Goal: Task Accomplishment & Management: Complete application form

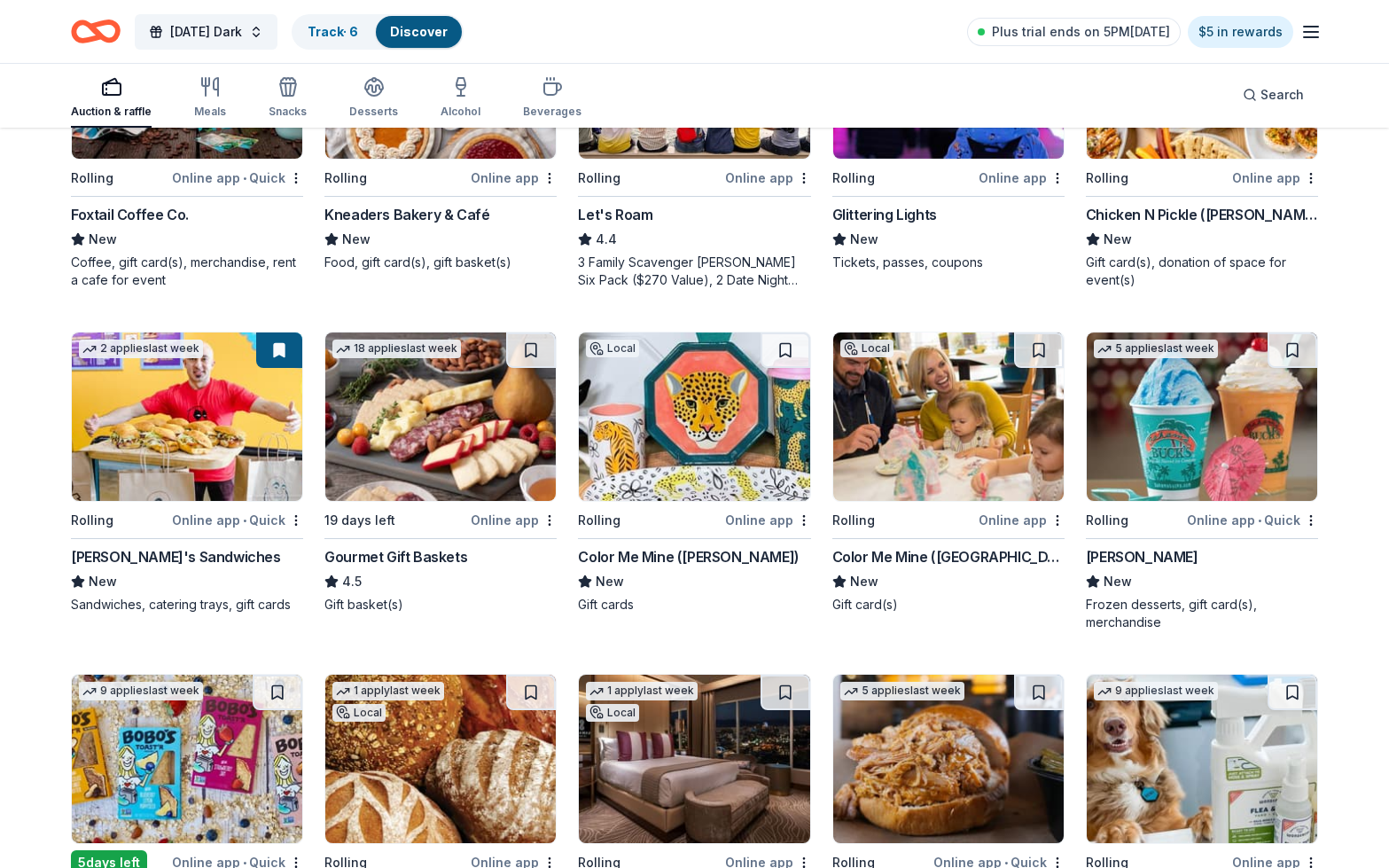
scroll to position [342, 0]
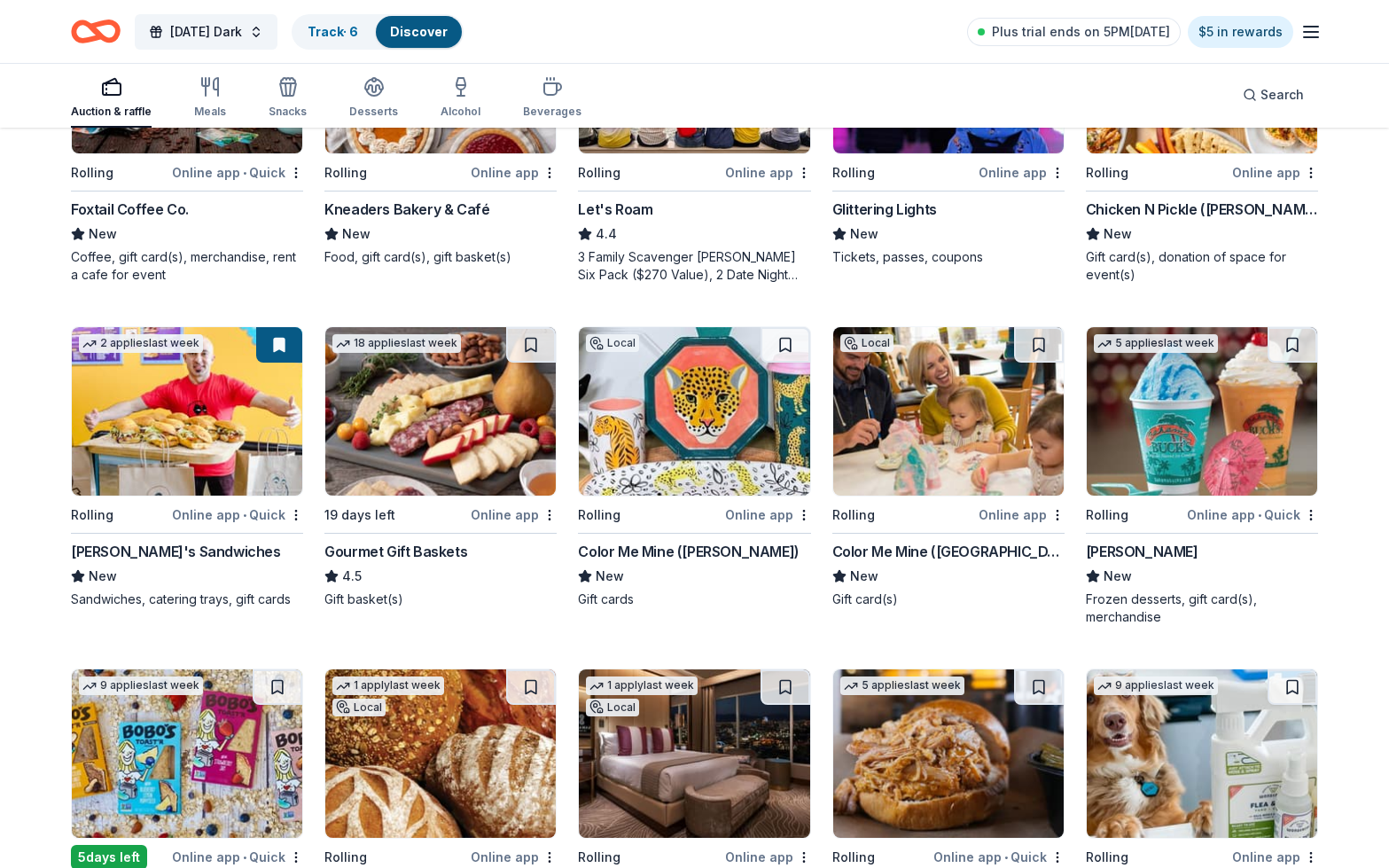
click at [483, 396] on img at bounding box center [440, 411] width 230 height 169
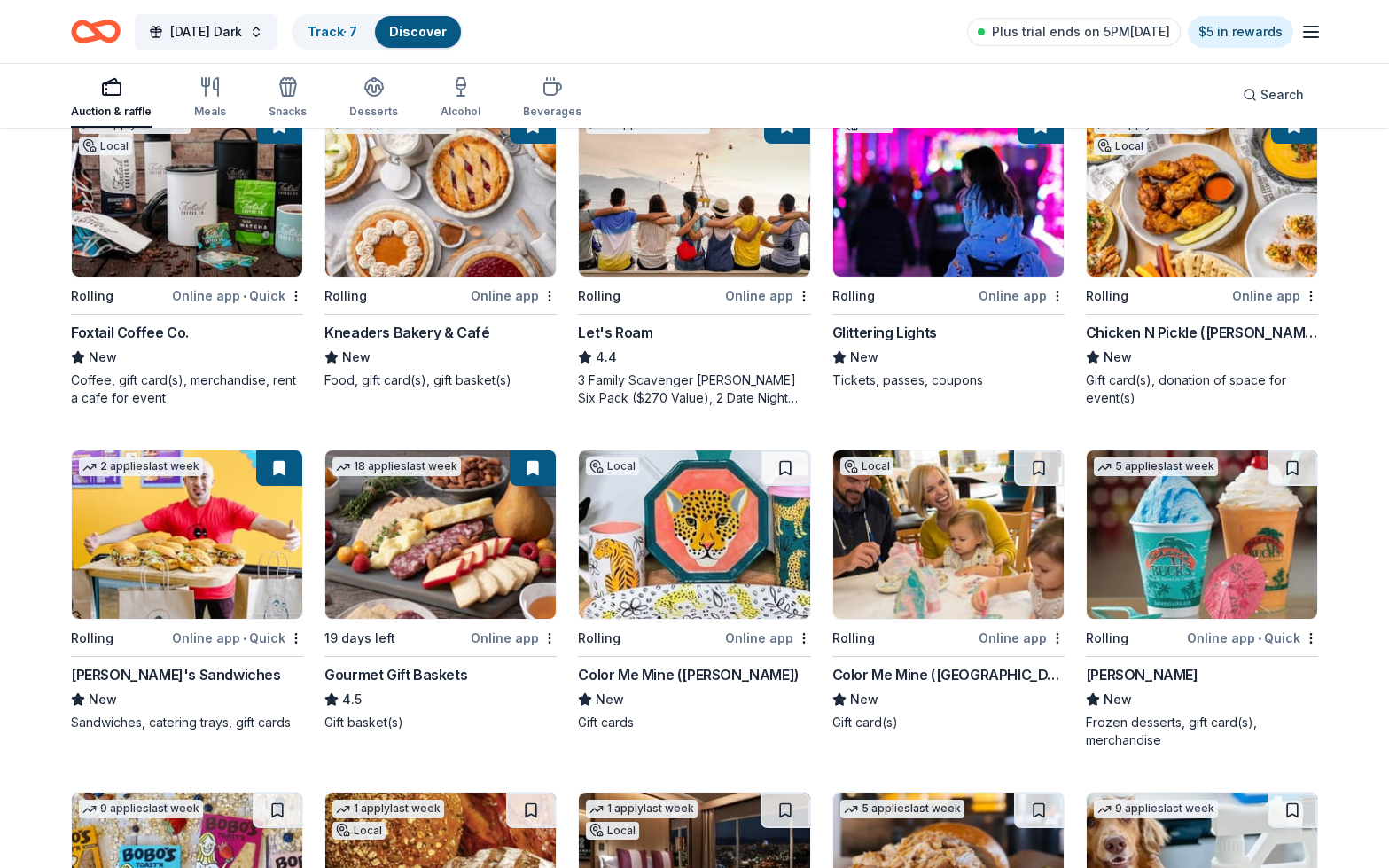
scroll to position [245, 0]
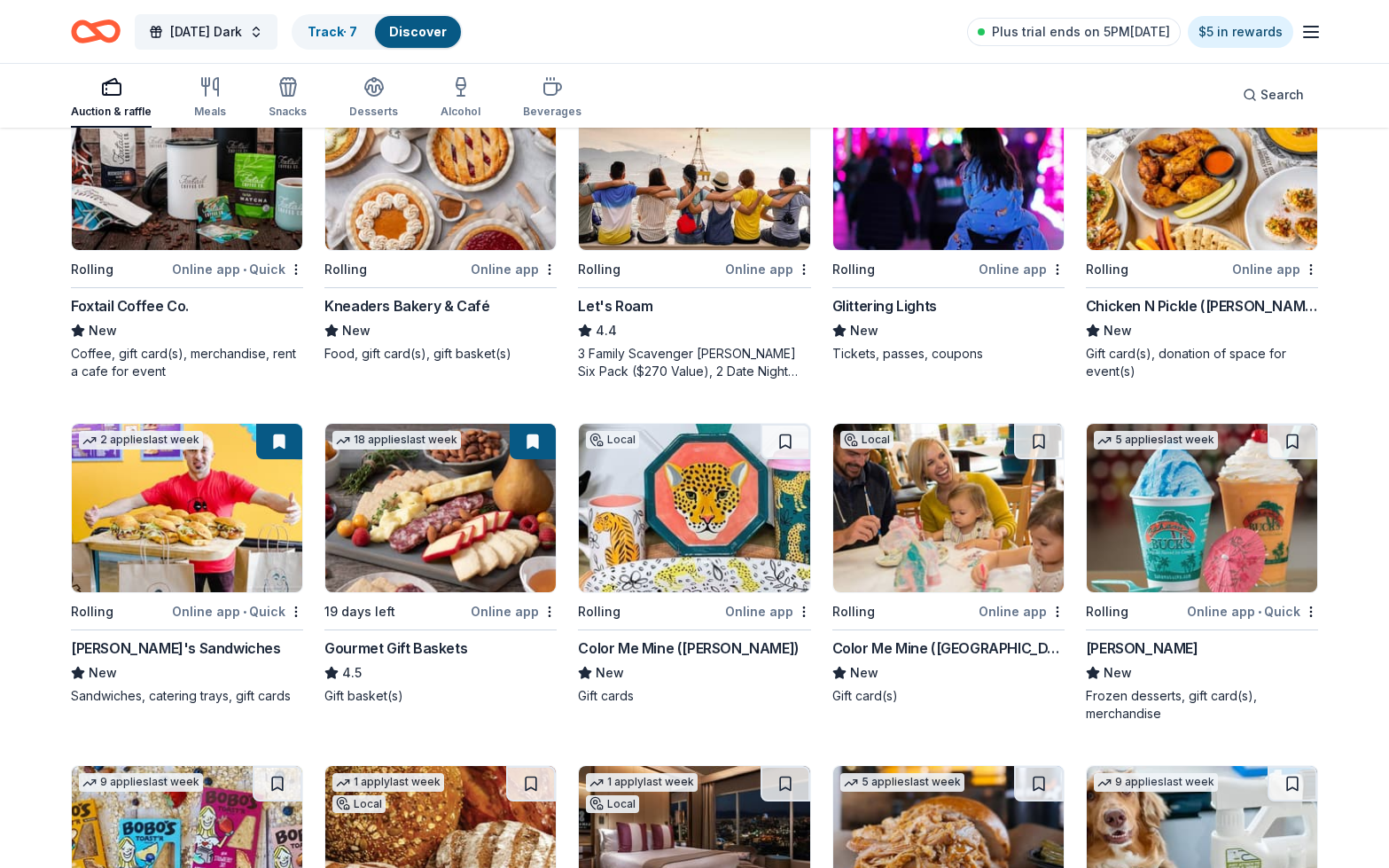
click at [707, 542] on img at bounding box center [693, 508] width 230 height 169
click at [931, 487] on img at bounding box center [948, 508] width 230 height 169
click at [1175, 514] on img at bounding box center [1201, 508] width 230 height 169
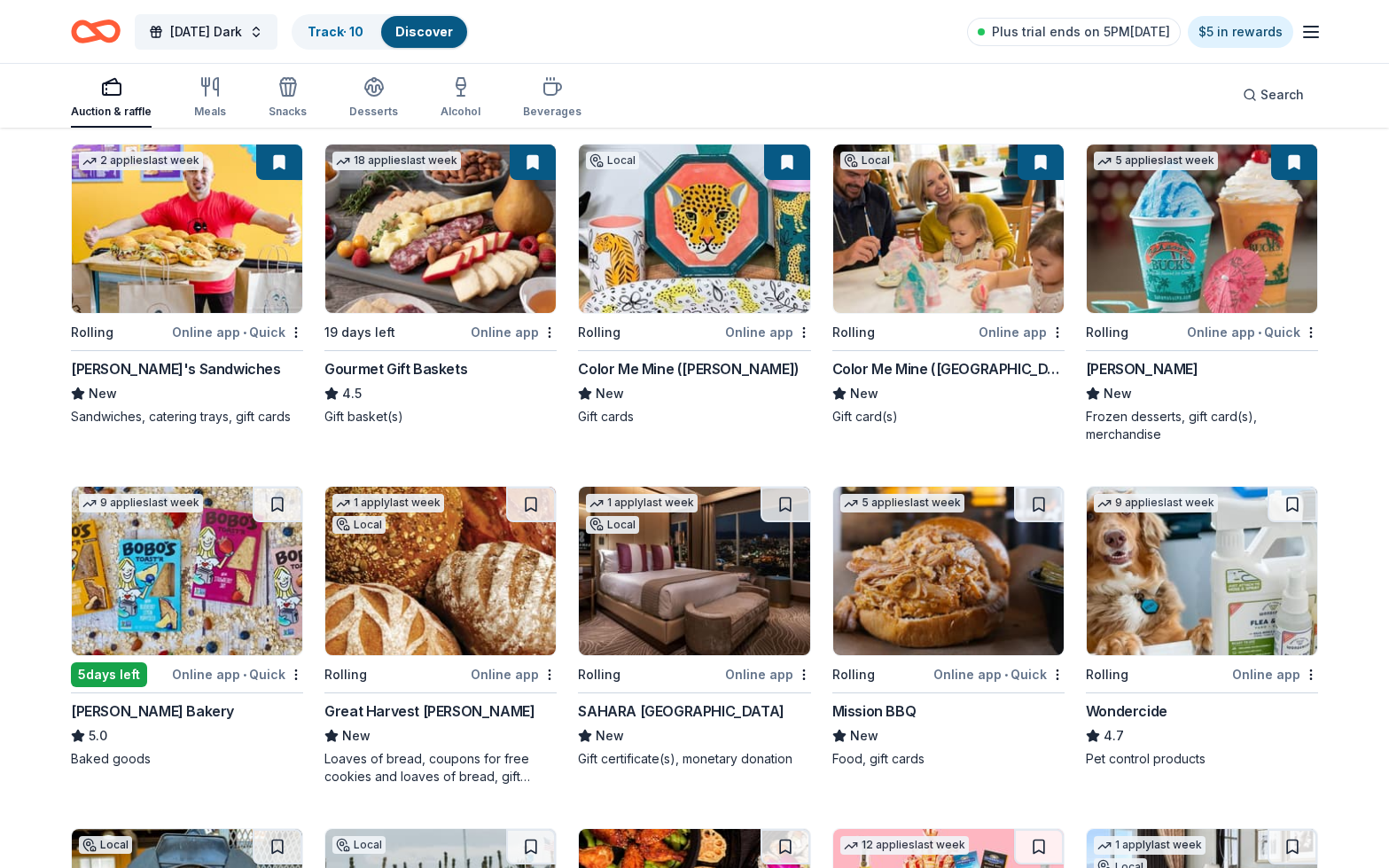
scroll to position [544, 0]
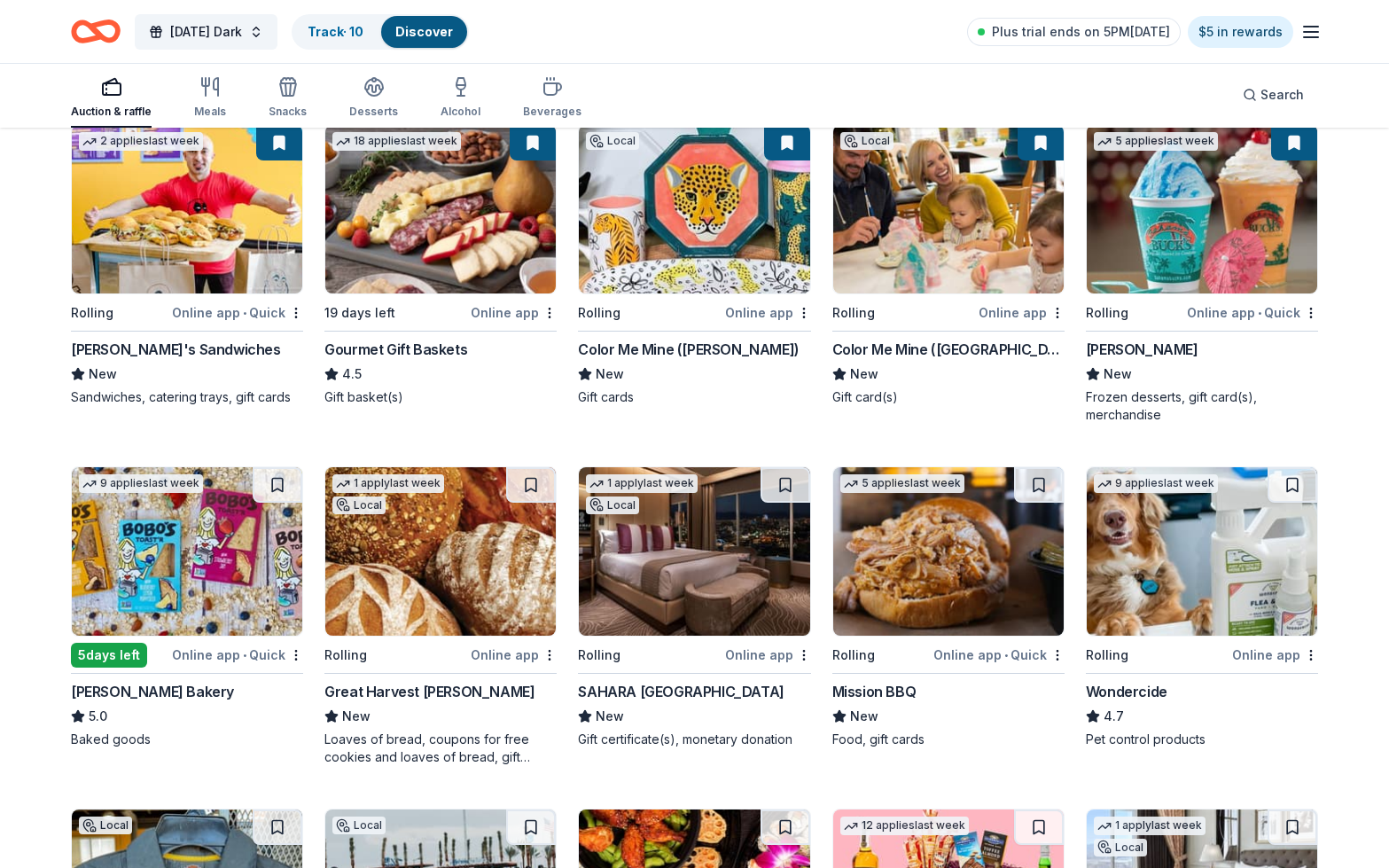
click at [206, 535] on img at bounding box center [187, 552] width 230 height 169
click at [881, 532] on img at bounding box center [948, 552] width 230 height 169
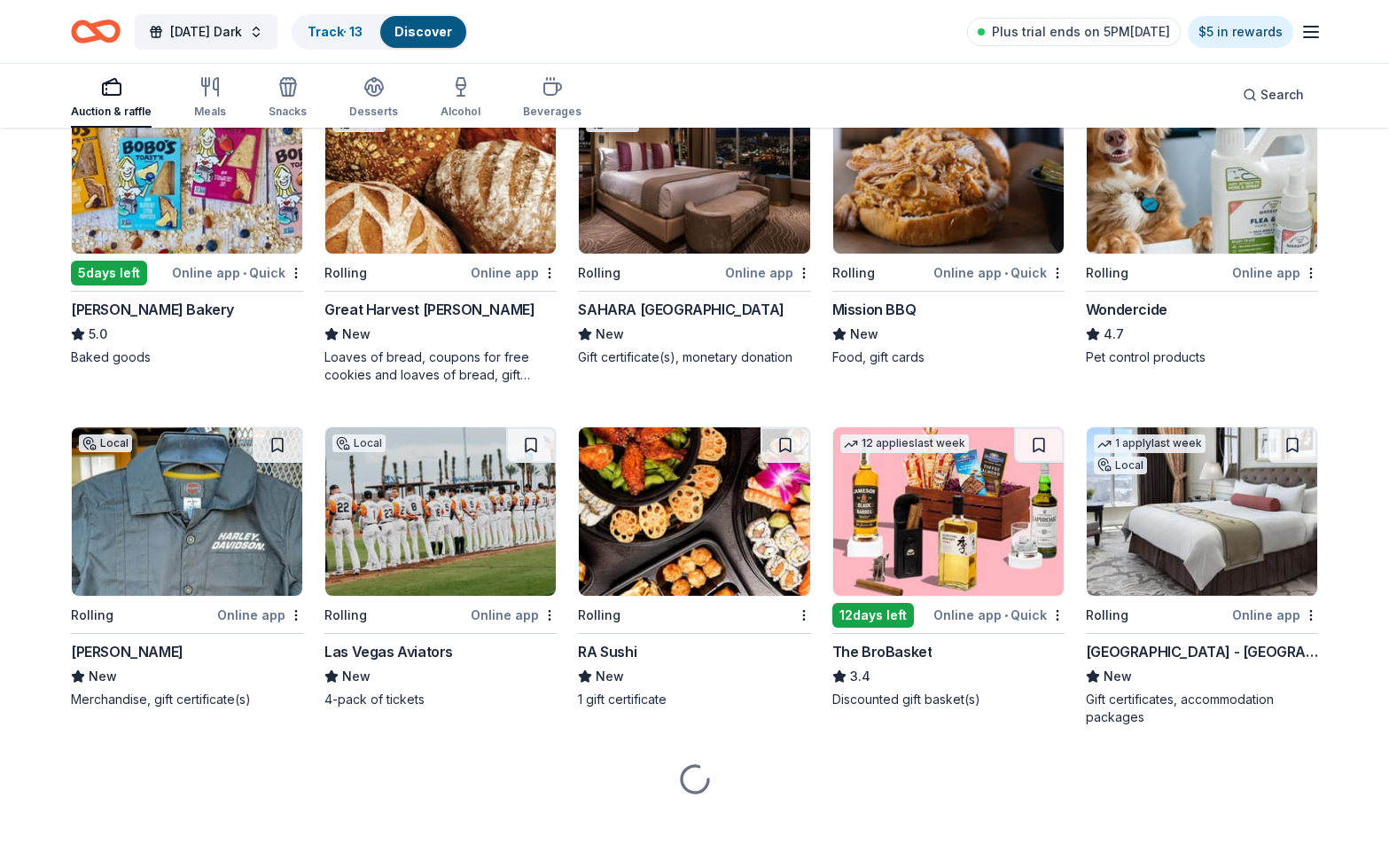
scroll to position [926, 0]
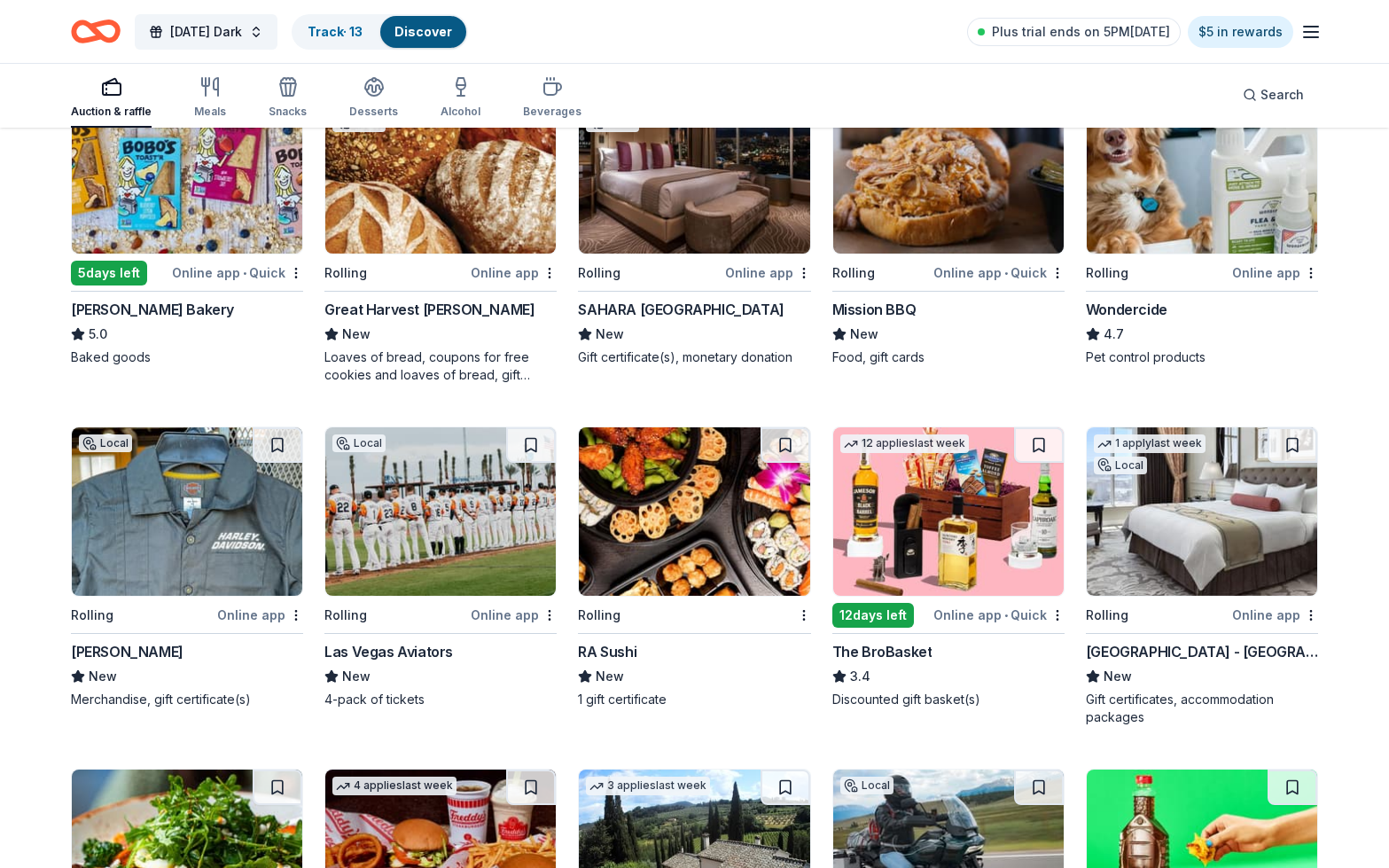
click at [960, 526] on img at bounding box center [948, 512] width 230 height 169
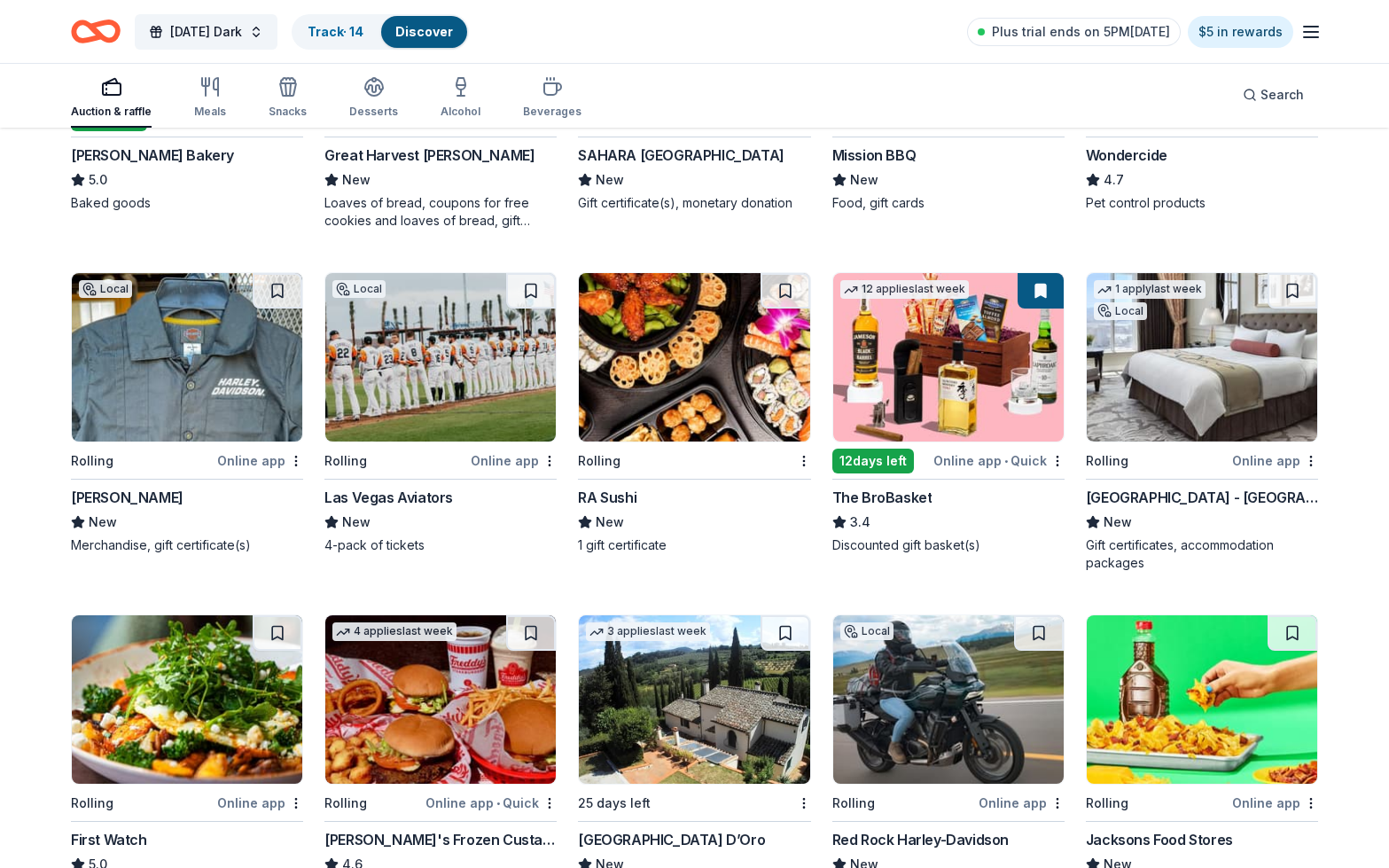
scroll to position [1080, 0]
click at [1213, 404] on img at bounding box center [1201, 357] width 230 height 169
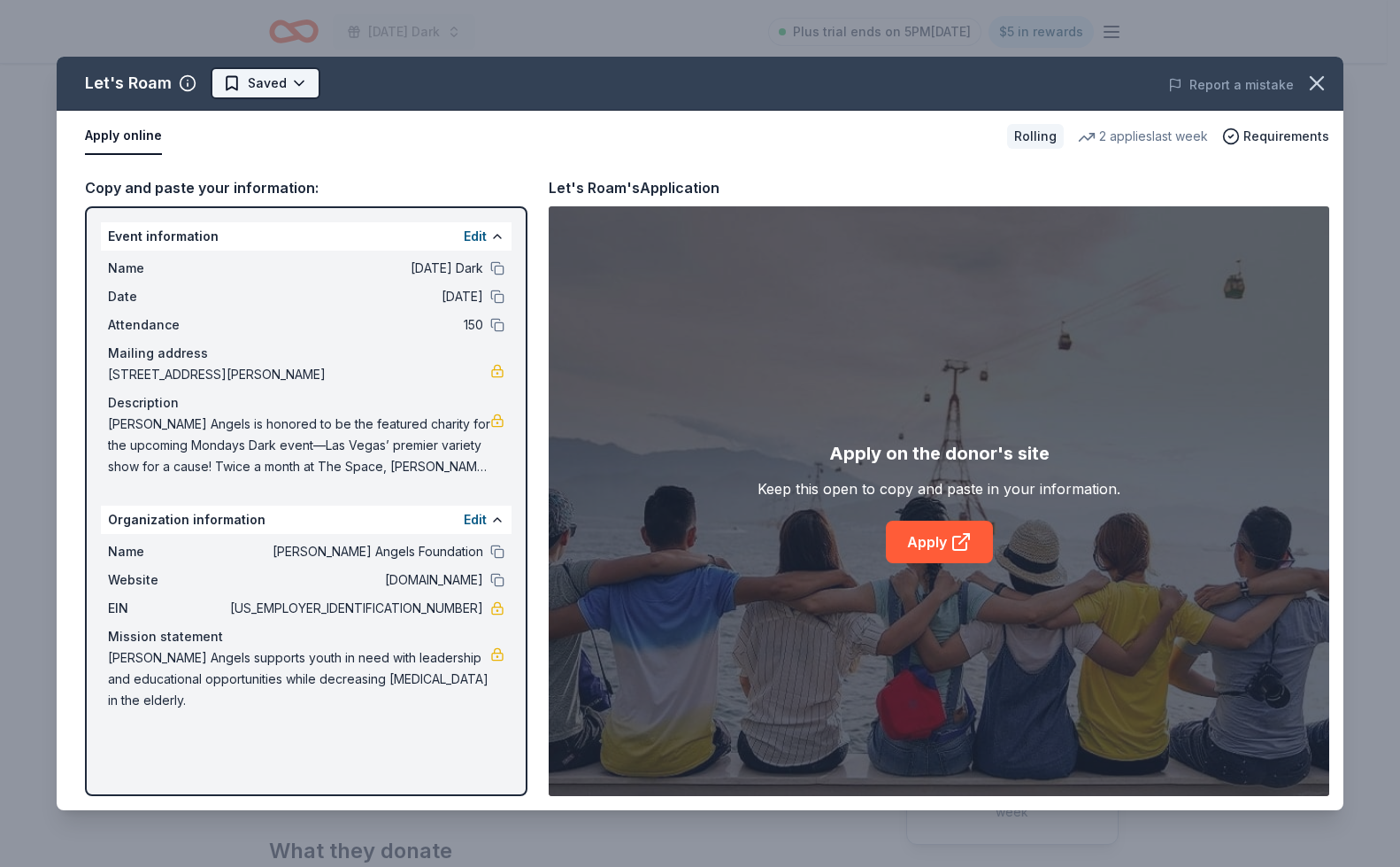
click at [291, 82] on html "[DATE] Dark Plus trial ends on 5PM[DATE] $5 in rewards Rolling Share Let's Roam…" at bounding box center [700, 433] width 1400 height 867
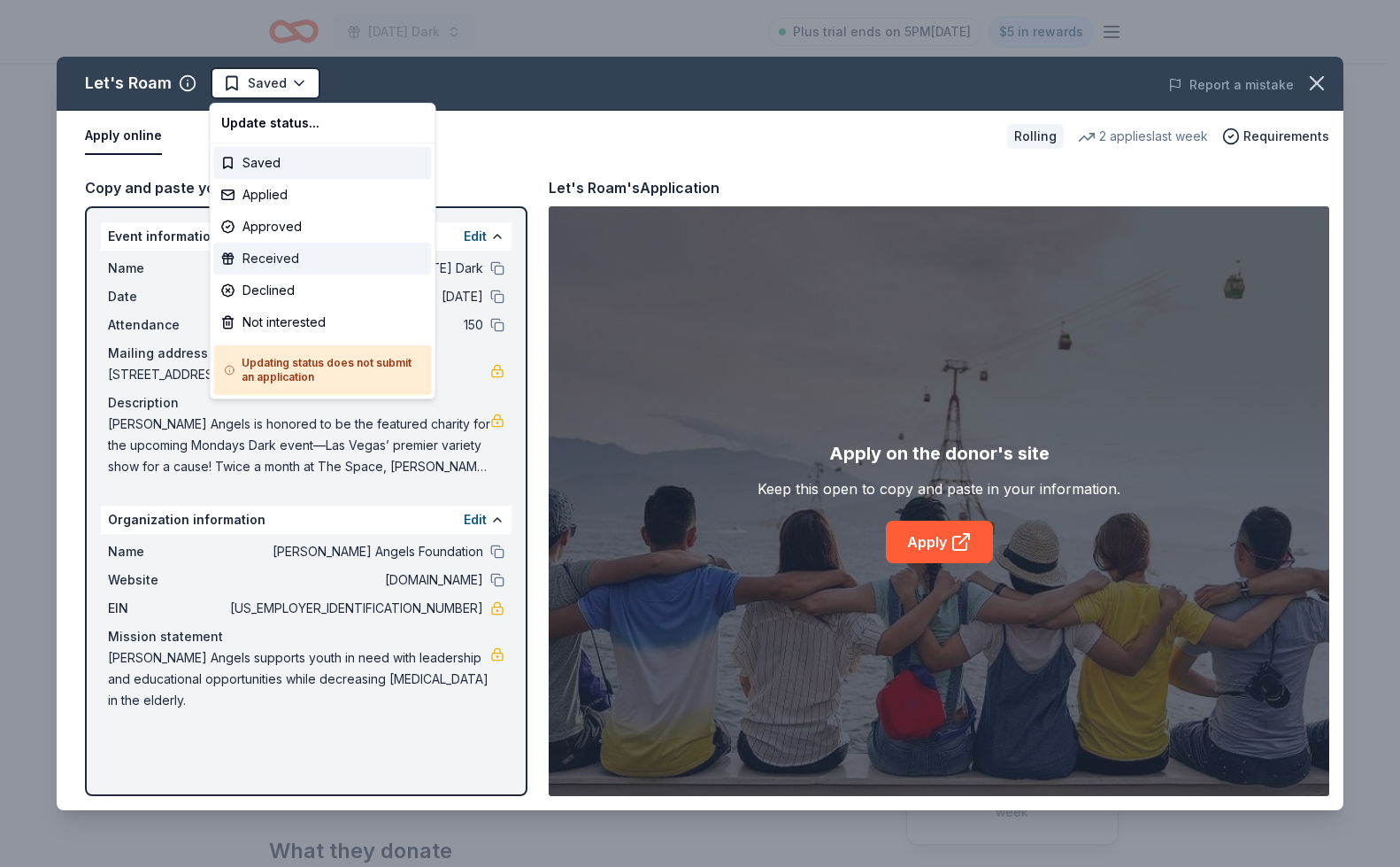
click at [272, 254] on div "Received" at bounding box center [322, 258] width 217 height 32
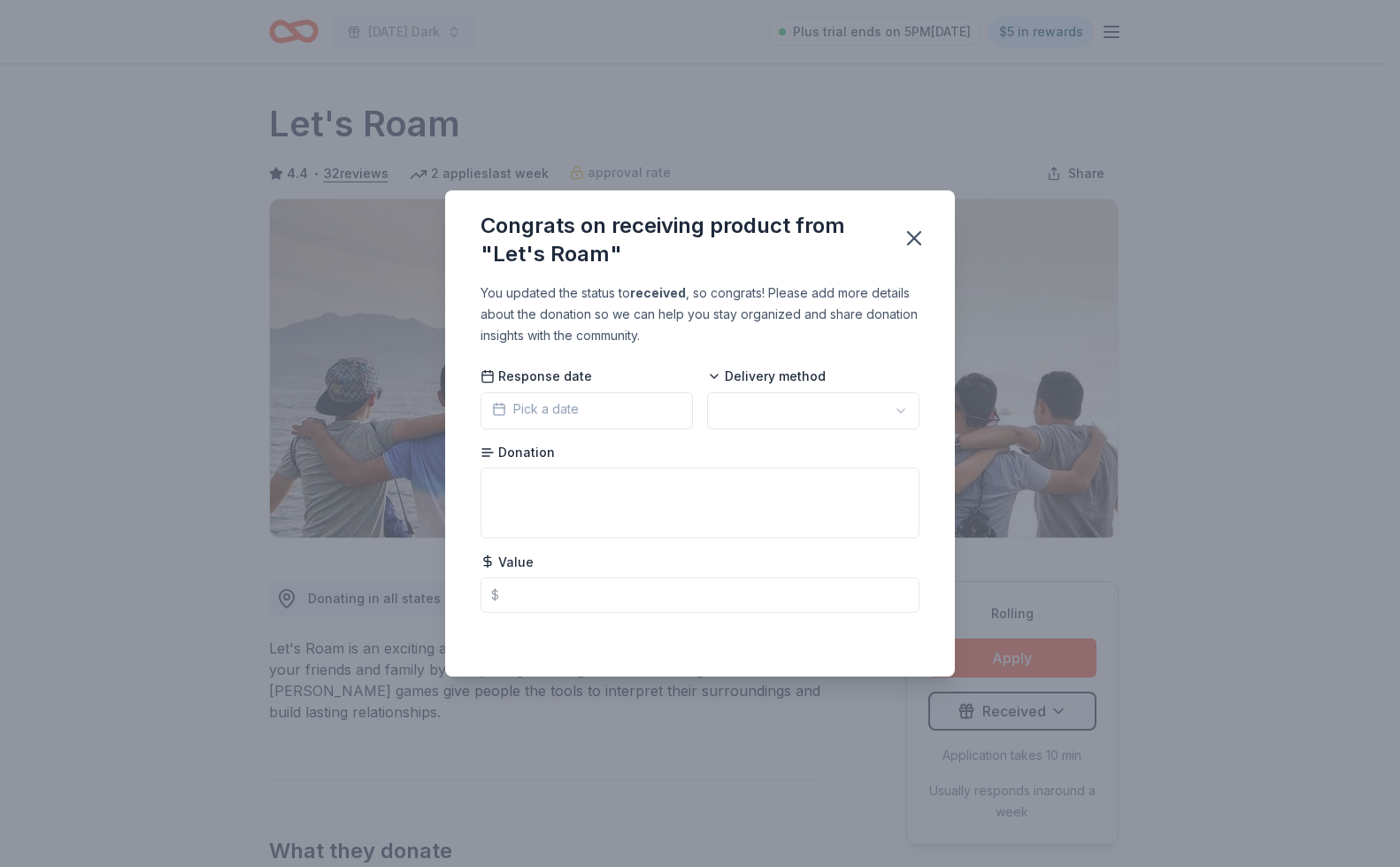
click at [578, 415] on button "Pick a date" at bounding box center [586, 411] width 212 height 37
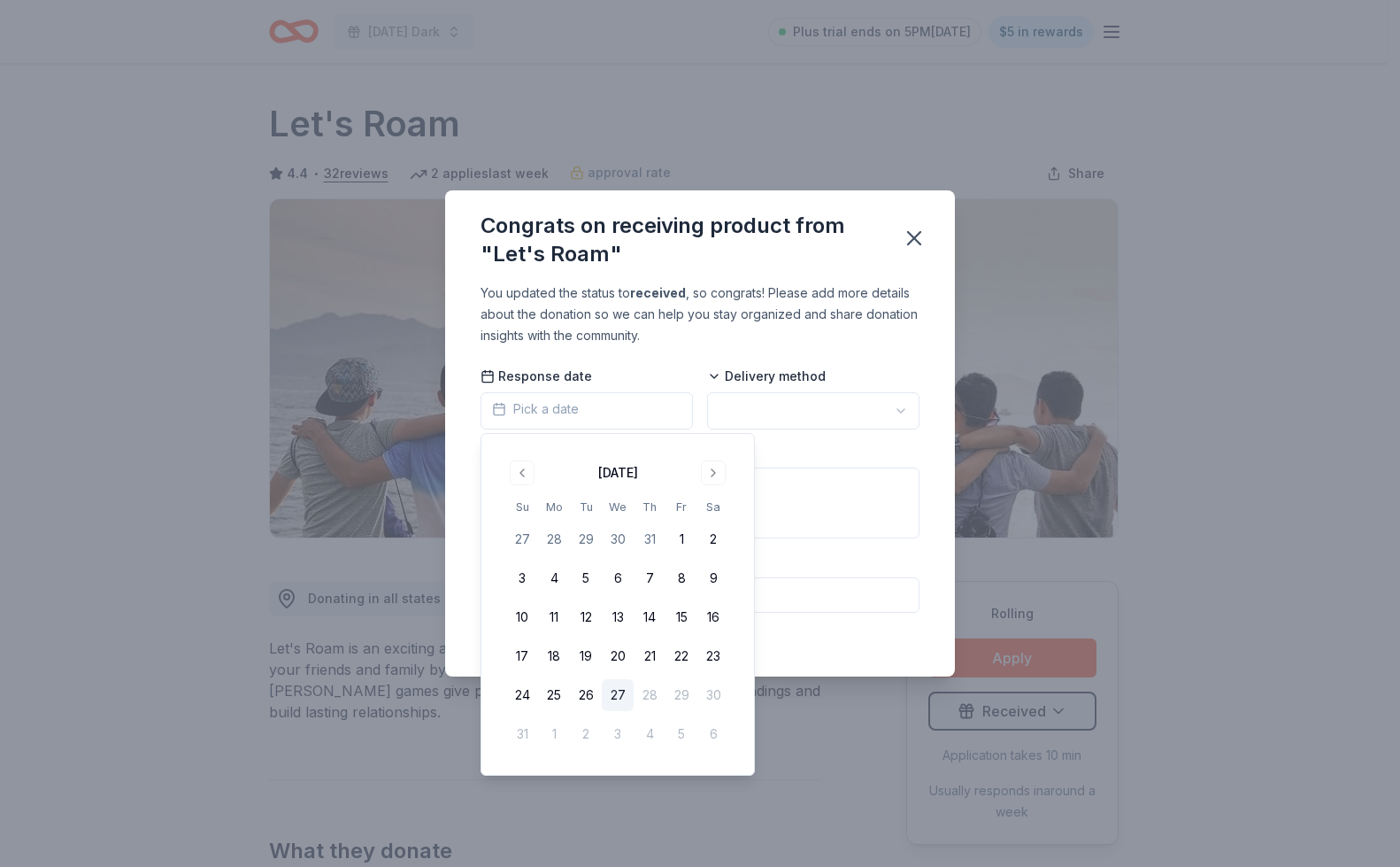
click at [617, 690] on button "27" at bounding box center [617, 695] width 32 height 32
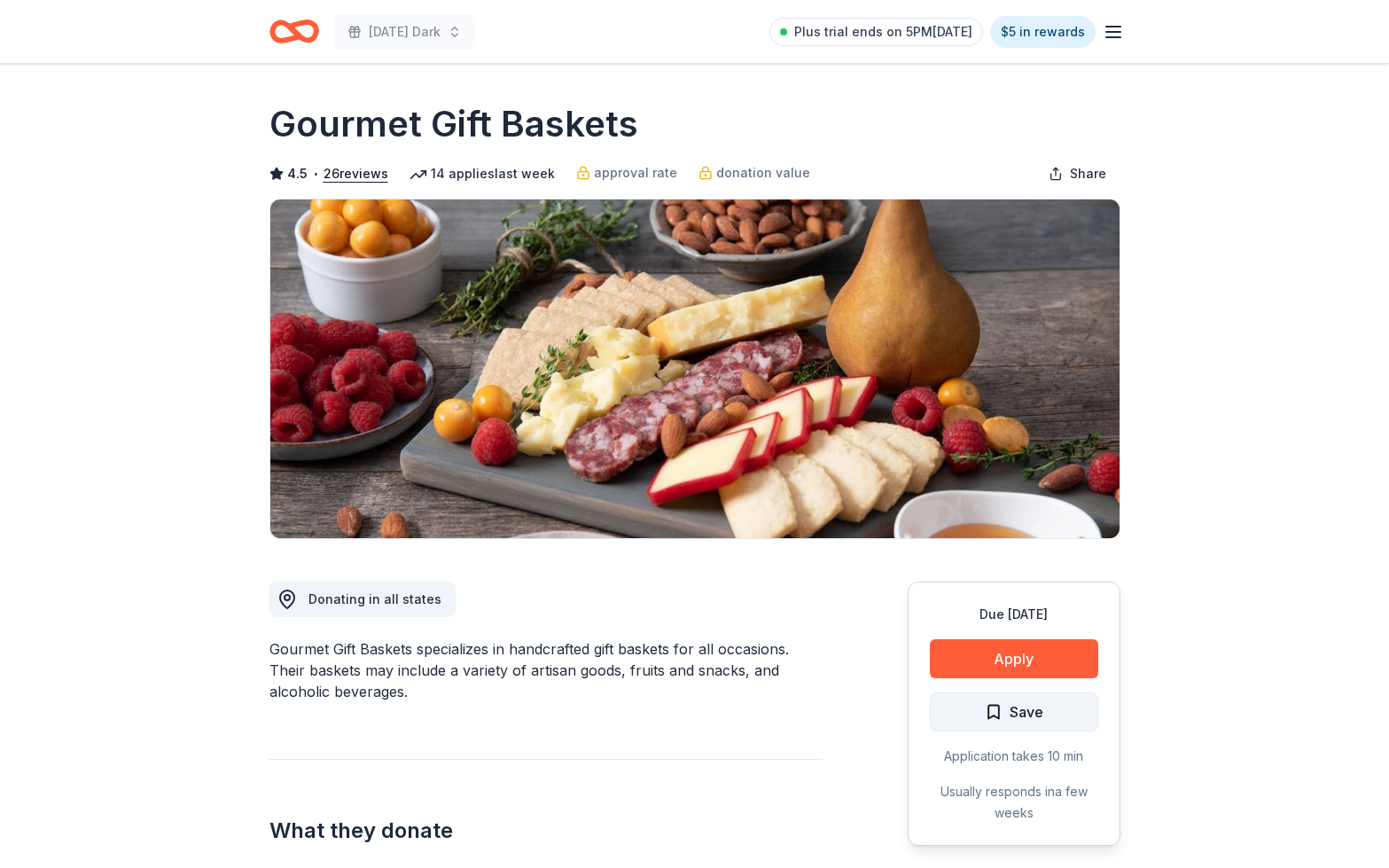
click at [1004, 703] on span "Save" at bounding box center [1014, 712] width 59 height 23
click at [1011, 666] on button "Apply" at bounding box center [1014, 658] width 169 height 39
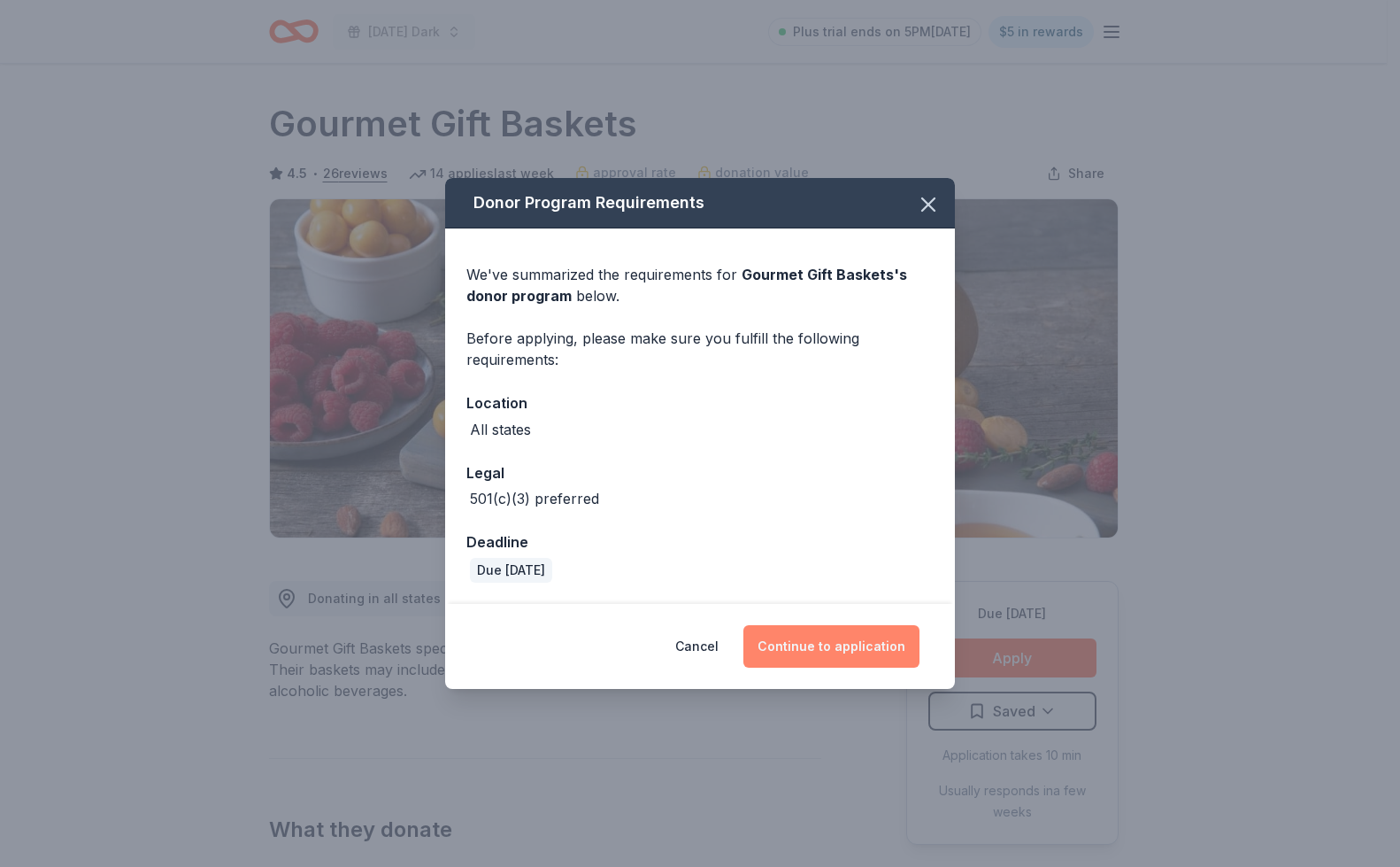
click at [790, 640] on button "Continue to application" at bounding box center [831, 646] width 177 height 43
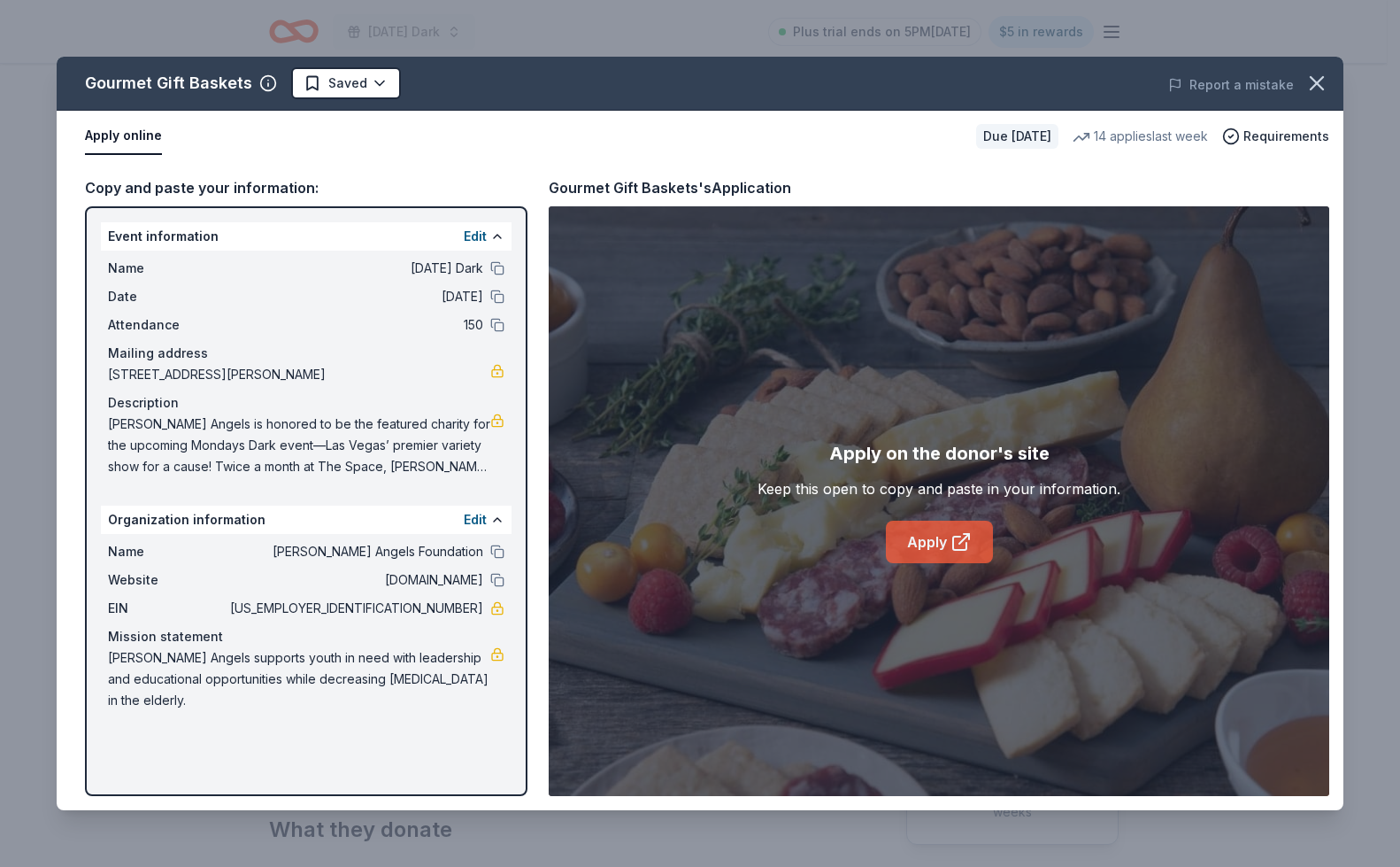
click at [916, 552] on link "Apply" at bounding box center [940, 542] width 107 height 43
drag, startPoint x: 480, startPoint y: 607, endPoint x: 408, endPoint y: 607, distance: 72.0
click at [409, 607] on span "[US_EMPLOYER_IDENTIFICATION_NUMBER]" at bounding box center [354, 608] width 256 height 21
drag, startPoint x: 109, startPoint y: 425, endPoint x: 472, endPoint y: 448, distance: 363.7
click at [472, 448] on span "[PERSON_NAME] Angels is honored to be the featured charity for the upcoming Mon…" at bounding box center [299, 445] width 382 height 64
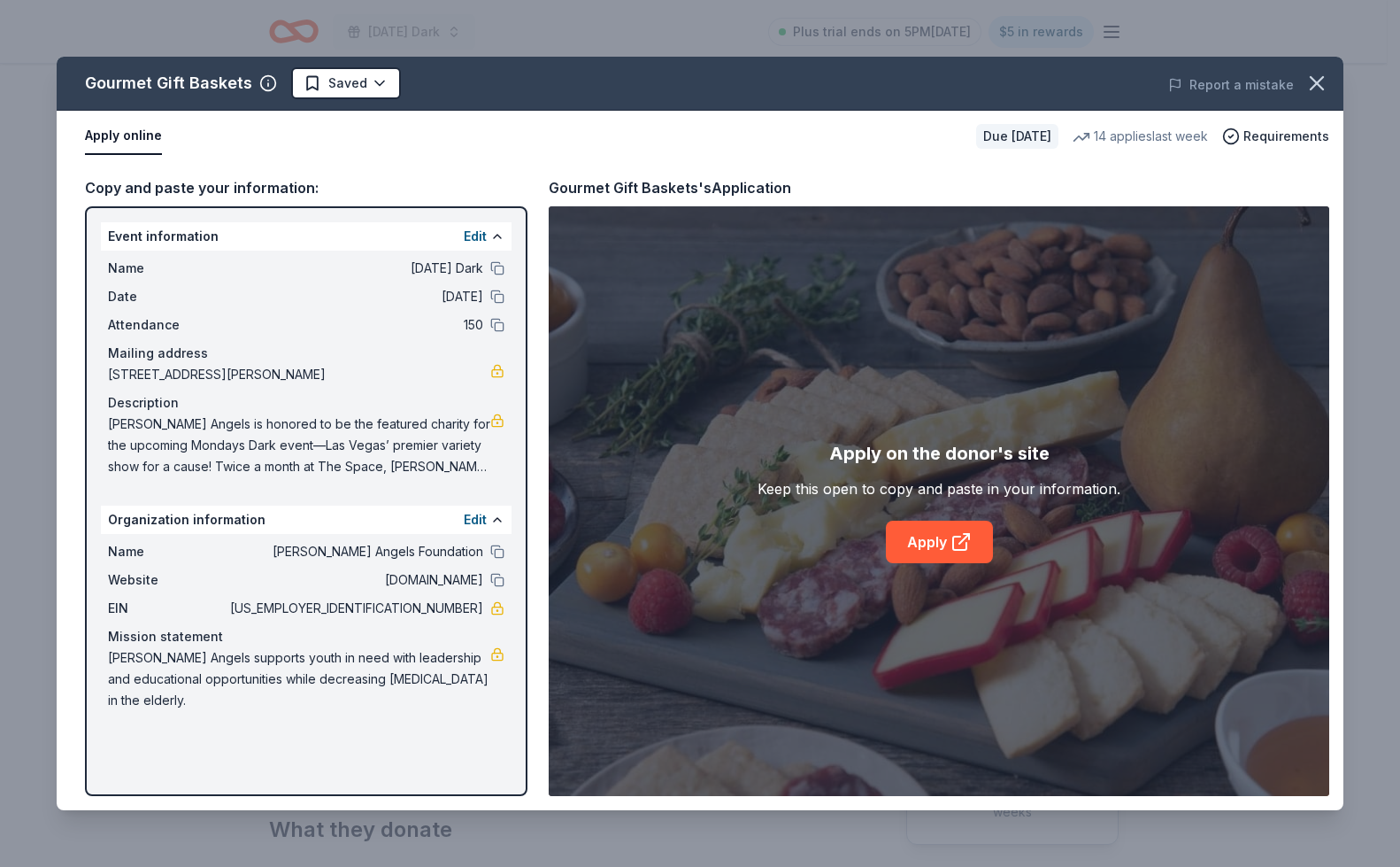
click at [474, 470] on span "[PERSON_NAME] Angels is honored to be the featured charity for the upcoming Mon…" at bounding box center [299, 445] width 382 height 64
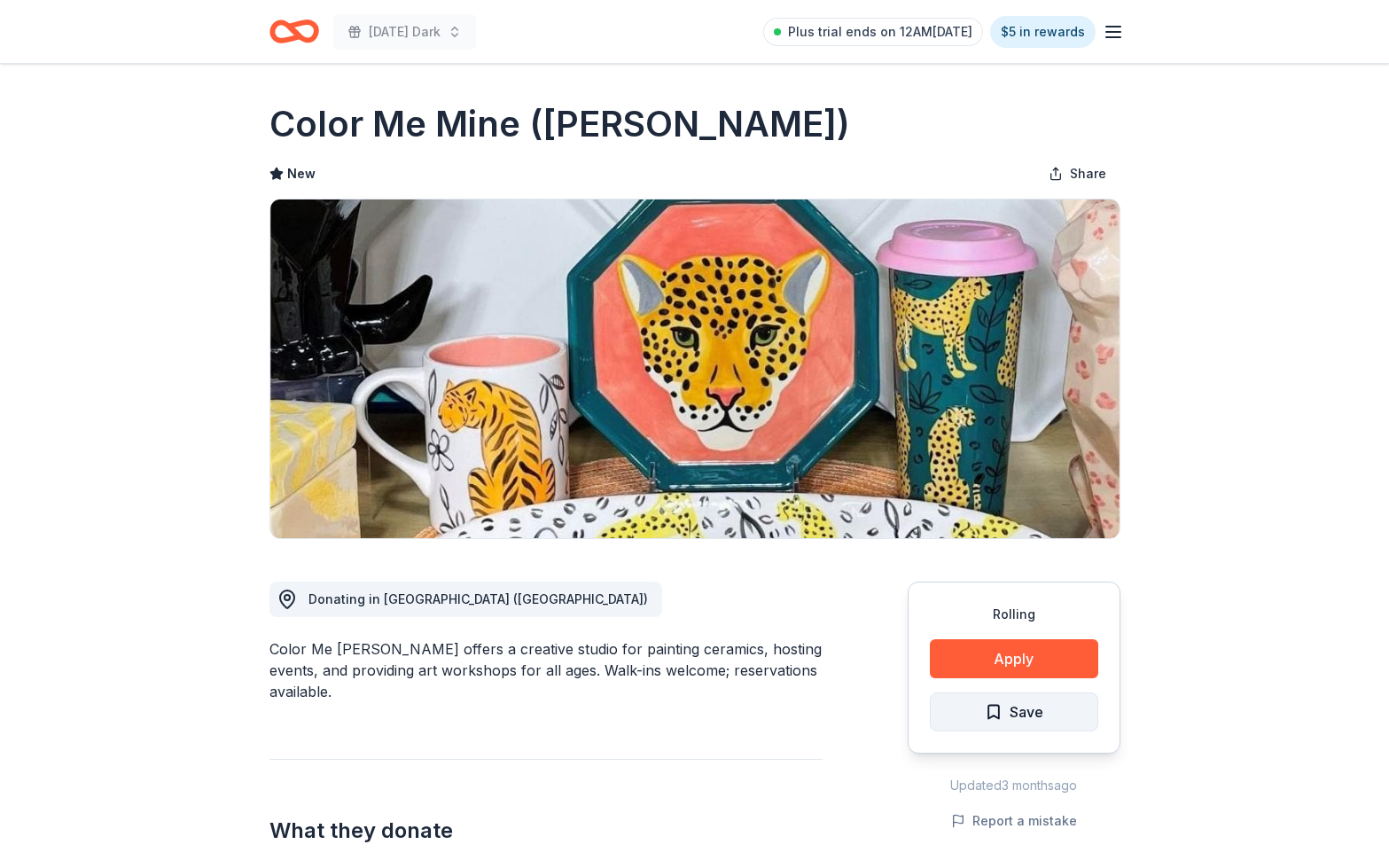
click at [989, 703] on span "Save" at bounding box center [1014, 712] width 59 height 23
click at [1015, 645] on button "Apply" at bounding box center [1014, 658] width 169 height 39
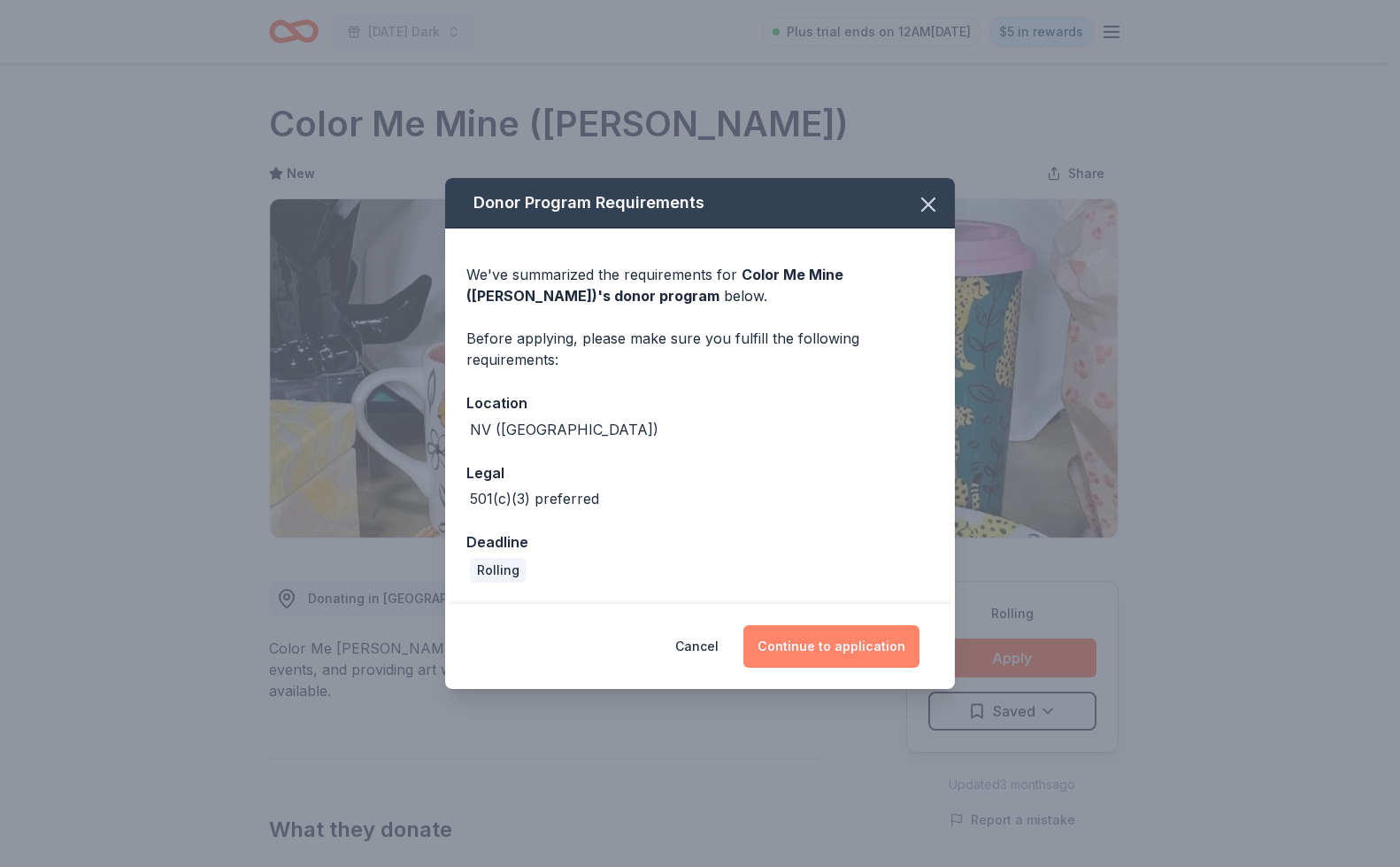
click at [854, 635] on button "Continue to application" at bounding box center [831, 646] width 177 height 43
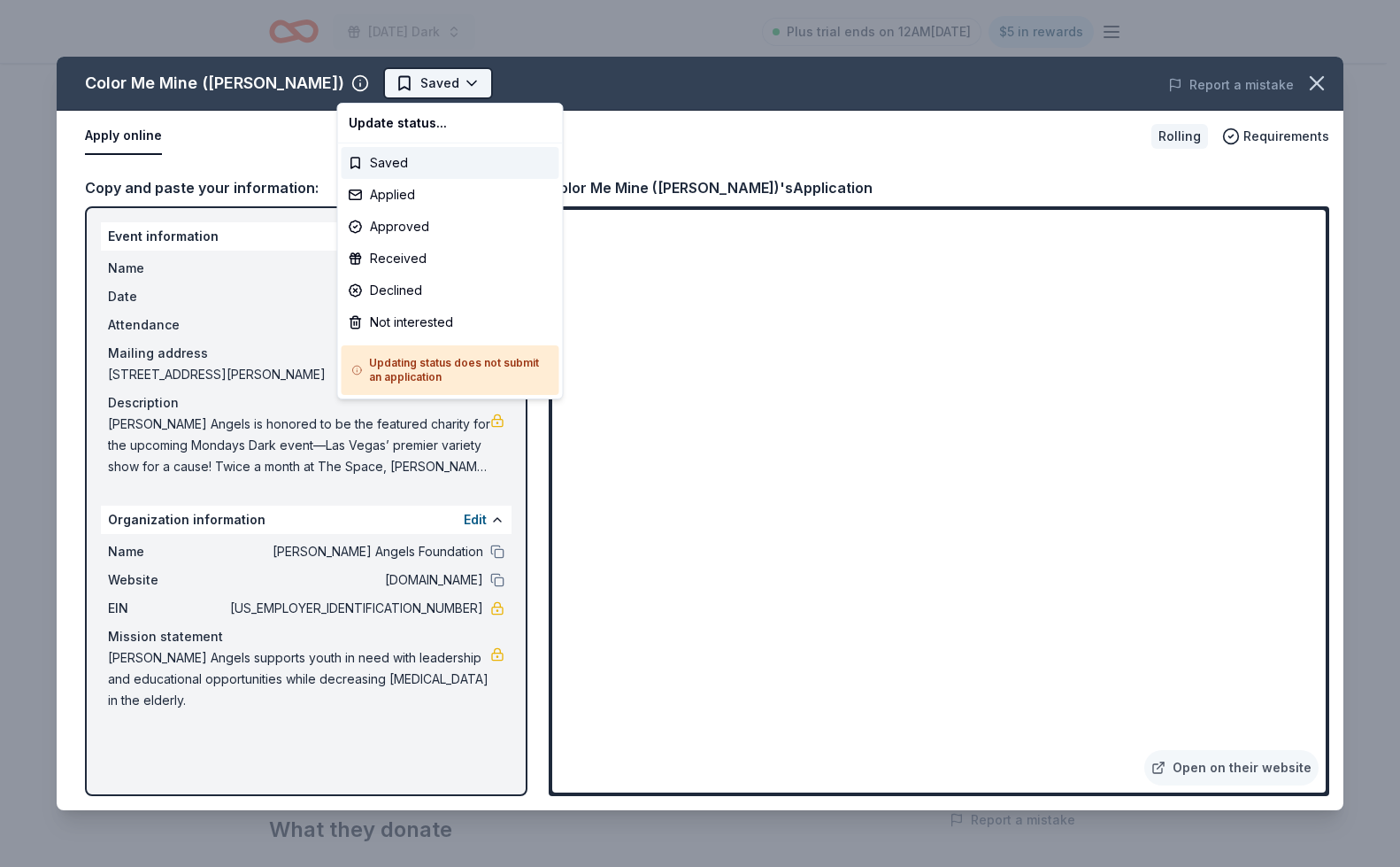
click at [375, 83] on html "Monday's Dark Plus trial ends on 12AM, 9/3 $5 in rewards Rolling Share Color Me…" at bounding box center [700, 433] width 1400 height 867
click at [397, 196] on div "Applied" at bounding box center [450, 194] width 217 height 32
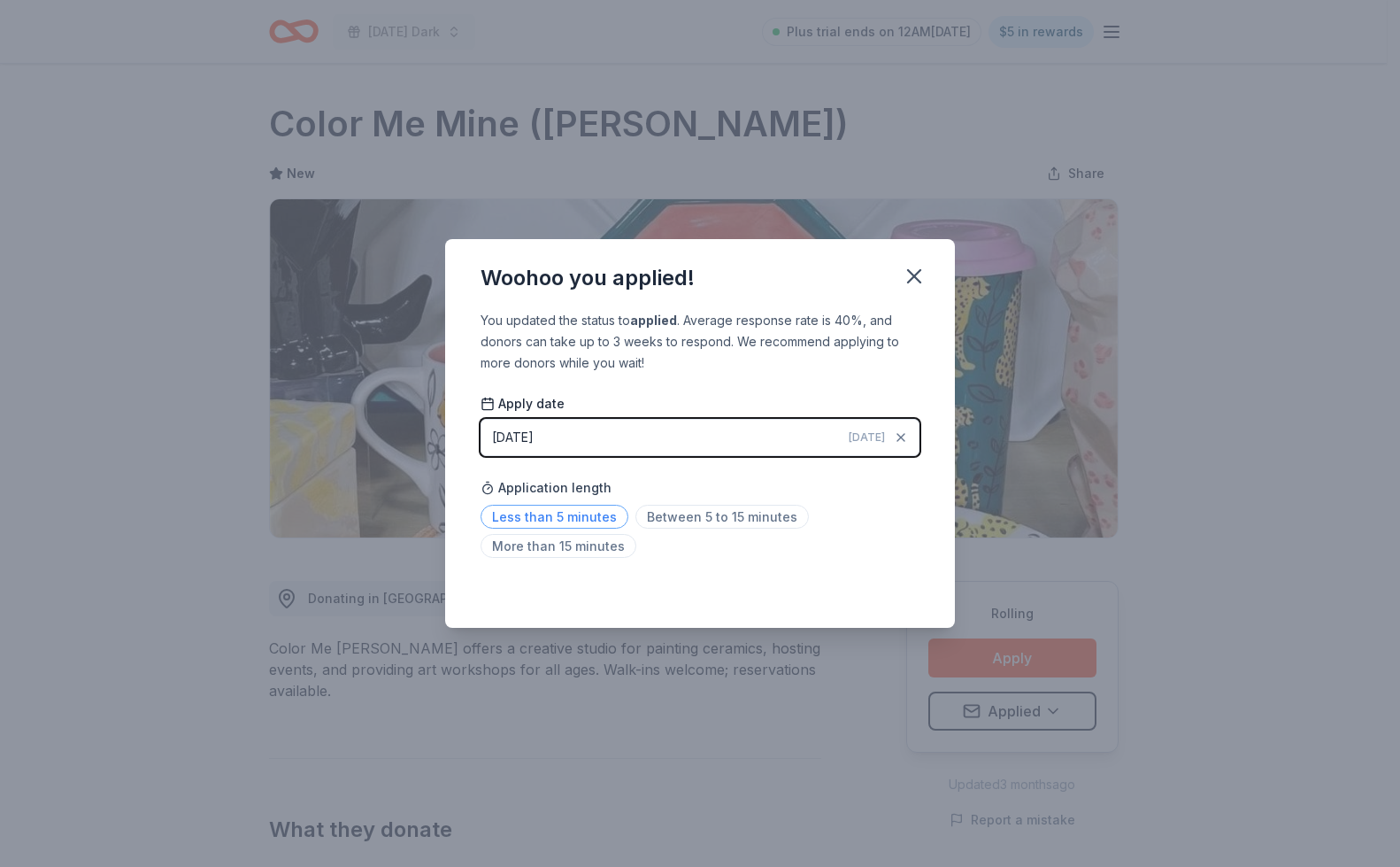
click at [578, 525] on span "Less than 5 minutes" at bounding box center [554, 516] width 148 height 24
click at [562, 516] on span "Less than 5 minutes" at bounding box center [554, 516] width 148 height 24
click at [613, 515] on span "Less than 5 minutes" at bounding box center [554, 516] width 148 height 24
click at [637, 516] on span "Between 5 to 15 minutes" at bounding box center [722, 516] width 174 height 24
click at [575, 515] on span "Less than 5 minutes" at bounding box center [554, 516] width 148 height 24
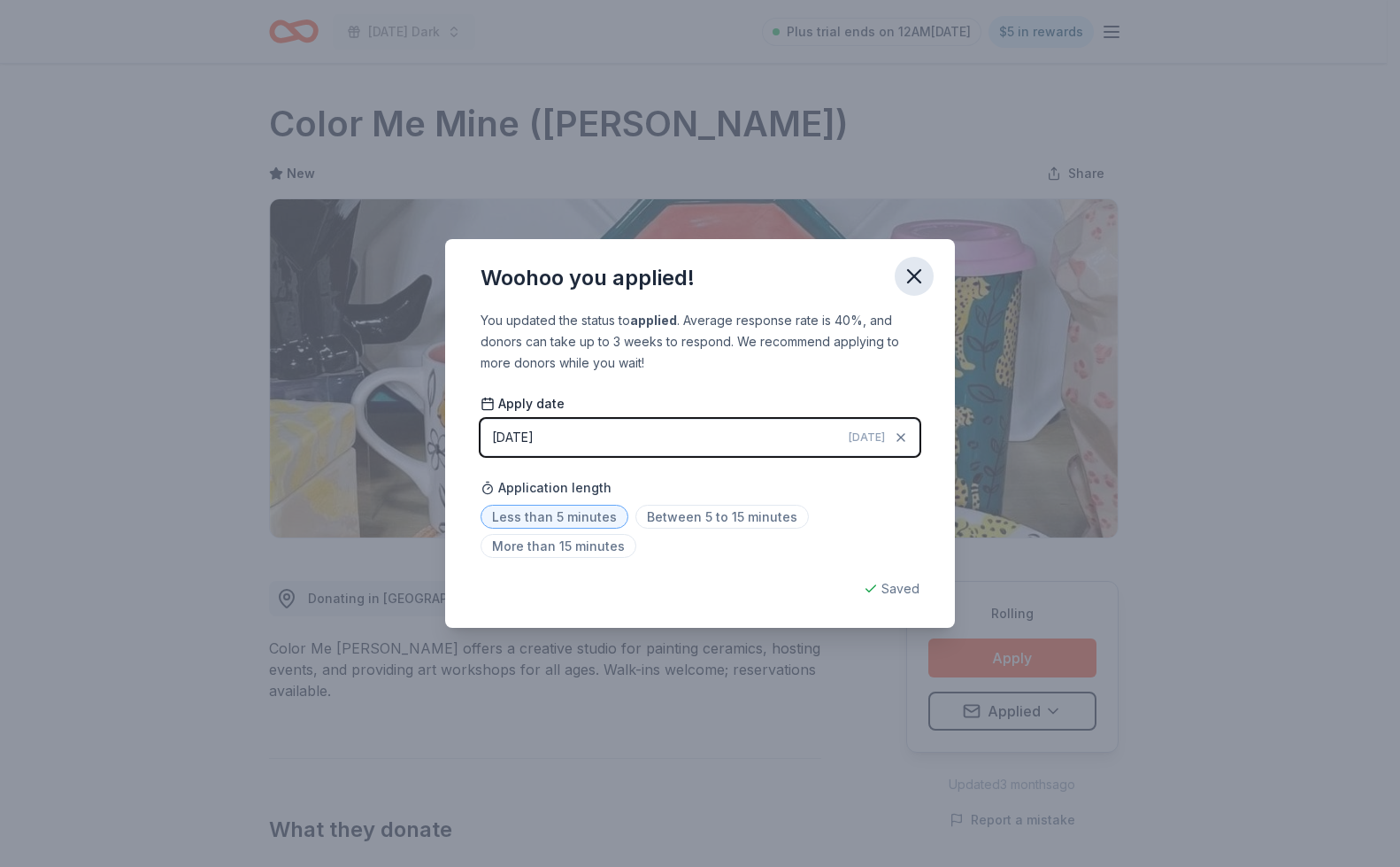
click at [916, 272] on icon "button" at bounding box center [914, 276] width 12 height 12
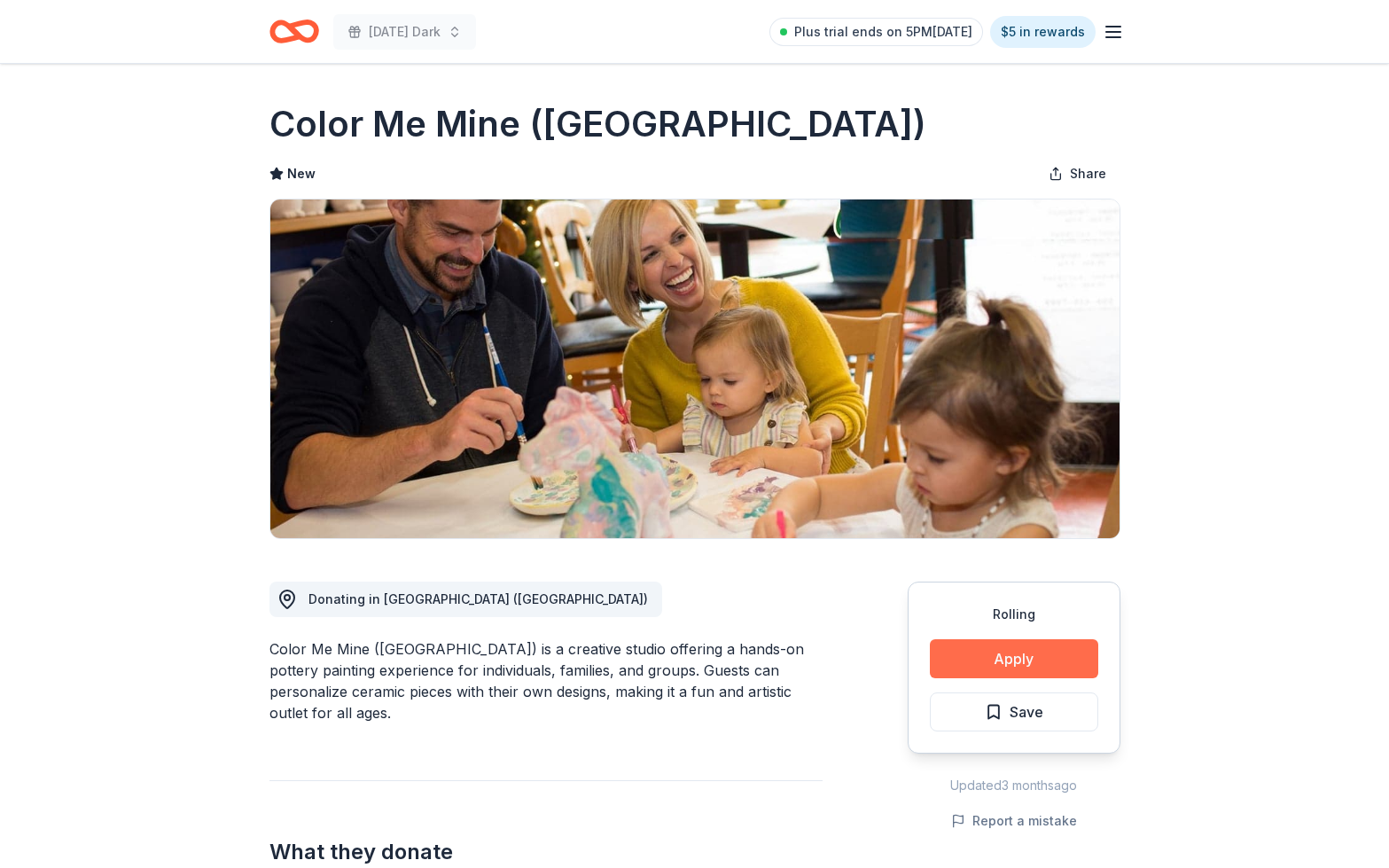
click at [1057, 669] on button "Apply" at bounding box center [1014, 658] width 169 height 39
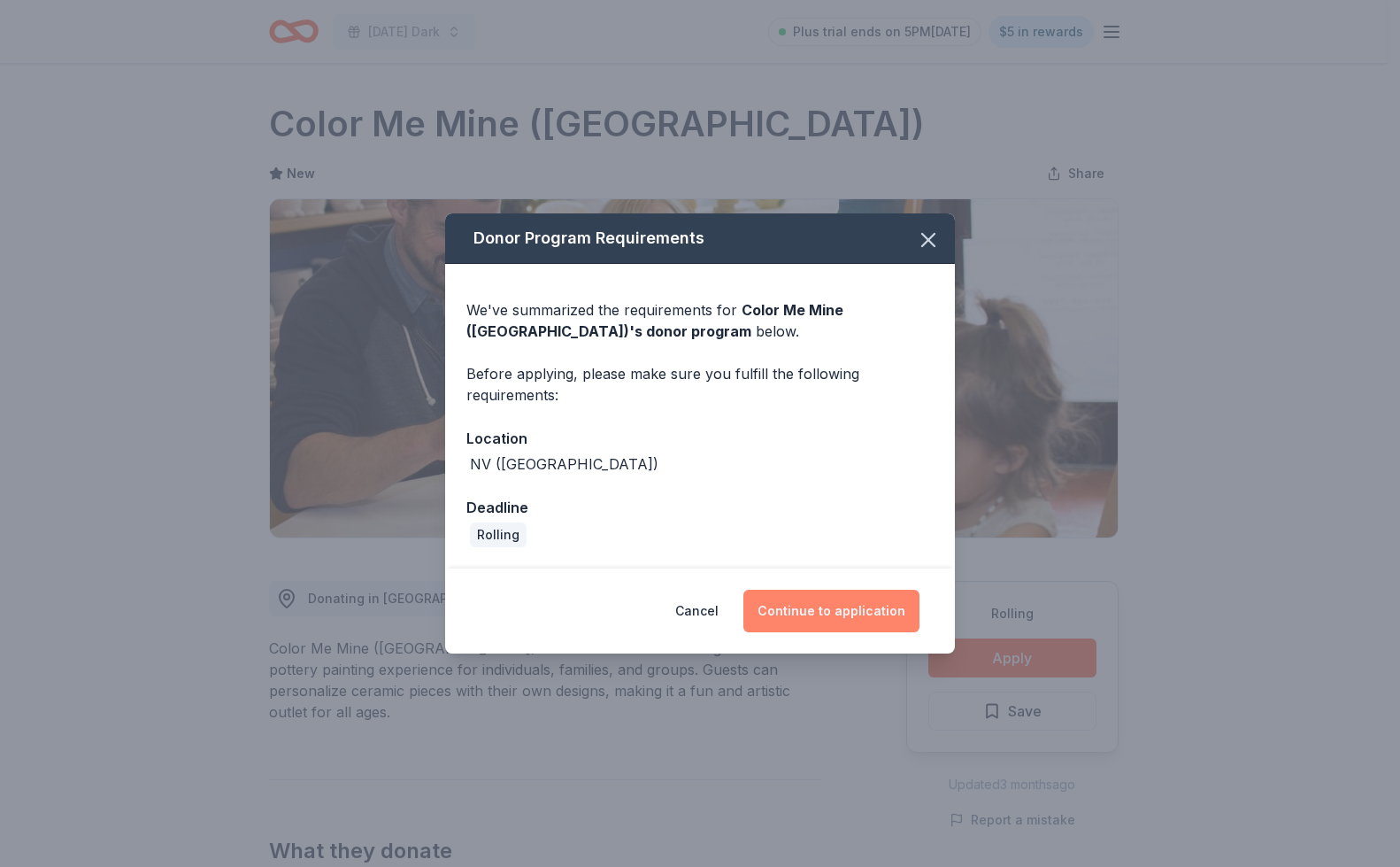
click at [845, 619] on button "Continue to application" at bounding box center [831, 611] width 177 height 43
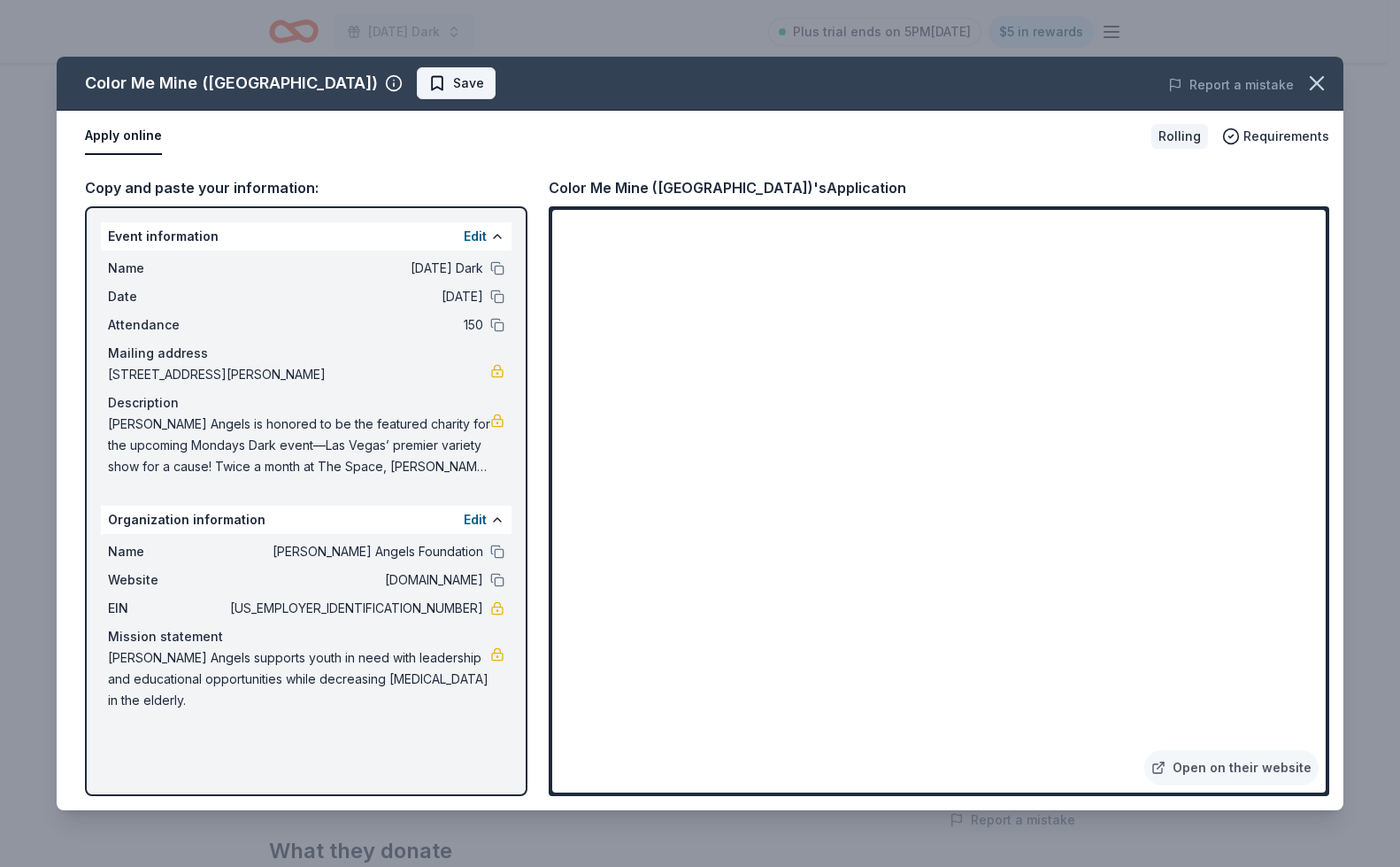
click at [453, 85] on span "Save" at bounding box center [468, 83] width 31 height 21
click at [423, 80] on html "Monday's Dark Plus trial ends on 5PM, 9/2 $5 in rewards Rolling Share Color Me …" at bounding box center [700, 433] width 1400 height 867
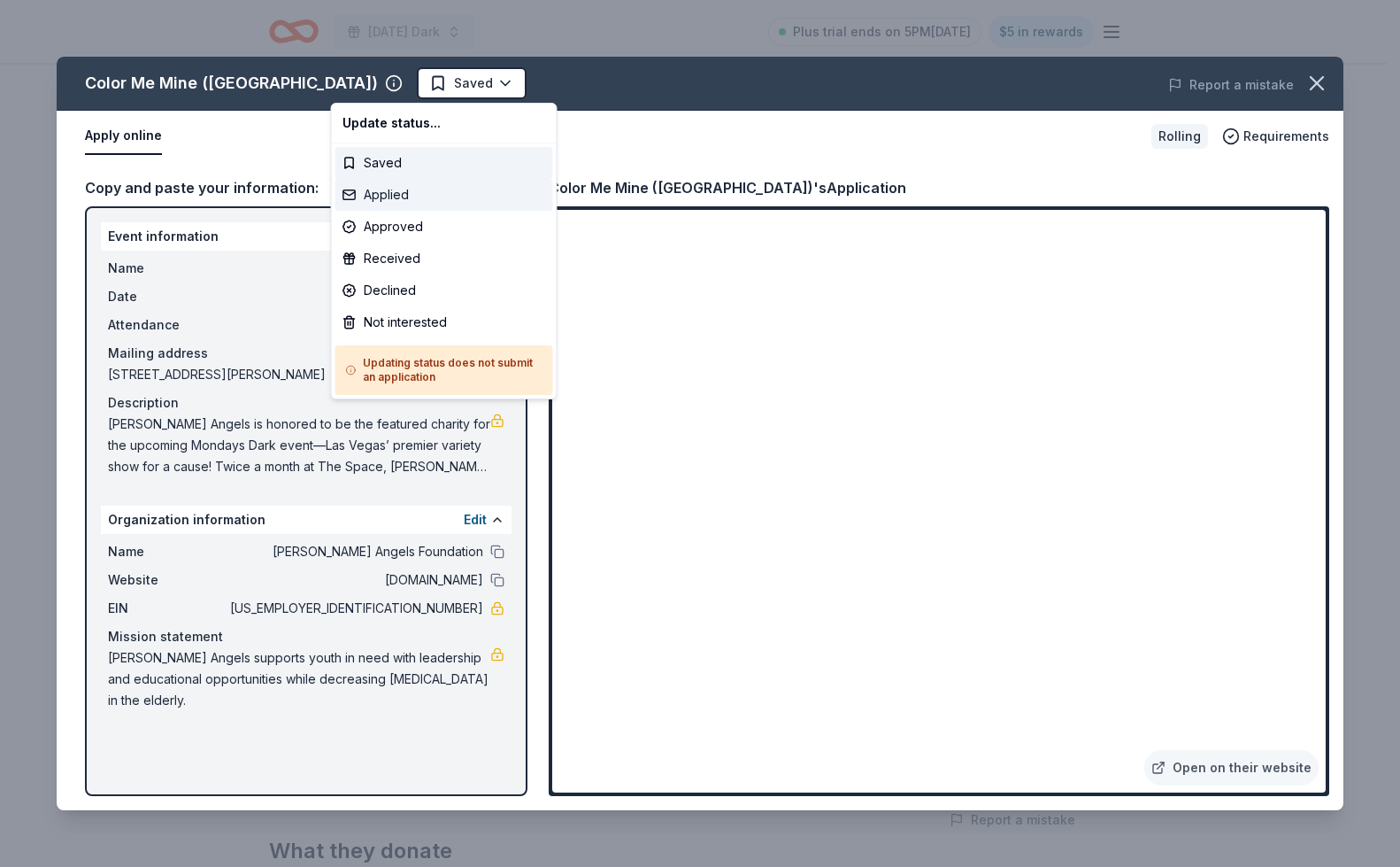
click at [381, 193] on div "Applied" at bounding box center [444, 194] width 217 height 32
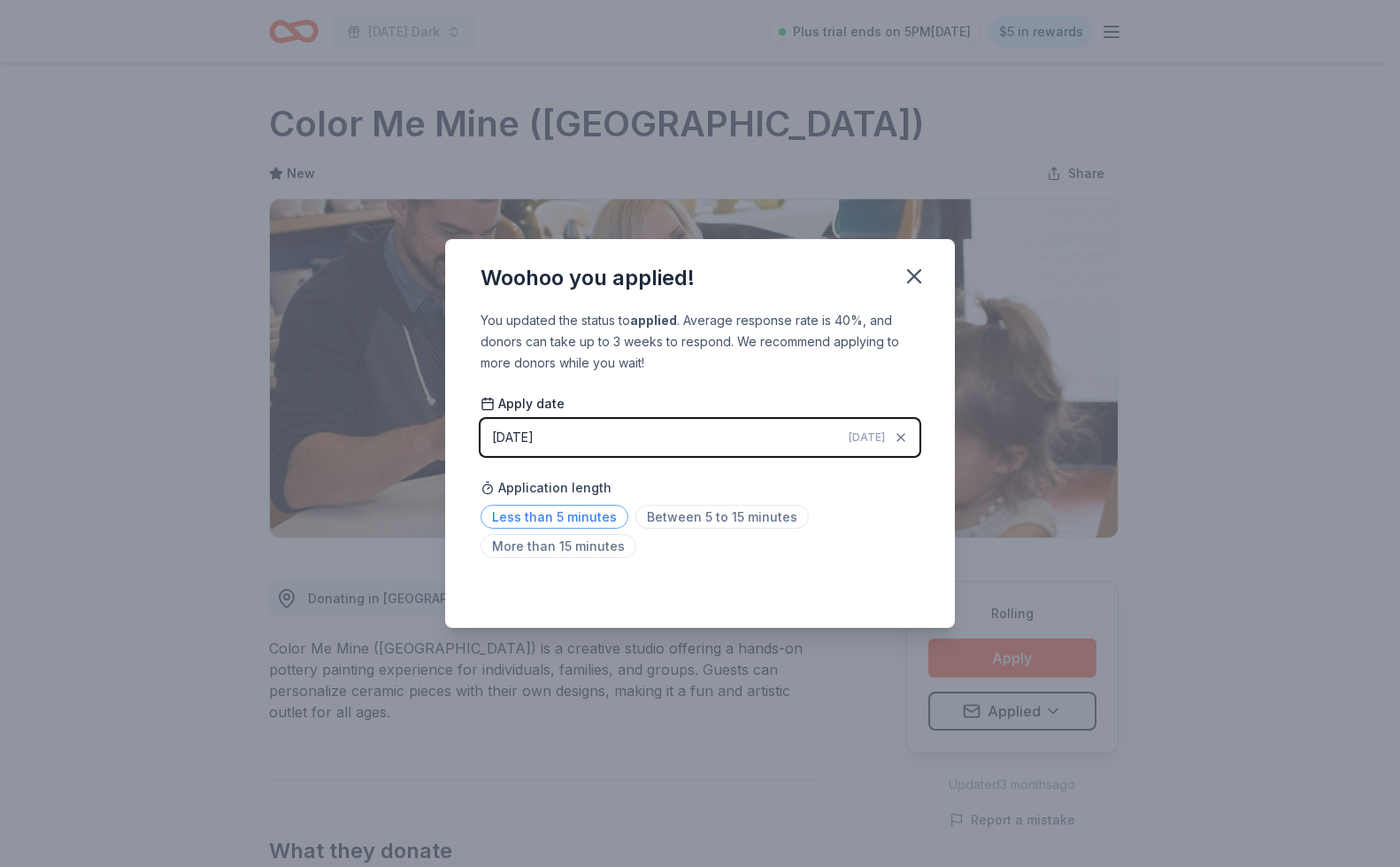
click at [581, 513] on span "Less than 5 minutes" at bounding box center [554, 516] width 148 height 24
click at [915, 278] on icon "button" at bounding box center [914, 276] width 12 height 12
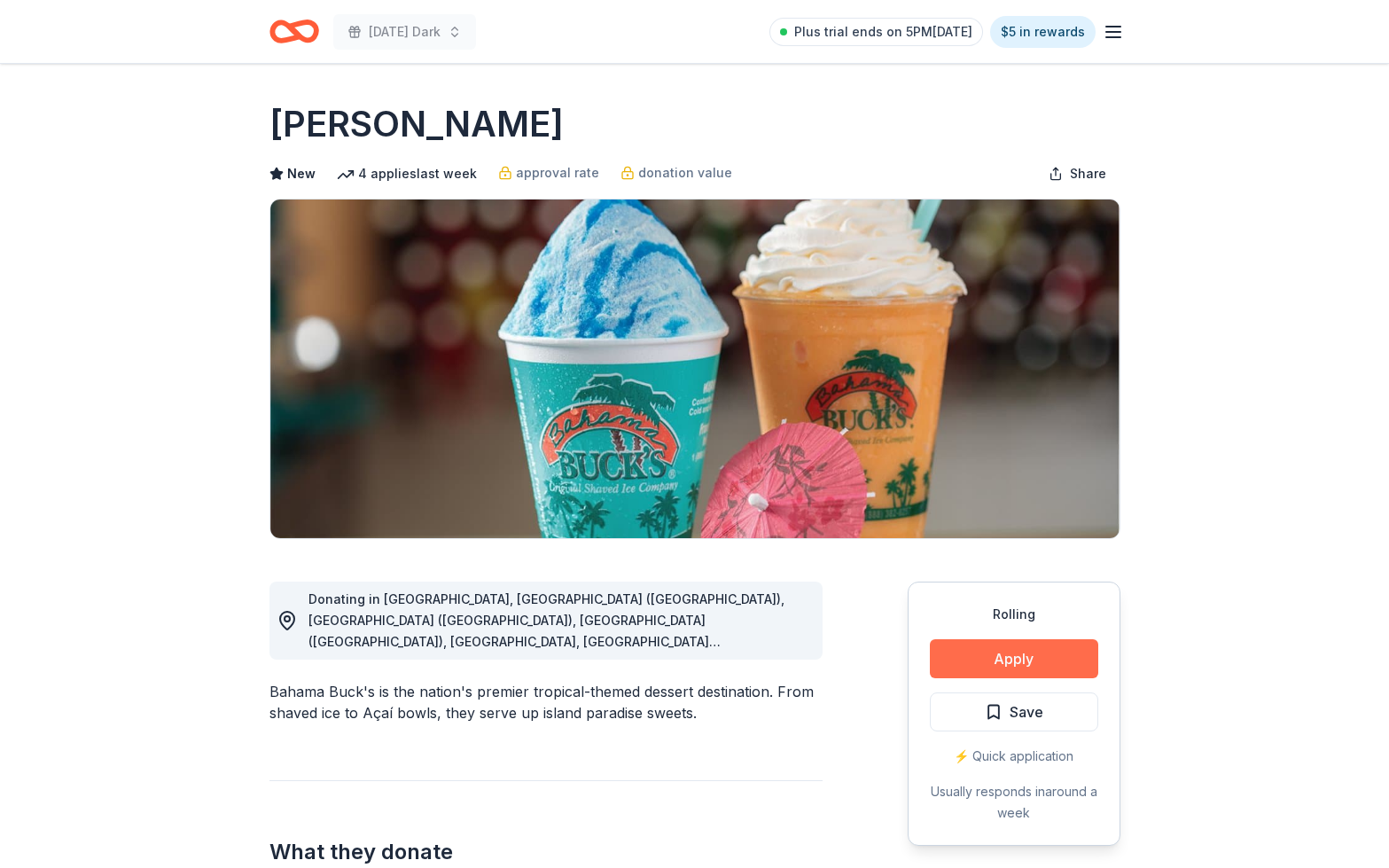
click at [1052, 672] on button "Apply" at bounding box center [1014, 658] width 169 height 39
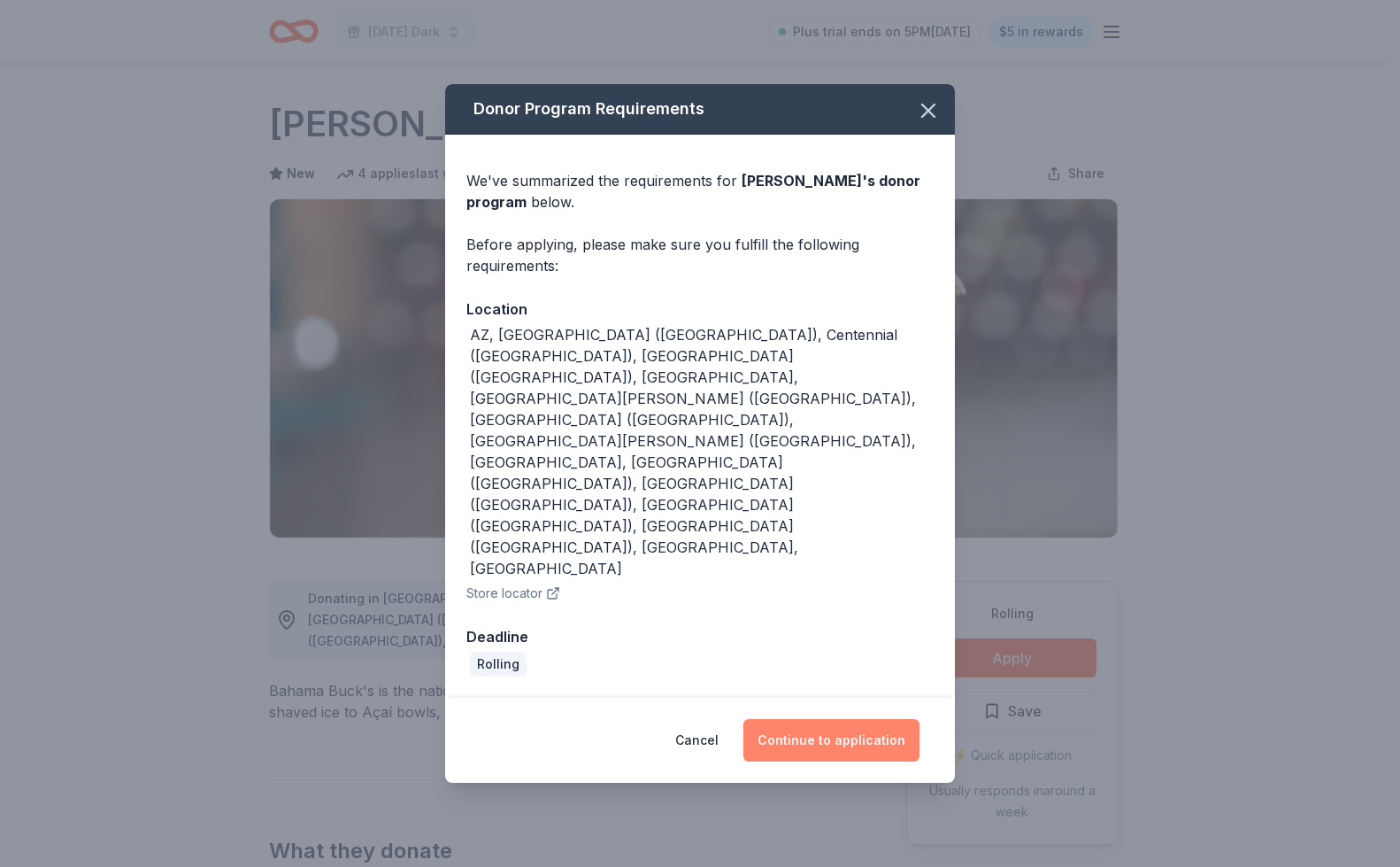
click at [889, 719] on button "Continue to application" at bounding box center [831, 740] width 177 height 43
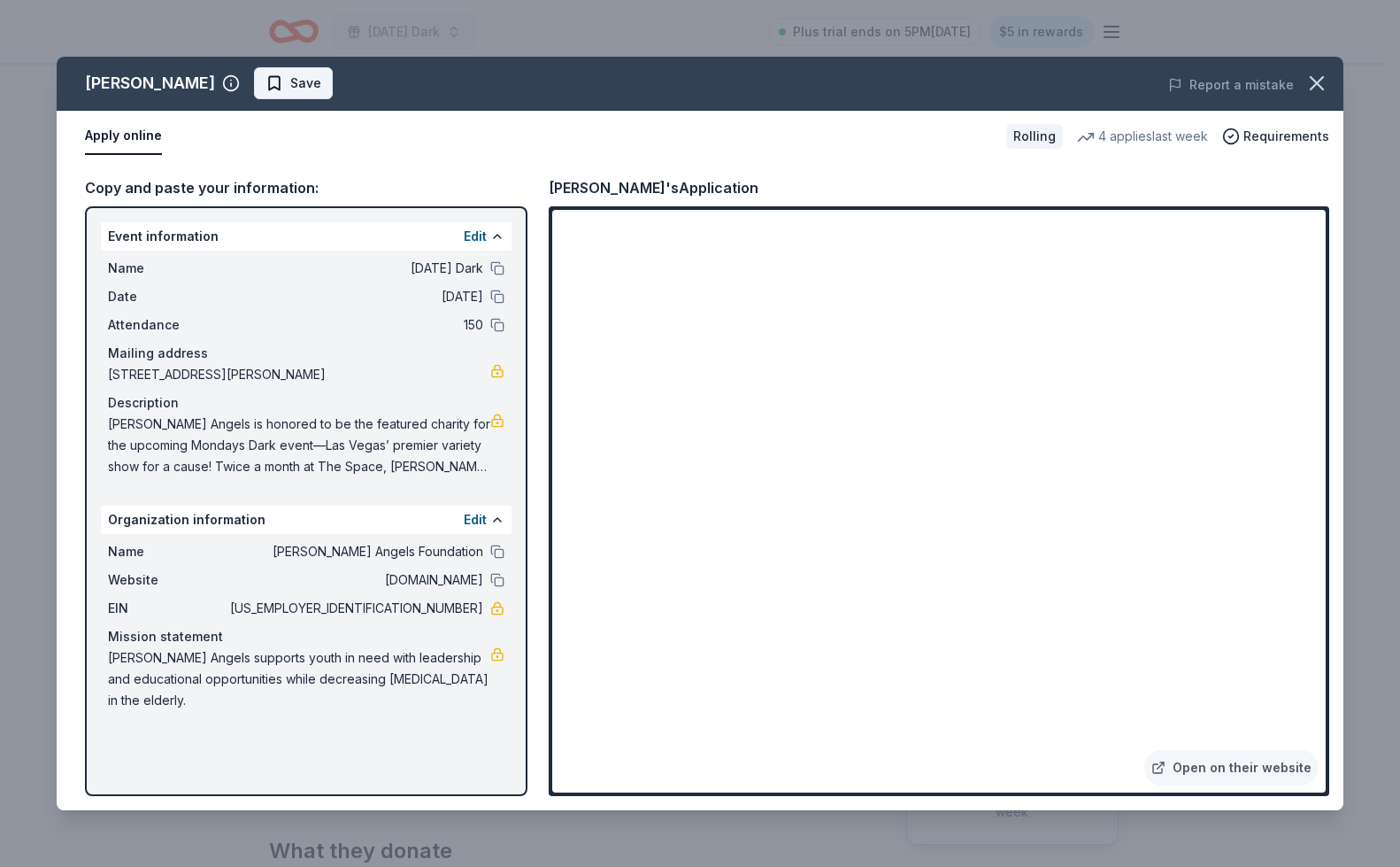
click at [303, 81] on span "Save" at bounding box center [305, 83] width 31 height 21
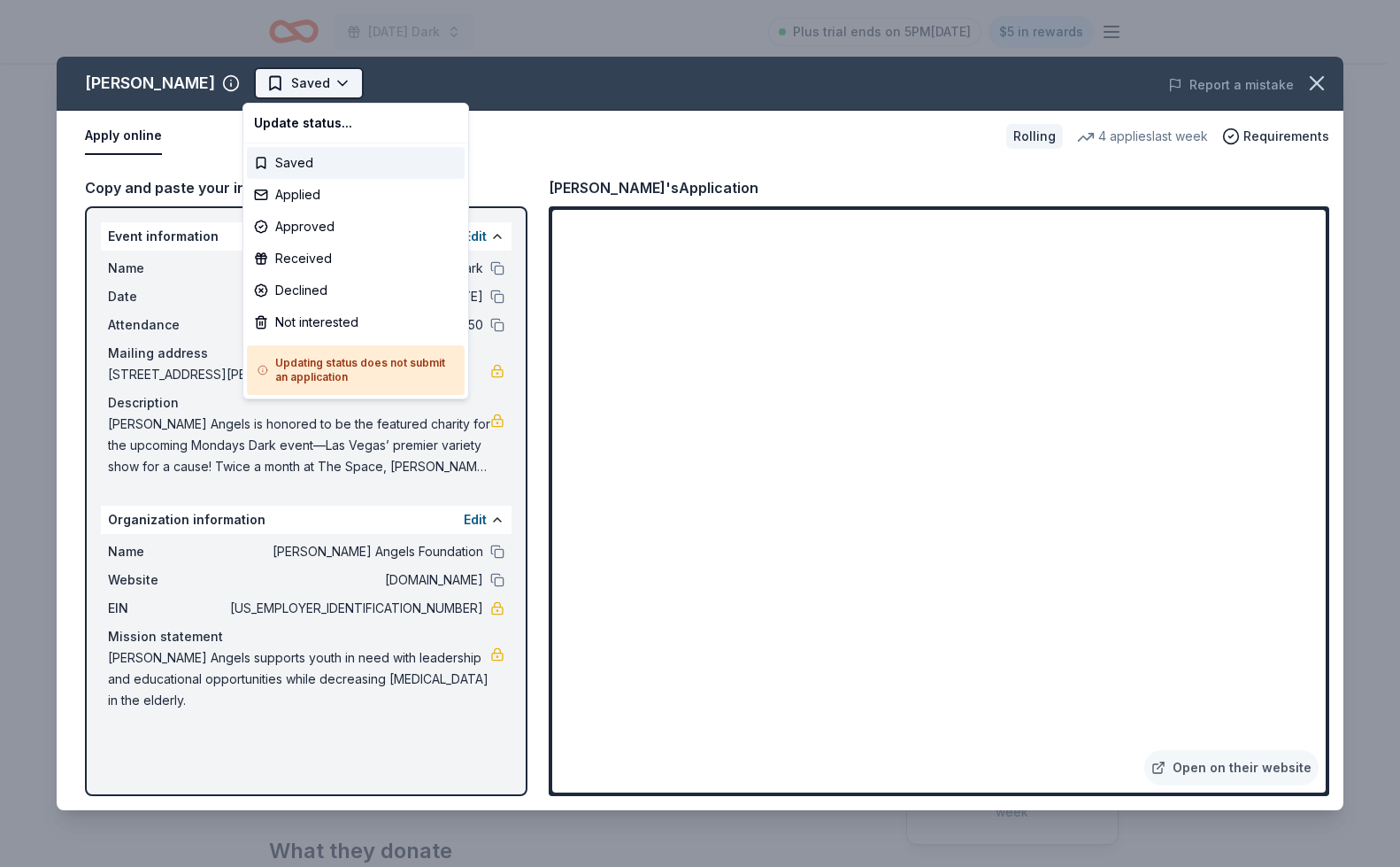
click at [325, 83] on html "Monday's Dark Plus trial ends on 5PM, 9/2 $5 in rewards Rolling Share Bahama Bu…" at bounding box center [700, 433] width 1400 height 867
click at [303, 190] on div "Applied" at bounding box center [355, 194] width 217 height 32
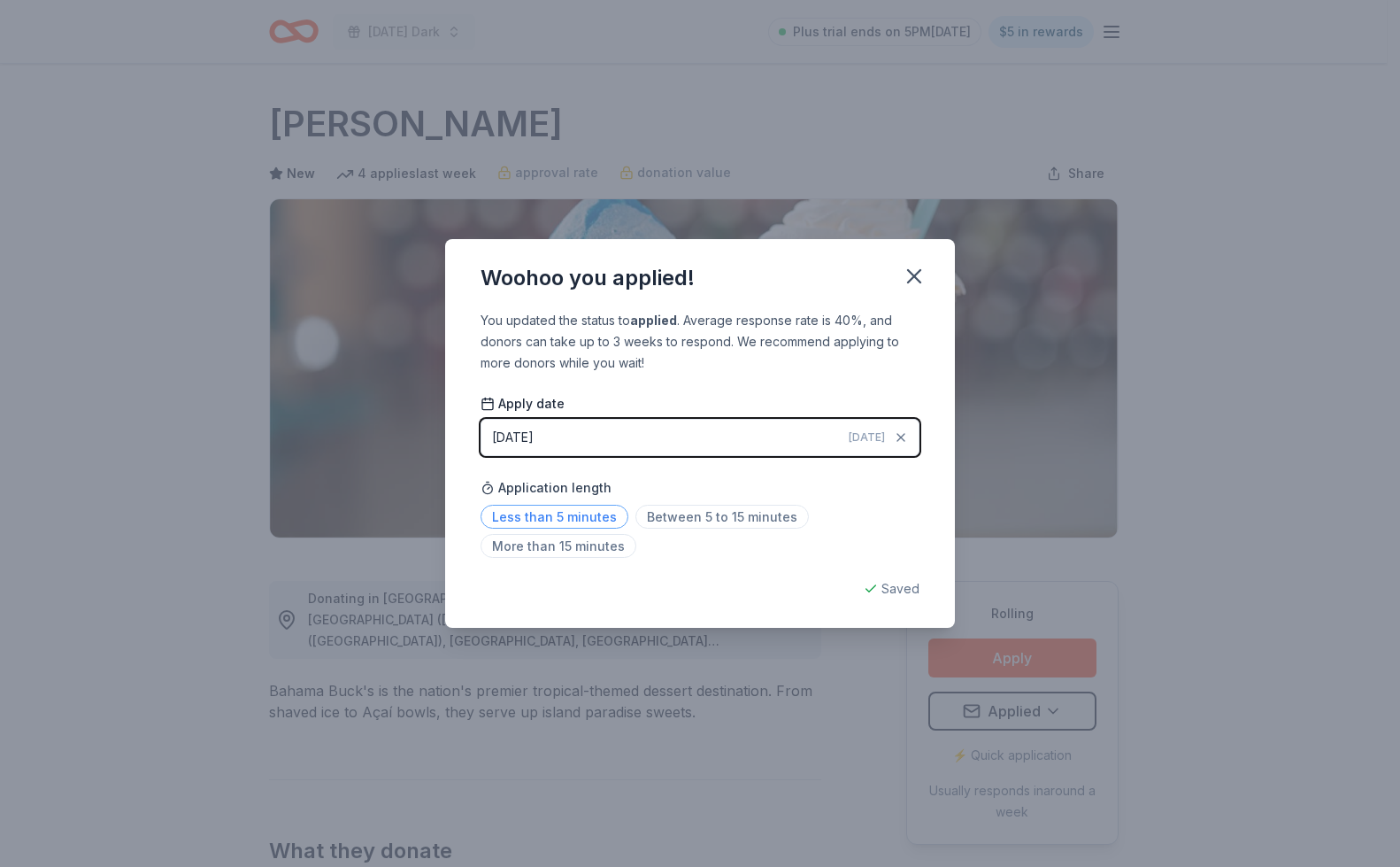
click at [522, 514] on span "Less than 5 minutes" at bounding box center [554, 516] width 148 height 24
click at [906, 269] on icon "button" at bounding box center [914, 276] width 25 height 25
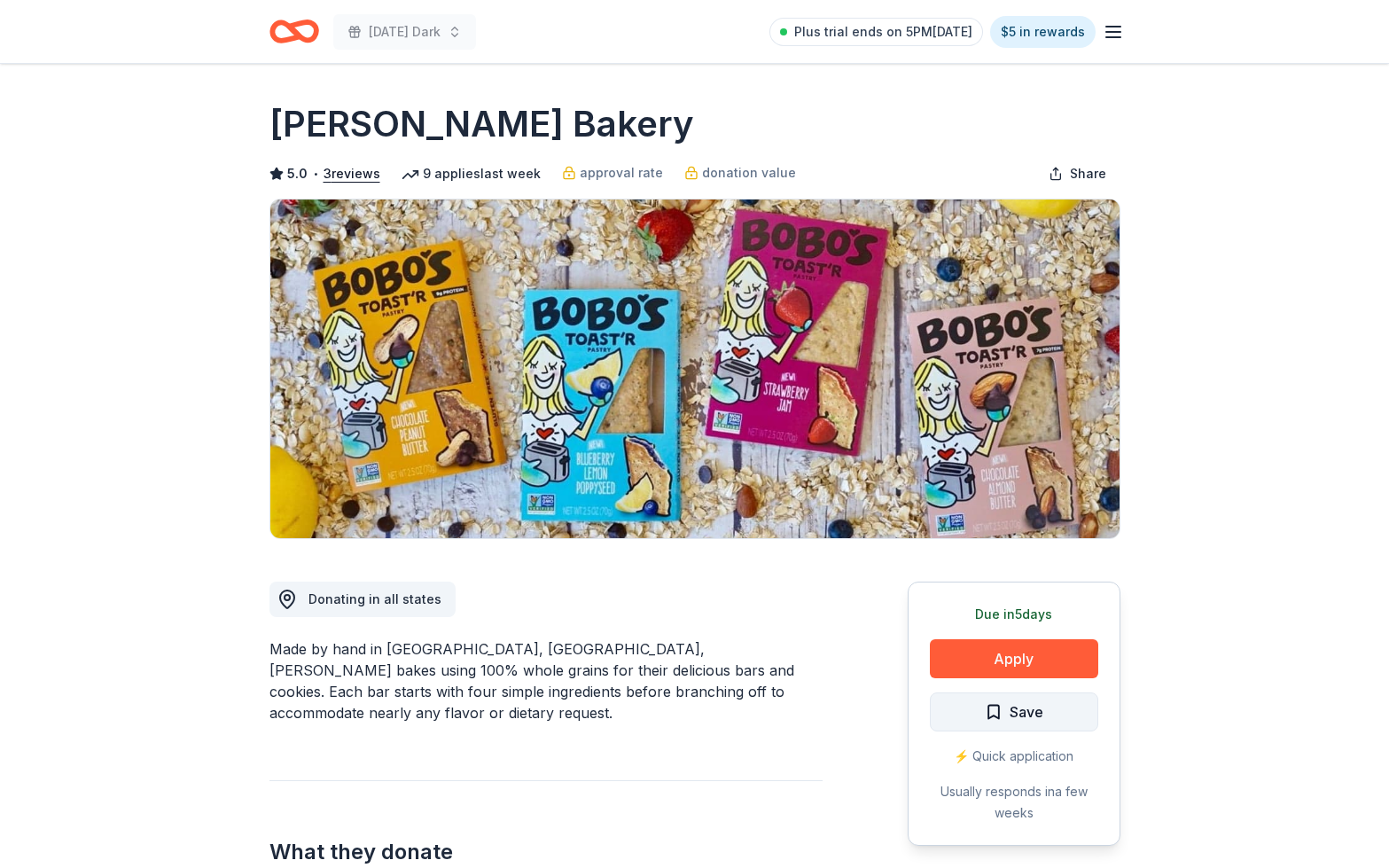
click at [954, 705] on button "Save" at bounding box center [1014, 712] width 169 height 39
click at [979, 649] on button "Apply" at bounding box center [1014, 658] width 169 height 39
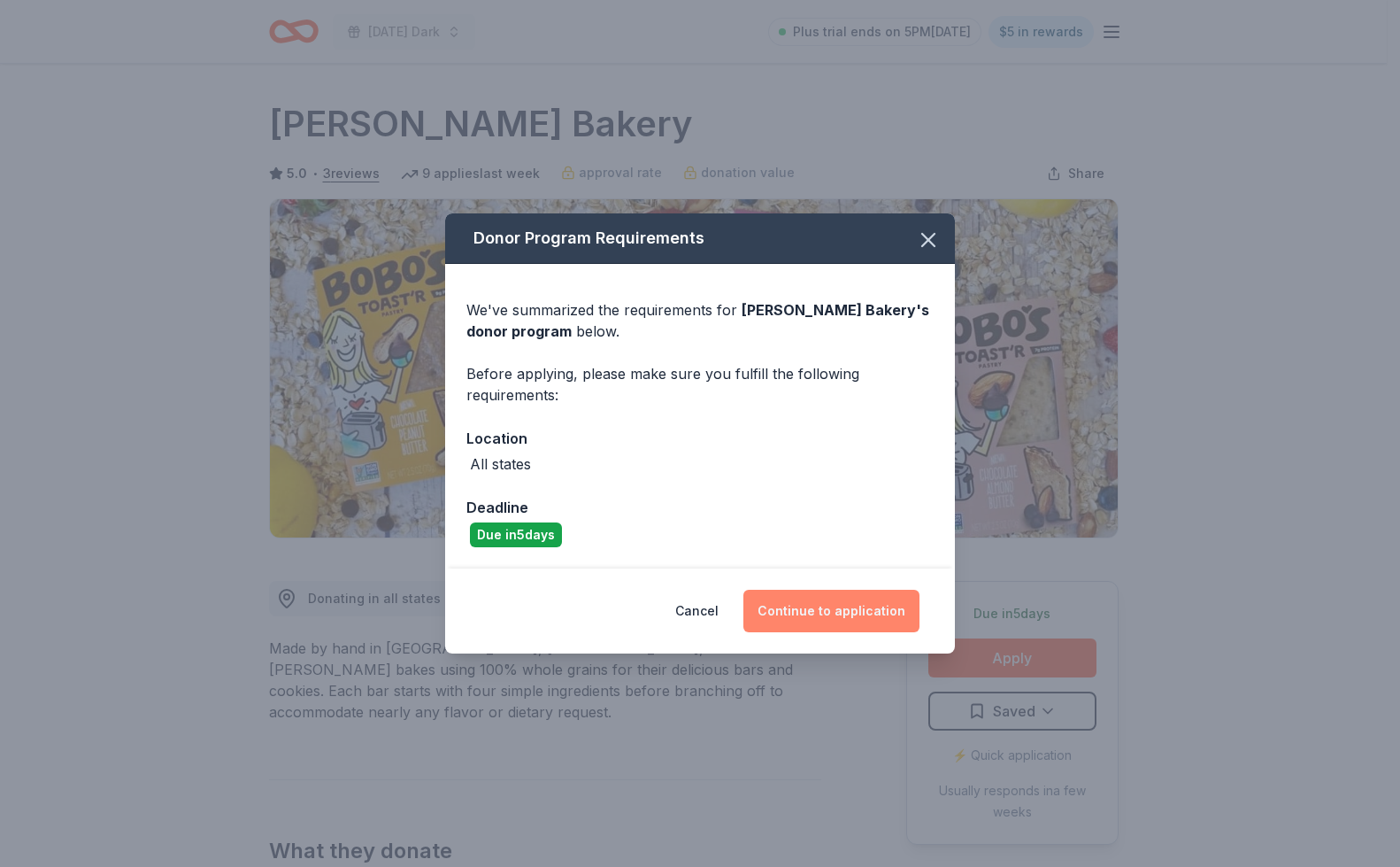
click at [806, 611] on button "Continue to application" at bounding box center [831, 611] width 177 height 43
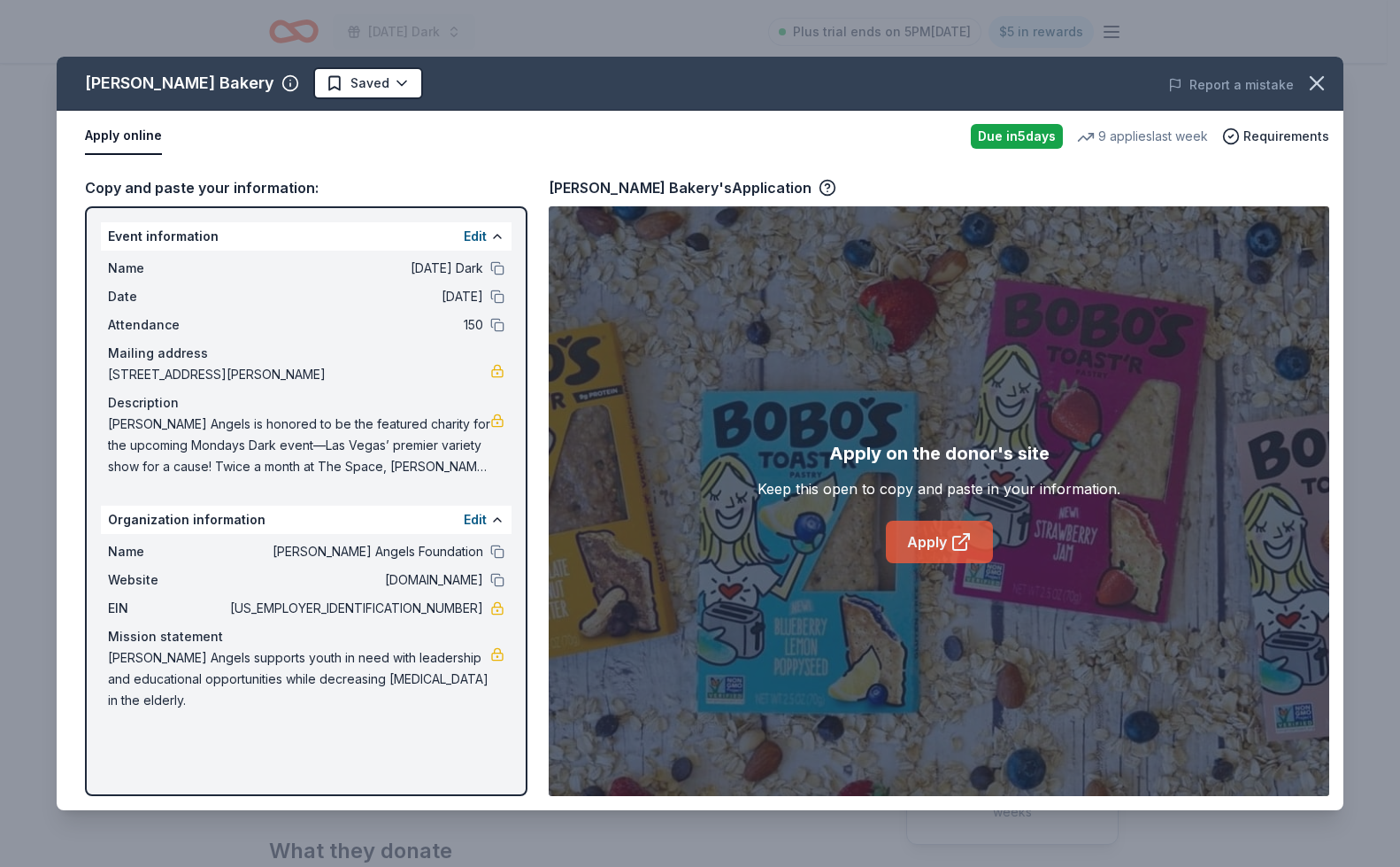
click at [932, 559] on link "Apply" at bounding box center [940, 542] width 107 height 43
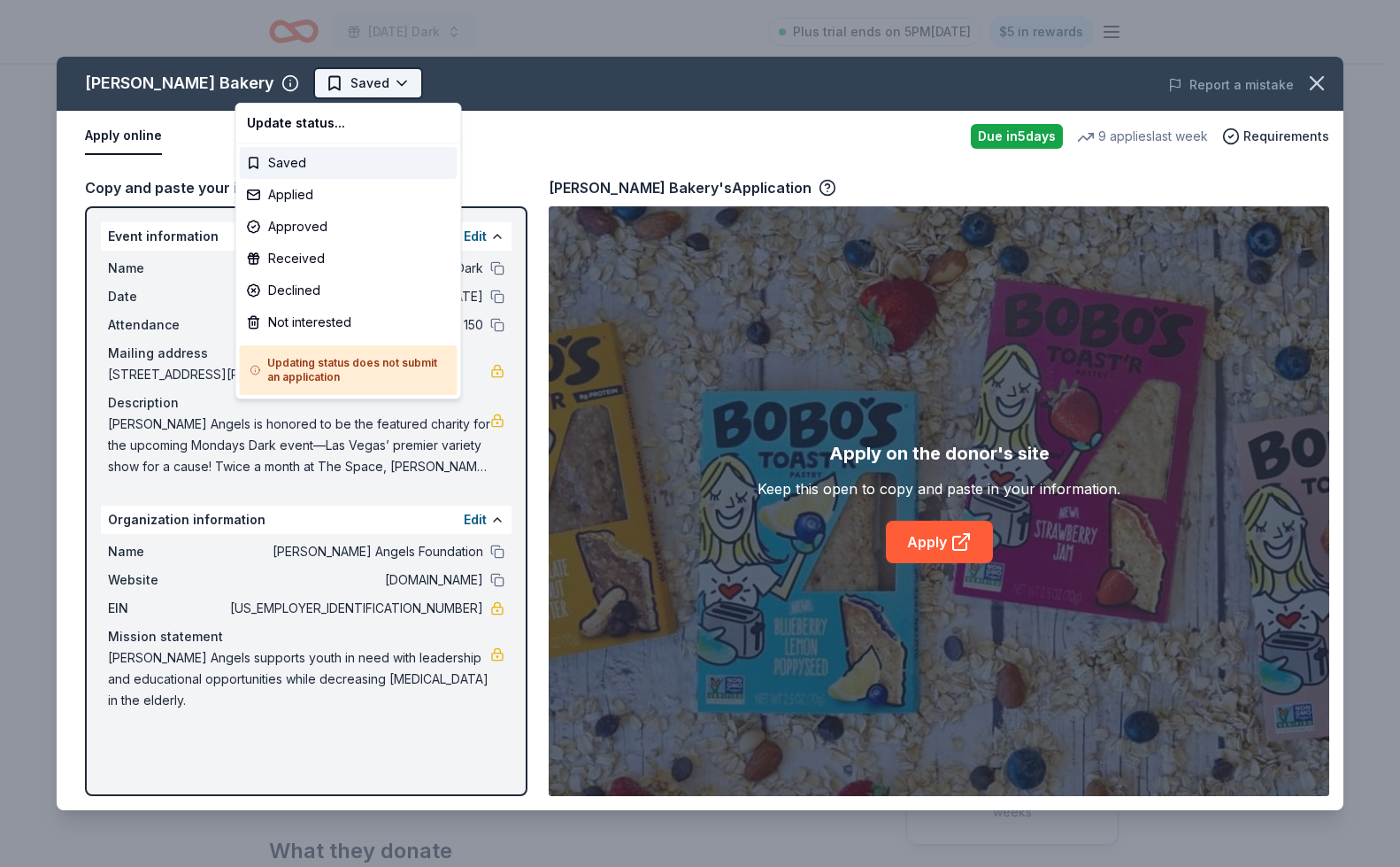
click at [313, 76] on html "Monday's Dark Plus trial ends on 5PM, 9/2 $5 in rewards Due in 5 days Share Bob…" at bounding box center [700, 433] width 1400 height 867
click at [282, 193] on div "Applied" at bounding box center [348, 194] width 217 height 32
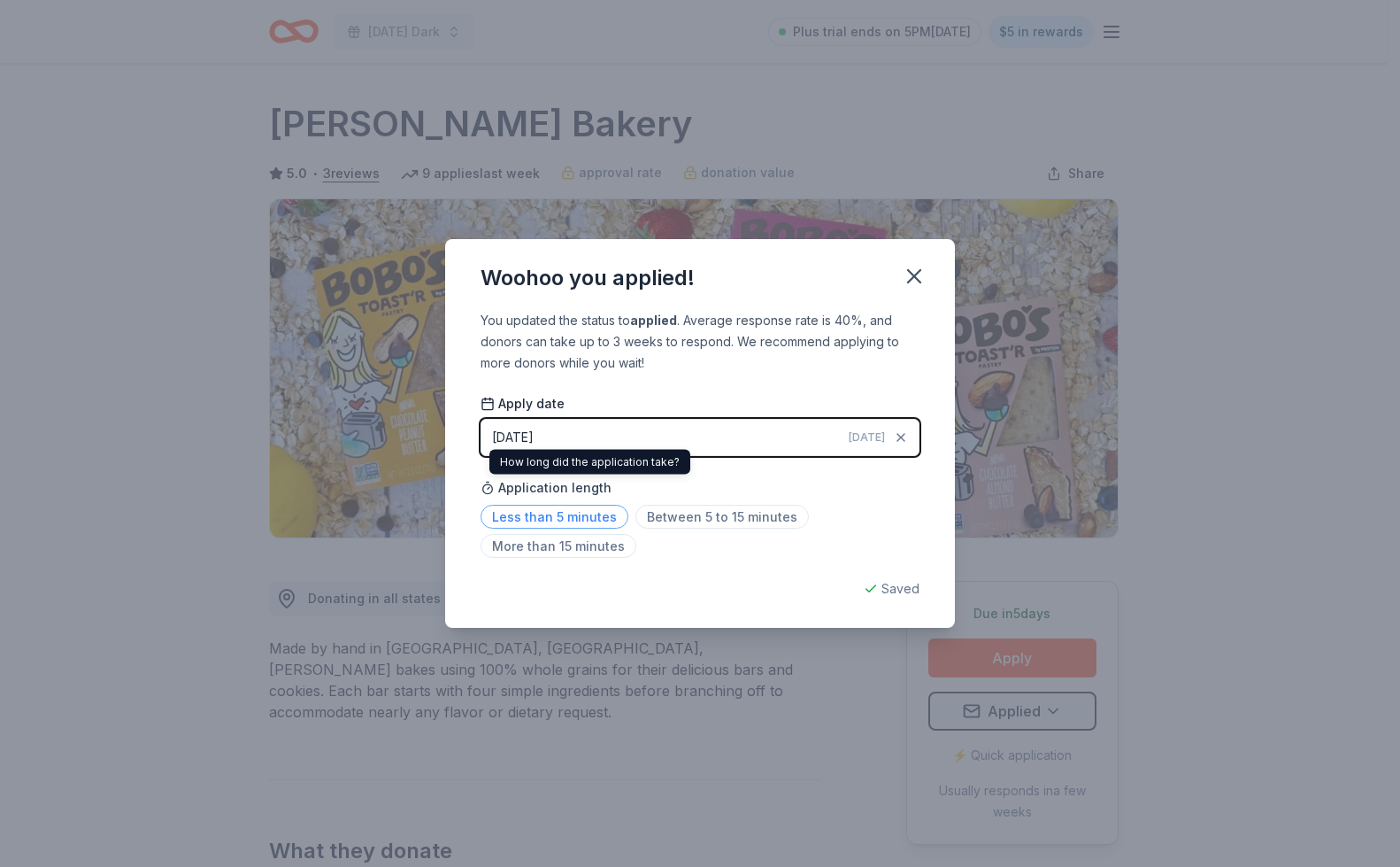
click at [584, 517] on span "Less than 5 minutes" at bounding box center [554, 516] width 148 height 24
click at [909, 272] on icon "button" at bounding box center [914, 276] width 12 height 12
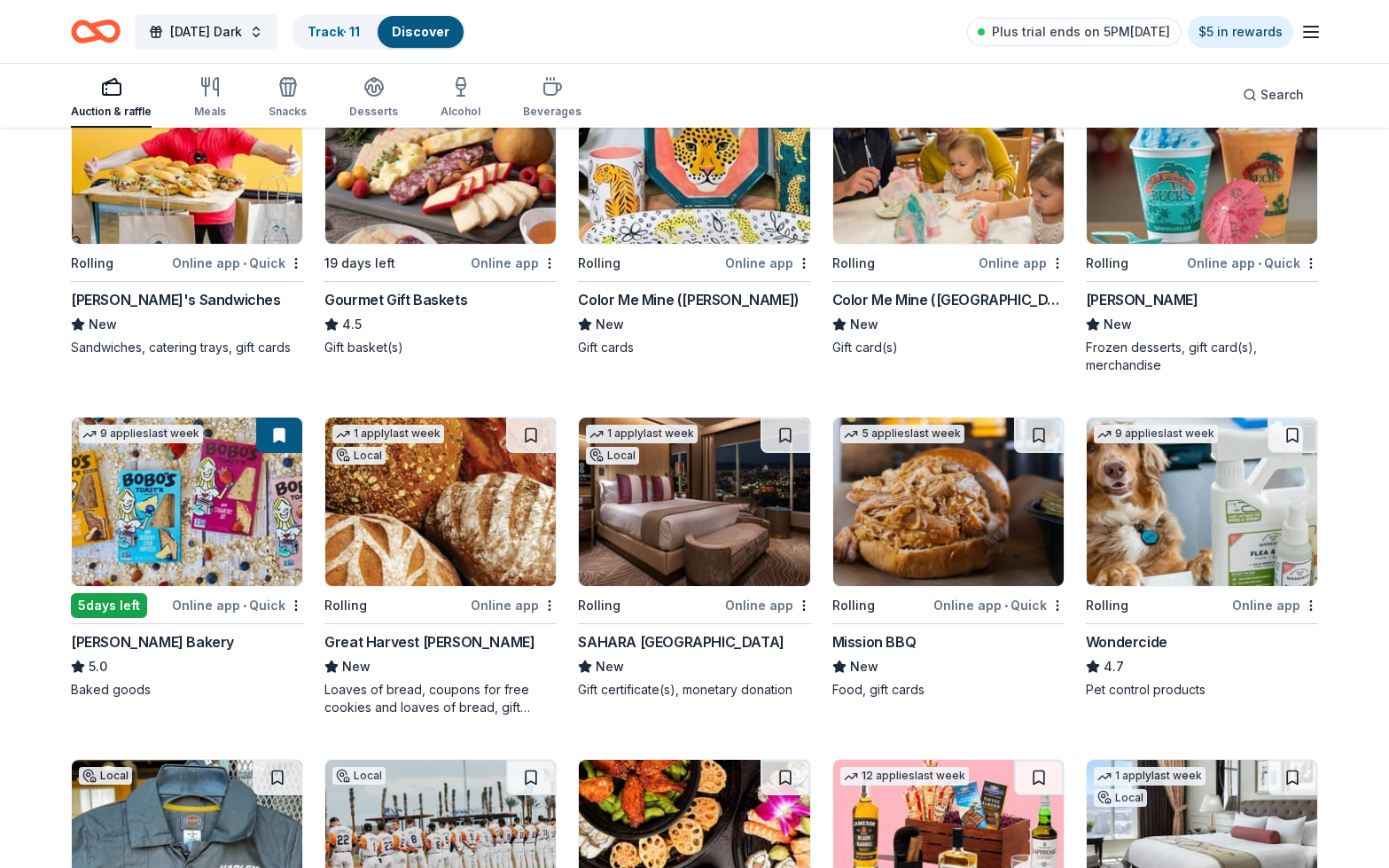
scroll to position [605, 0]
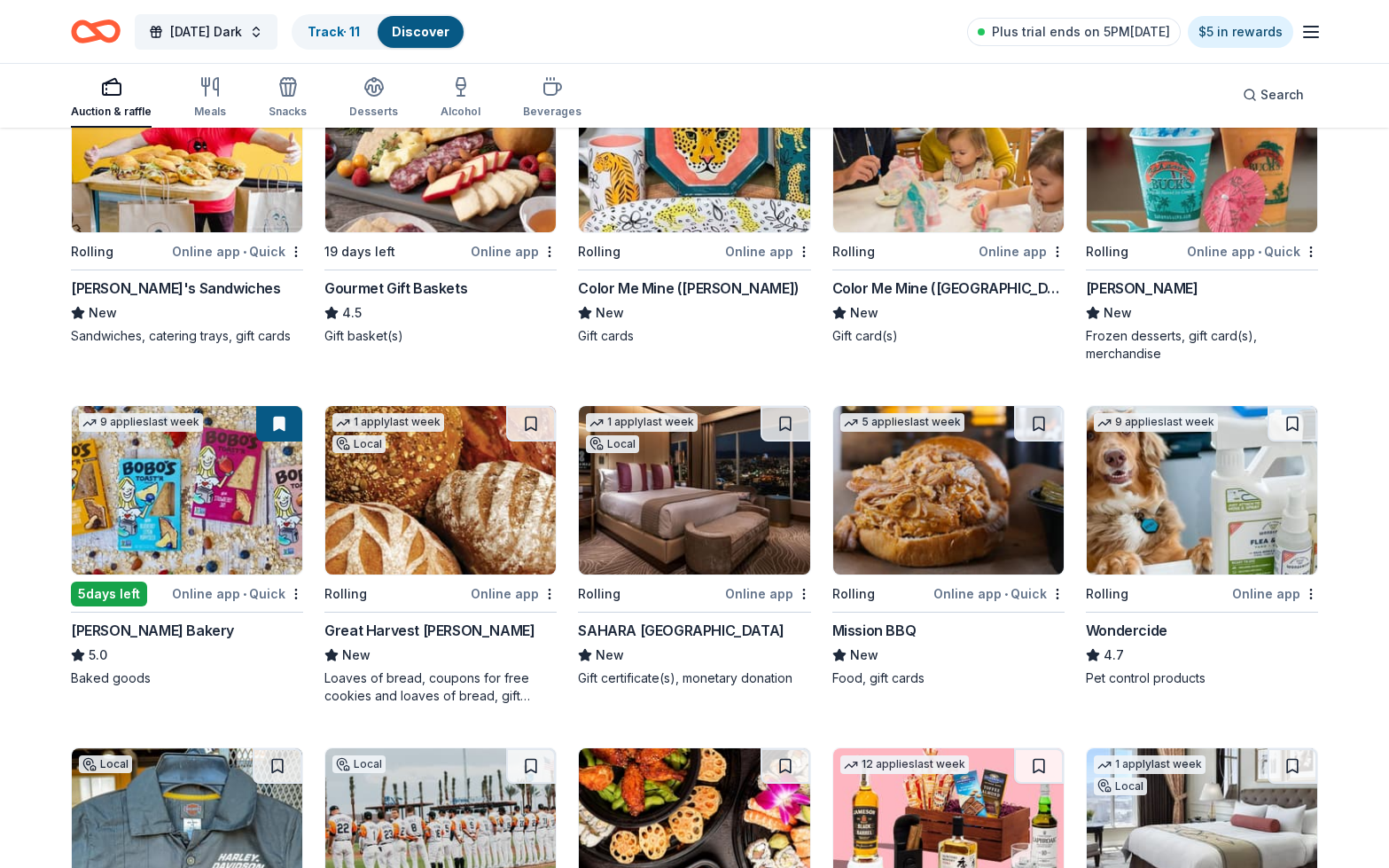
click at [675, 541] on img at bounding box center [693, 490] width 230 height 169
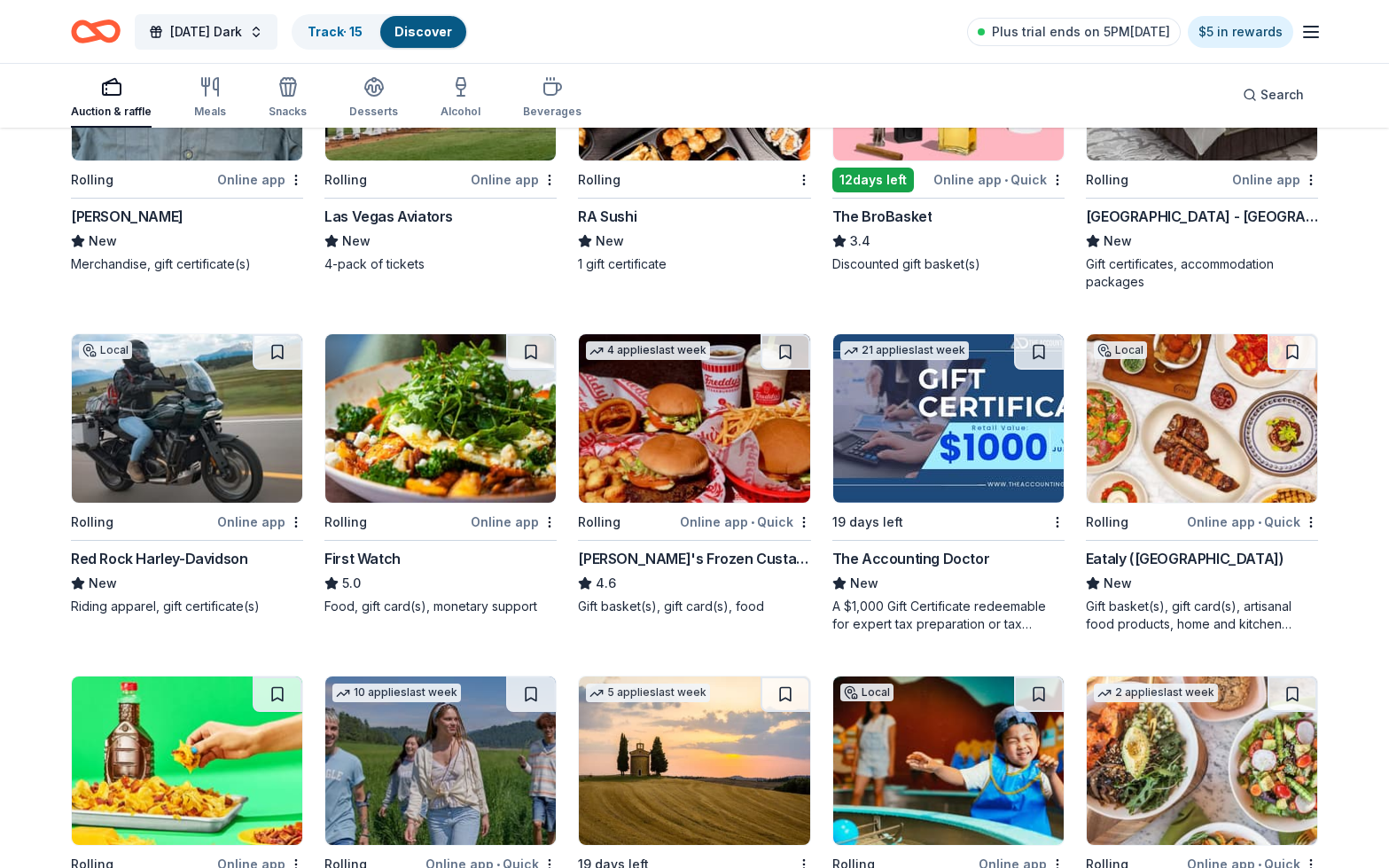
scroll to position [1370, 0]
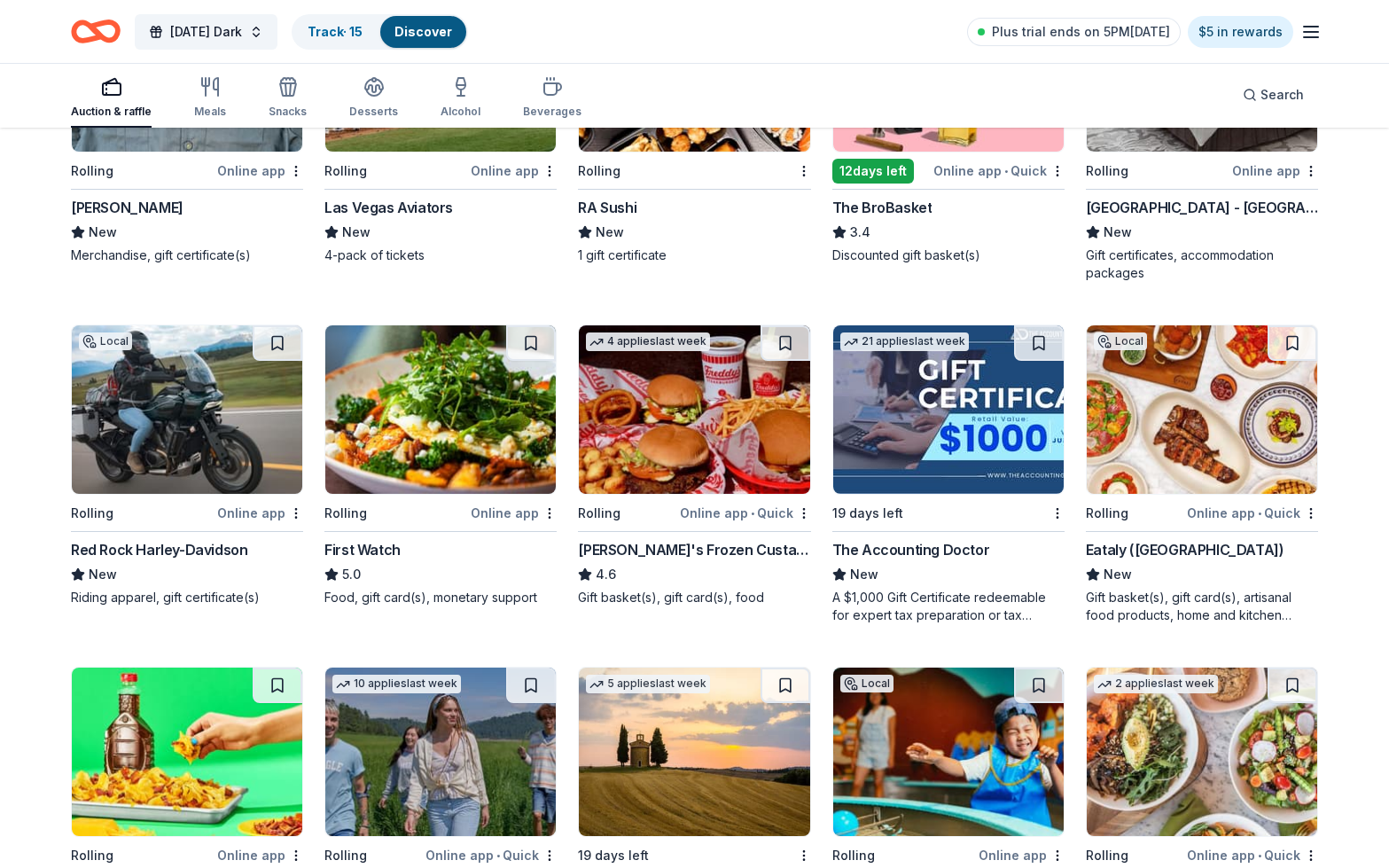
click at [477, 420] on img at bounding box center [440, 410] width 230 height 169
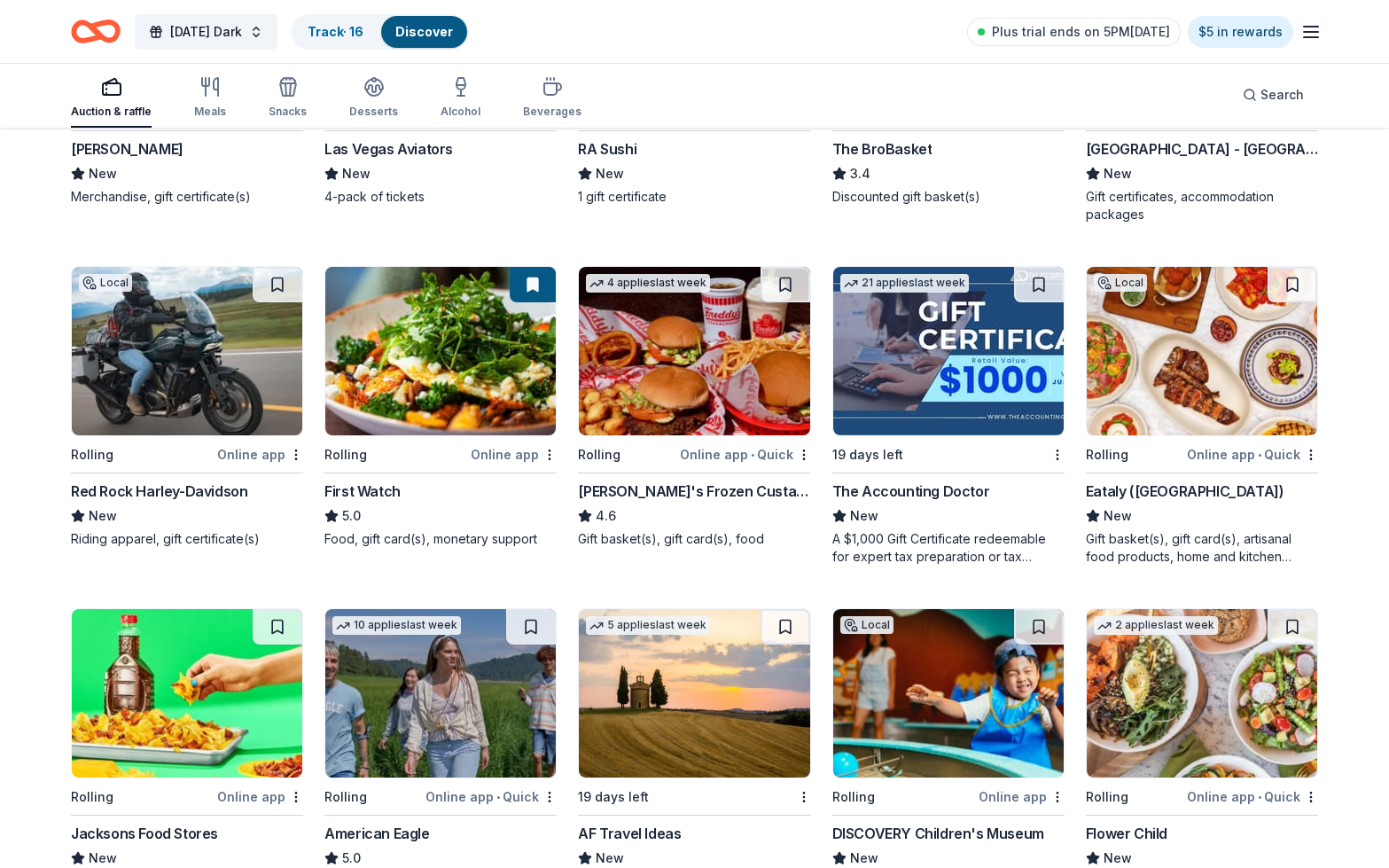
scroll to position [1424, 0]
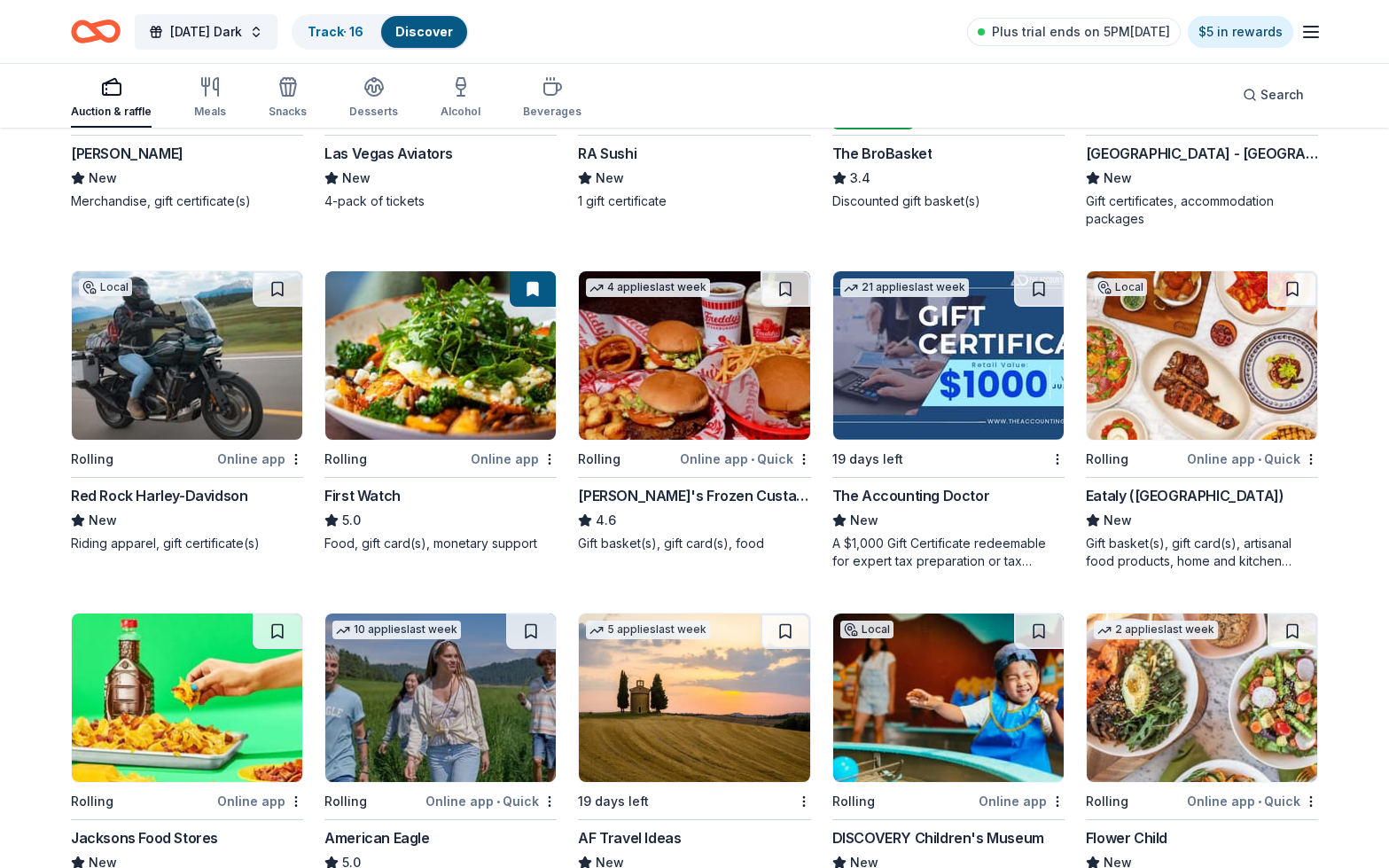
click at [669, 390] on img at bounding box center [693, 355] width 230 height 169
click at [1195, 362] on img at bounding box center [1201, 355] width 230 height 169
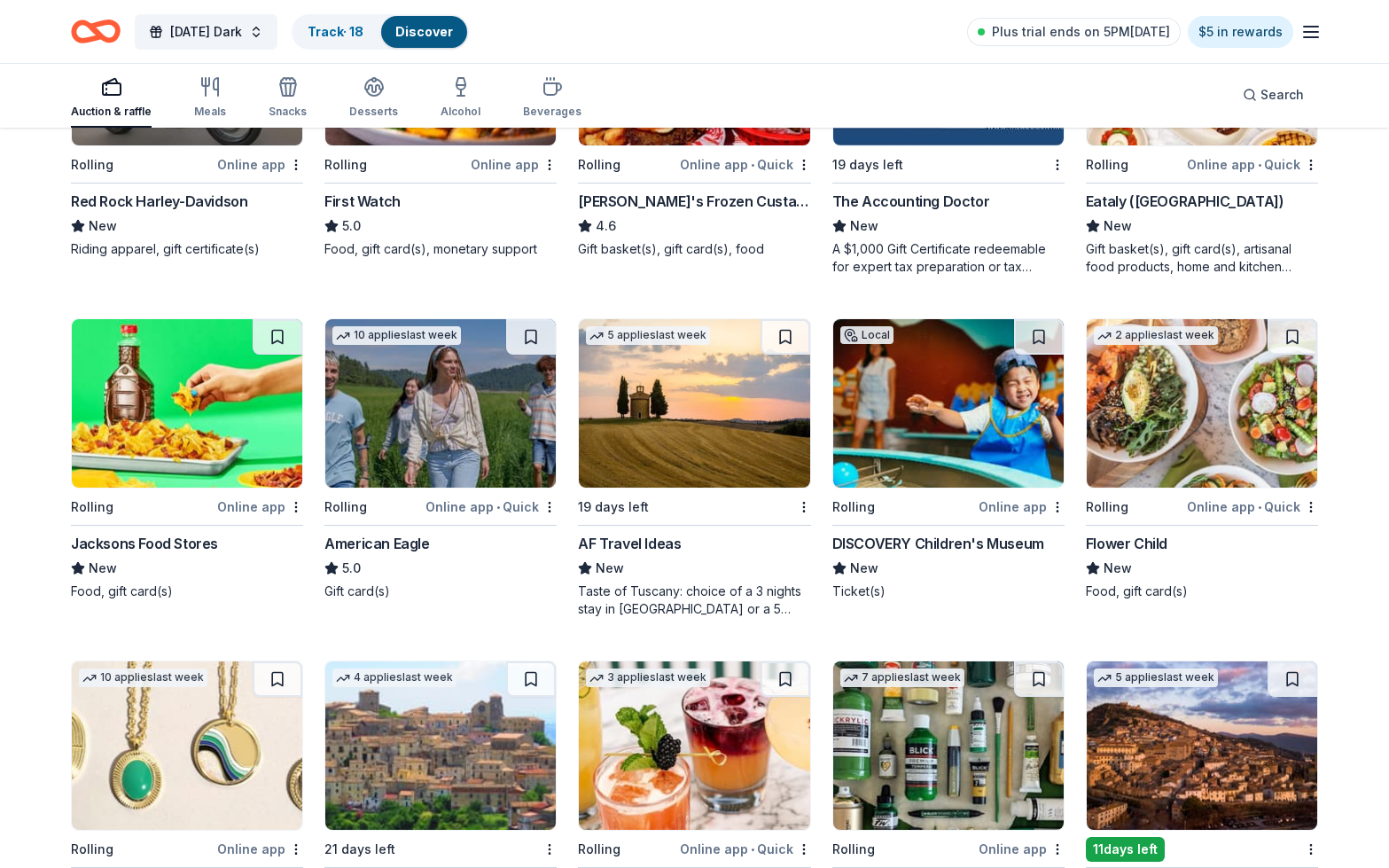
scroll to position [1724, 0]
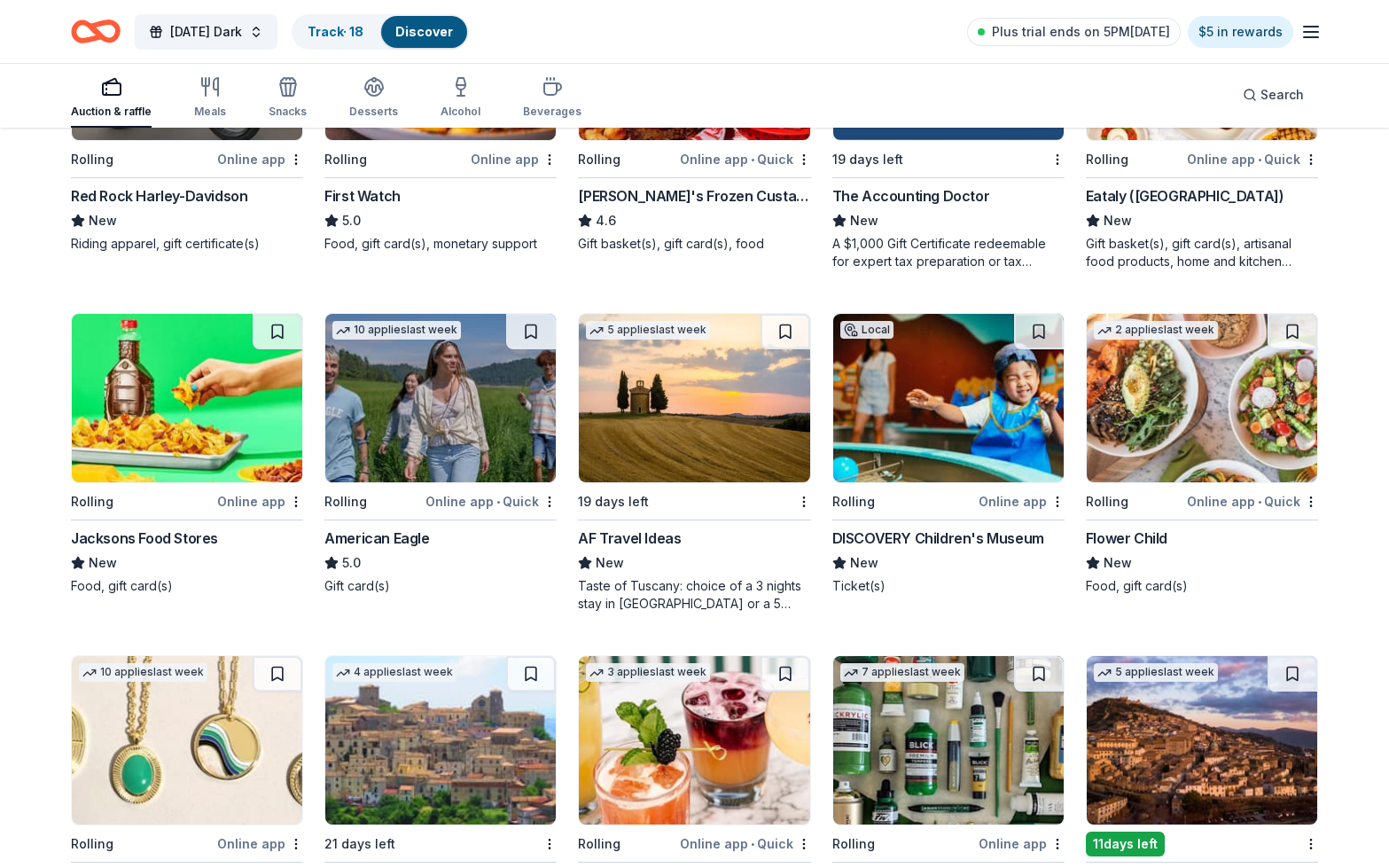
click at [1214, 377] on img at bounding box center [1201, 398] width 230 height 169
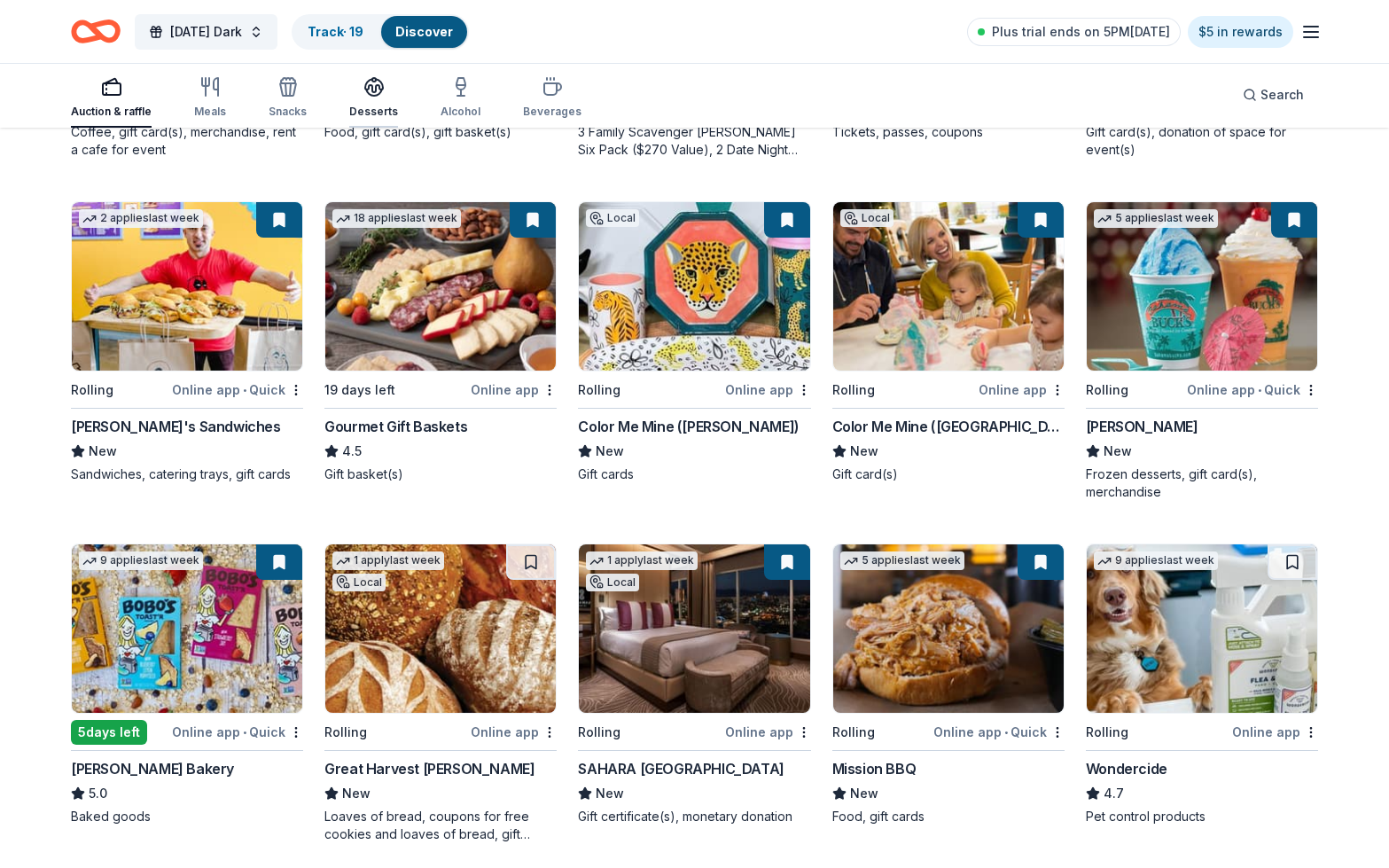
scroll to position [439, 0]
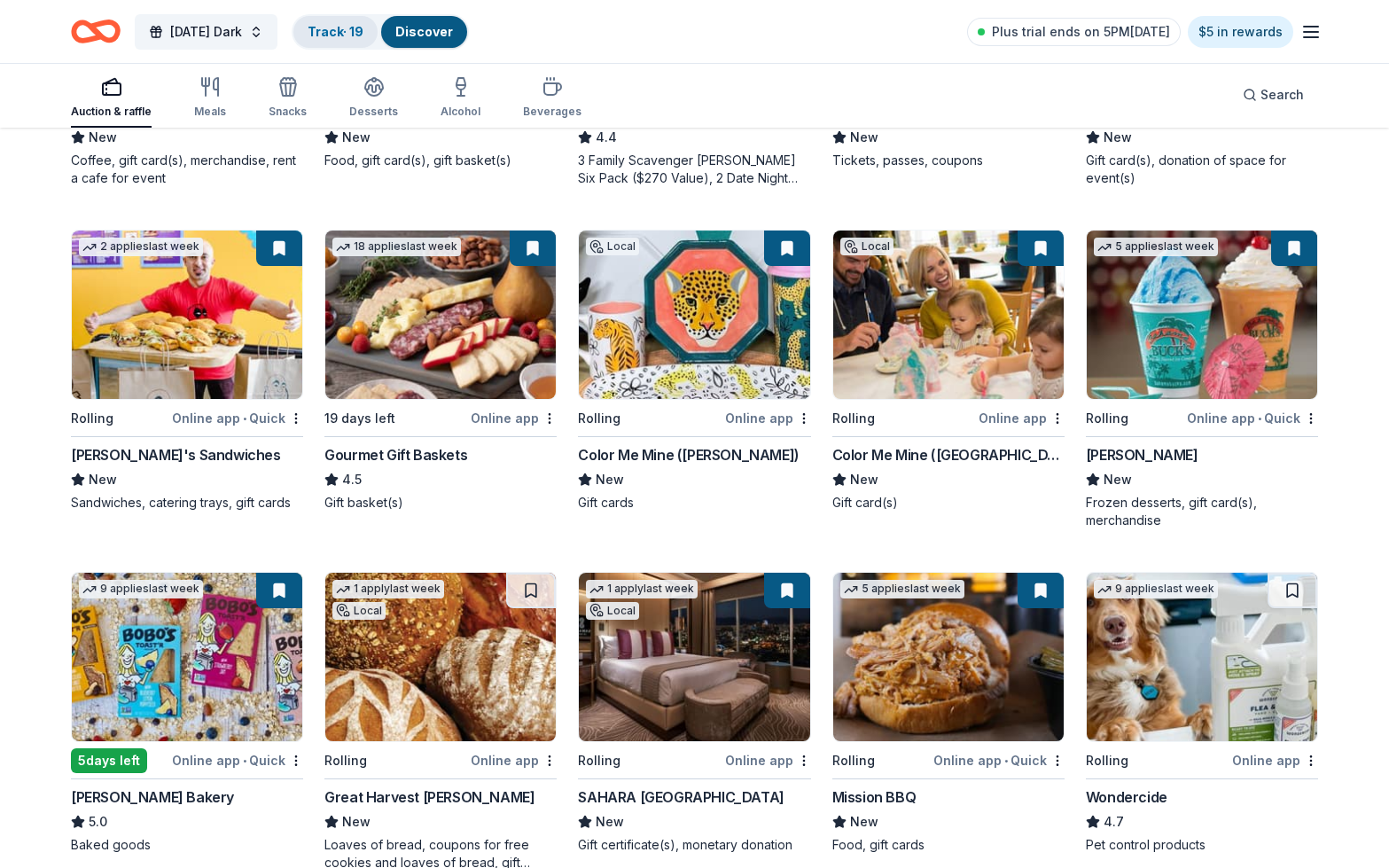
click at [352, 32] on link "Track · 19" at bounding box center [335, 31] width 56 height 15
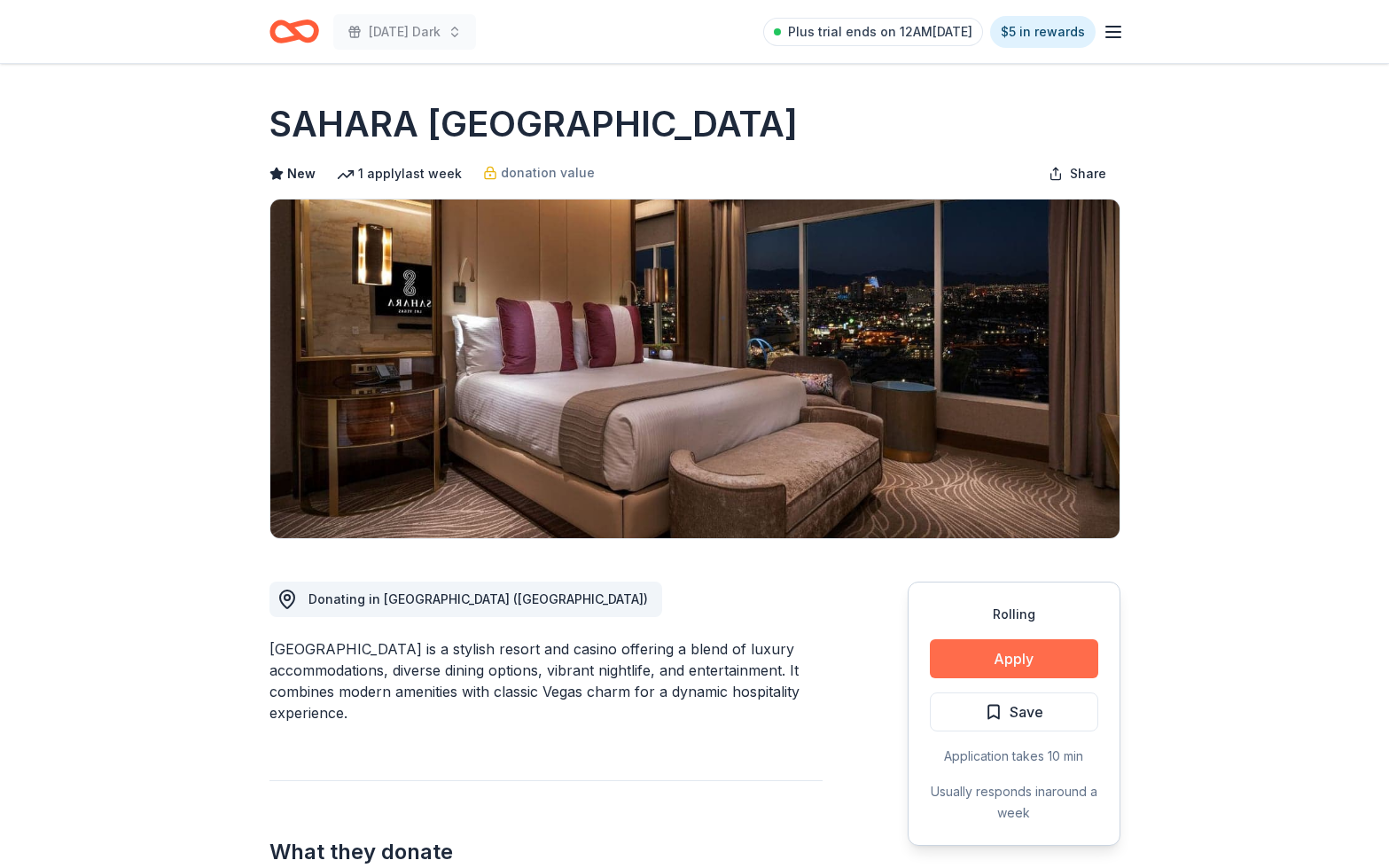
click at [1027, 663] on button "Apply" at bounding box center [1014, 658] width 169 height 39
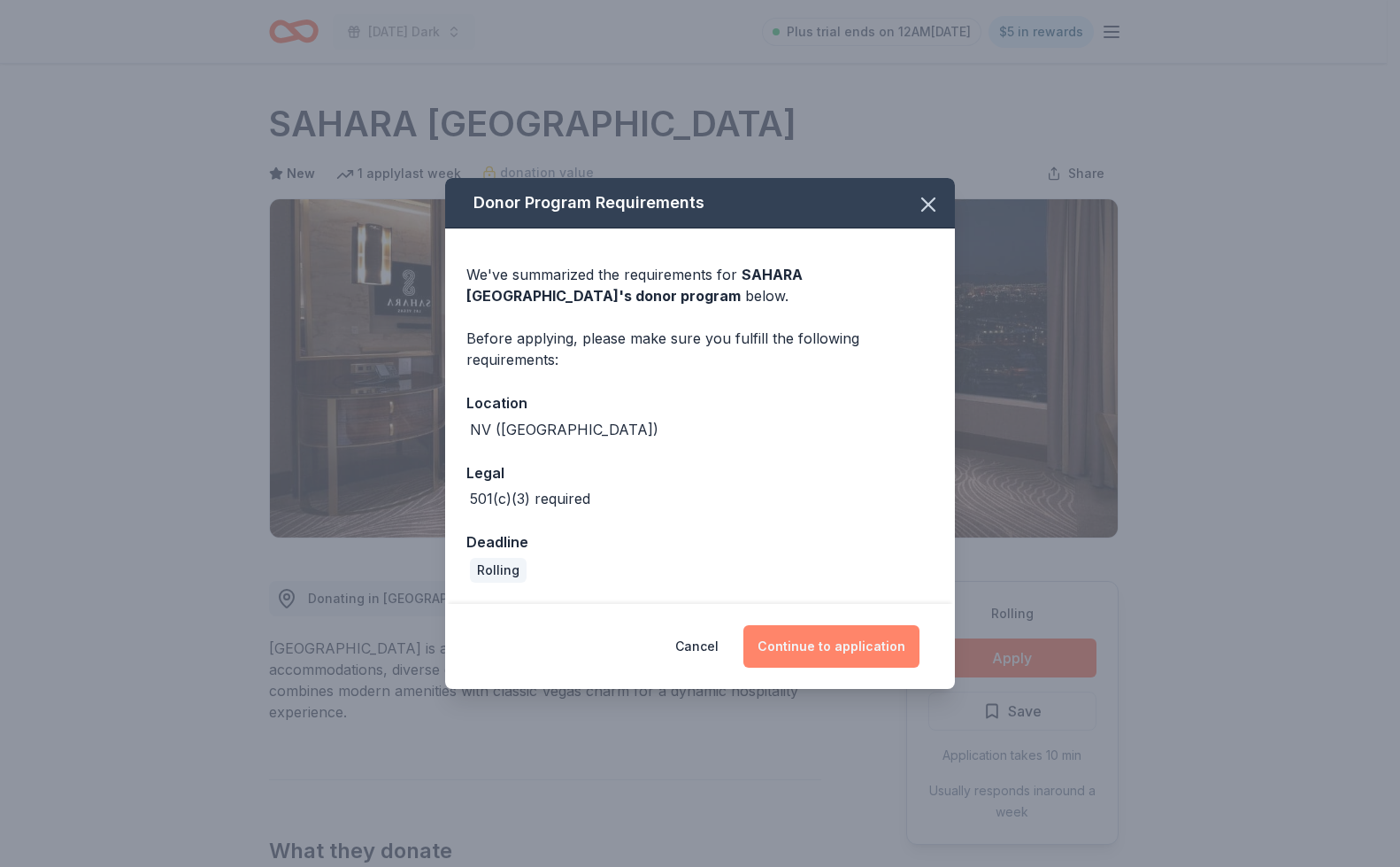
click at [873, 641] on button "Continue to application" at bounding box center [831, 646] width 177 height 43
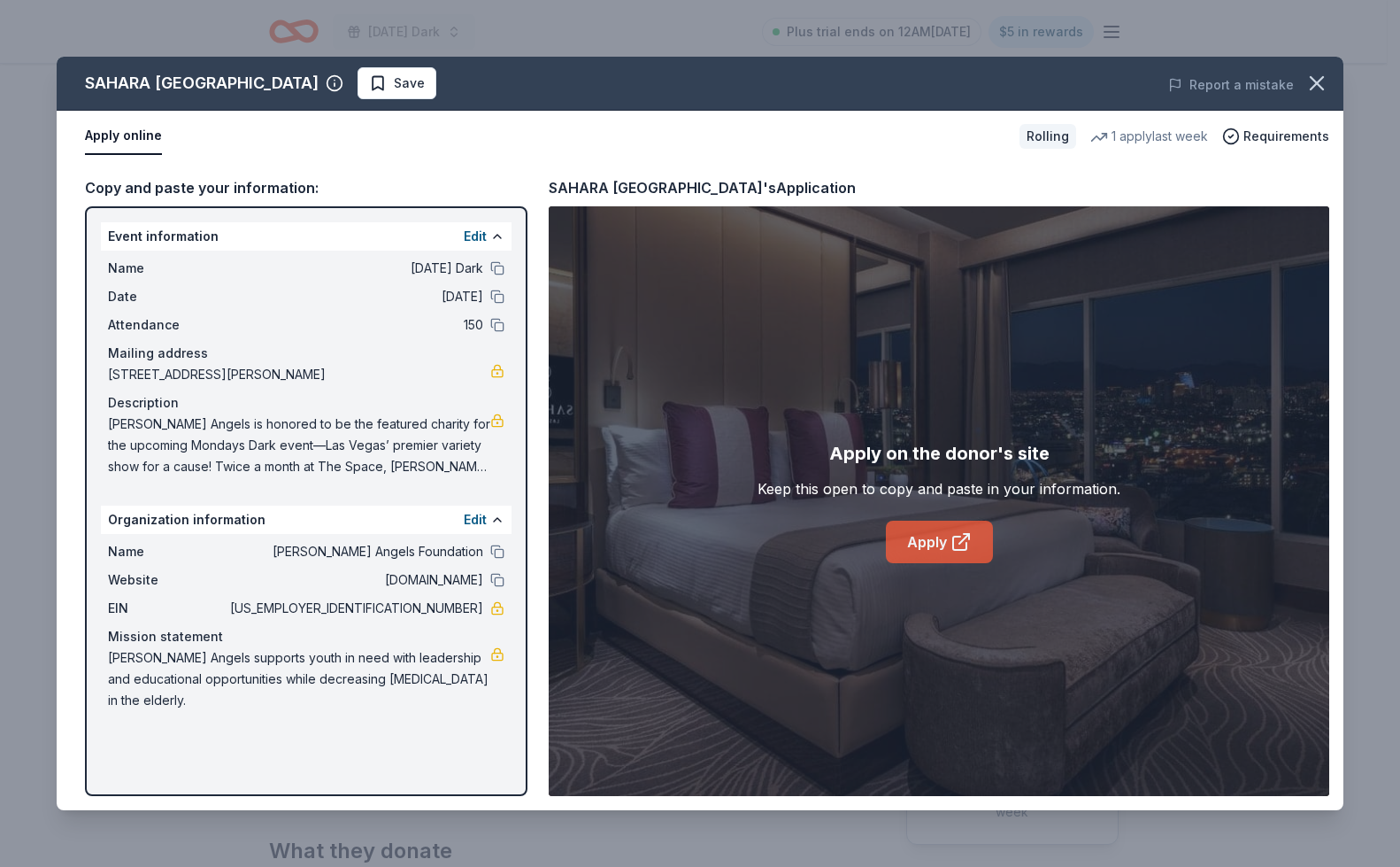
click at [910, 548] on link "Apply" at bounding box center [940, 542] width 107 height 43
click at [394, 82] on span "Save" at bounding box center [409, 83] width 31 height 21
click at [340, 83] on html "Monday's Dark Plus trial ends on 12AM, 9/3 $5 in rewards Rolling Share SAHARA L…" at bounding box center [700, 433] width 1400 height 867
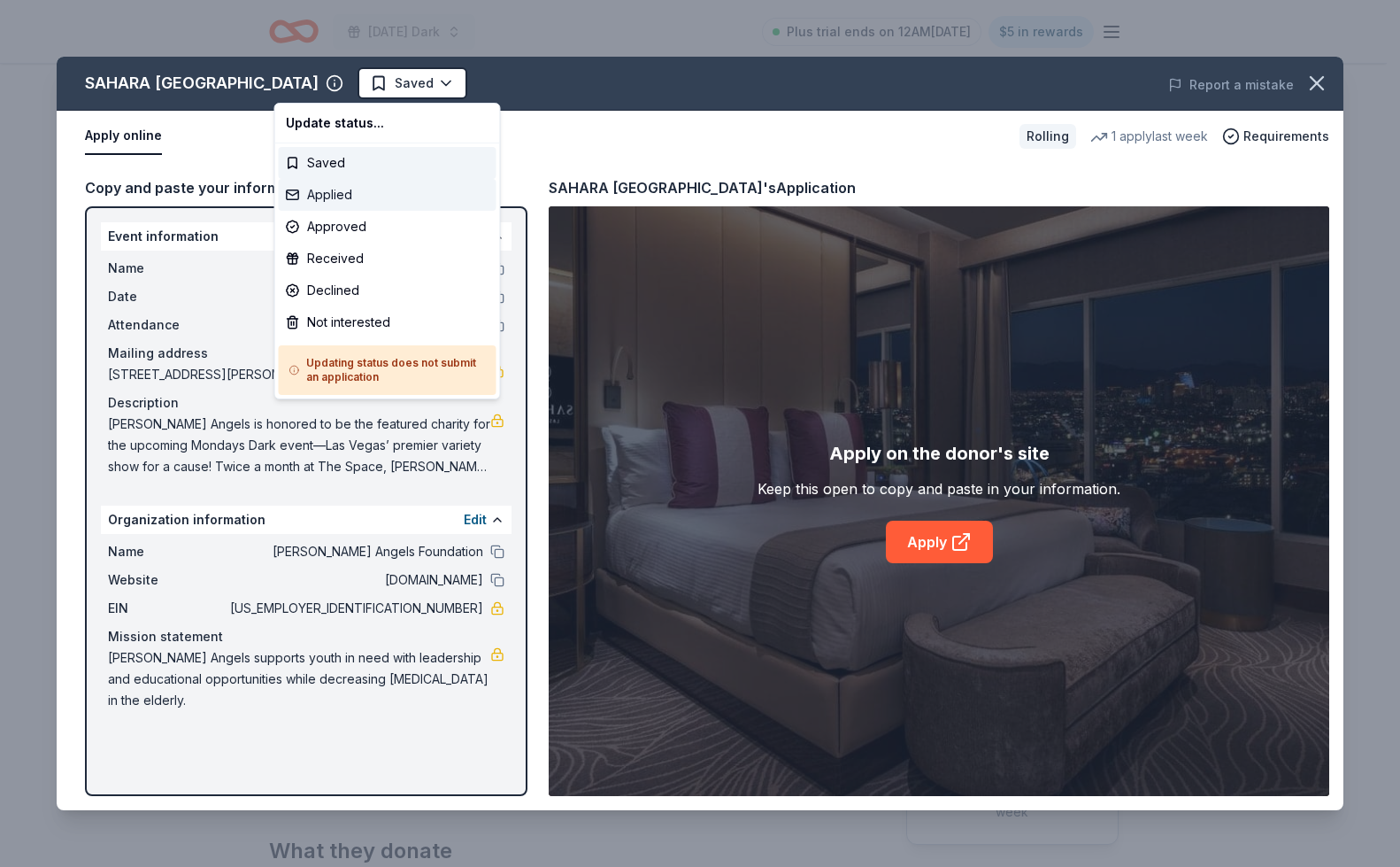
click at [322, 196] on div "Applied" at bounding box center [387, 194] width 217 height 32
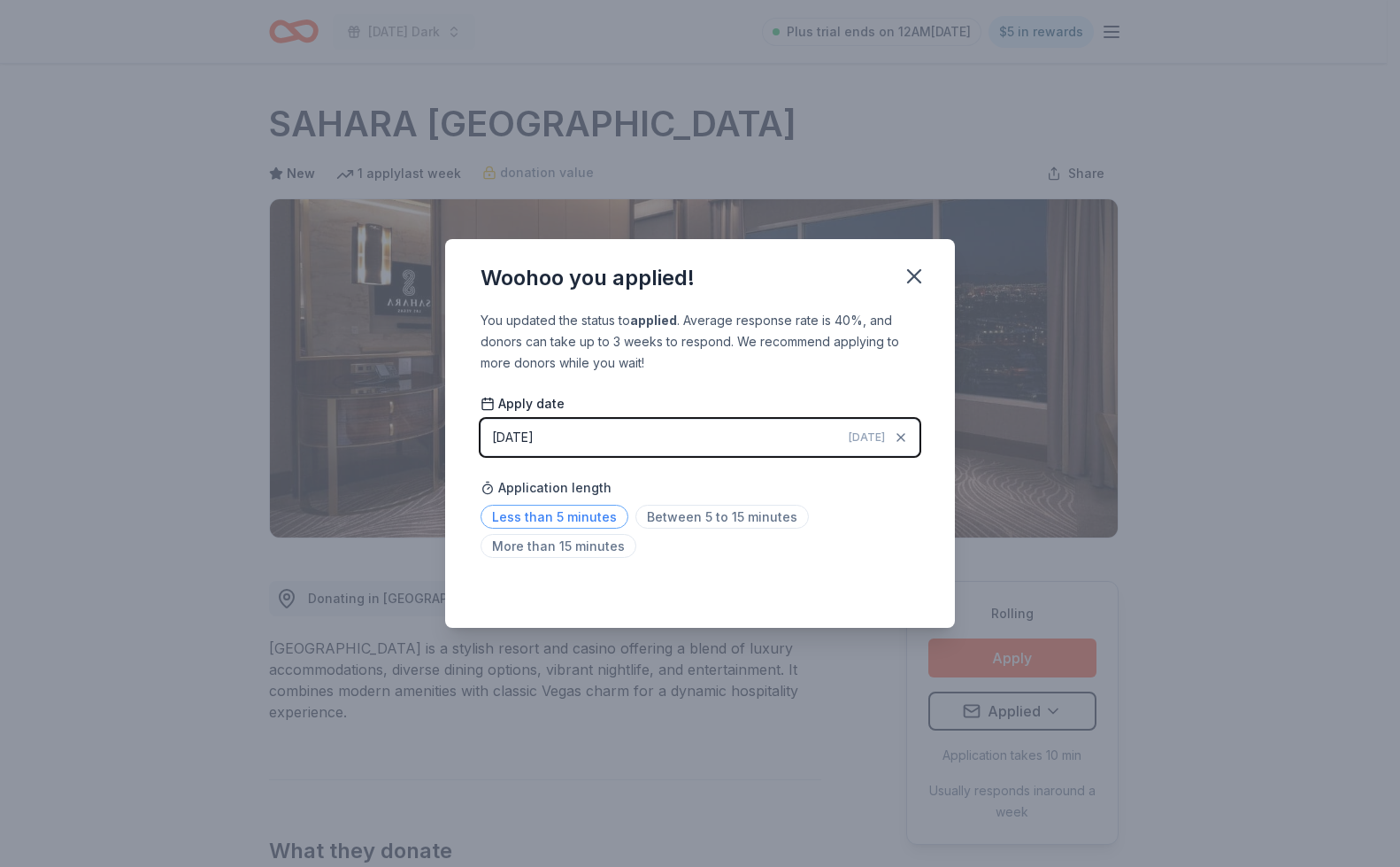
click at [587, 516] on span "Less than 5 minutes" at bounding box center [554, 516] width 148 height 24
click at [908, 261] on button "button" at bounding box center [914, 276] width 39 height 39
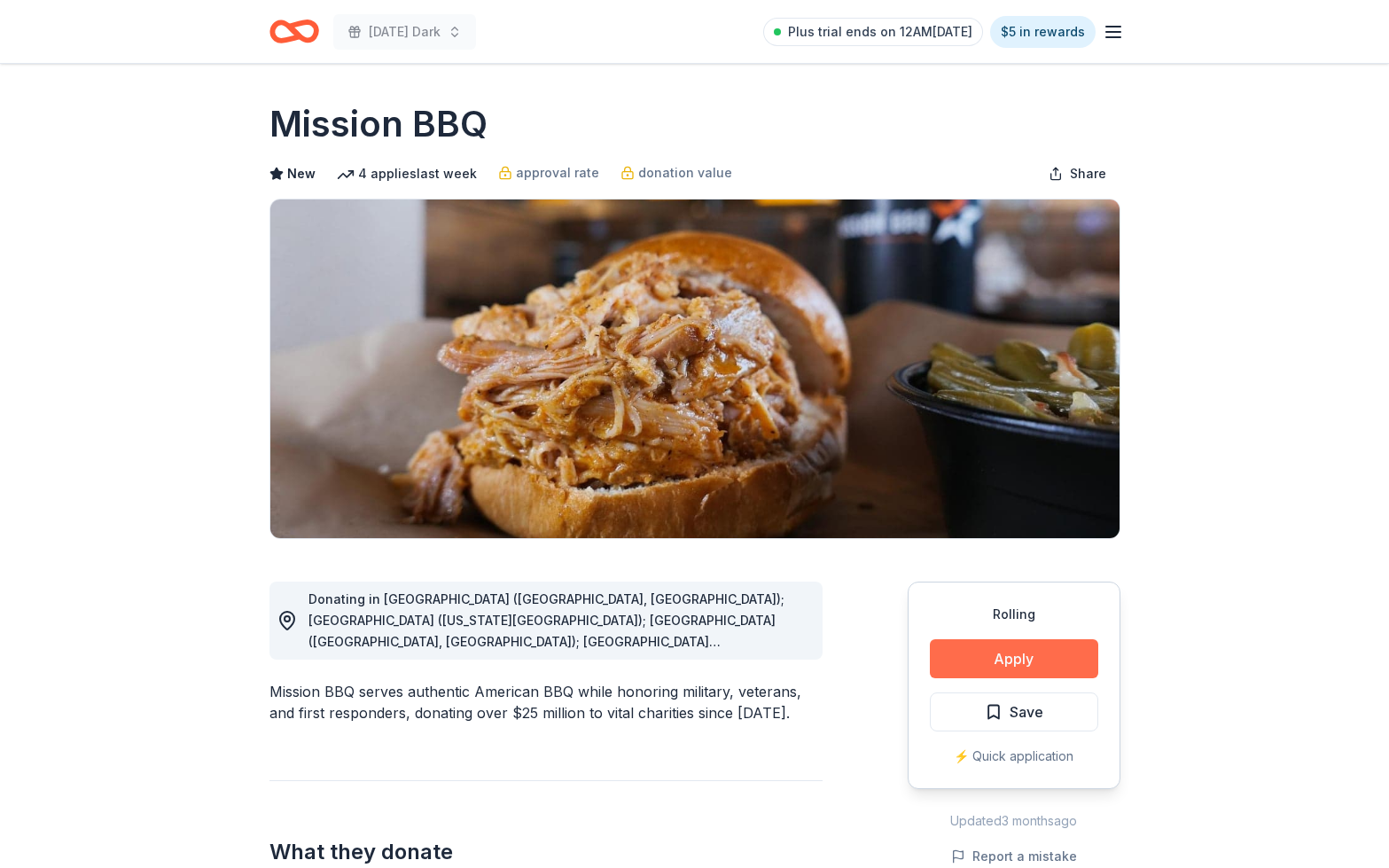
click at [1011, 665] on button "Apply" at bounding box center [1014, 658] width 169 height 39
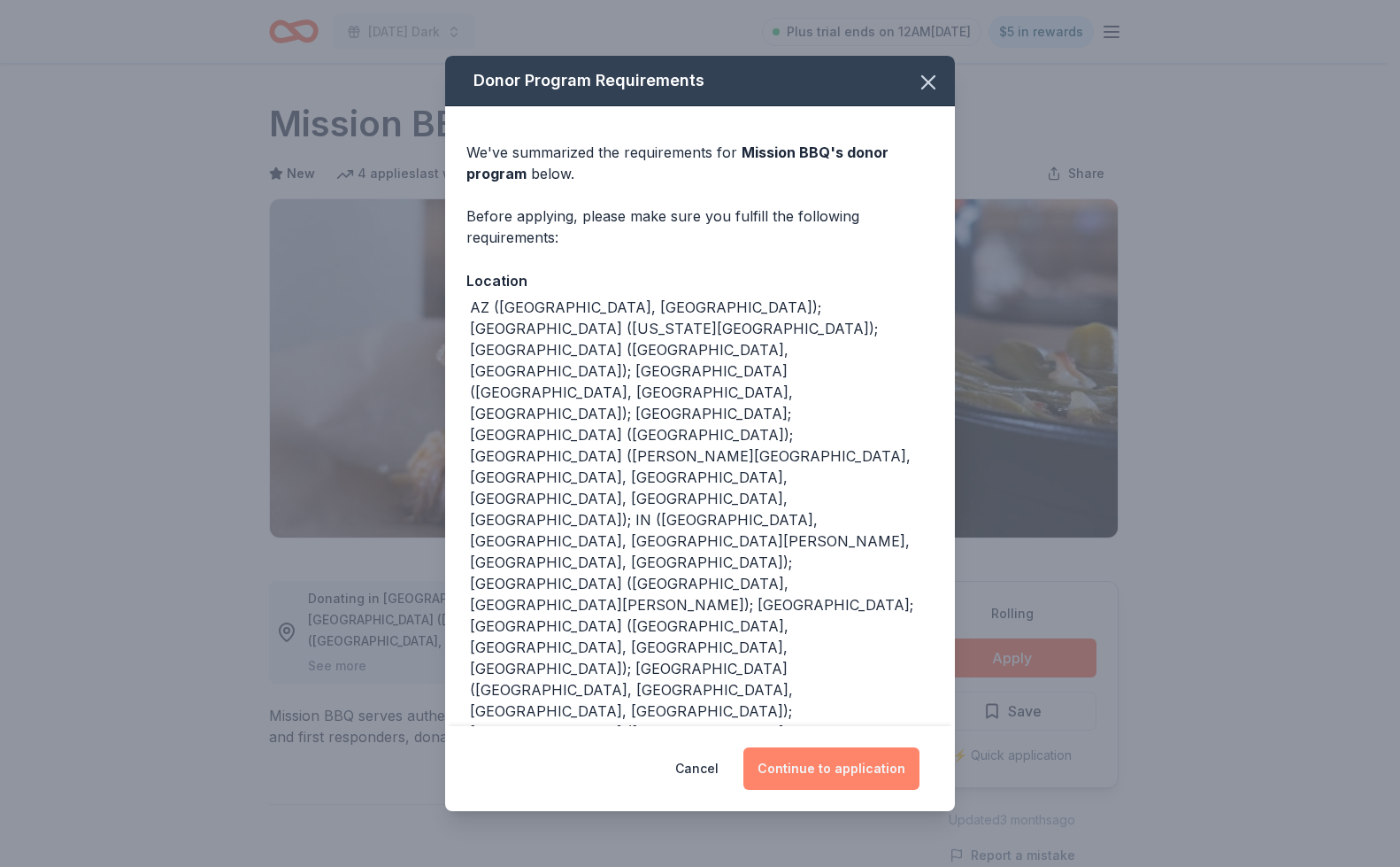
click at [846, 768] on button "Continue to application" at bounding box center [831, 768] width 177 height 43
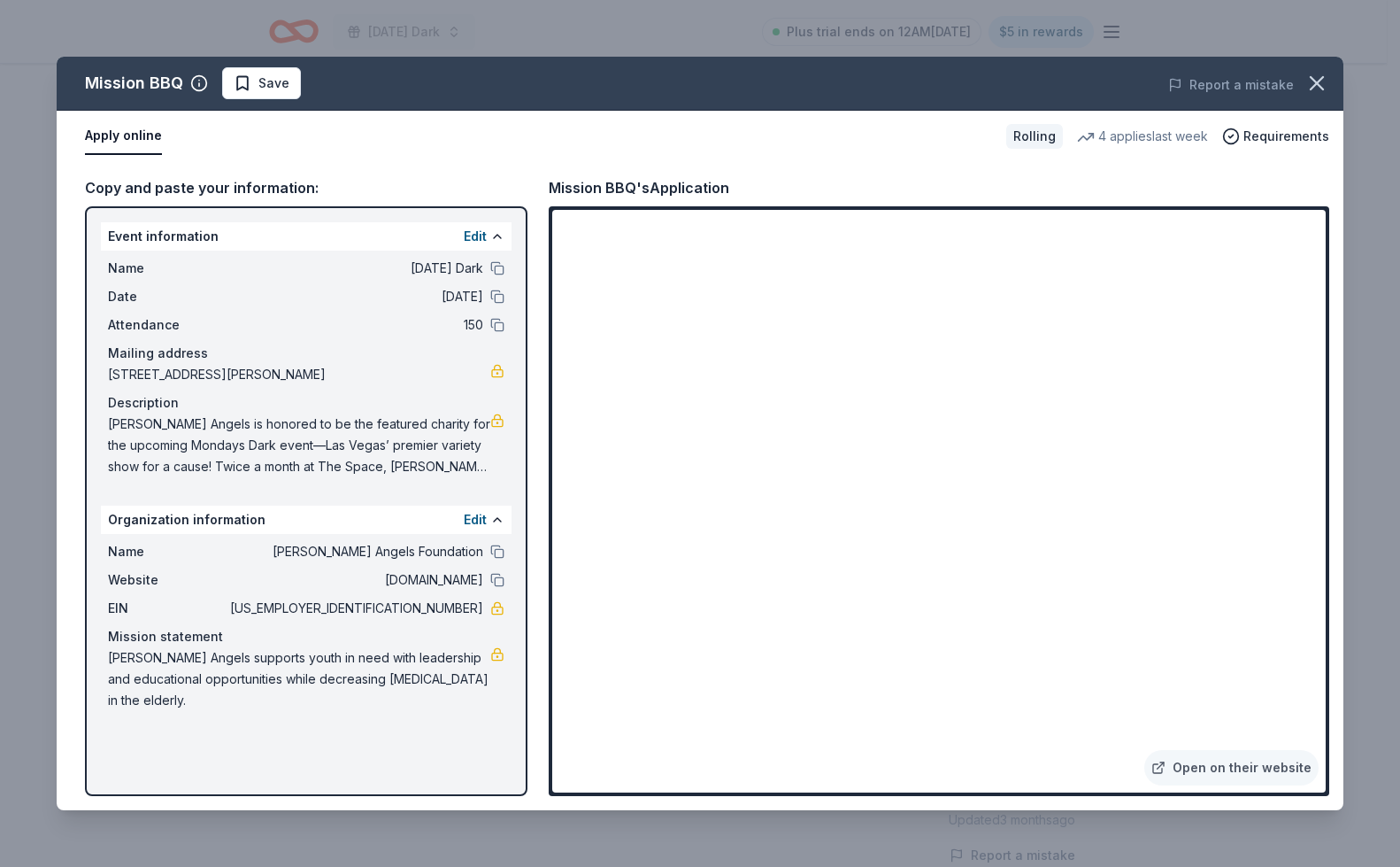
click at [284, 106] on div "Mission BBQ Save Report a mistake" at bounding box center [700, 83] width 1286 height 54
click at [284, 102] on div "Mission BBQ Save Report a mistake" at bounding box center [700, 83] width 1286 height 54
click at [286, 83] on span "Save" at bounding box center [273, 83] width 31 height 21
click at [286, 84] on html "[DATE] Dark Plus trial ends on 12AM[DATE] $5 in rewards Rolling Share Mission B…" at bounding box center [700, 433] width 1400 height 867
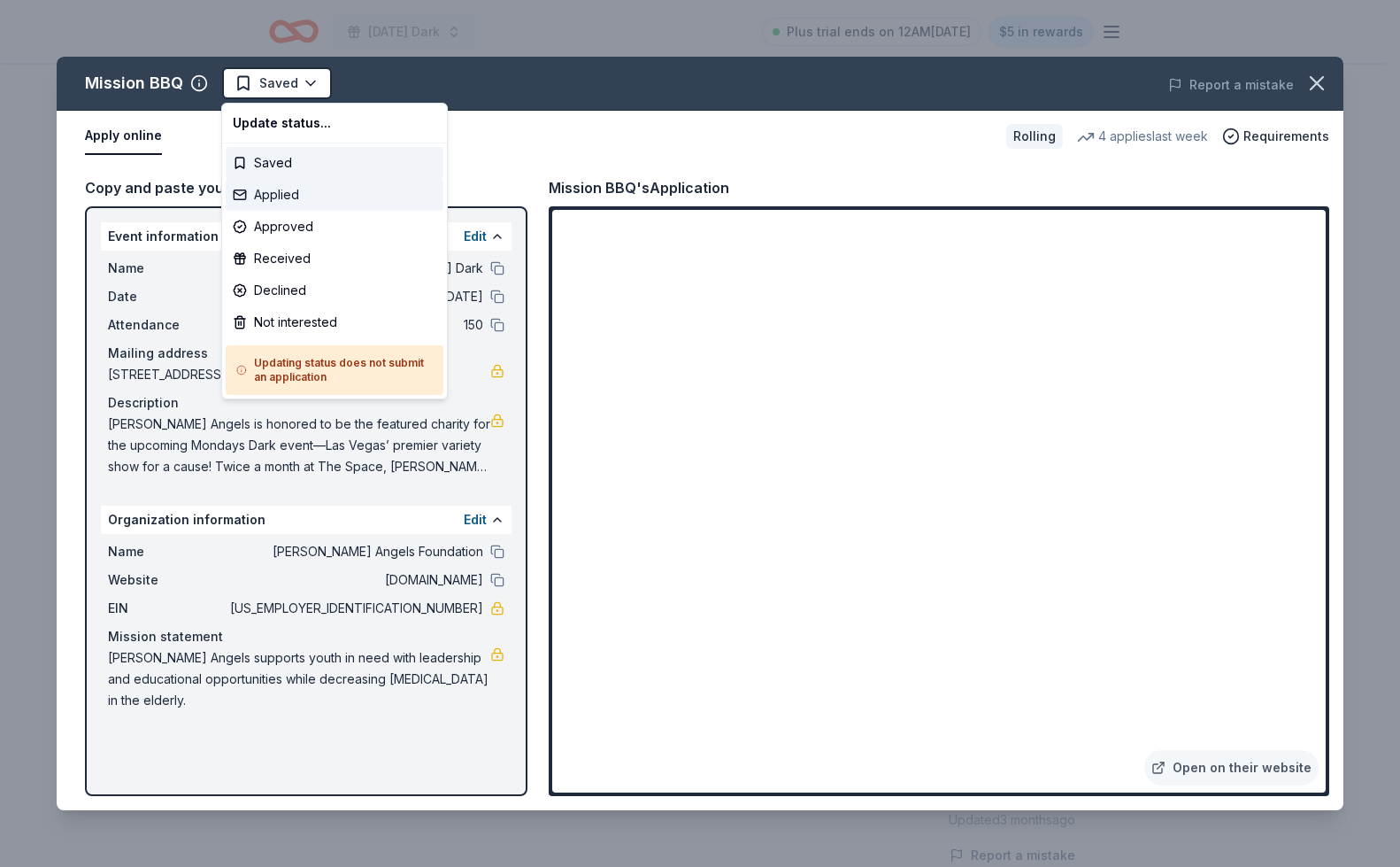
click at [281, 193] on div "Applied" at bounding box center [334, 194] width 217 height 32
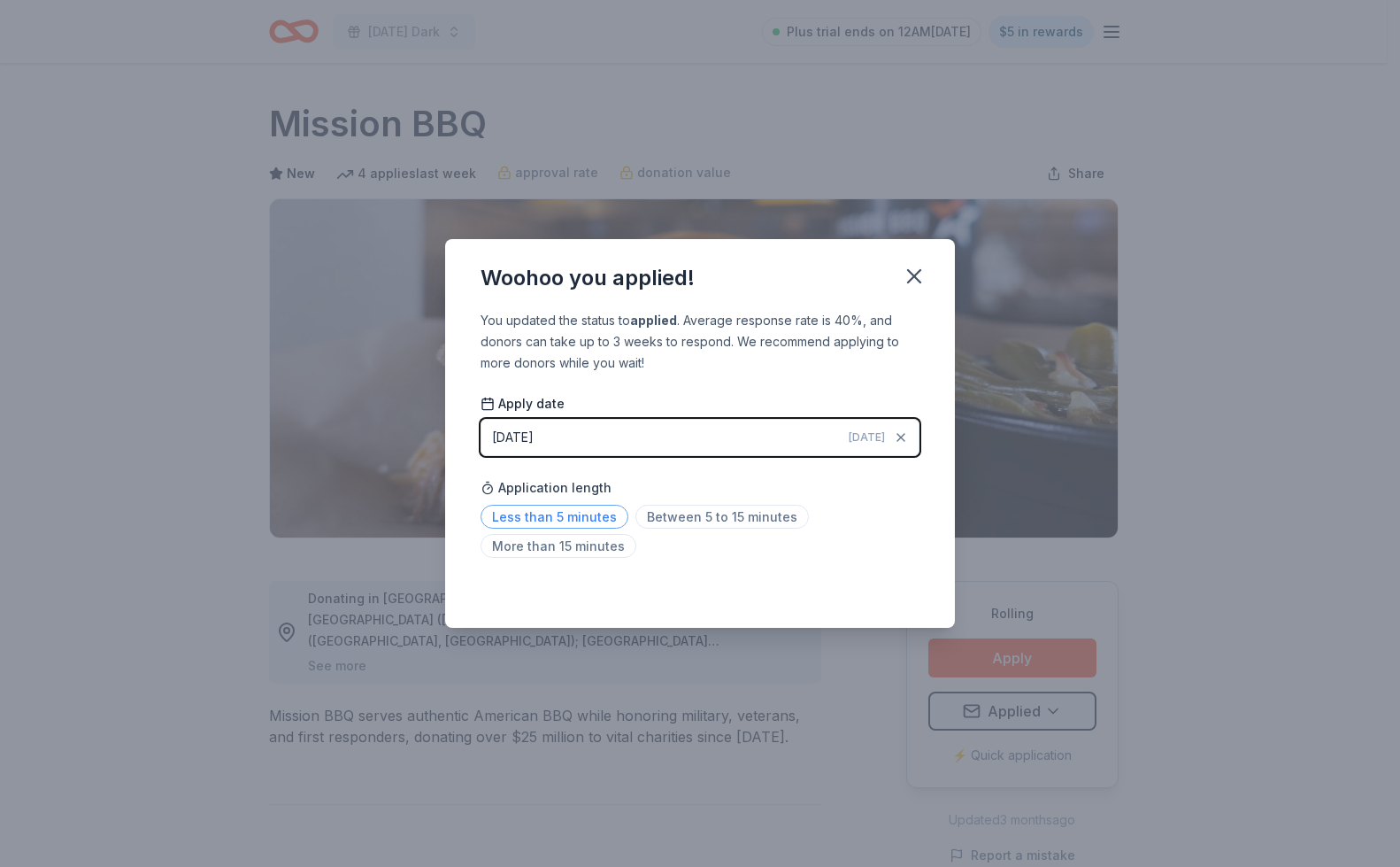
click at [589, 521] on span "Less than 5 minutes" at bounding box center [554, 516] width 148 height 24
click at [917, 269] on icon "button" at bounding box center [914, 276] width 25 height 25
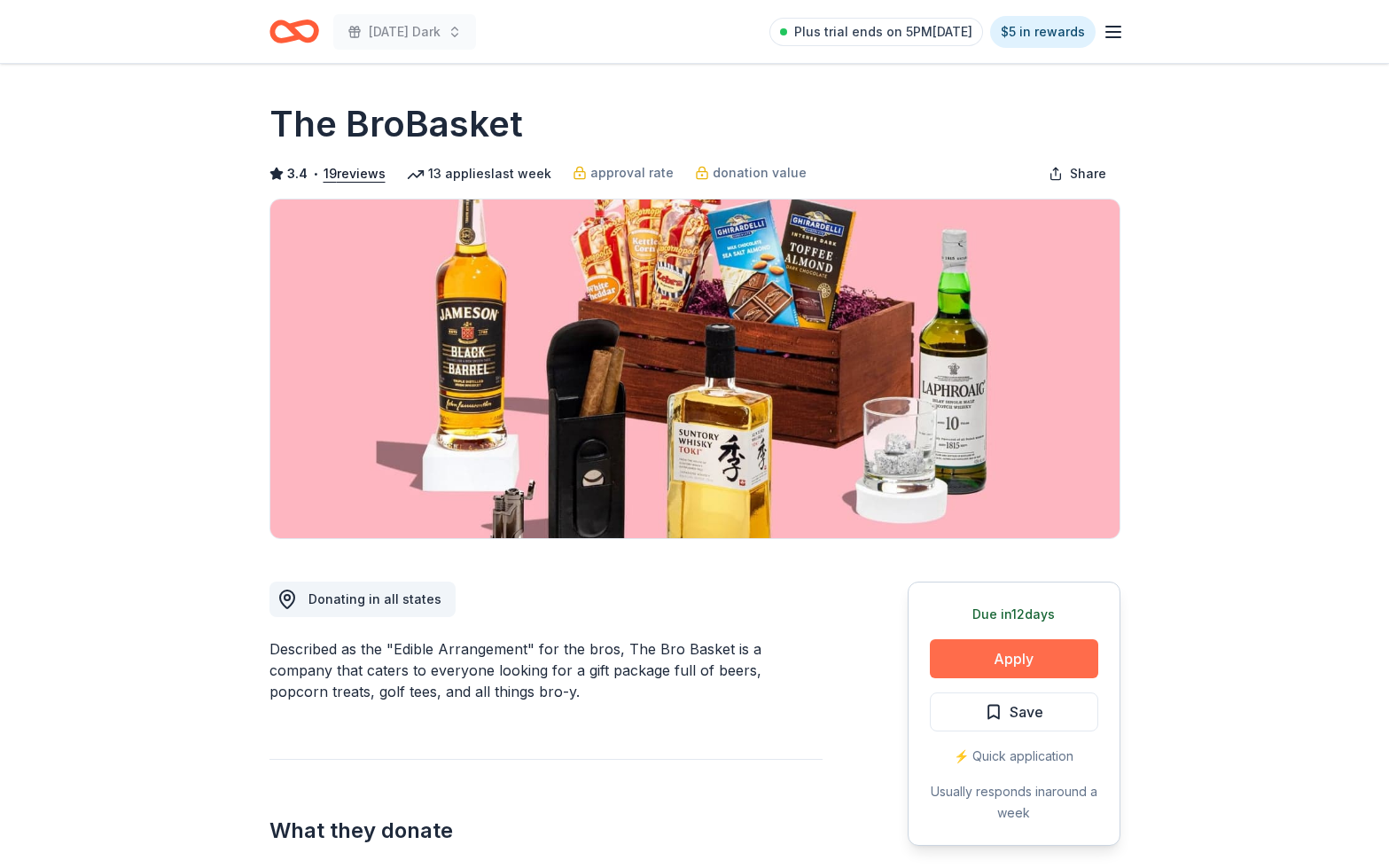
click at [980, 666] on button "Apply" at bounding box center [1014, 658] width 169 height 39
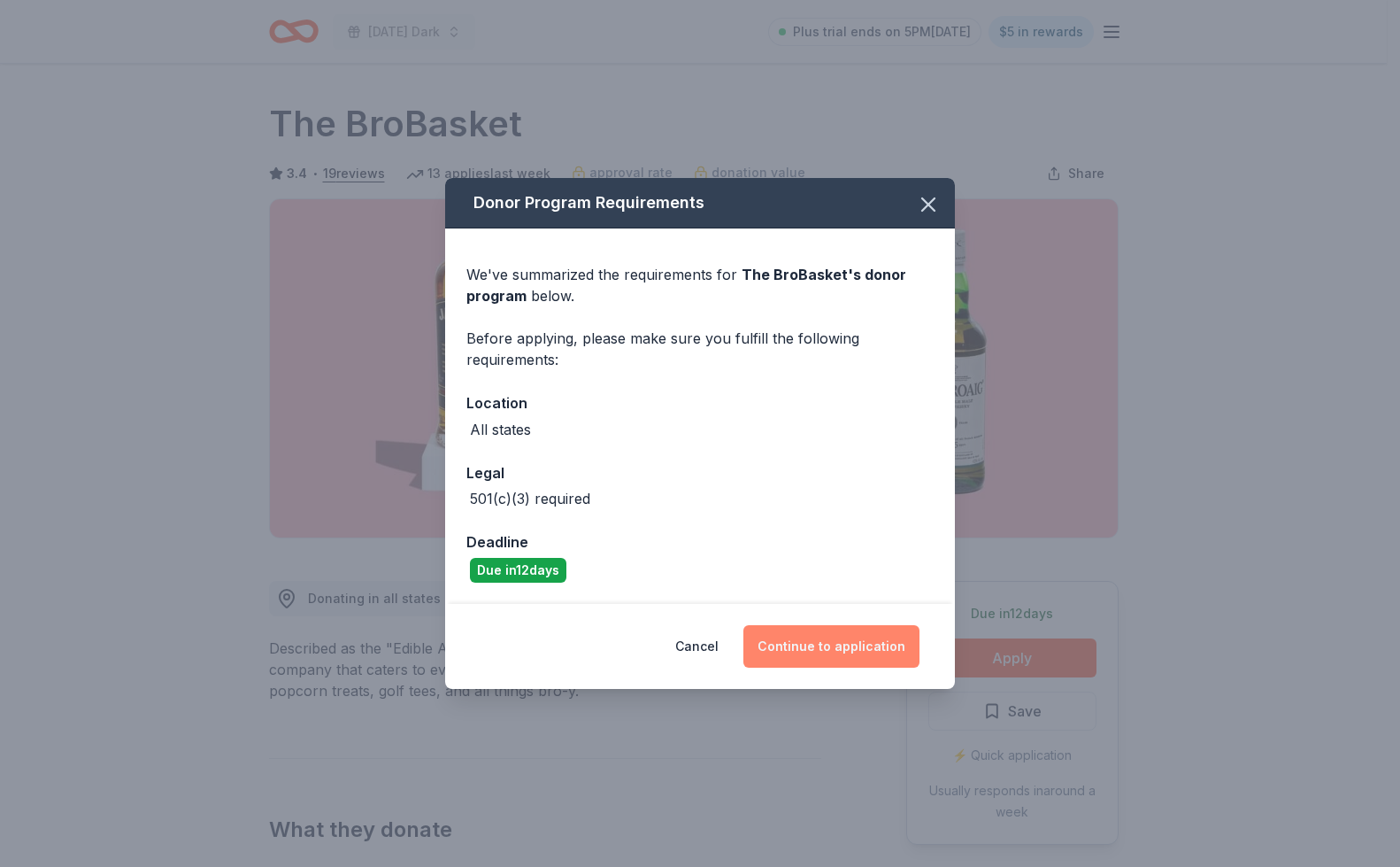
click at [810, 652] on button "Continue to application" at bounding box center [831, 646] width 177 height 43
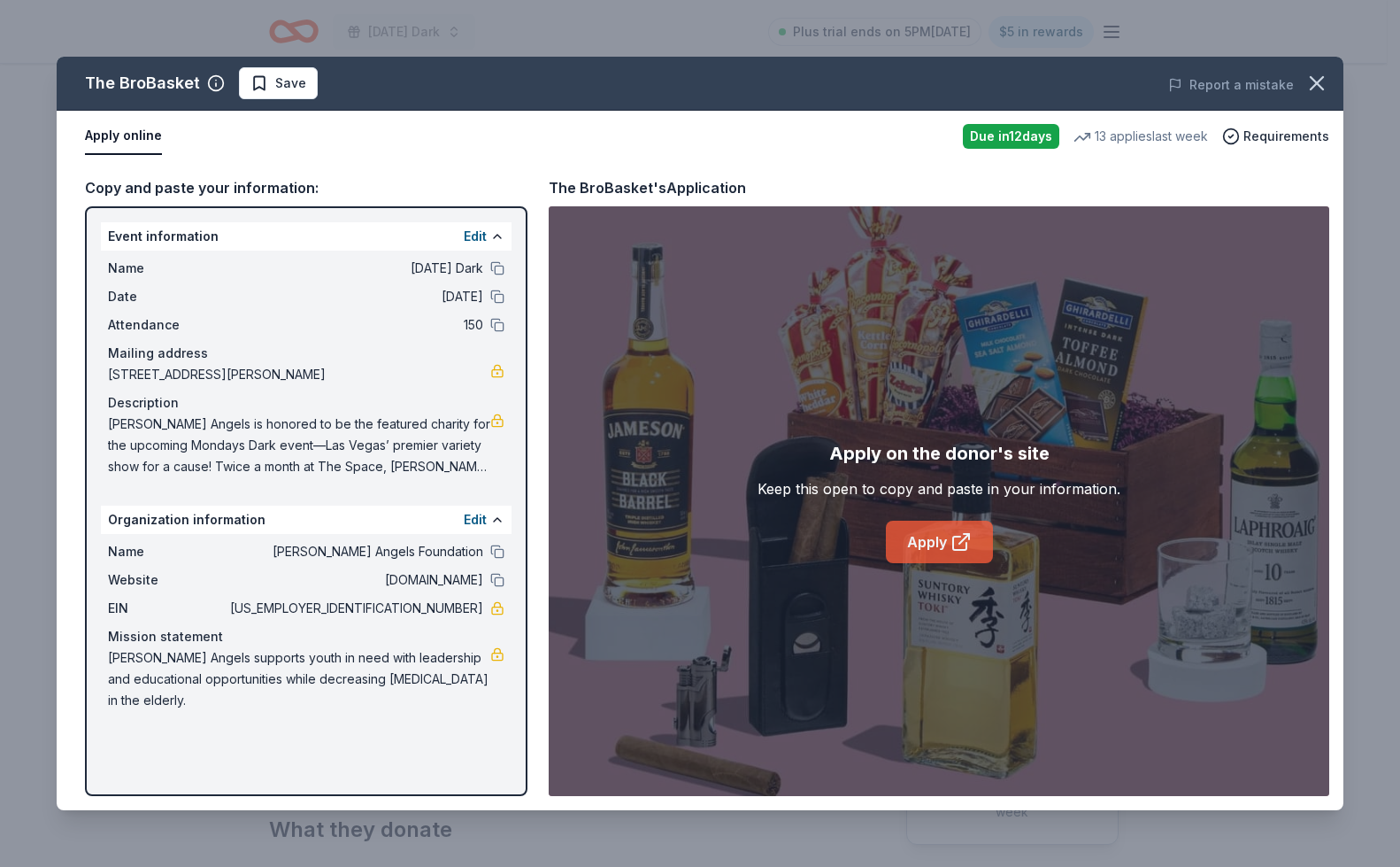
click at [901, 540] on link "Apply" at bounding box center [940, 542] width 107 height 43
click at [279, 75] on span "Save" at bounding box center [290, 83] width 31 height 21
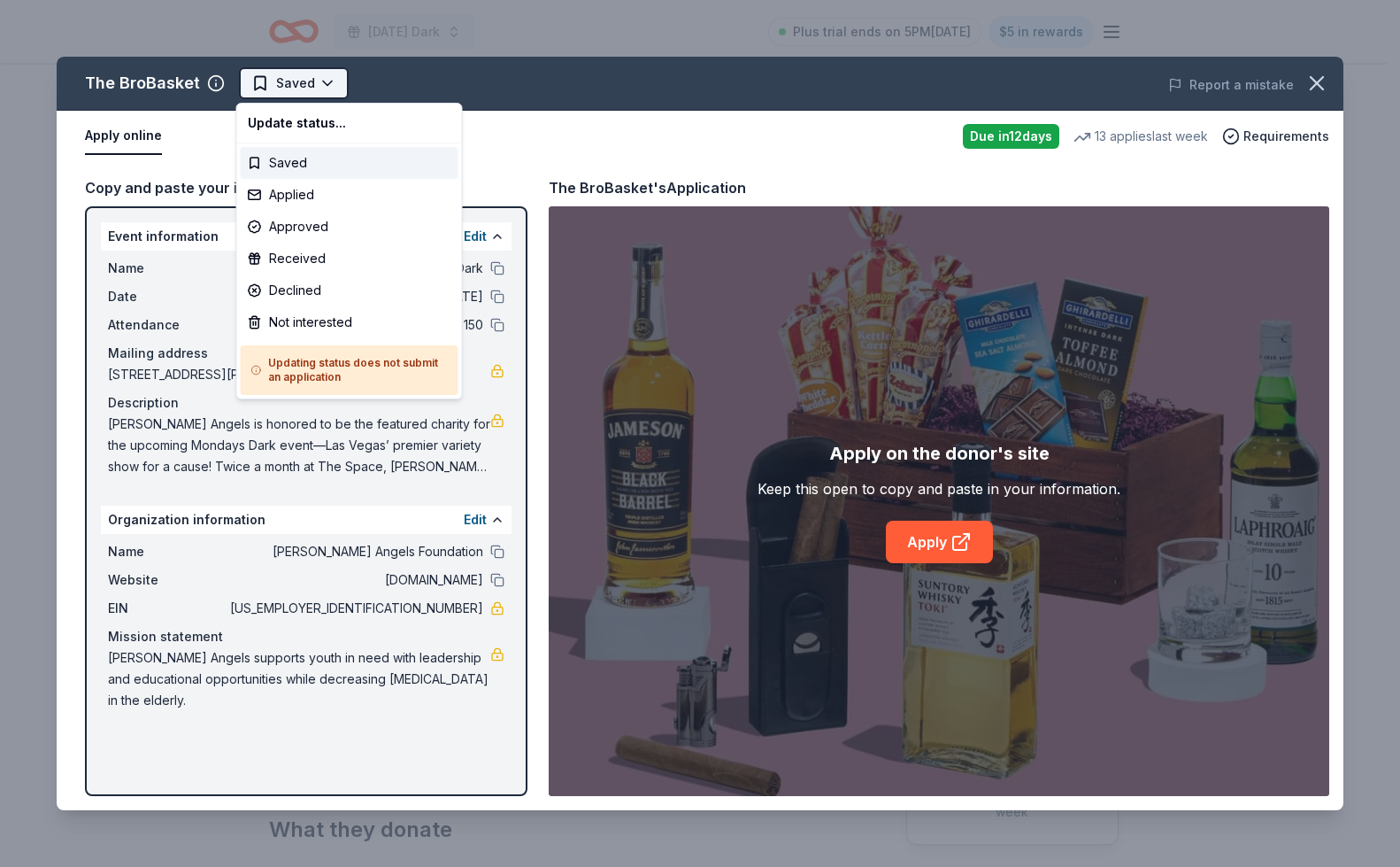
click at [311, 78] on html "Monday's Dark Plus trial ends on 5PM, 9/2 $5 in rewards Due in 12 days Share Th…" at bounding box center [700, 433] width 1400 height 867
click at [287, 198] on div "Applied" at bounding box center [349, 194] width 217 height 32
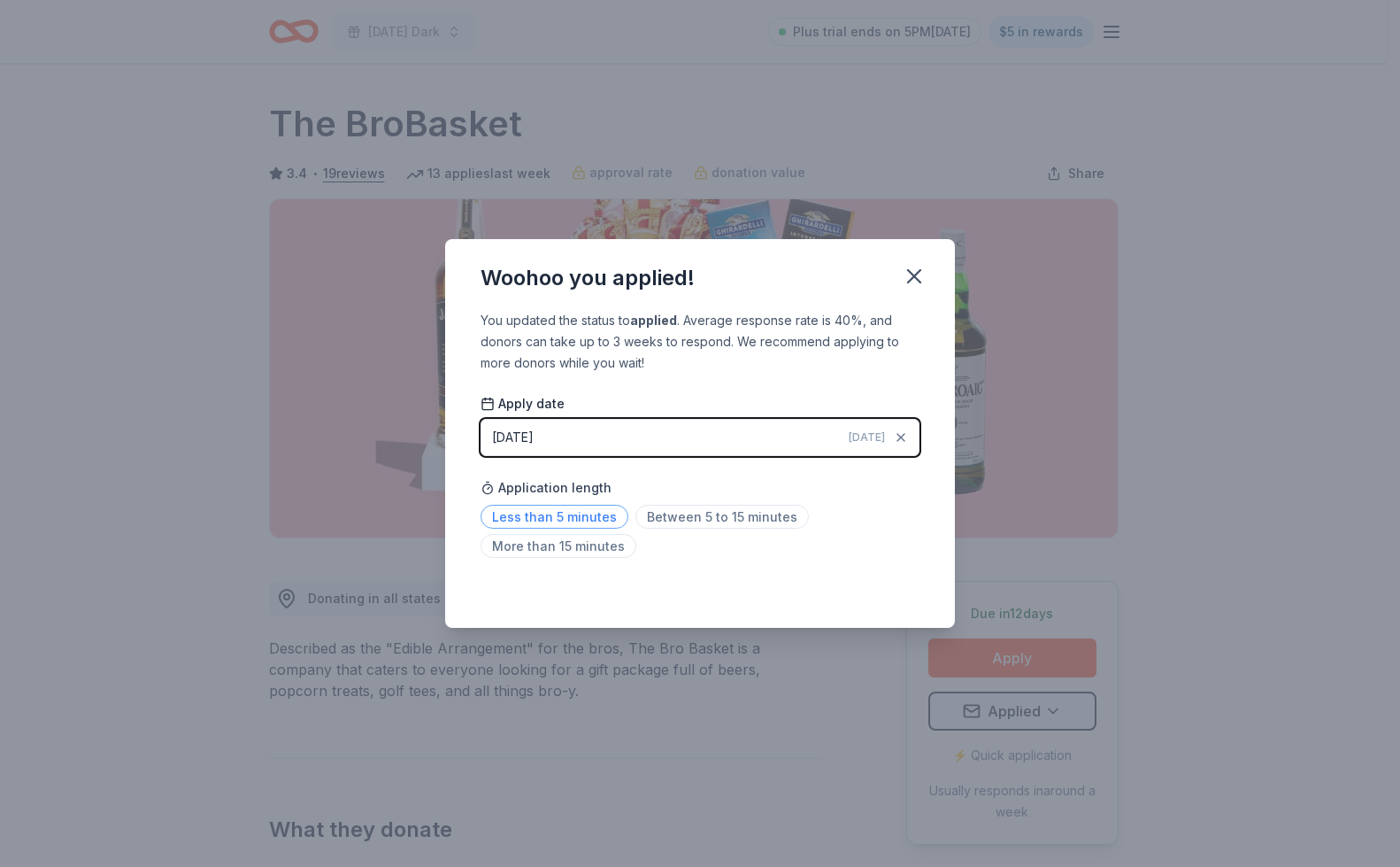
click at [586, 508] on span "Less than 5 minutes" at bounding box center [554, 516] width 148 height 24
click at [917, 271] on icon "button" at bounding box center [914, 276] width 12 height 12
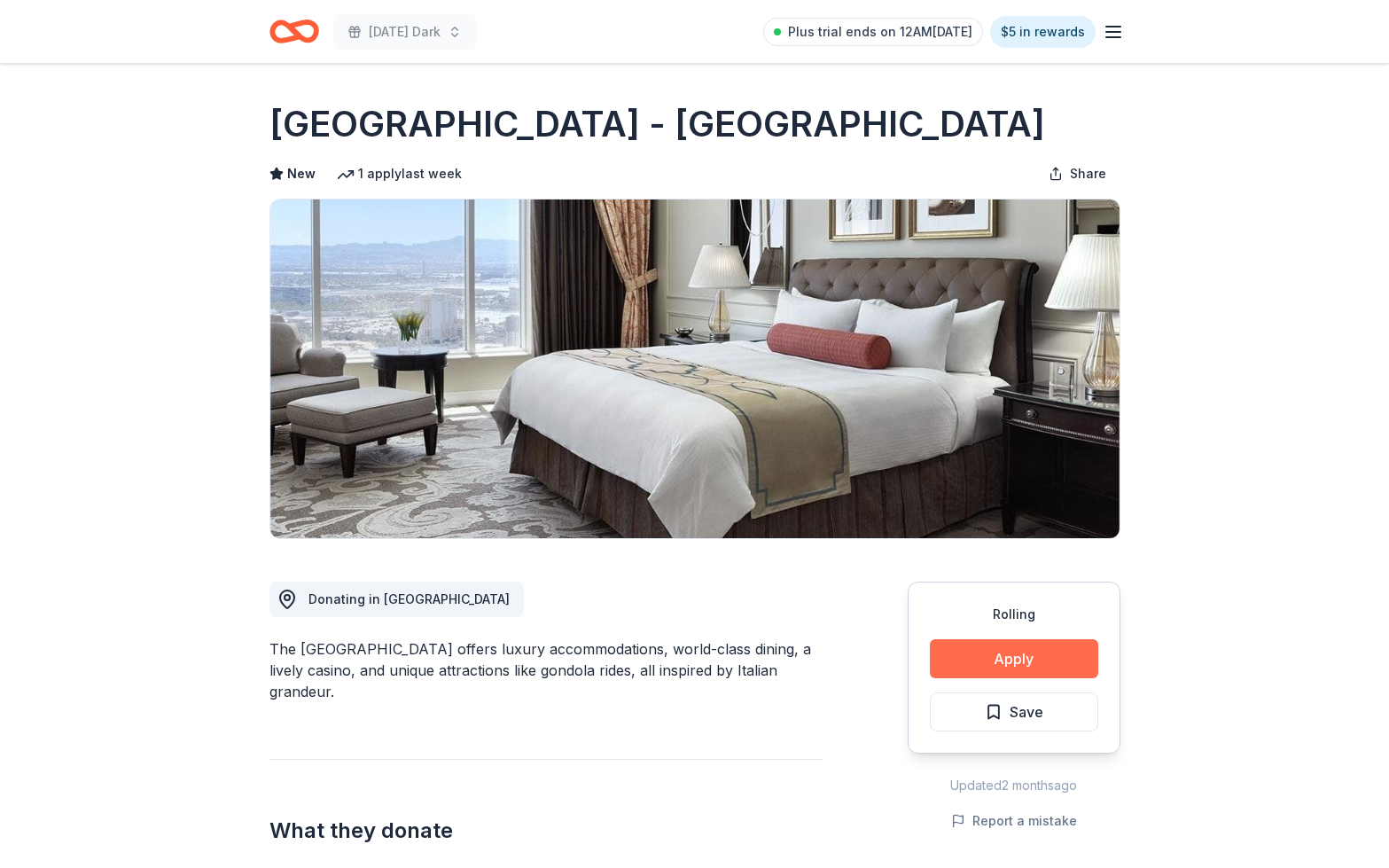
click at [1018, 676] on button "Apply" at bounding box center [1014, 658] width 169 height 39
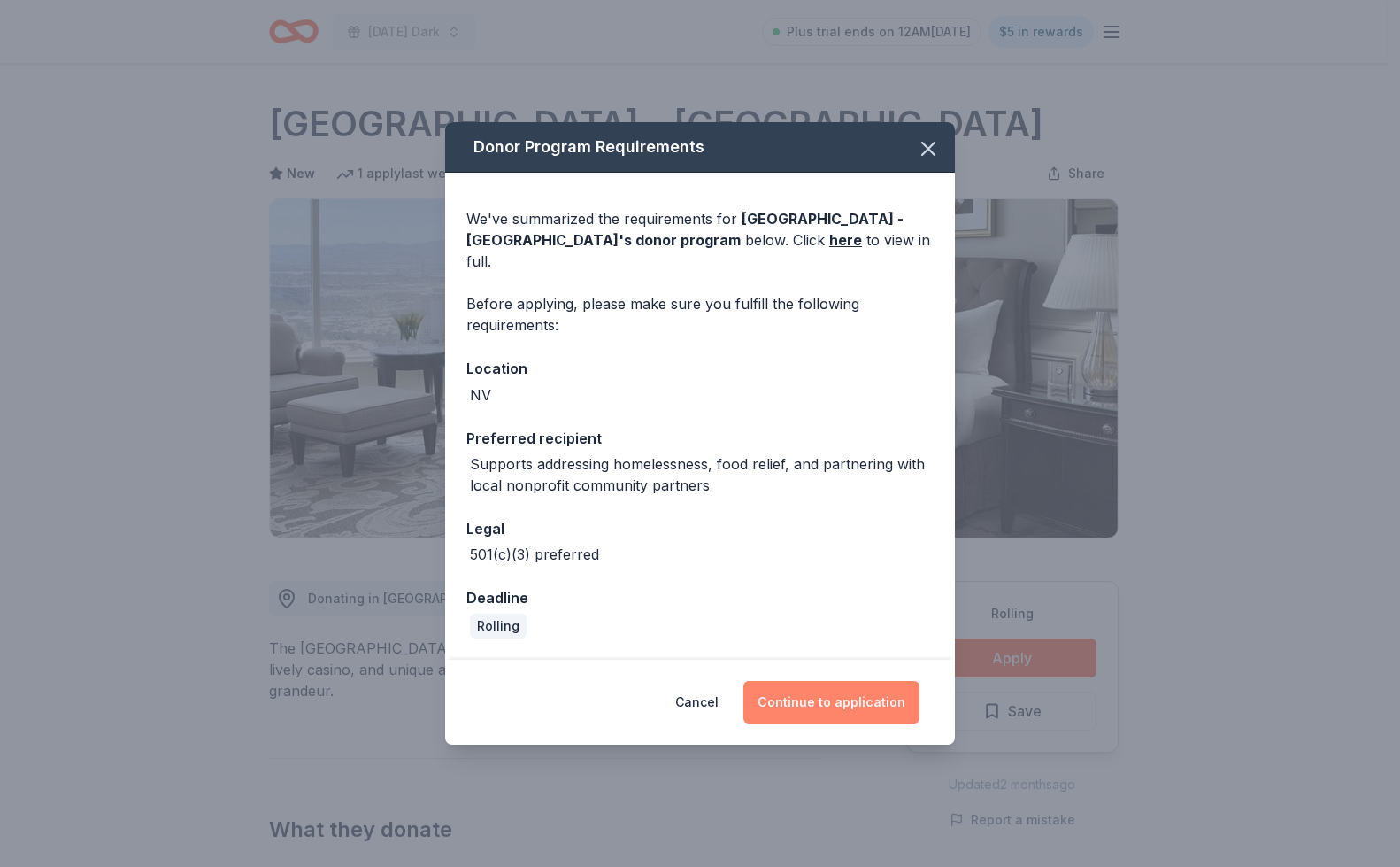
click at [828, 692] on button "Continue to application" at bounding box center [831, 702] width 177 height 43
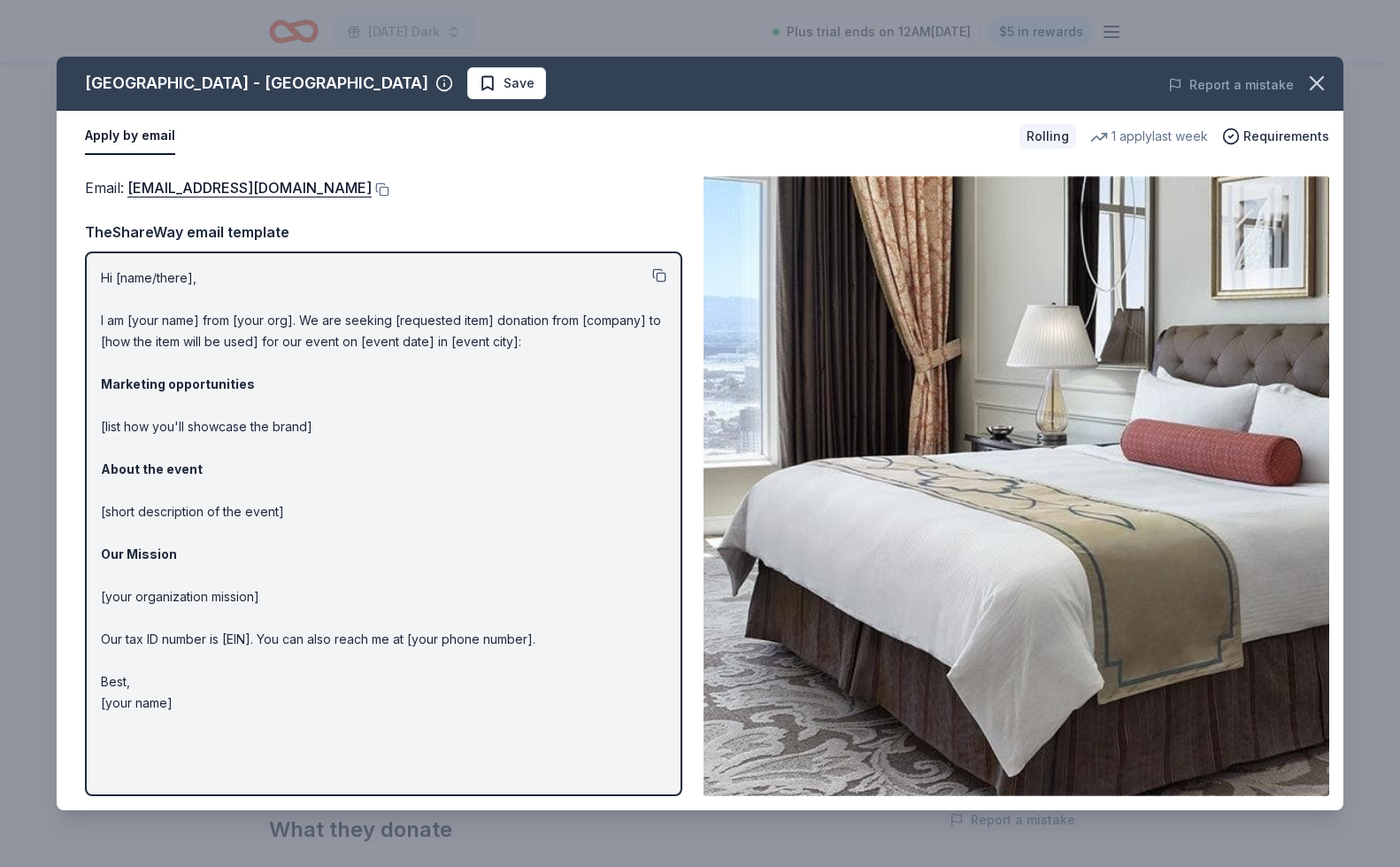
click at [659, 270] on button at bounding box center [659, 275] width 14 height 14
click at [372, 188] on button at bounding box center [381, 189] width 18 height 14
click at [504, 82] on span "Save" at bounding box center [519, 83] width 31 height 21
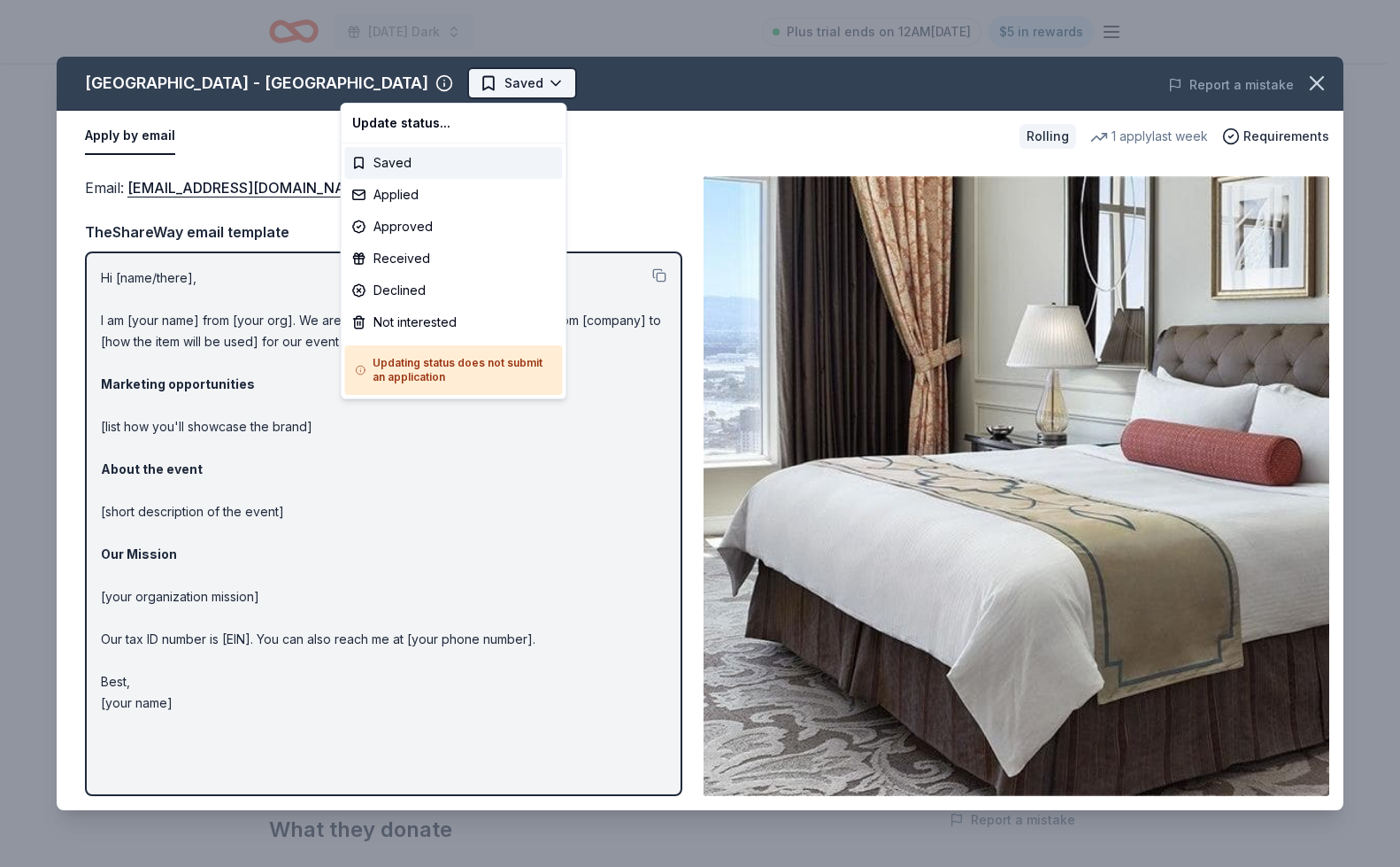
click at [411, 87] on html "Monday's Dark Plus trial ends on 12AM, 9/3 $5 in rewards Rolling Share Venetian…" at bounding box center [700, 433] width 1400 height 867
click at [411, 188] on div "Applied" at bounding box center [453, 194] width 217 height 32
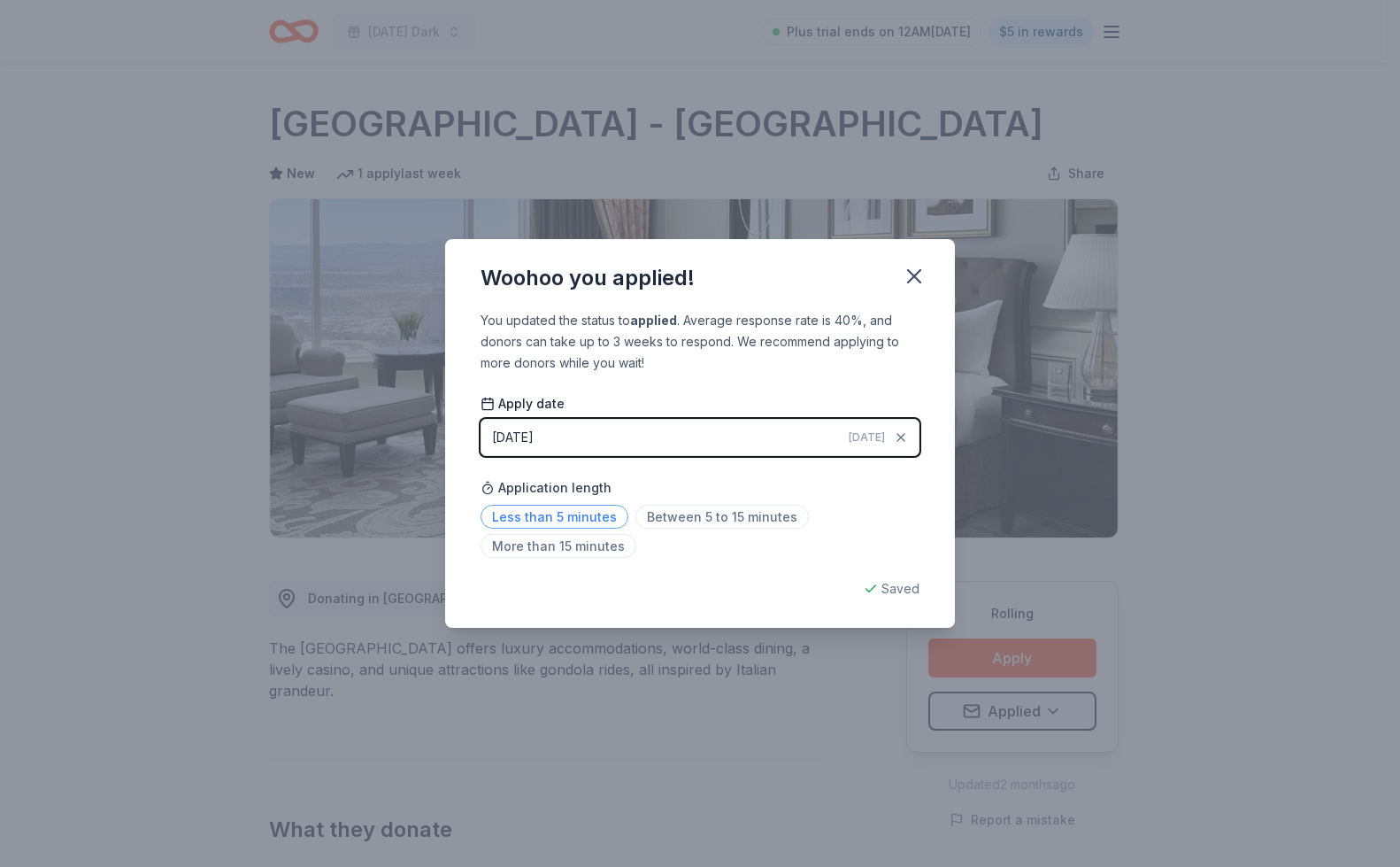
click at [591, 512] on span "Less than 5 minutes" at bounding box center [554, 516] width 148 height 24
click at [724, 519] on span "Between 5 to 15 minutes" at bounding box center [722, 516] width 174 height 24
click at [922, 275] on icon "button" at bounding box center [914, 276] width 25 height 25
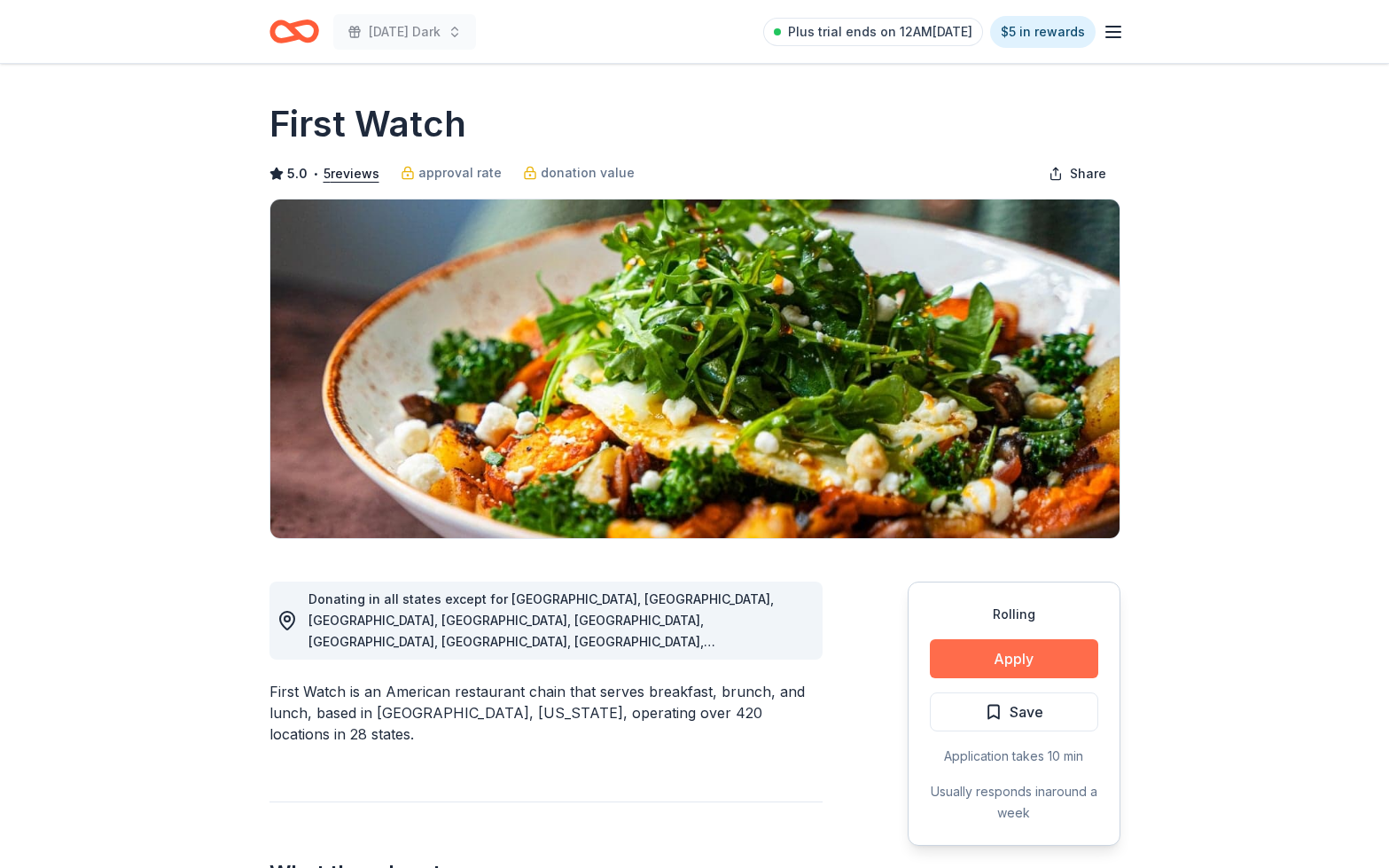
click at [987, 670] on button "Apply" at bounding box center [1014, 658] width 169 height 39
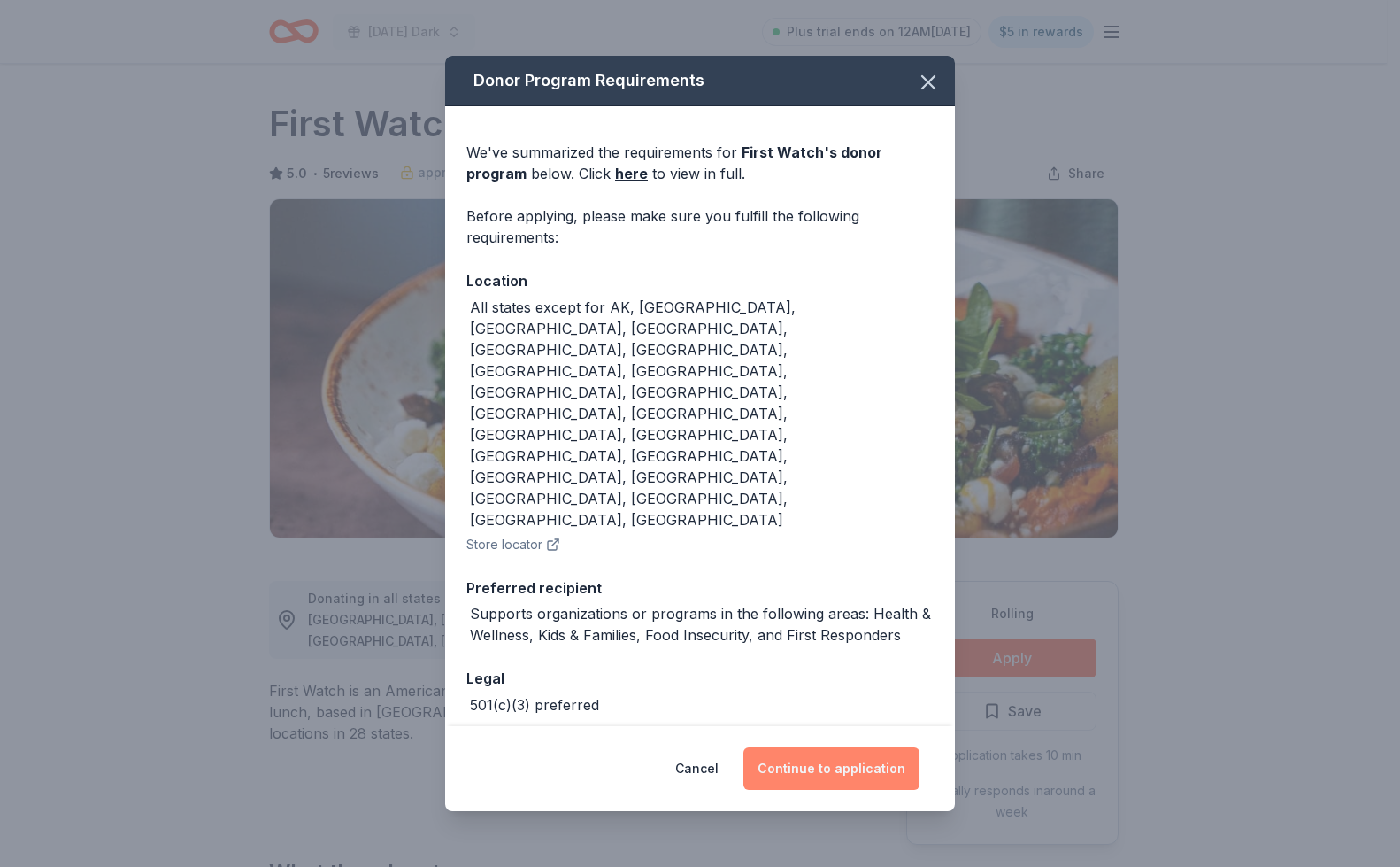
click at [875, 747] on button "Continue to application" at bounding box center [831, 768] width 177 height 43
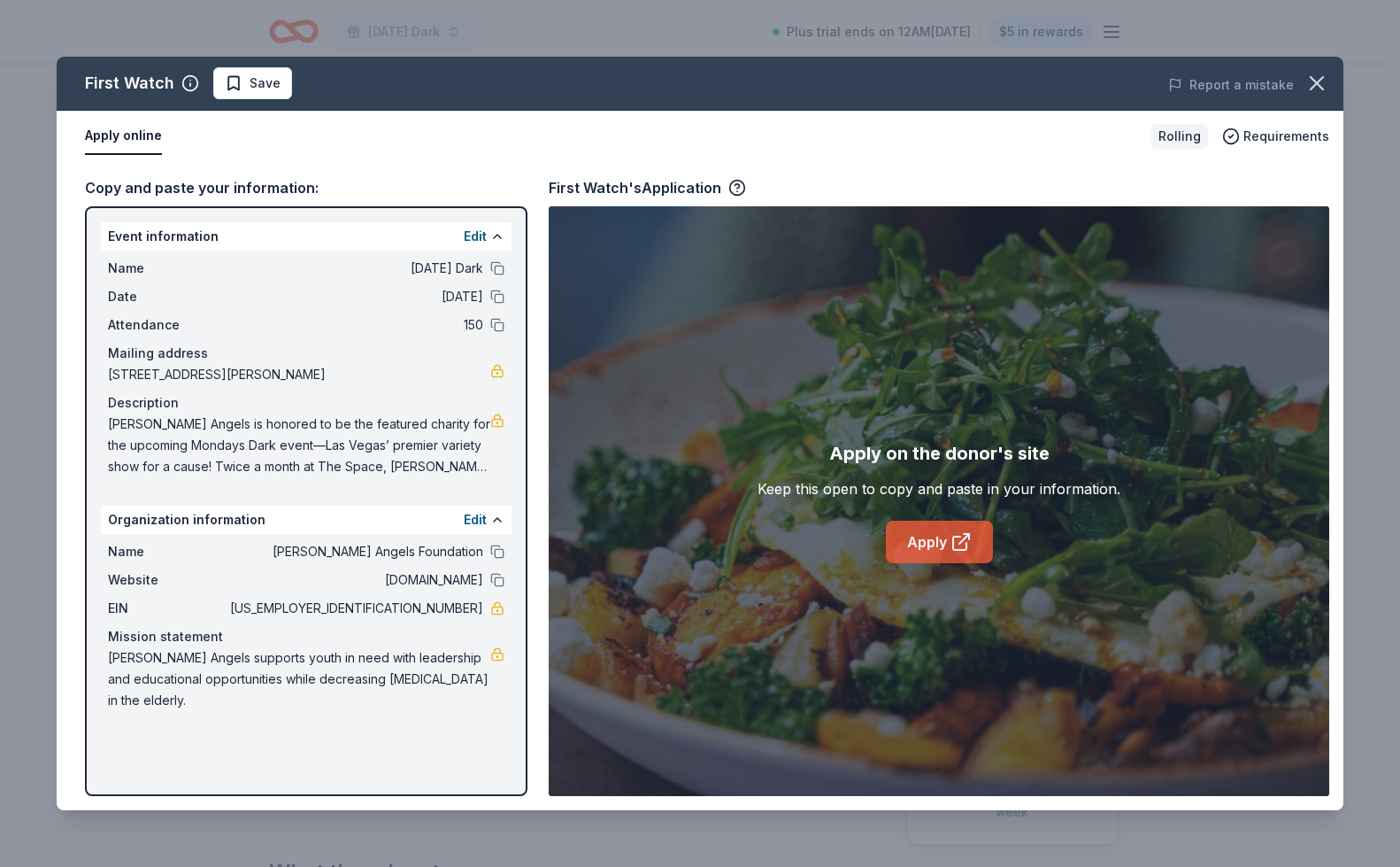
click at [946, 532] on link "Apply" at bounding box center [940, 542] width 107 height 43
click at [285, 83] on button "Save" at bounding box center [252, 83] width 79 height 32
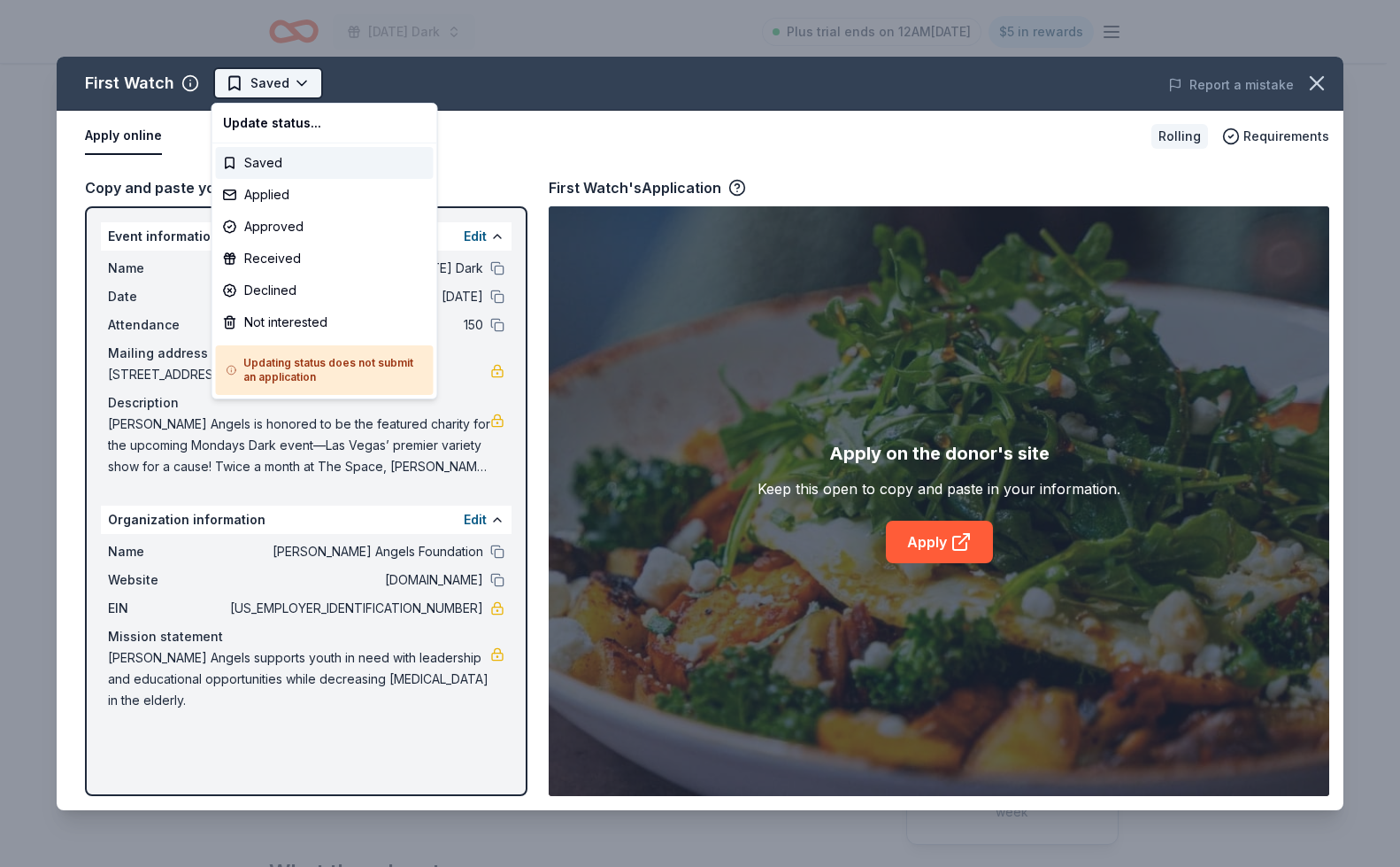
click at [291, 84] on html "Monday's Dark Plus trial ends on 12AM, 9/3 $5 in rewards Rolling Share First Wa…" at bounding box center [700, 433] width 1400 height 867
click at [311, 193] on div "Applied" at bounding box center [324, 194] width 217 height 32
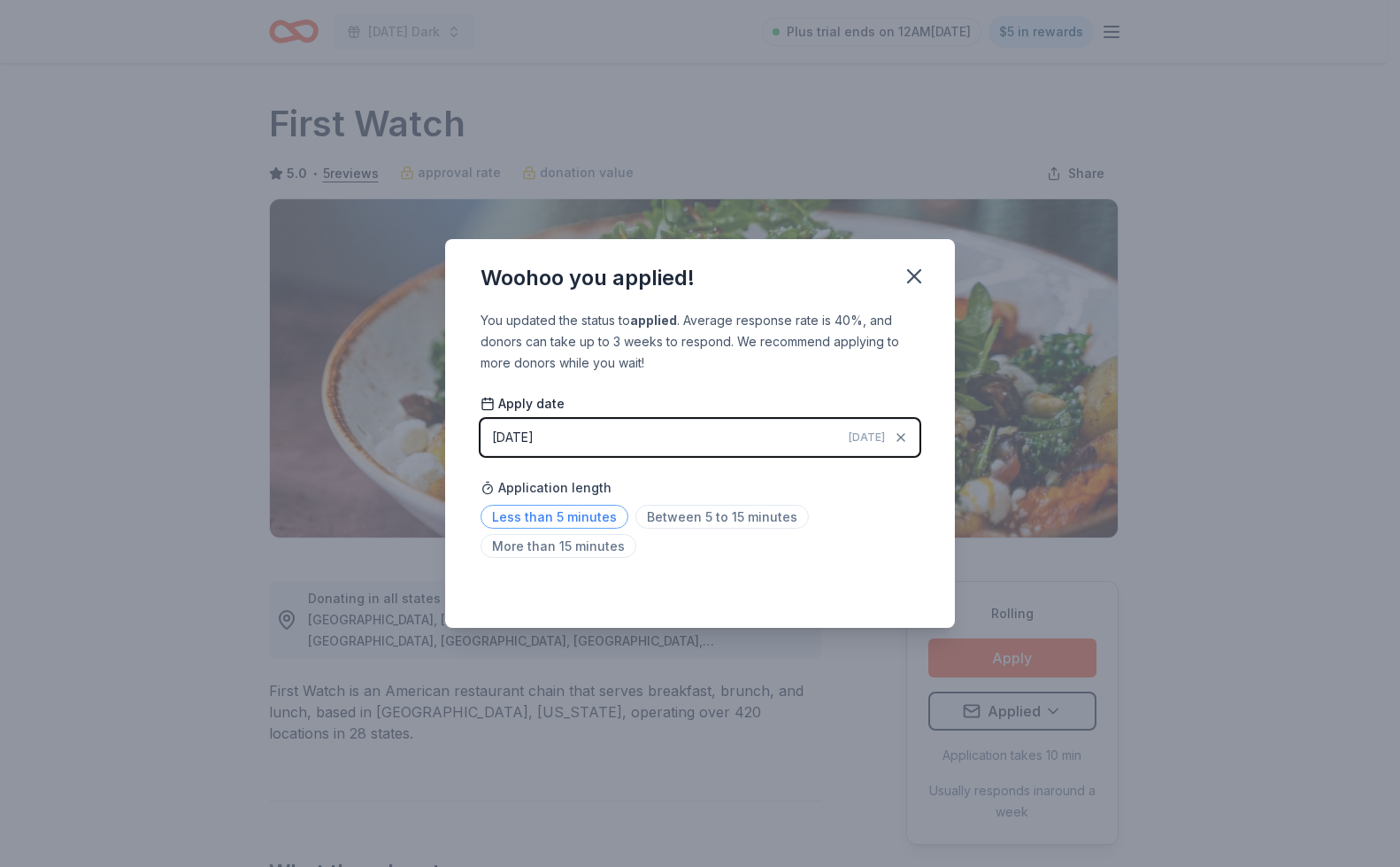
click at [589, 522] on span "Less than 5 minutes" at bounding box center [554, 516] width 148 height 24
click at [906, 276] on icon "button" at bounding box center [914, 276] width 25 height 25
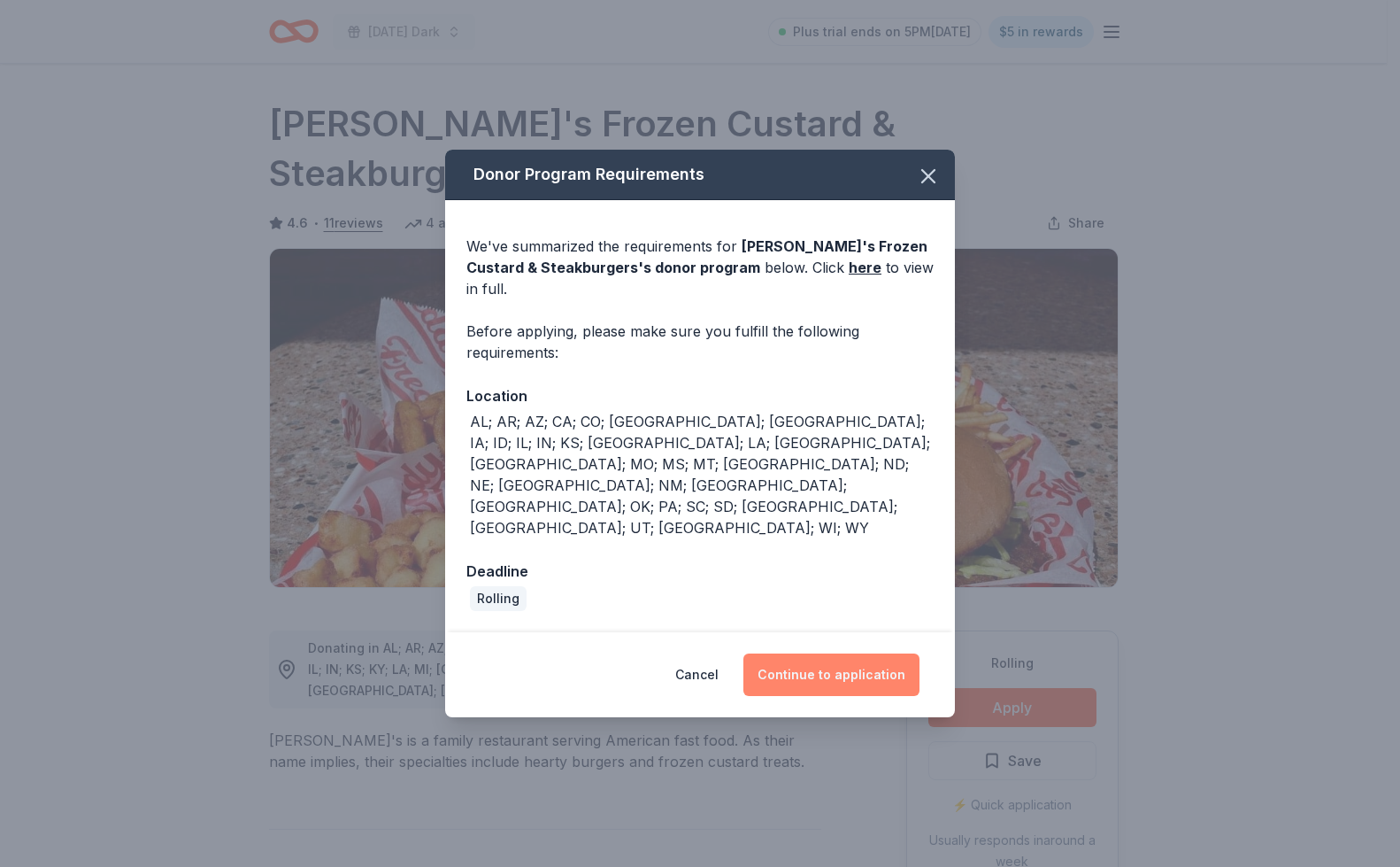
click at [870, 653] on button "Continue to application" at bounding box center [831, 674] width 177 height 43
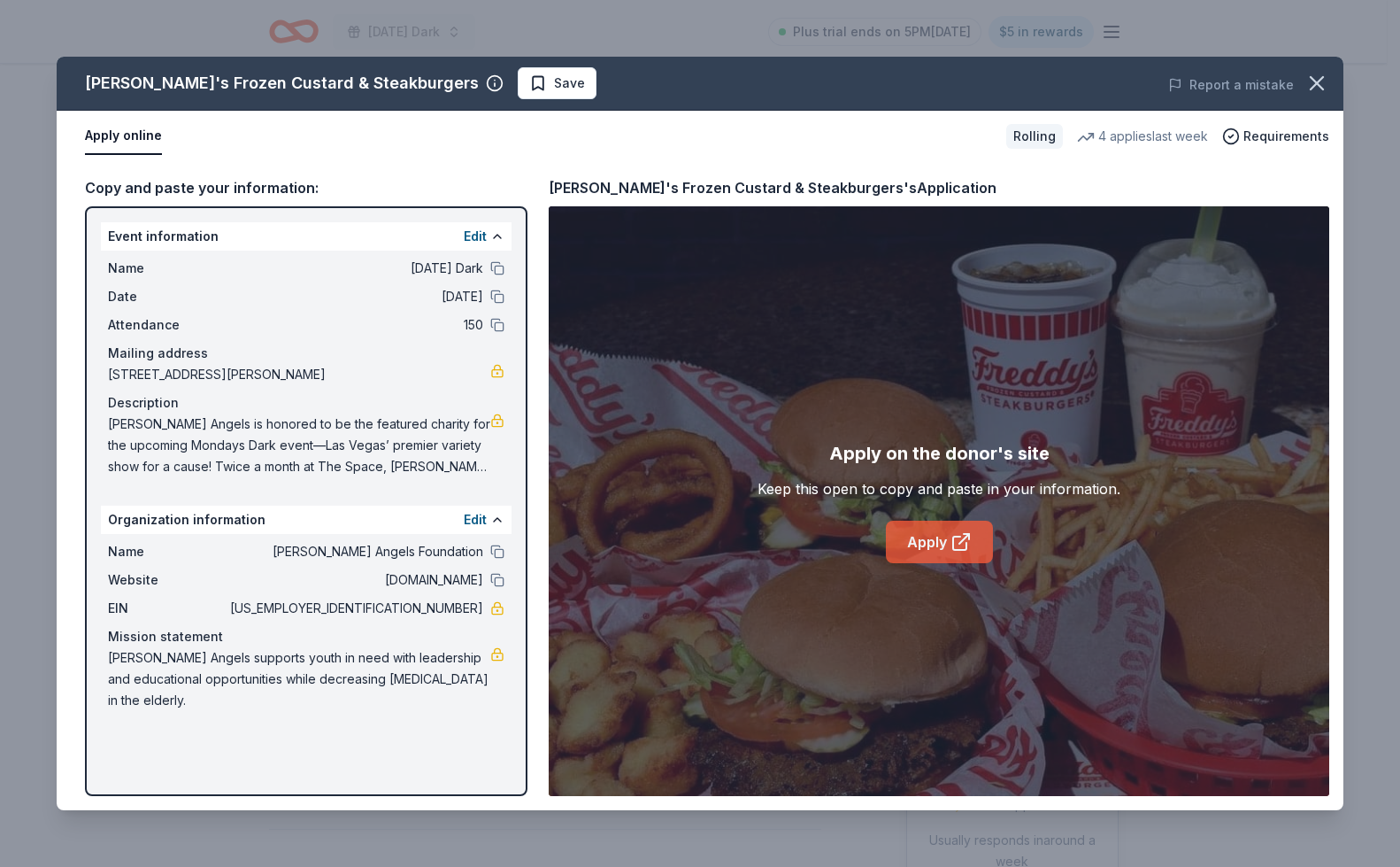
click at [923, 542] on link "Apply" at bounding box center [940, 542] width 107 height 43
click at [554, 93] on span "Save" at bounding box center [569, 83] width 31 height 21
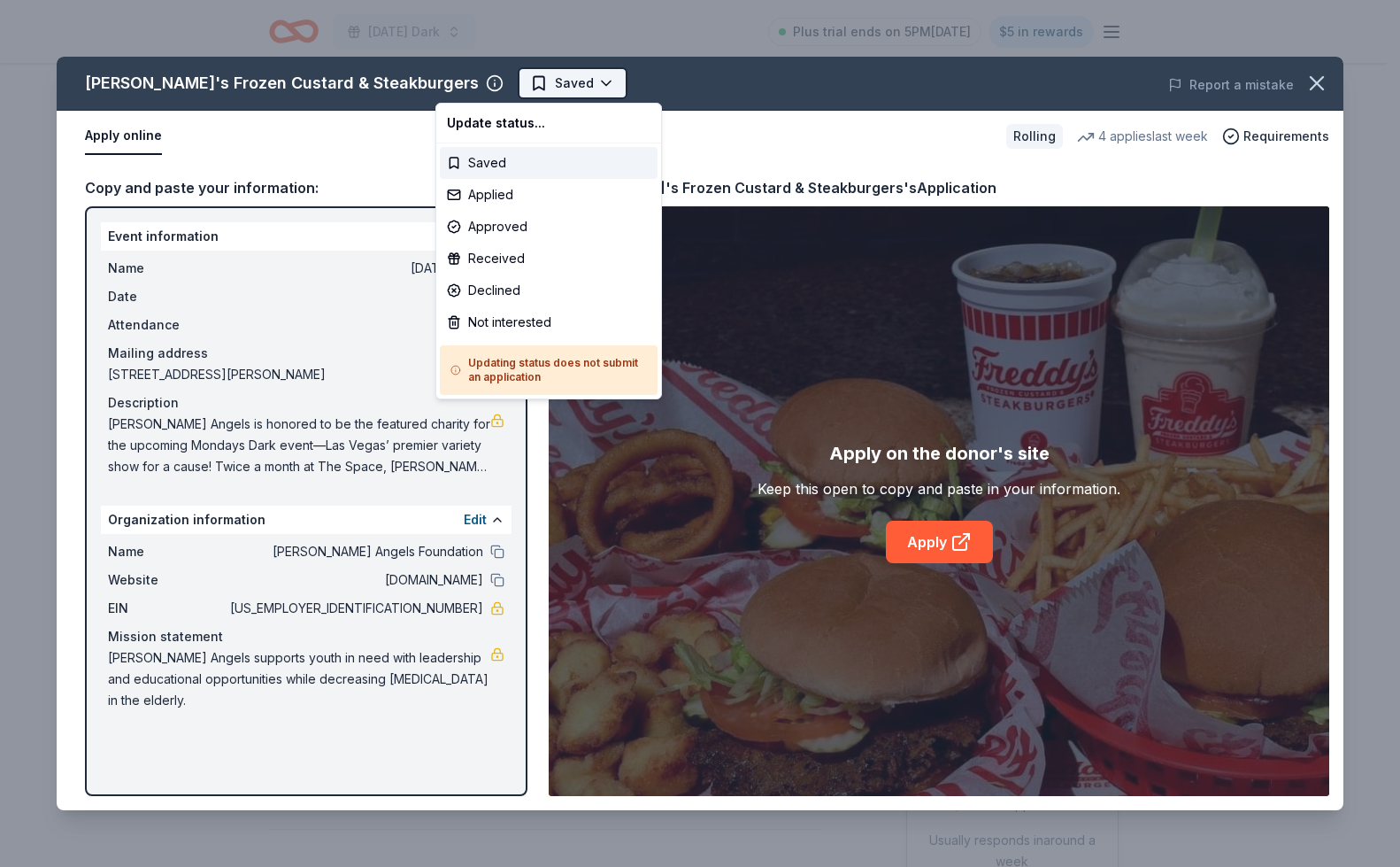
click at [501, 88] on html "[DATE] Dark Plus trial ends on 5PM[DATE] $5 in rewards Rolling Share Freddy's F…" at bounding box center [700, 433] width 1400 height 867
click at [504, 197] on div "Applied" at bounding box center [548, 194] width 217 height 32
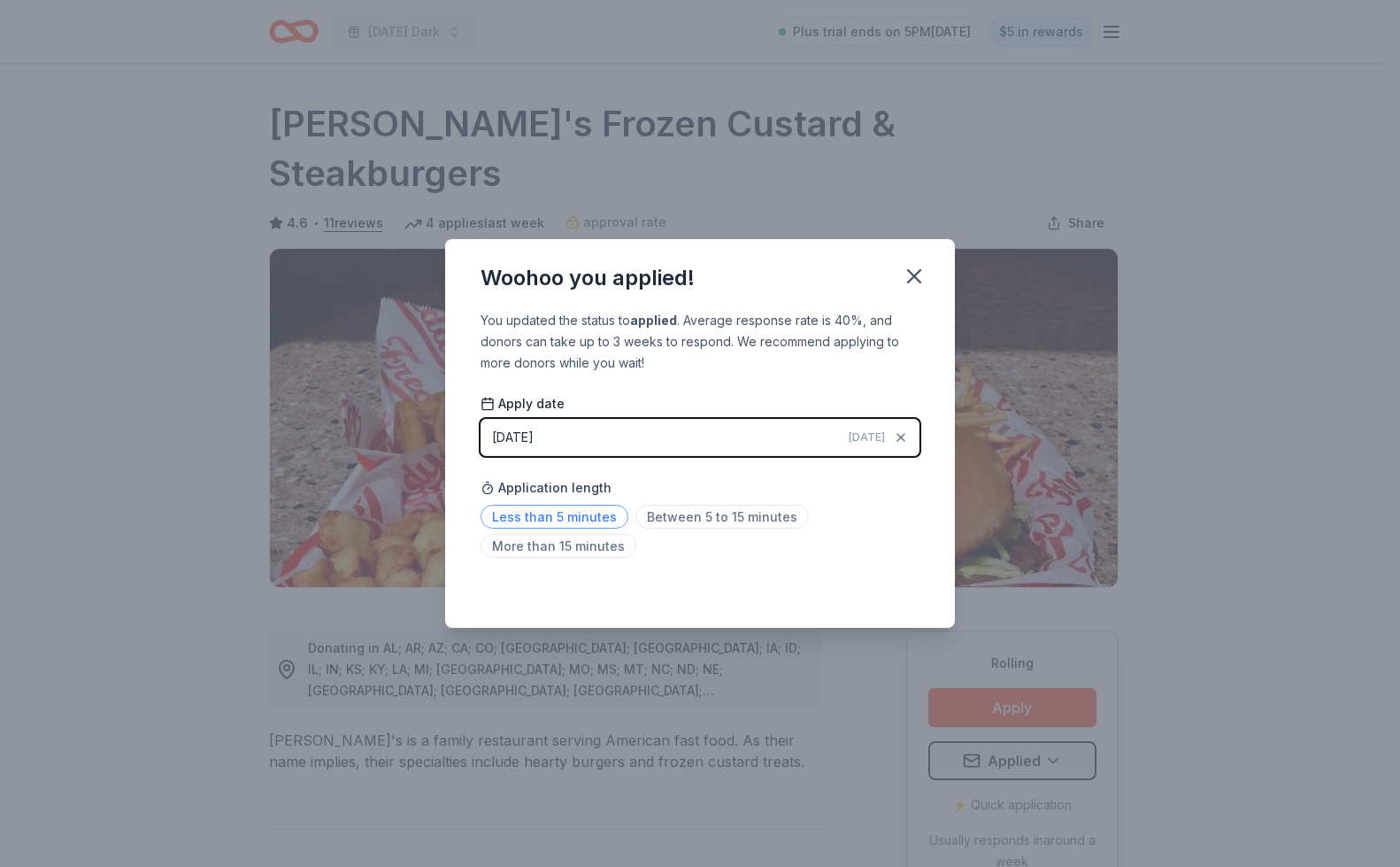
click at [591, 518] on span "Less than 5 minutes" at bounding box center [554, 516] width 148 height 24
click at [921, 272] on icon "button" at bounding box center [914, 276] width 25 height 25
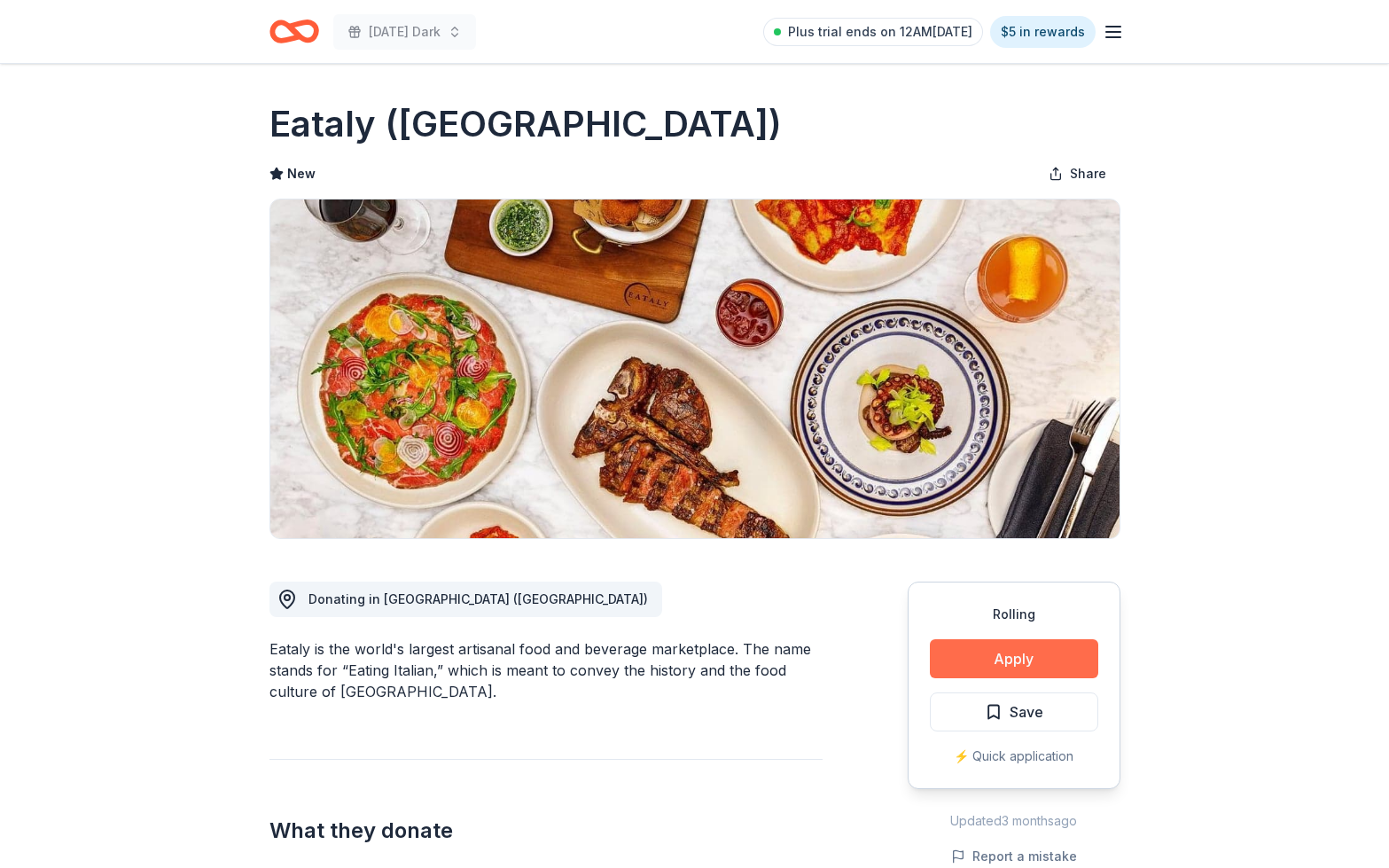
click at [1061, 663] on button "Apply" at bounding box center [1014, 658] width 169 height 39
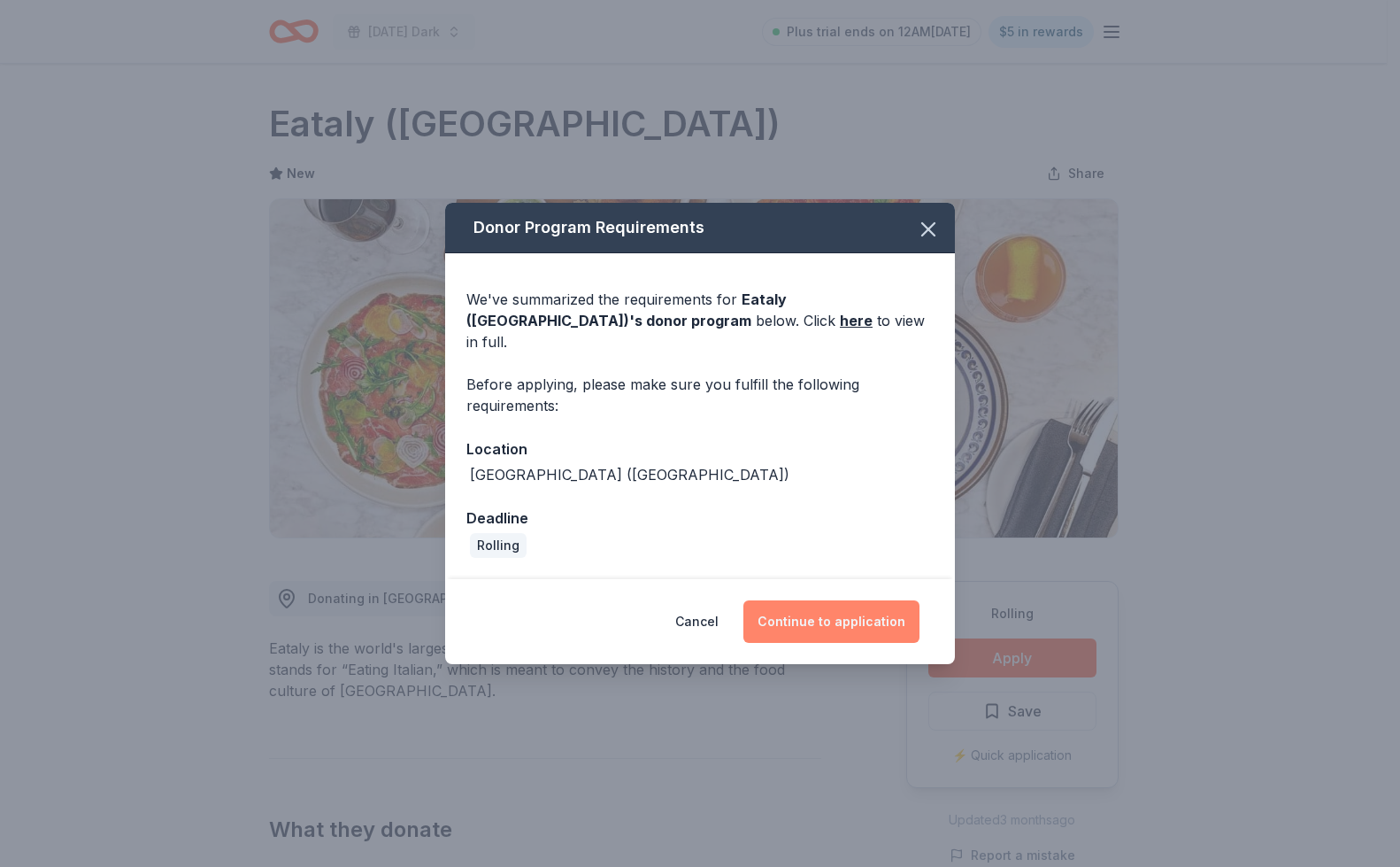
click at [883, 622] on button "Continue to application" at bounding box center [831, 621] width 177 height 43
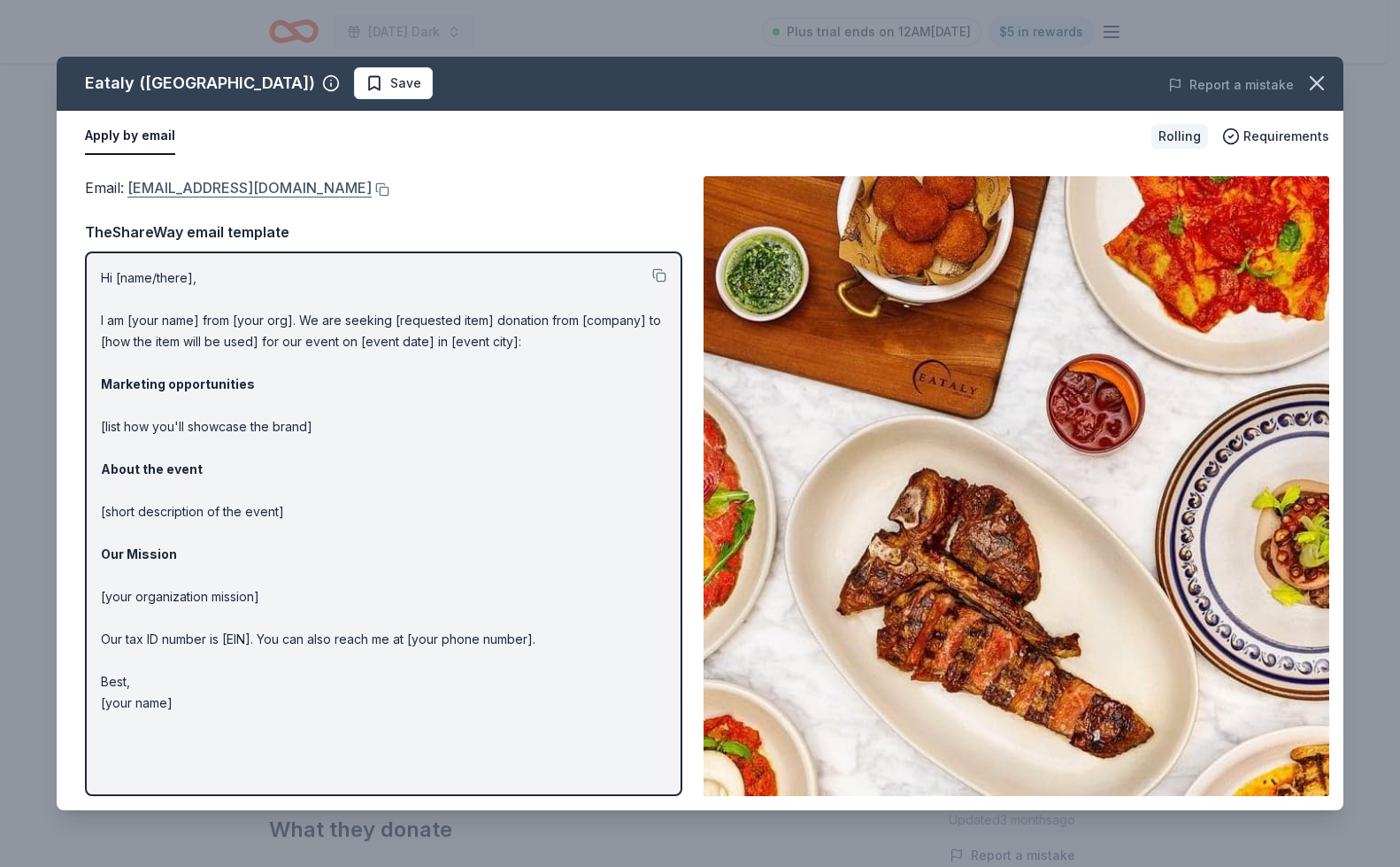
click at [244, 188] on link "[EMAIL_ADDRESS][DOMAIN_NAME]" at bounding box center [249, 188] width 244 height 23
click at [372, 193] on button at bounding box center [381, 189] width 18 height 14
click at [390, 82] on span "Save" at bounding box center [405, 83] width 31 height 21
click at [319, 83] on html "Monday's Dark Plus trial ends on 12AM, 9/3 $5 in rewards Rolling Share Eataly (…" at bounding box center [700, 433] width 1400 height 867
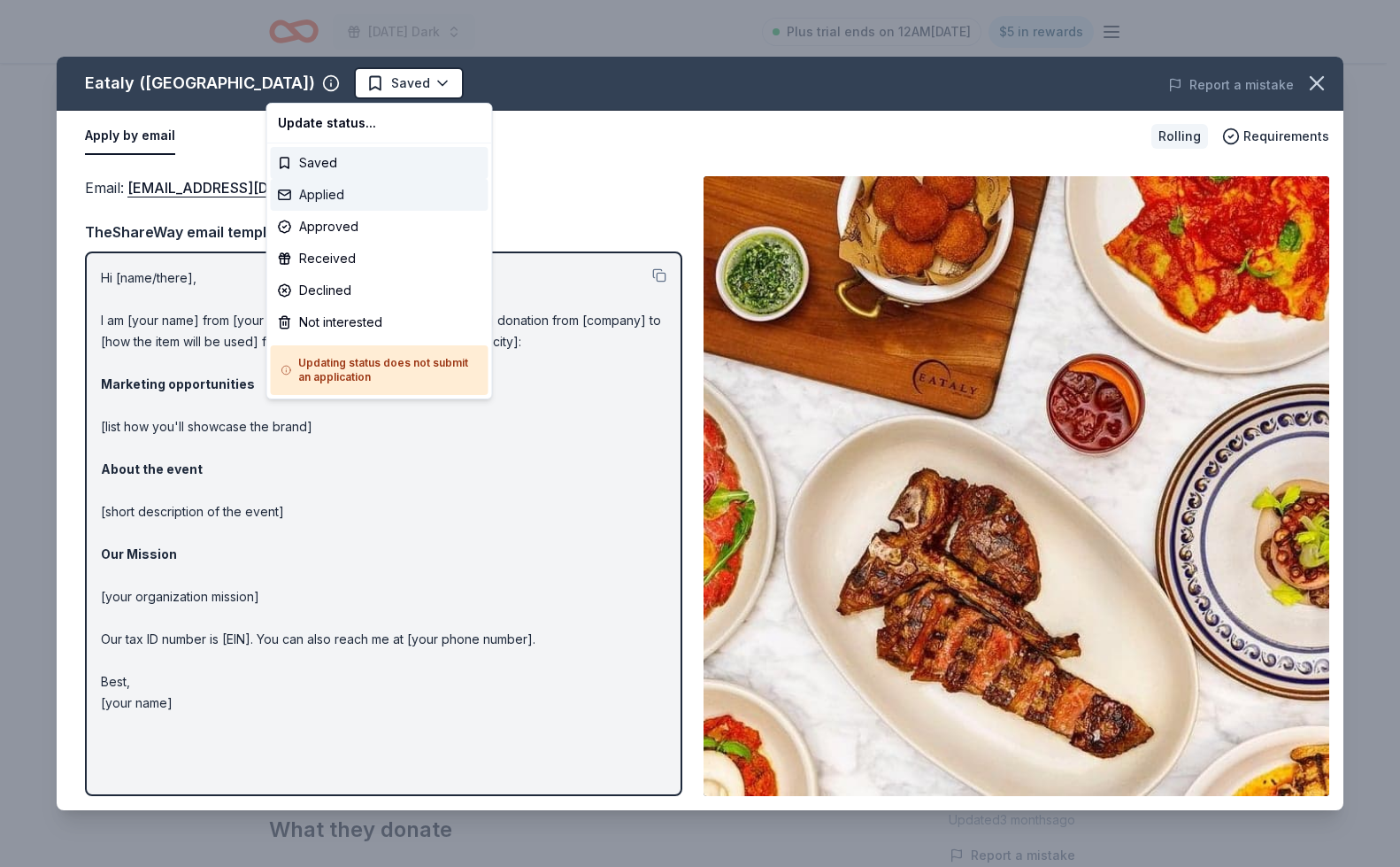
click at [330, 191] on div "Applied" at bounding box center [379, 194] width 217 height 32
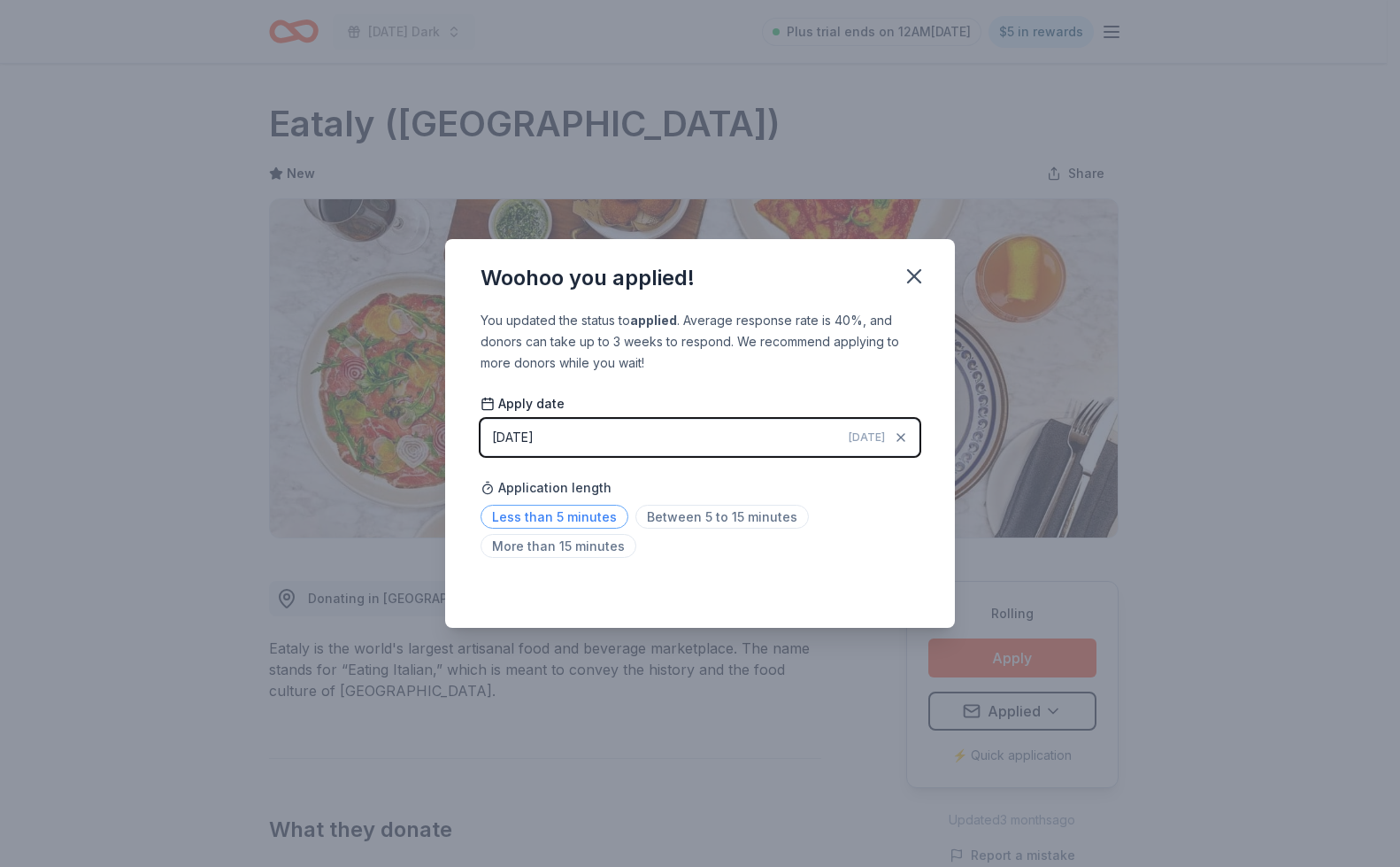
click at [610, 514] on span "Less than 5 minutes" at bounding box center [554, 516] width 148 height 24
click at [912, 267] on icon "button" at bounding box center [914, 276] width 25 height 25
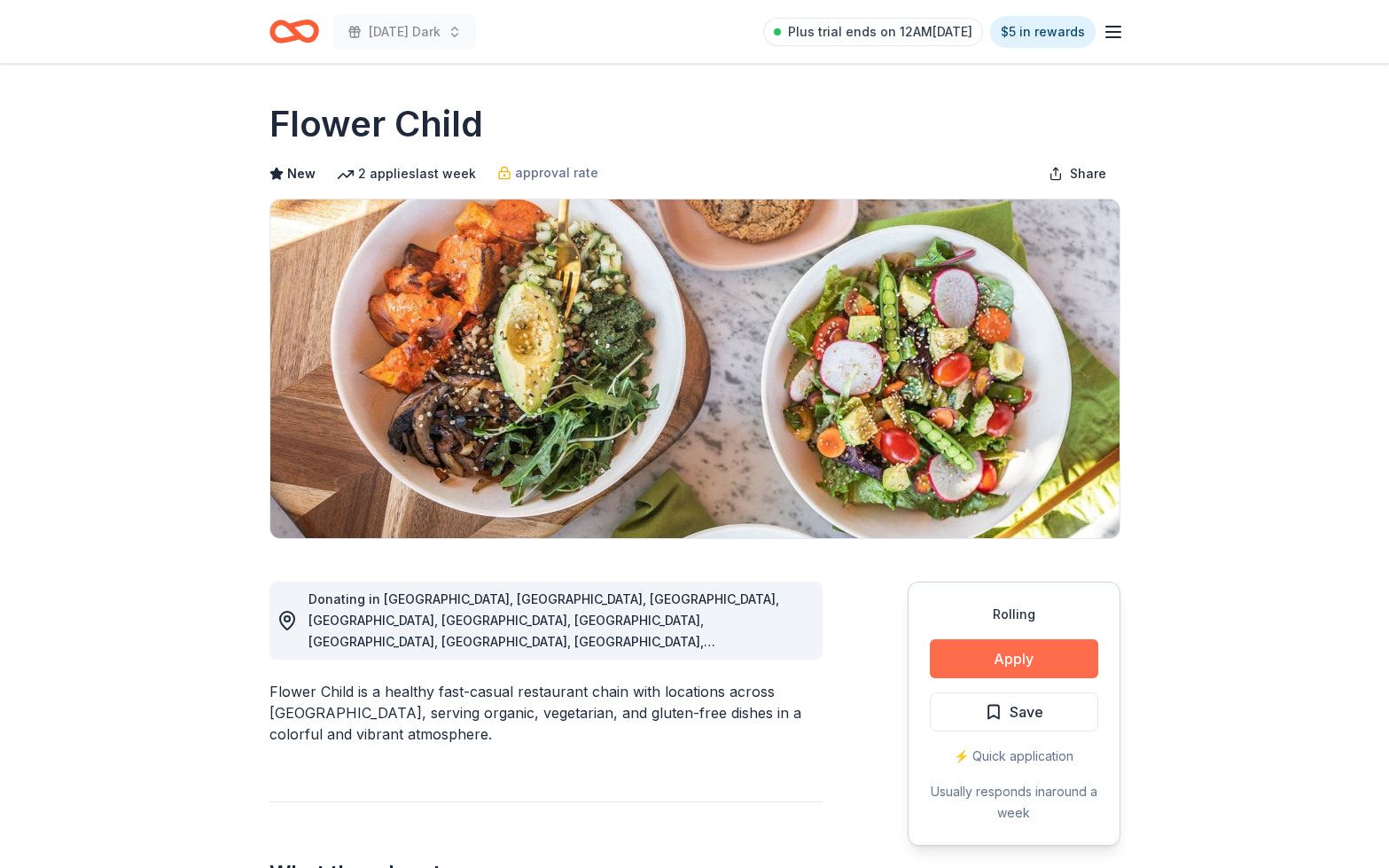
click at [1037, 665] on button "Apply" at bounding box center [1014, 658] width 169 height 39
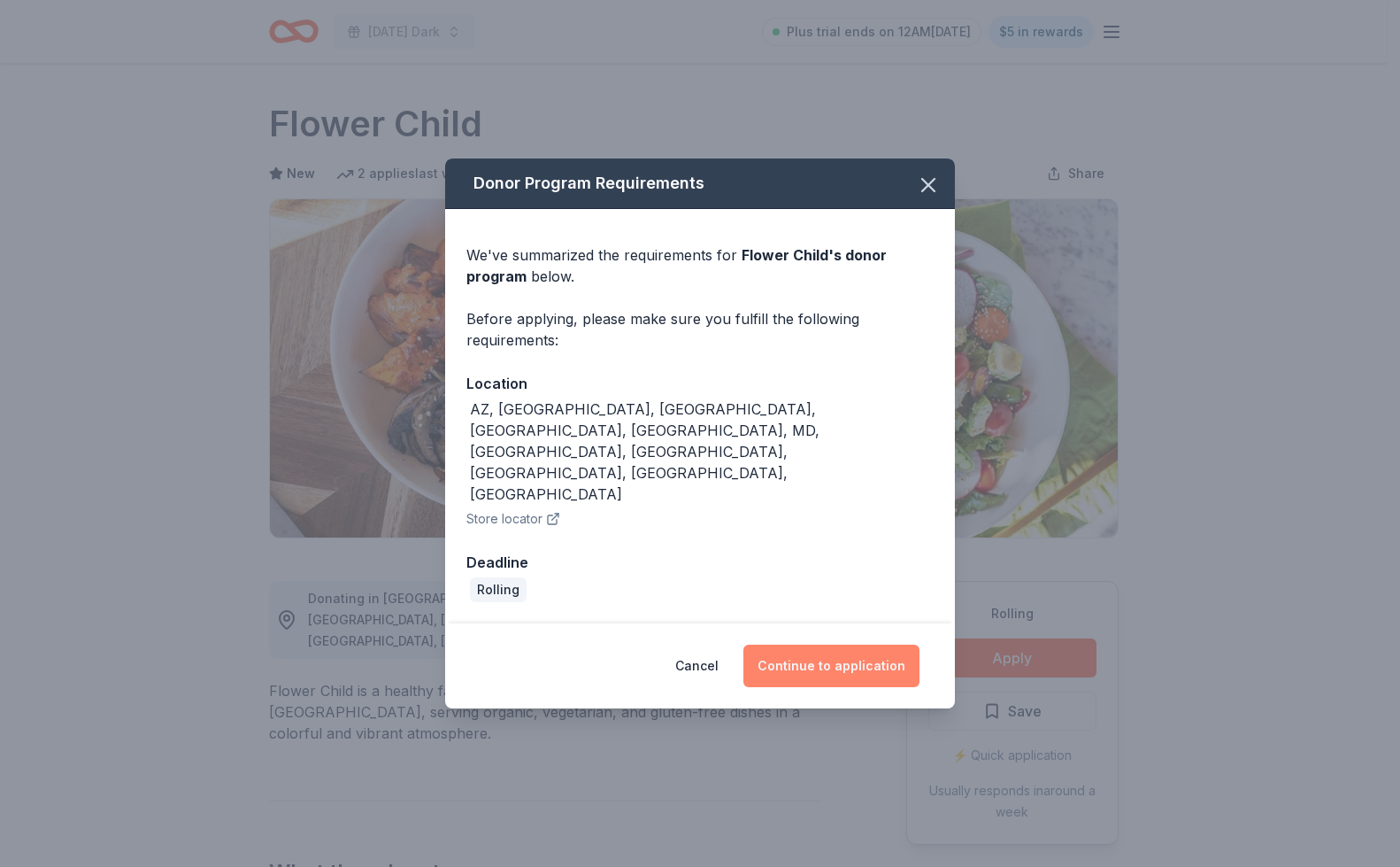
click at [829, 644] on button "Continue to application" at bounding box center [831, 666] width 177 height 43
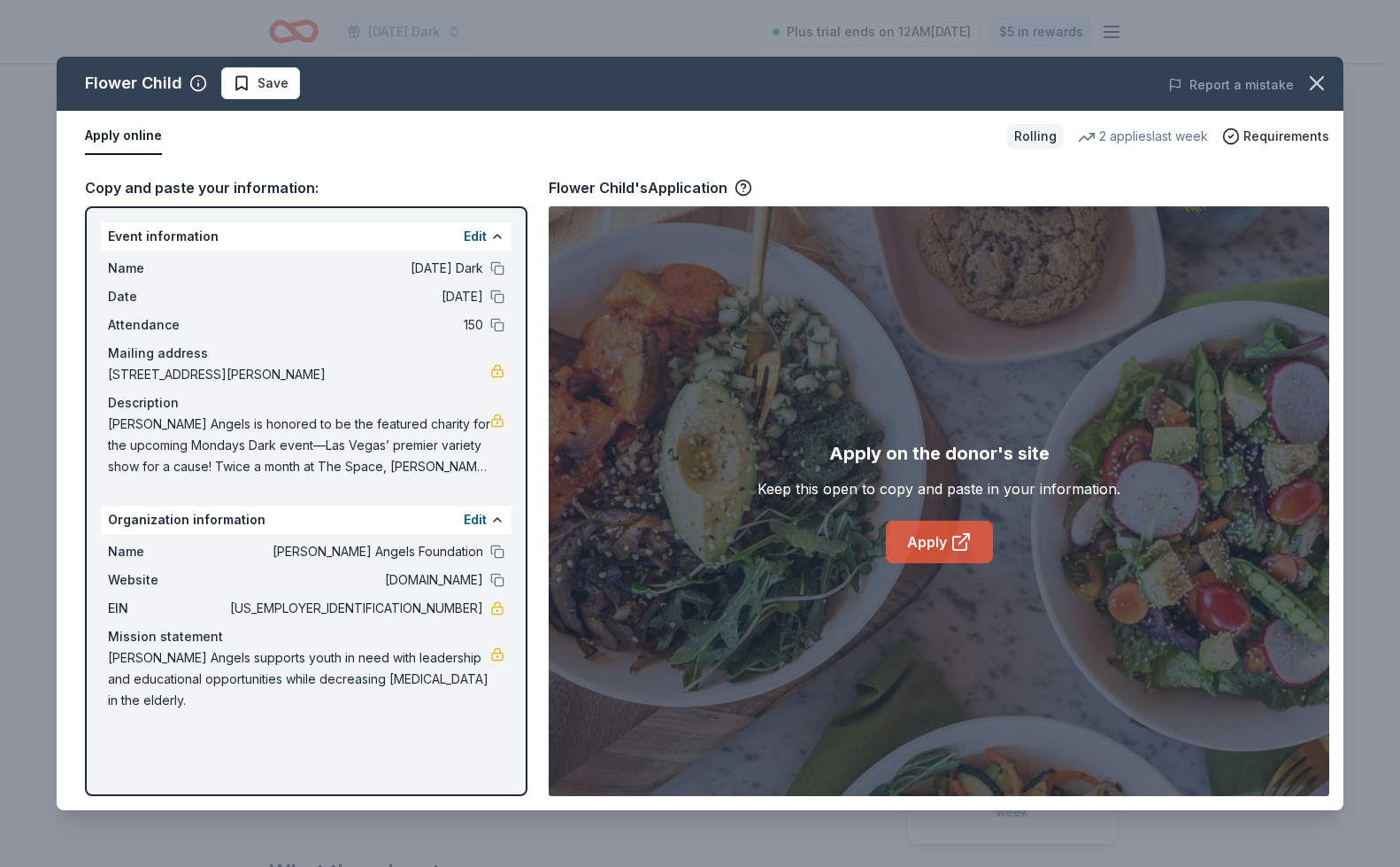
click at [892, 559] on link "Apply" at bounding box center [940, 542] width 107 height 43
click at [290, 78] on button "Save" at bounding box center [260, 83] width 79 height 32
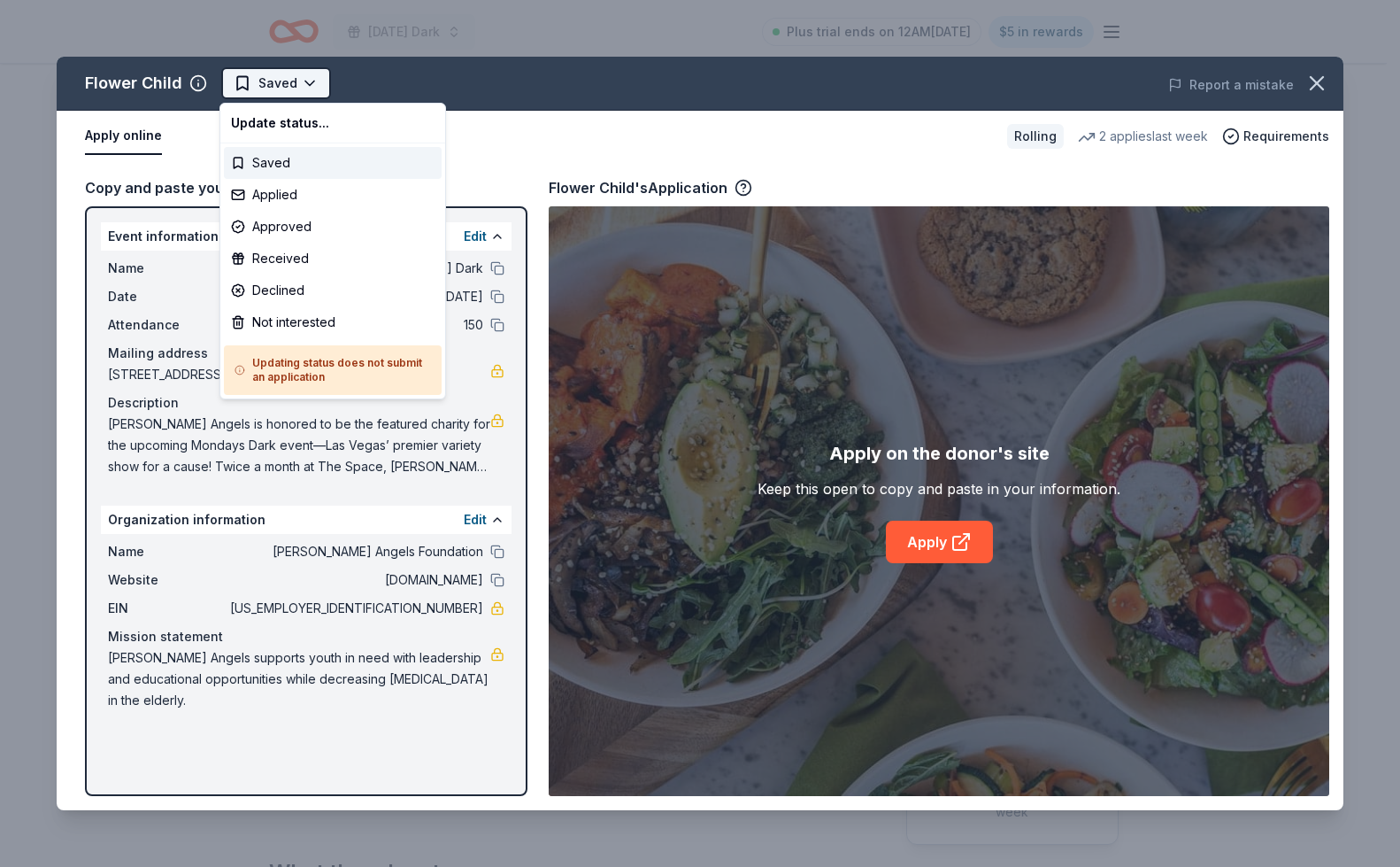
click at [326, 90] on html "Monday's Dark Plus trial ends on 12AM, 9/3 $5 in rewards Rolling Share Flower C…" at bounding box center [700, 433] width 1400 height 867
click at [304, 200] on div "Applied" at bounding box center [332, 194] width 217 height 32
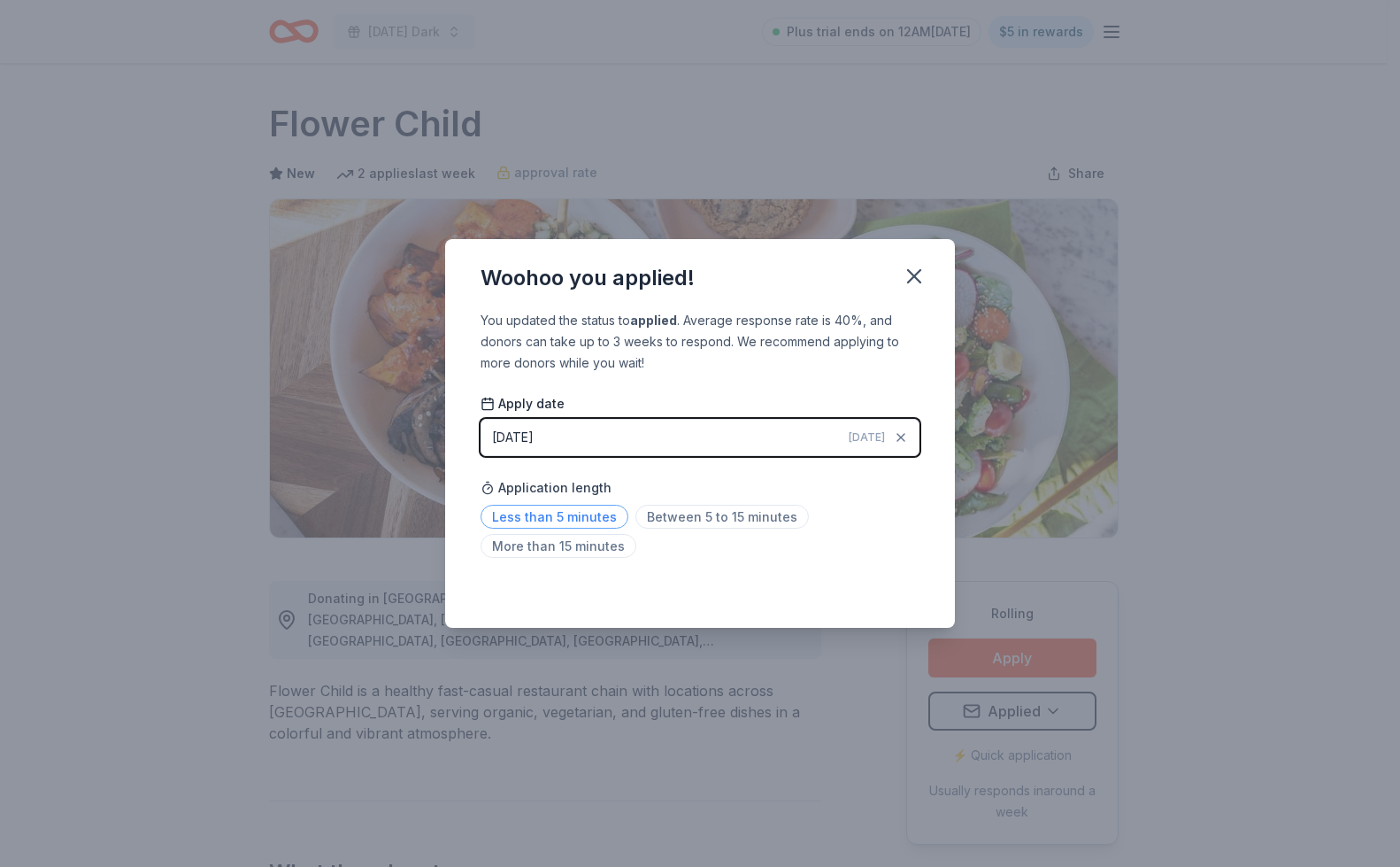
click at [590, 512] on span "Less than 5 minutes" at bounding box center [554, 516] width 148 height 24
click at [917, 273] on icon "button" at bounding box center [914, 276] width 12 height 12
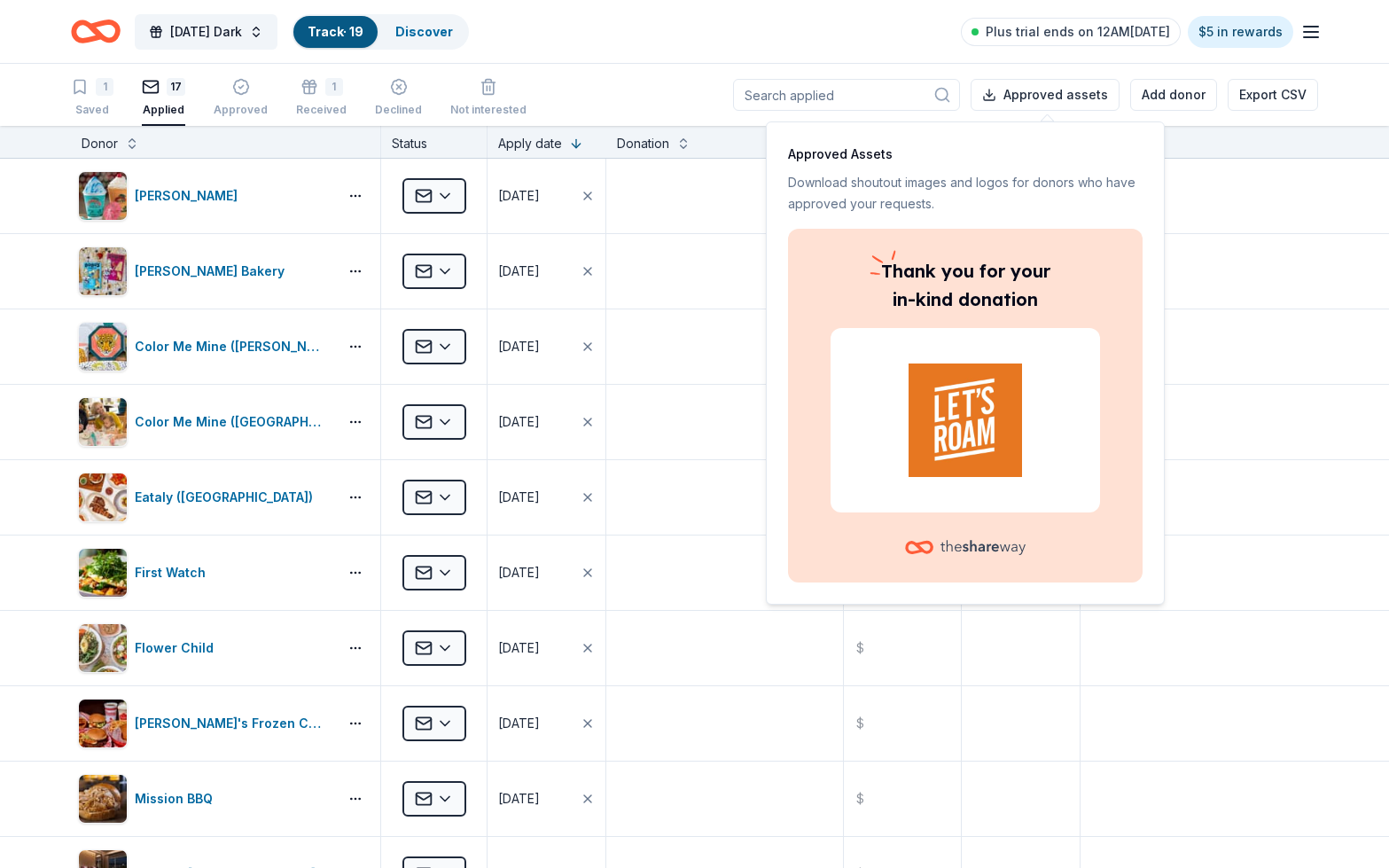
click at [581, 82] on div "1 Saved 17 Applied Approved 1 Received Declined Not interested Approved assets …" at bounding box center [694, 95] width 1247 height 62
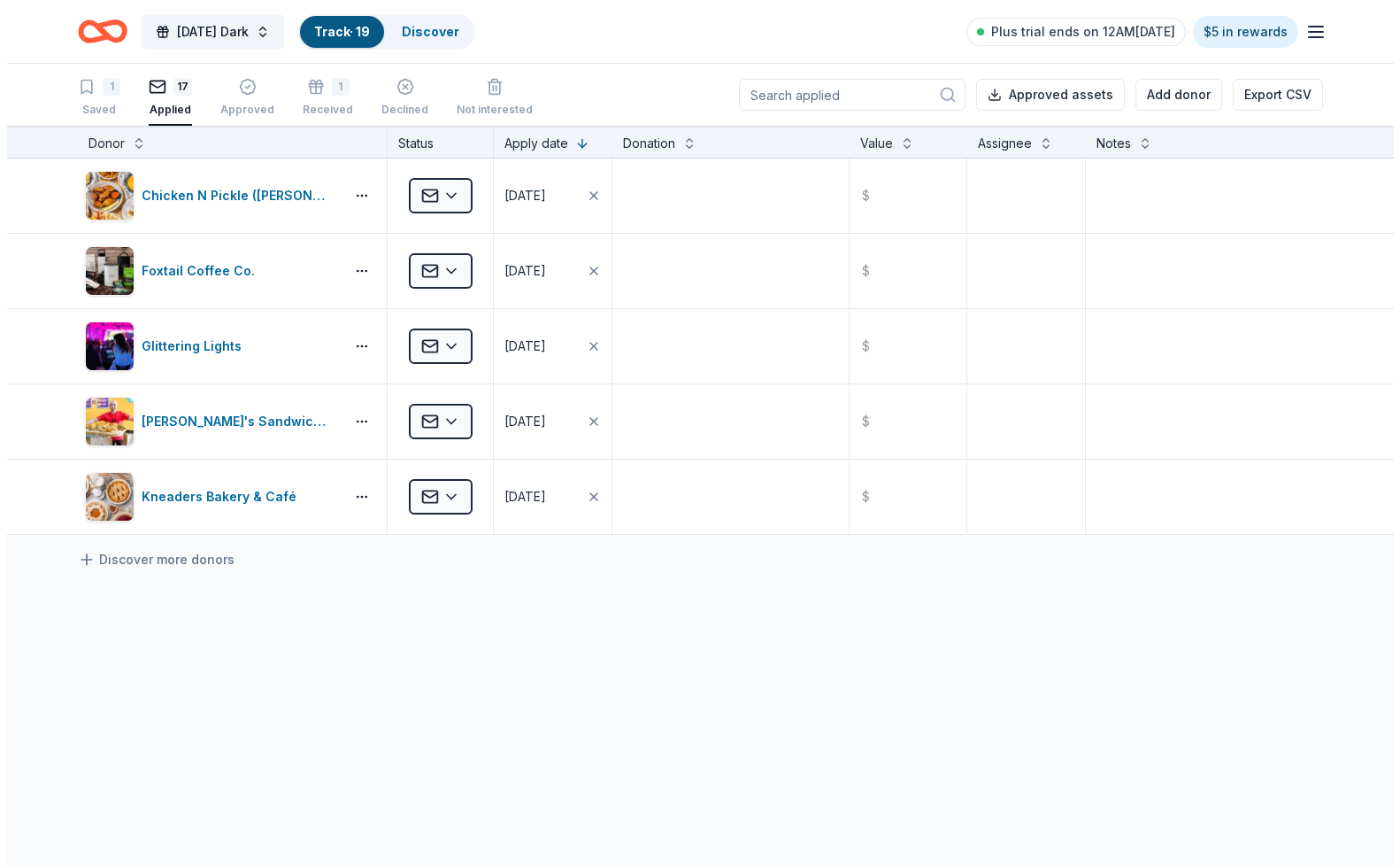
scroll to position [902, 0]
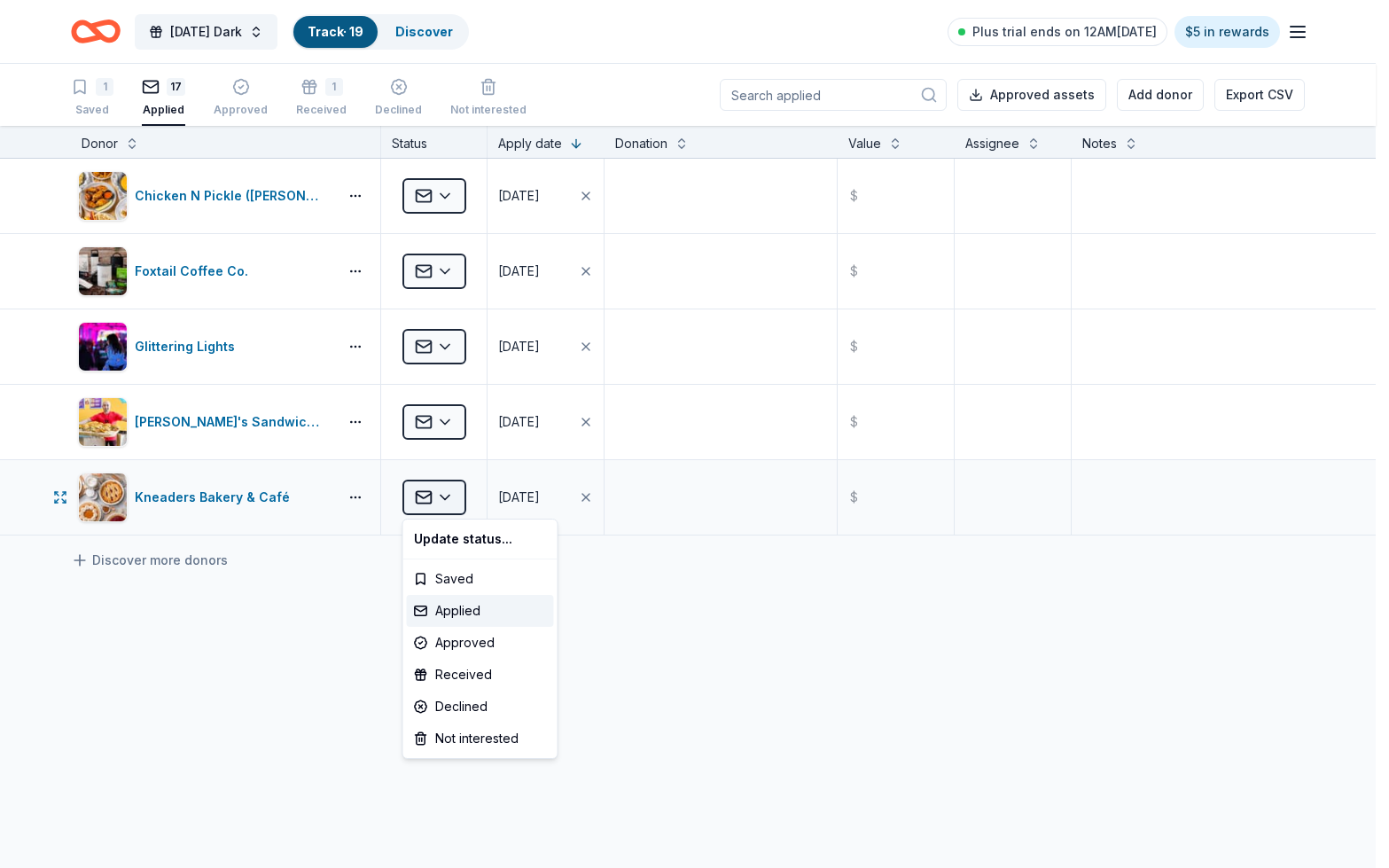
click at [452, 495] on html "Monday's Dark Track · 19 Discover Plus trial ends on 12AM, 9/3 $5 in rewards 1 …" at bounding box center [694, 434] width 1389 height 868
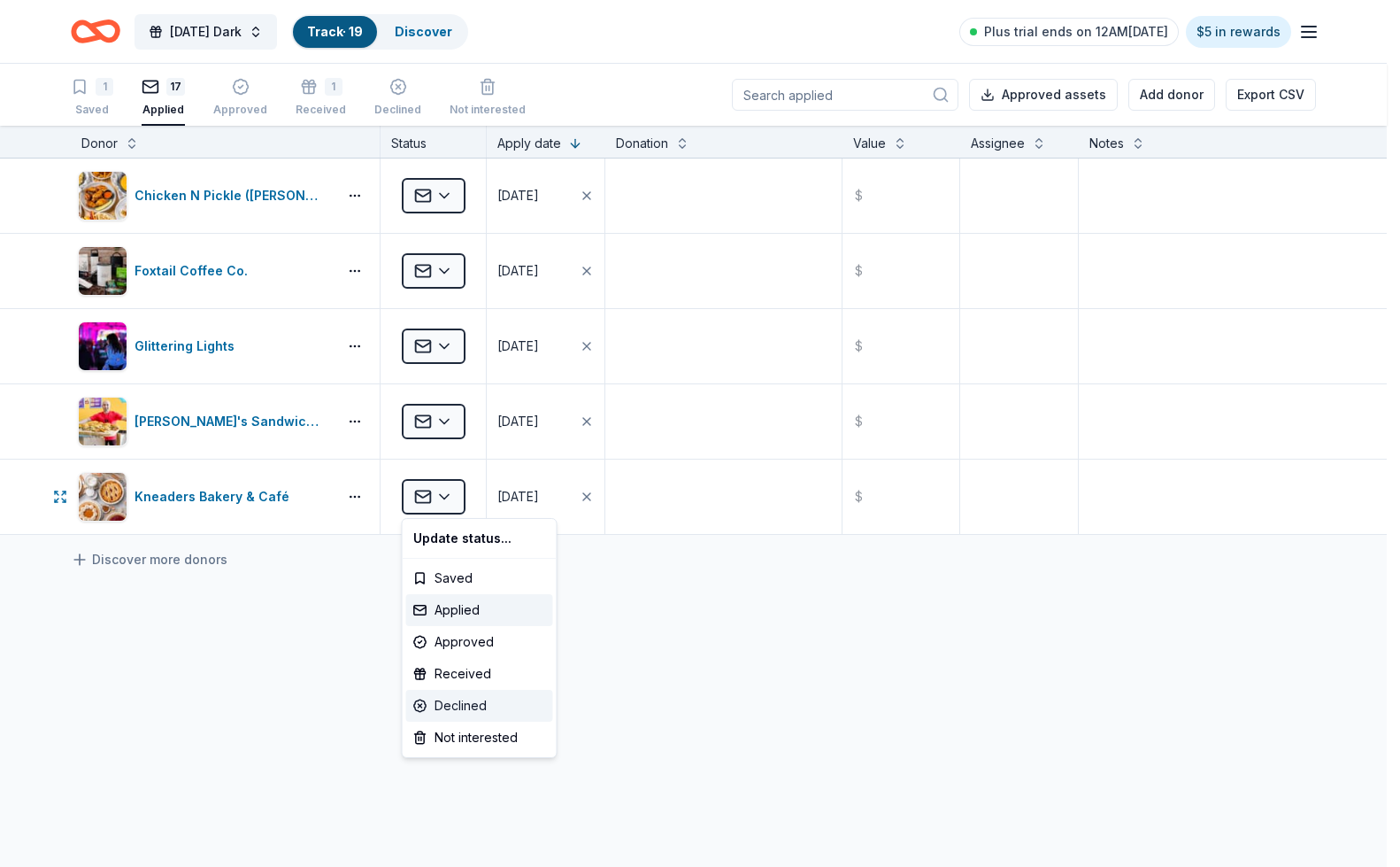
click at [444, 706] on div "Declined" at bounding box center [480, 705] width 147 height 32
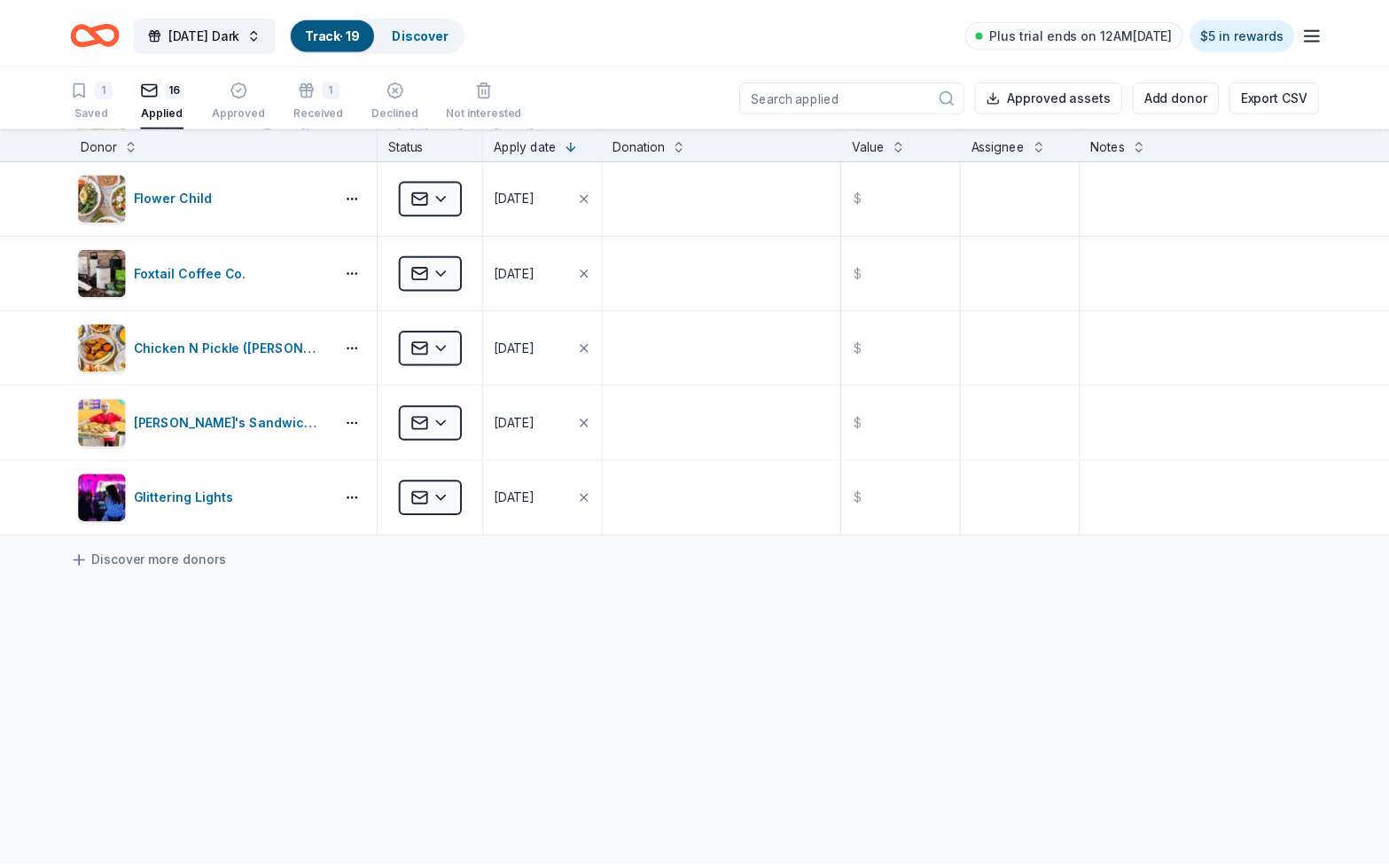
scroll to position [829, 0]
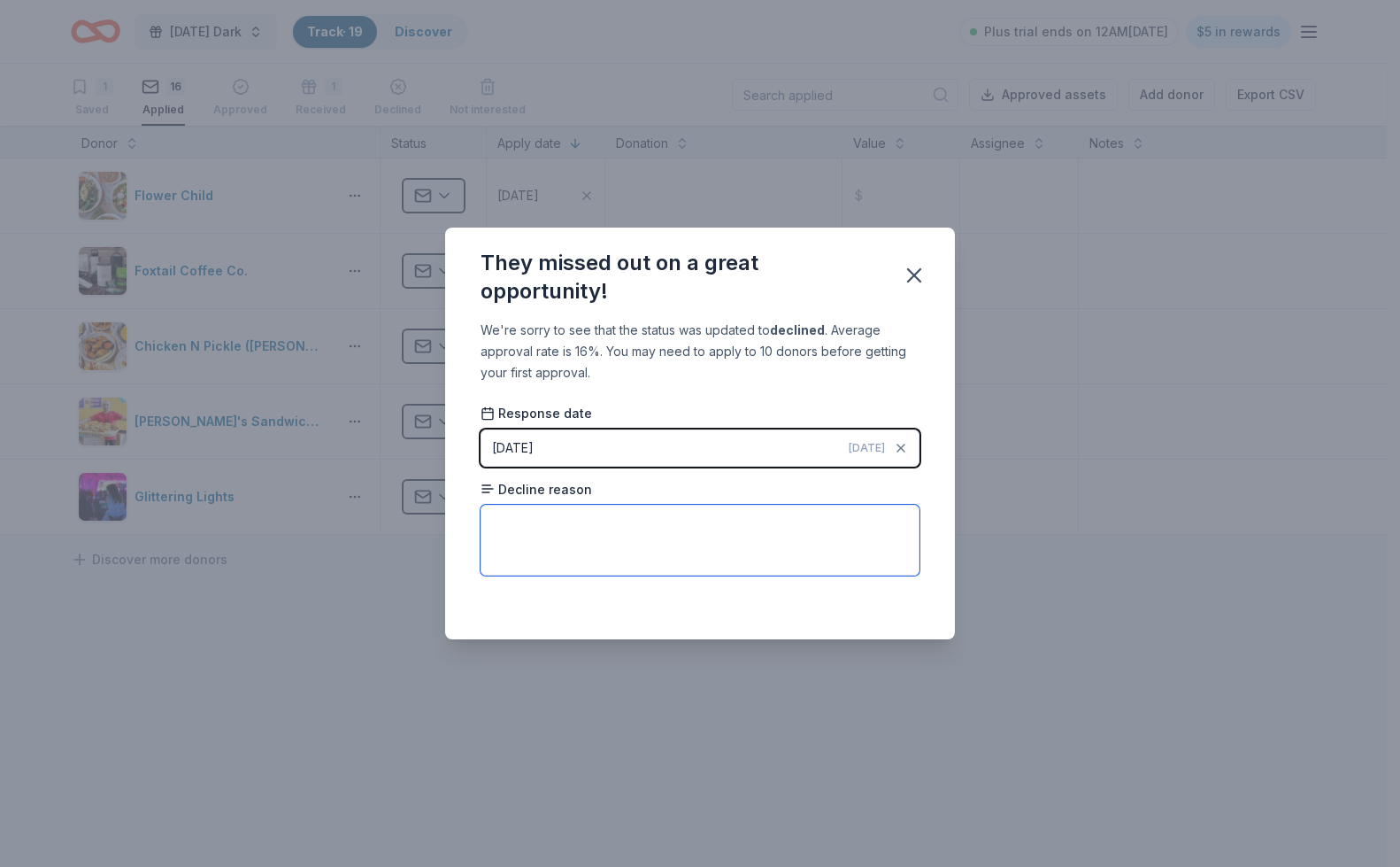
click at [609, 522] on textarea at bounding box center [700, 540] width 439 height 71
type textarea "Over their budget for contributions already for the month."
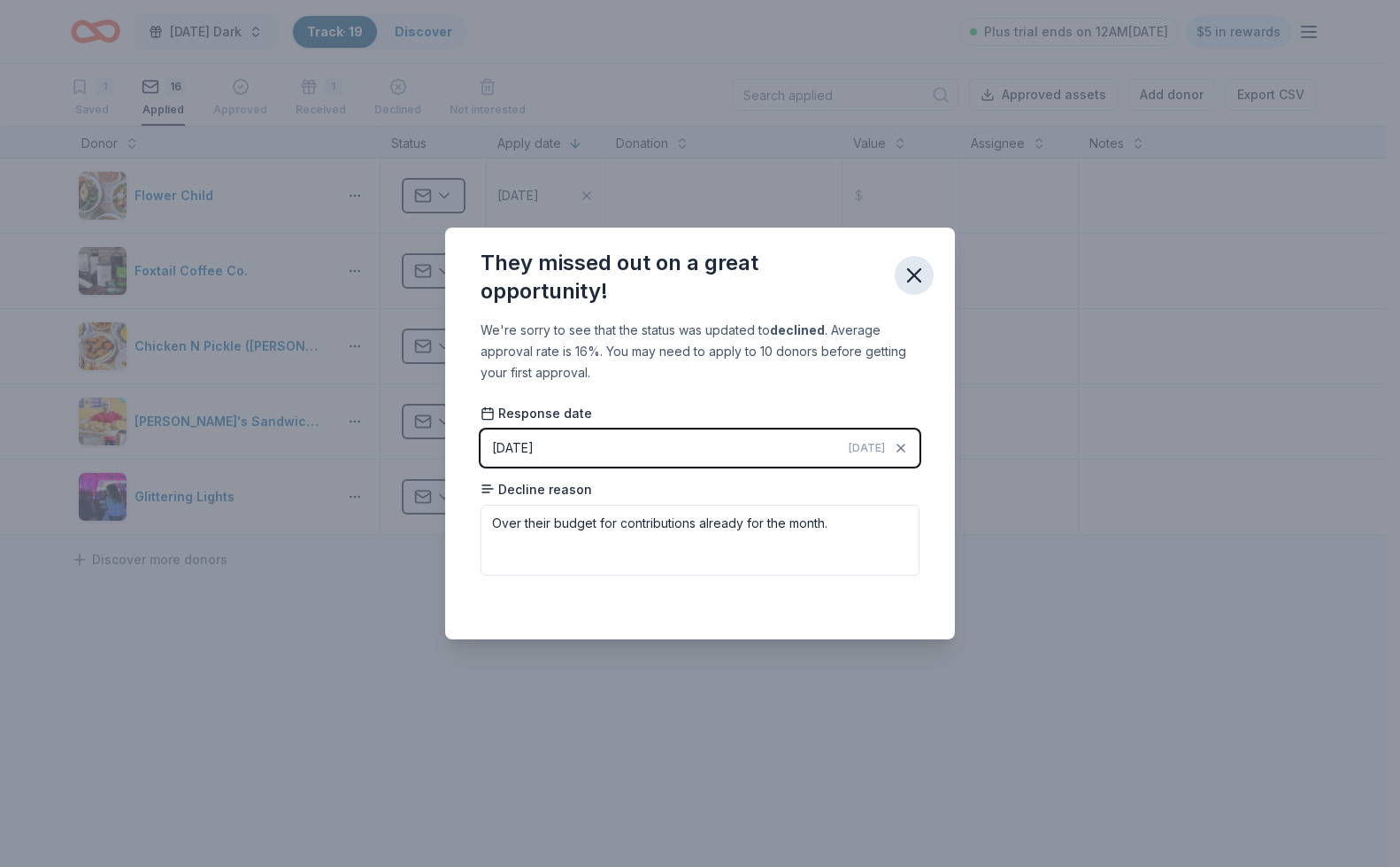
click at [909, 273] on icon "button" at bounding box center [914, 275] width 25 height 25
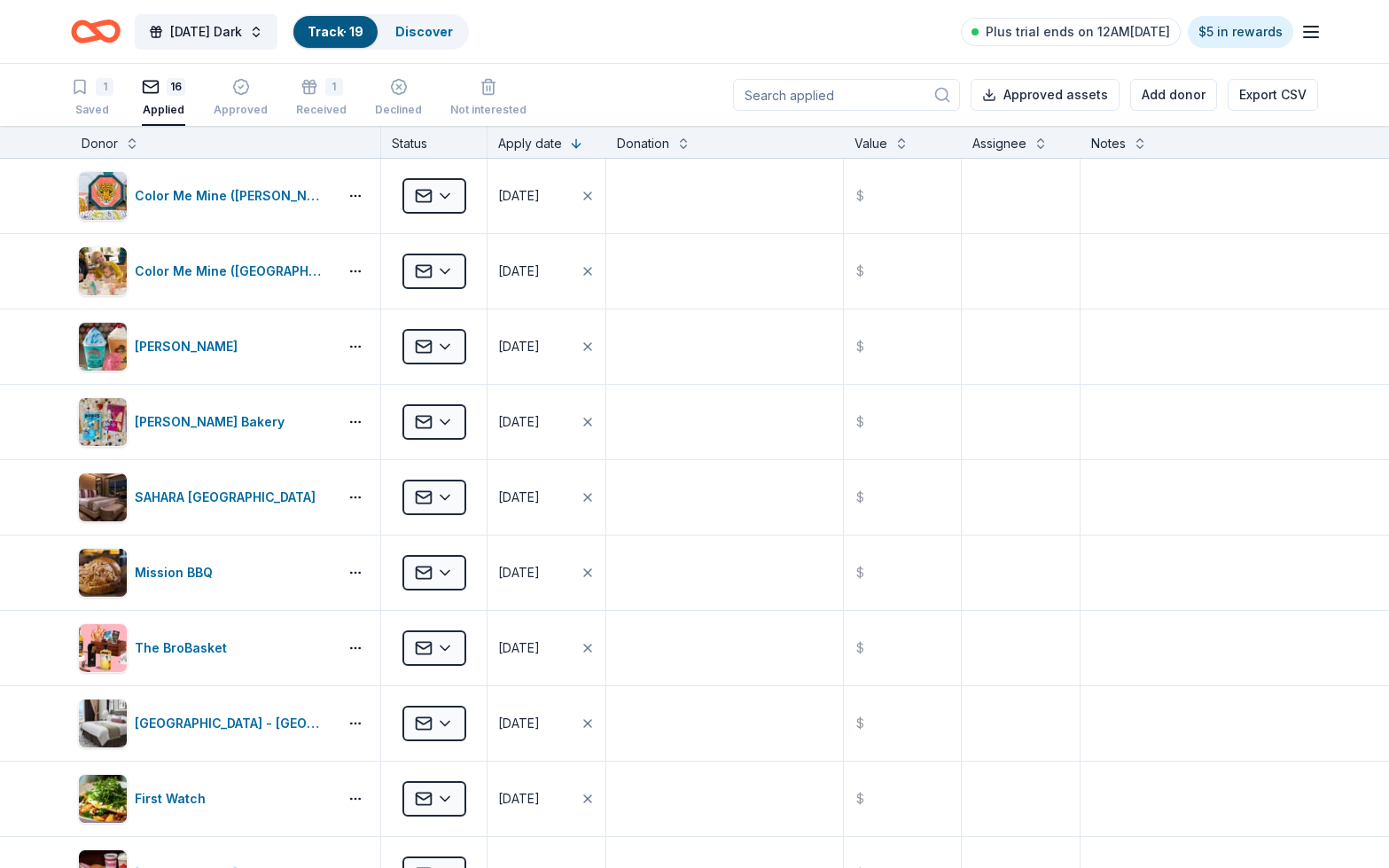
scroll to position [0, 0]
click at [395, 92] on icon "button" at bounding box center [399, 87] width 18 height 18
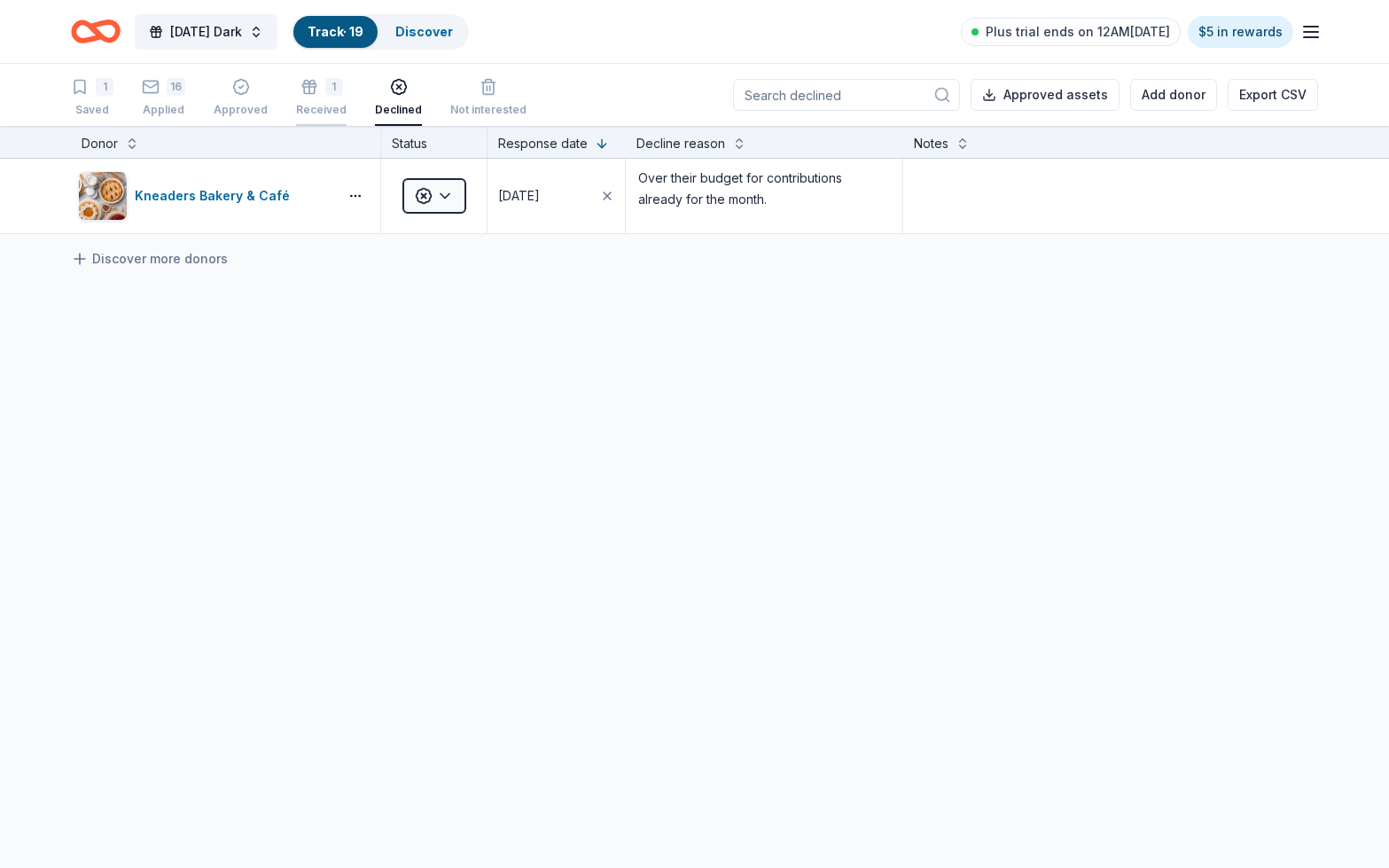
type textarea "Over their budget for contributions already for the month"
click at [325, 93] on div "1" at bounding box center [334, 87] width 18 height 18
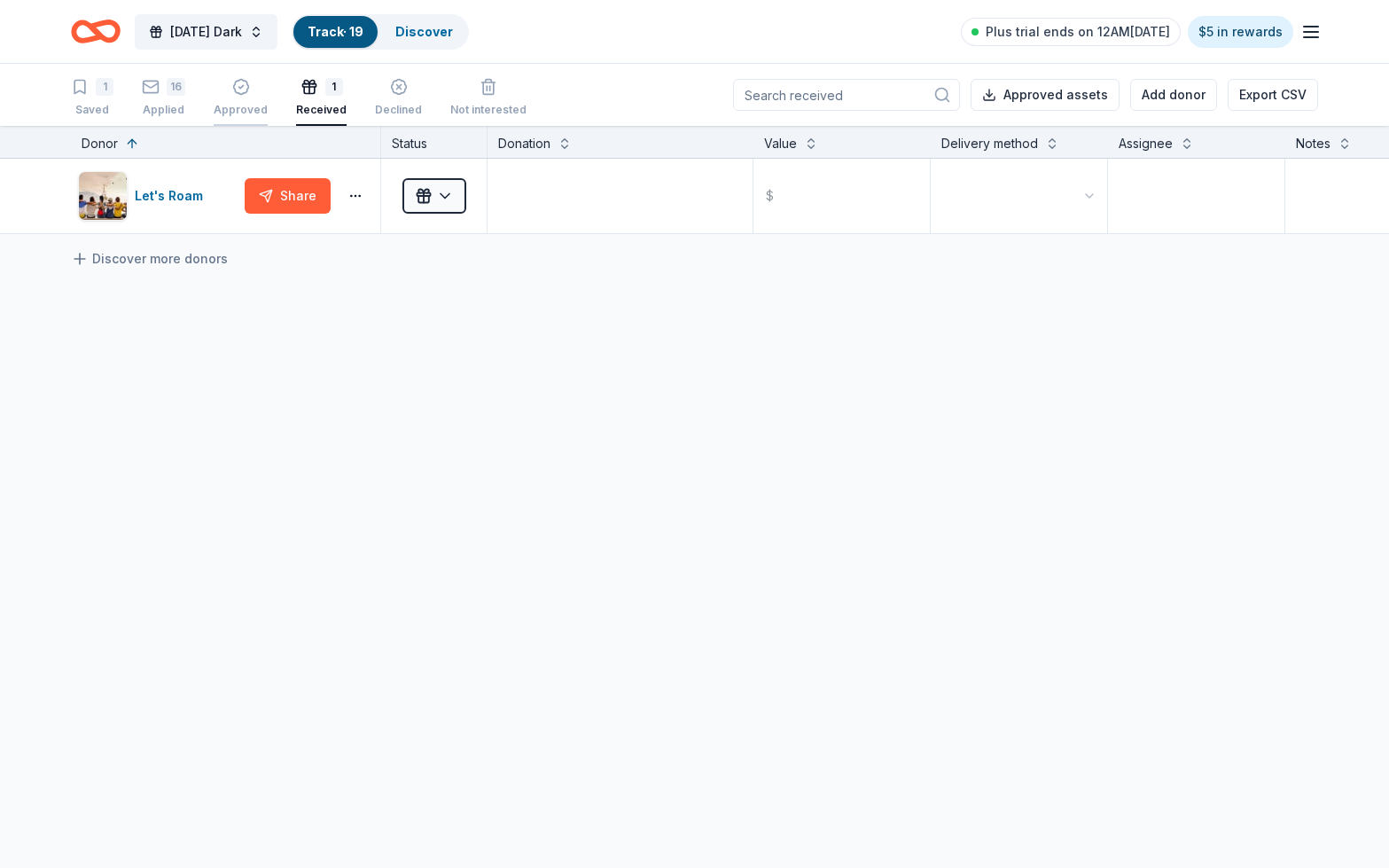
click at [235, 96] on div "Approved" at bounding box center [240, 98] width 54 height 39
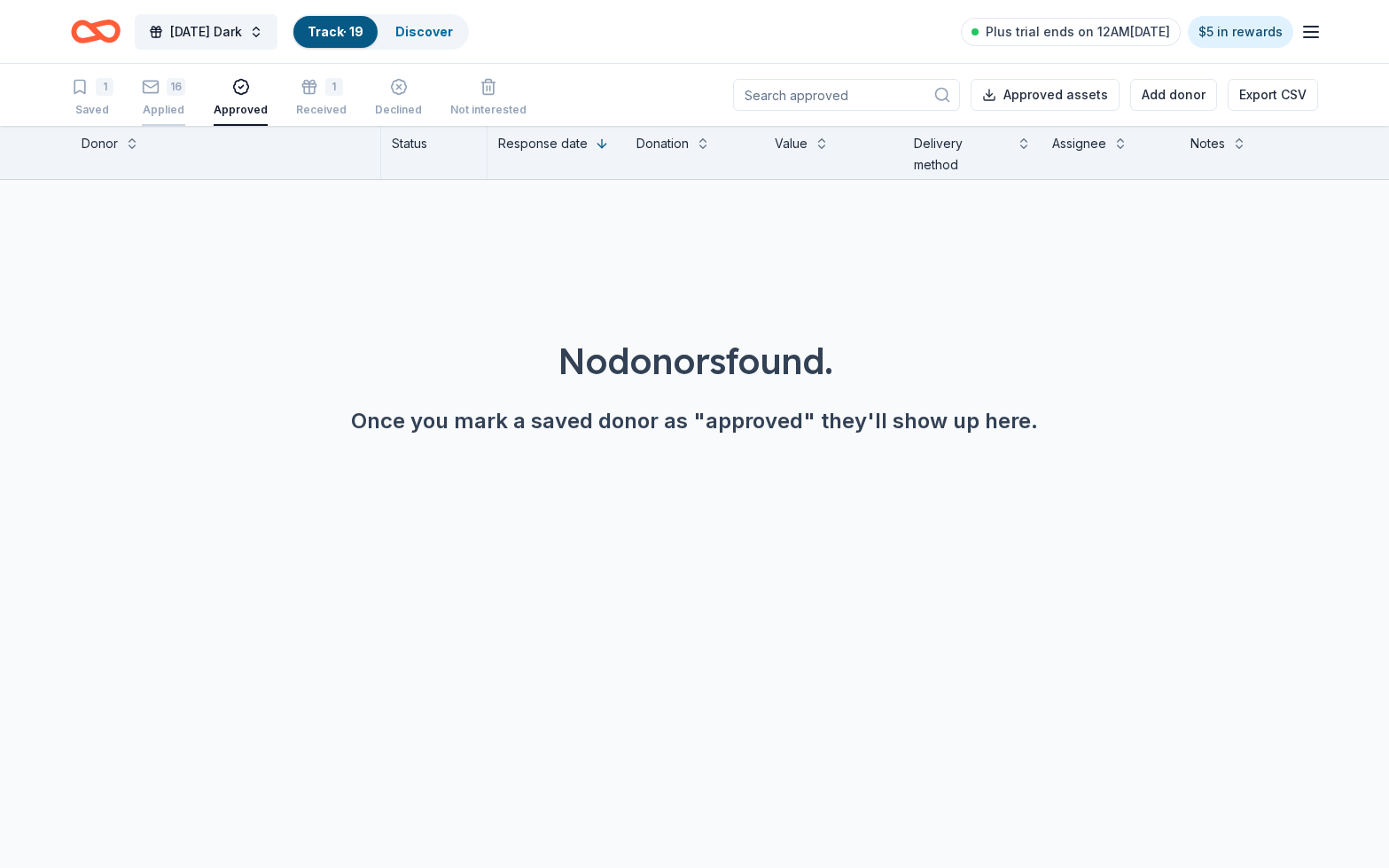
click at [172, 99] on div "16 Applied" at bounding box center [164, 98] width 44 height 39
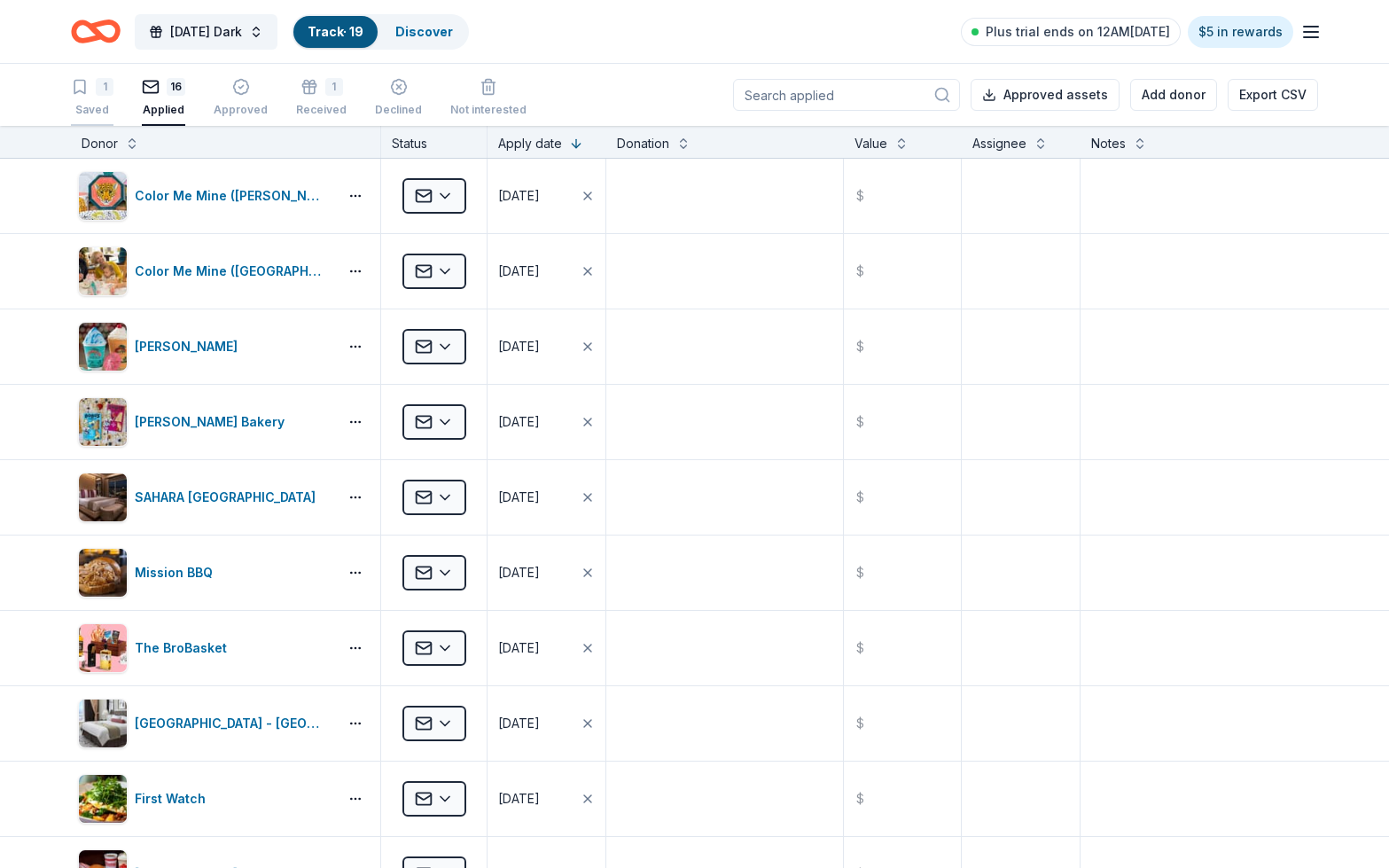
click at [87, 103] on div "Saved" at bounding box center [92, 110] width 43 height 14
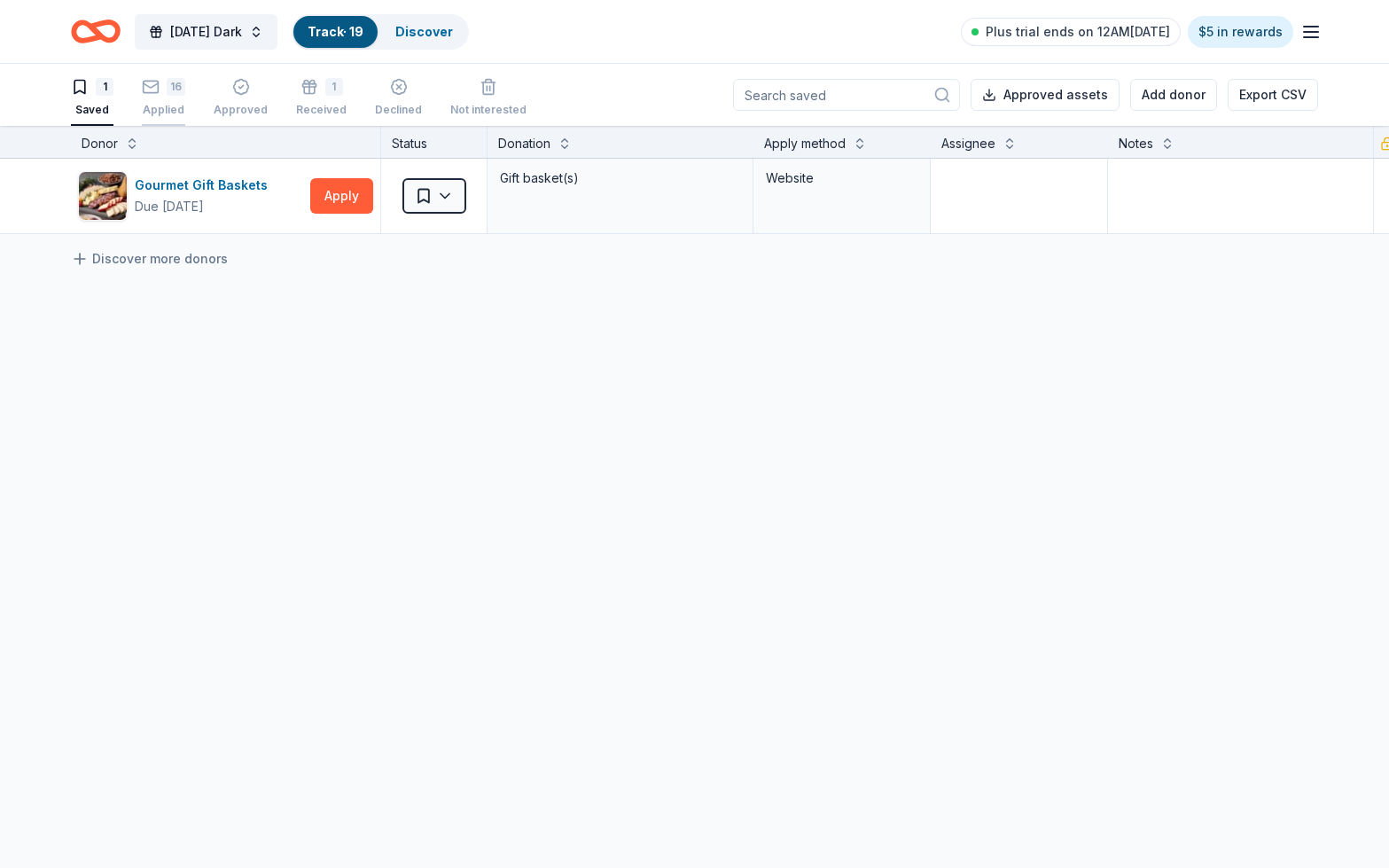
click at [158, 92] on rect "button" at bounding box center [151, 86] width 15 height 12
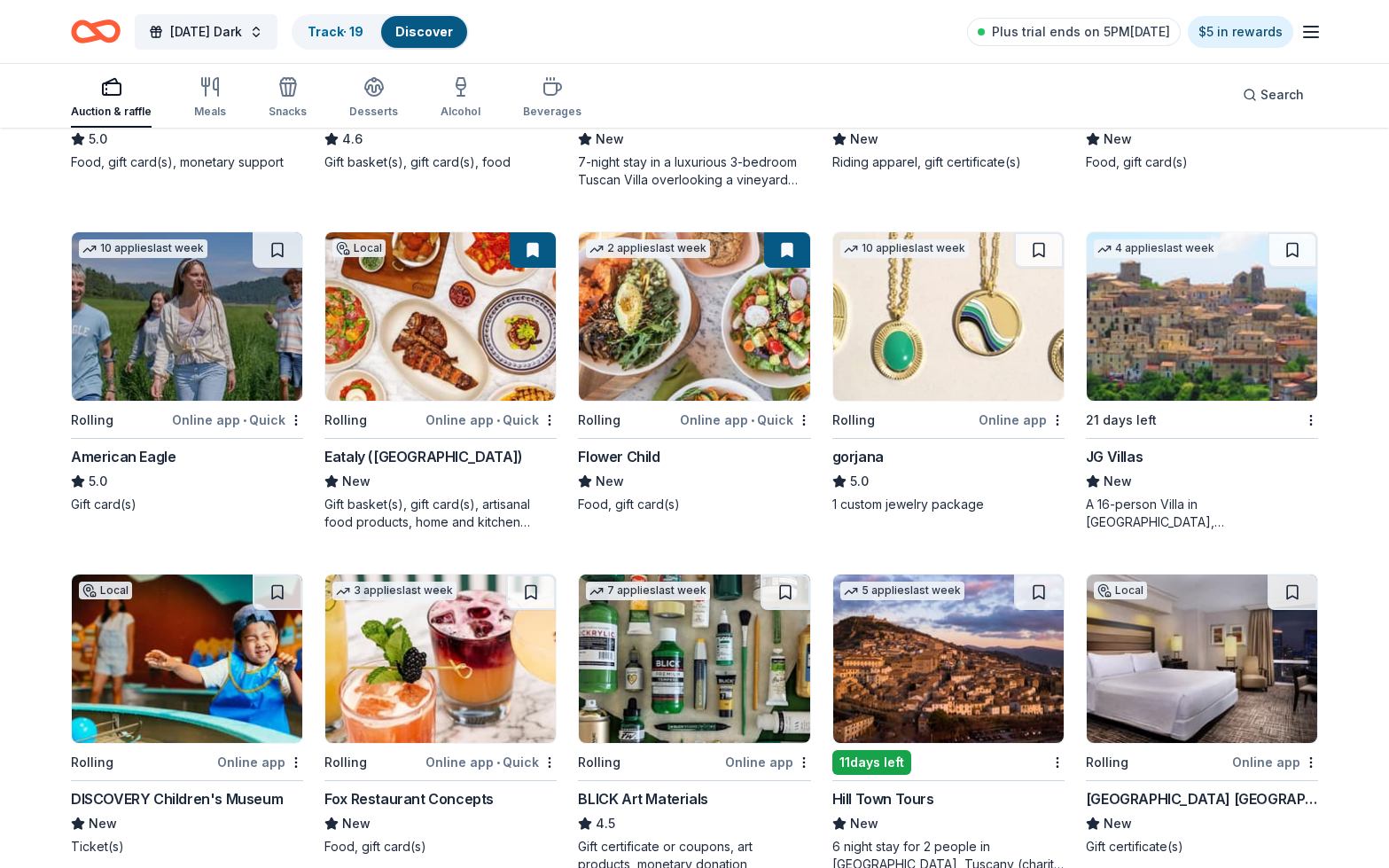
scroll to position [1807, 0]
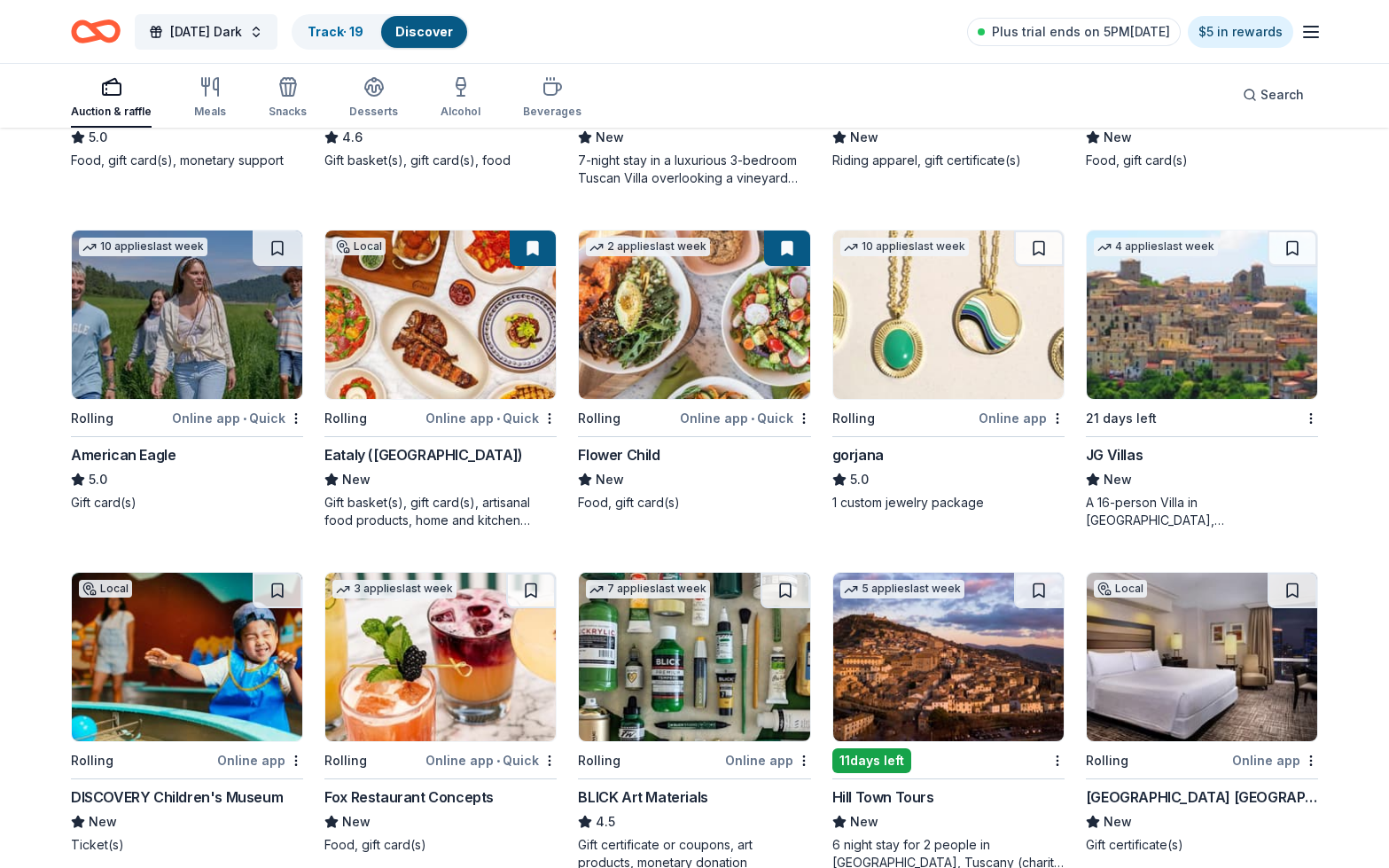
click at [982, 367] on img at bounding box center [948, 315] width 230 height 169
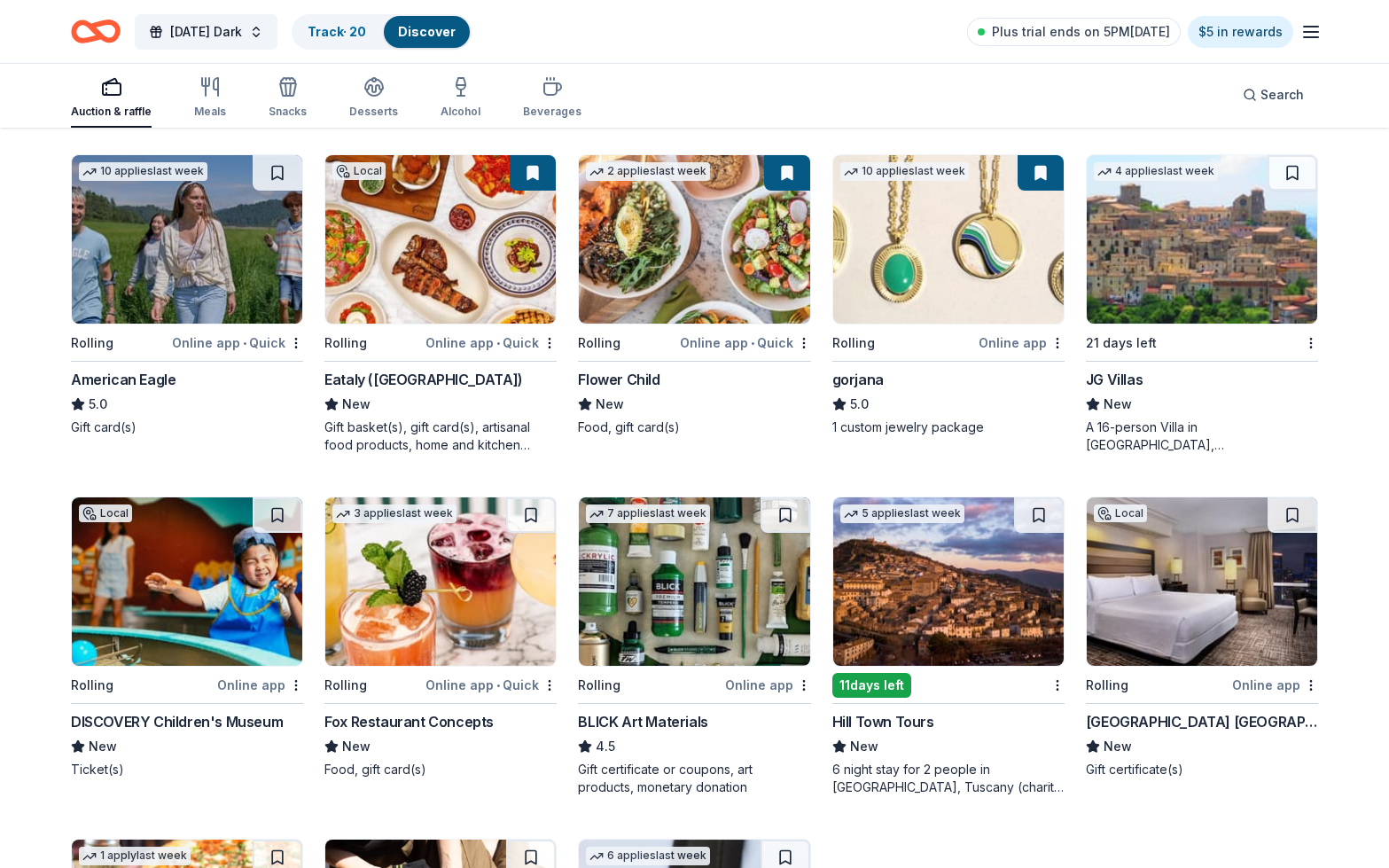
scroll to position [1944, 0]
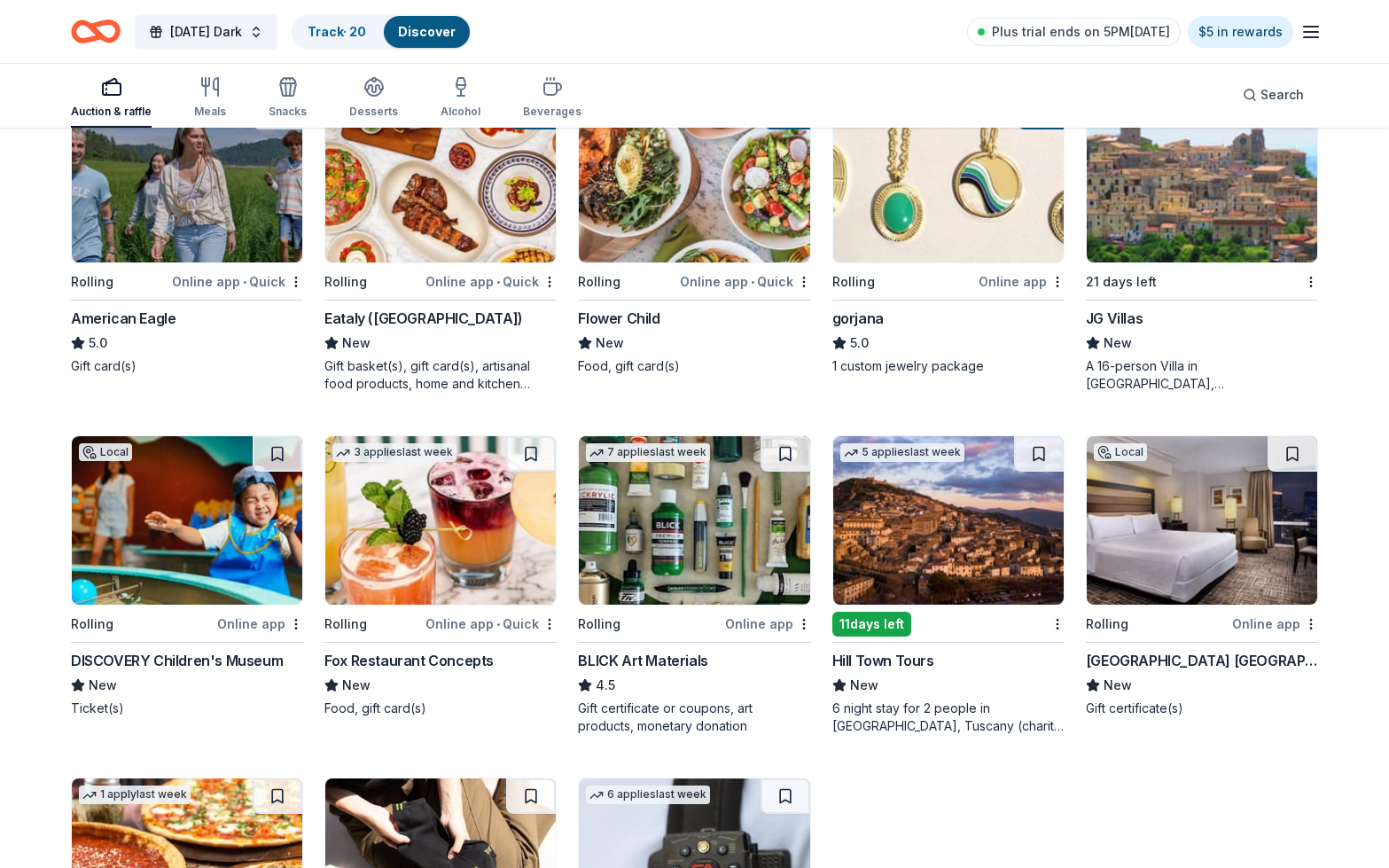
click at [188, 553] on img at bounding box center [187, 521] width 230 height 169
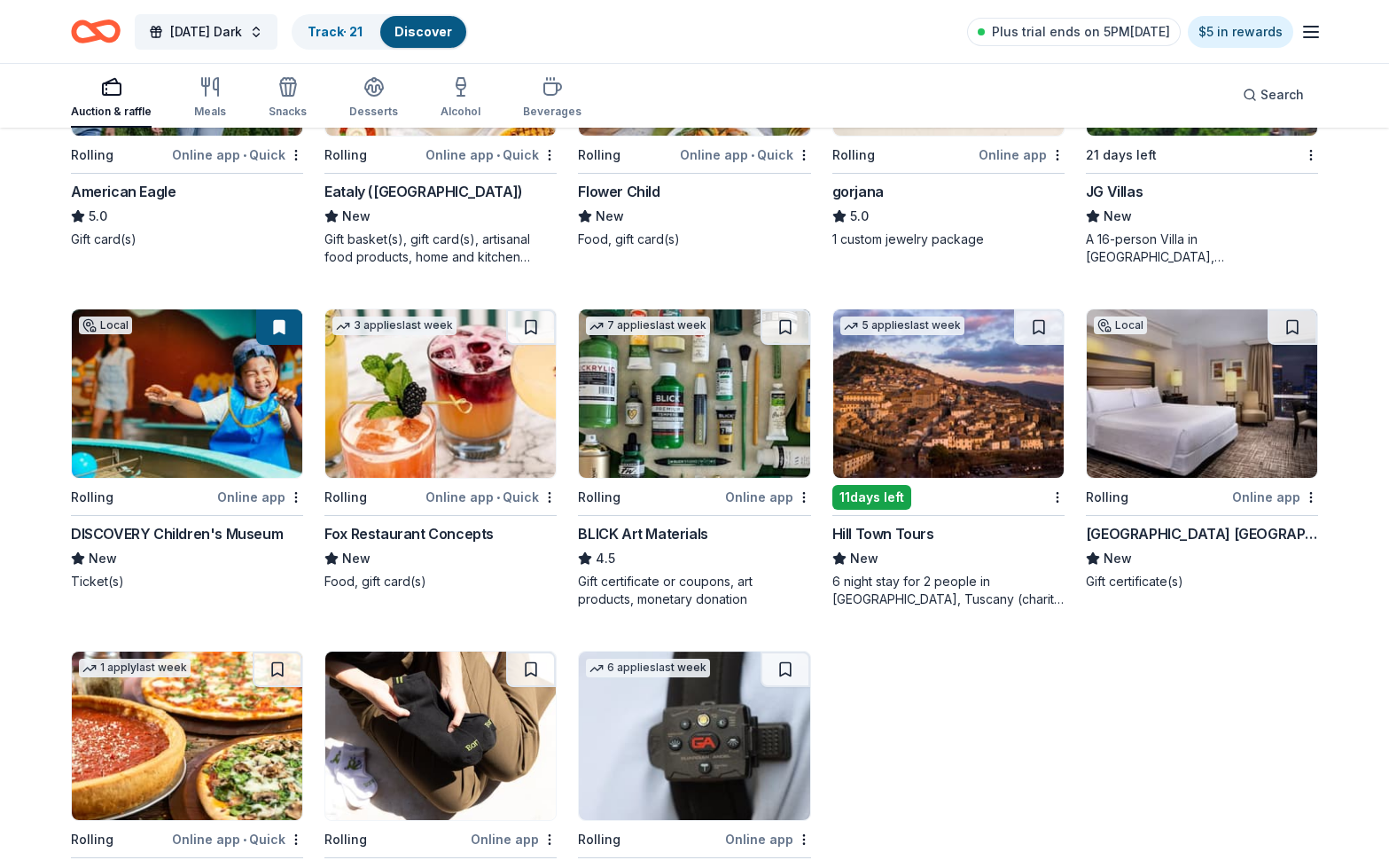
scroll to position [2075, 0]
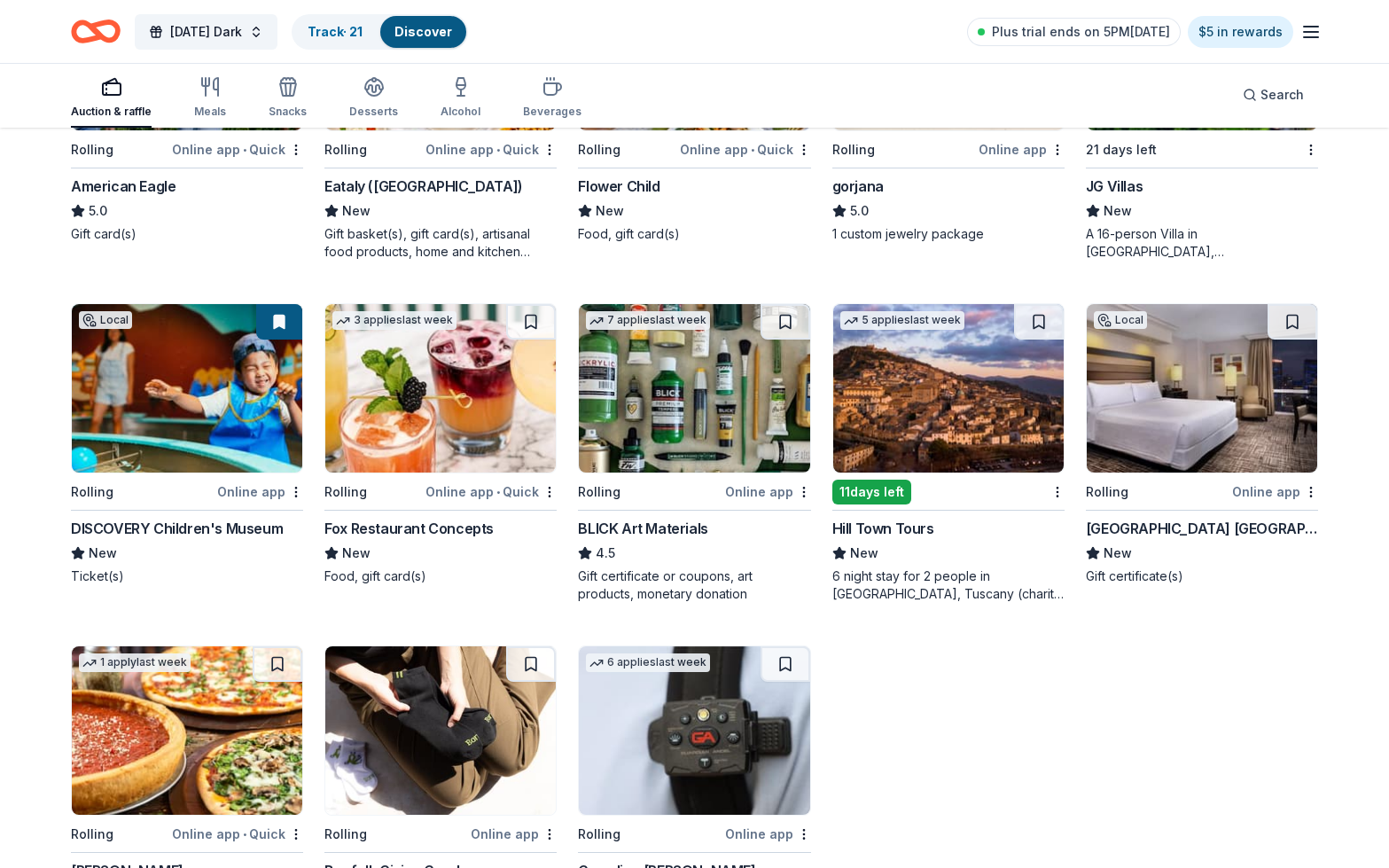
click at [445, 378] on img at bounding box center [440, 388] width 230 height 169
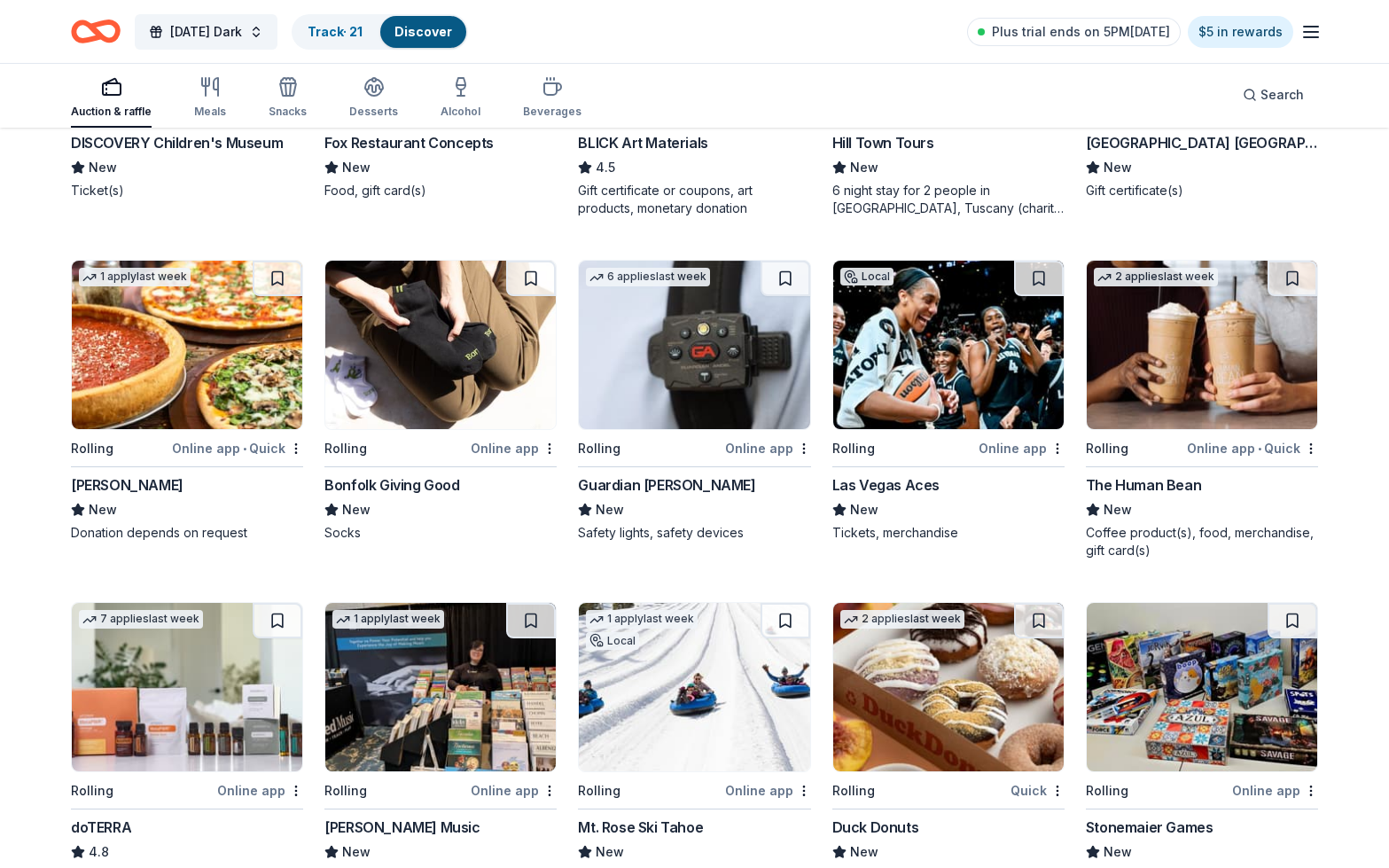
scroll to position [2464, 0]
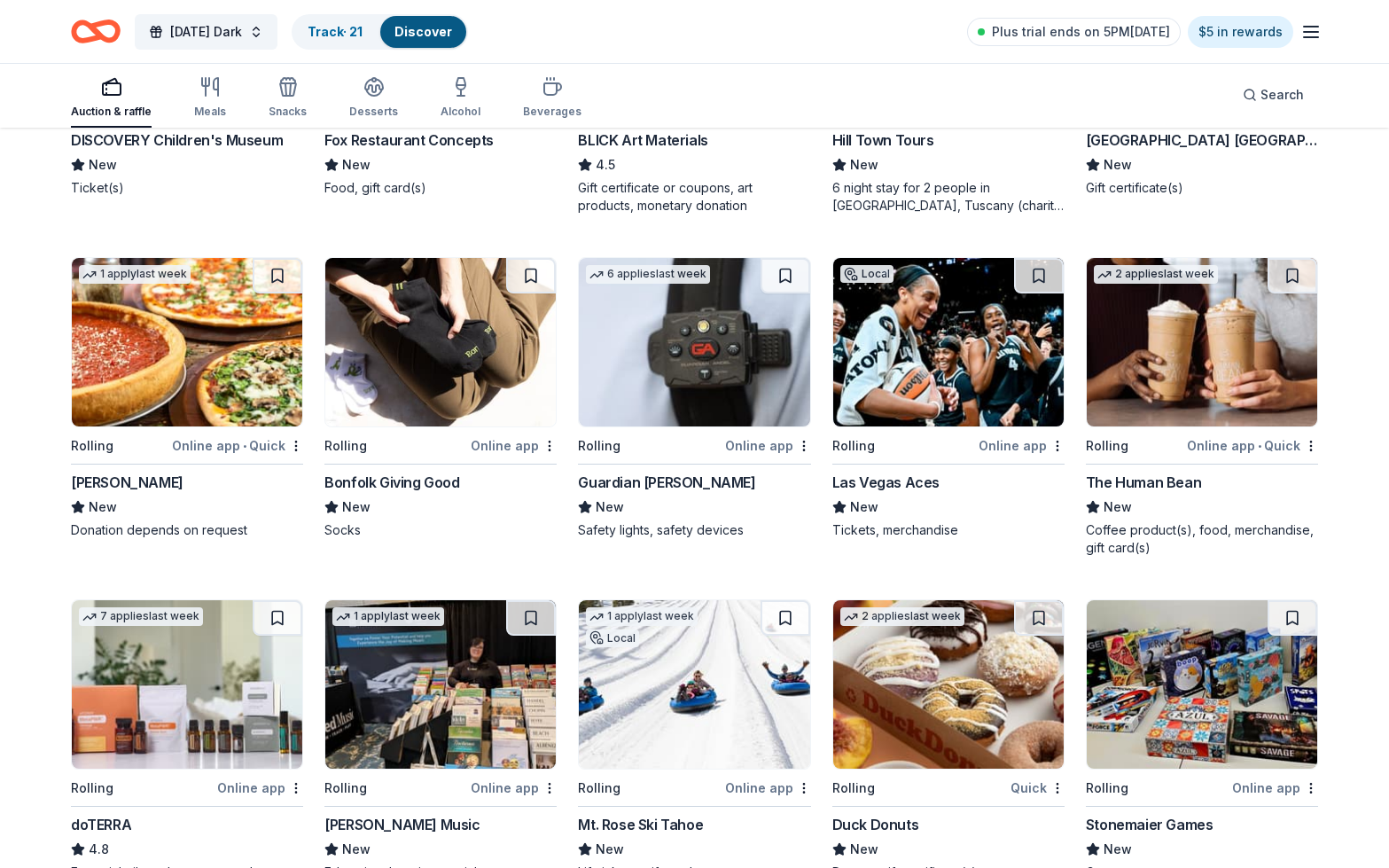
click at [176, 344] on img at bounding box center [187, 342] width 230 height 169
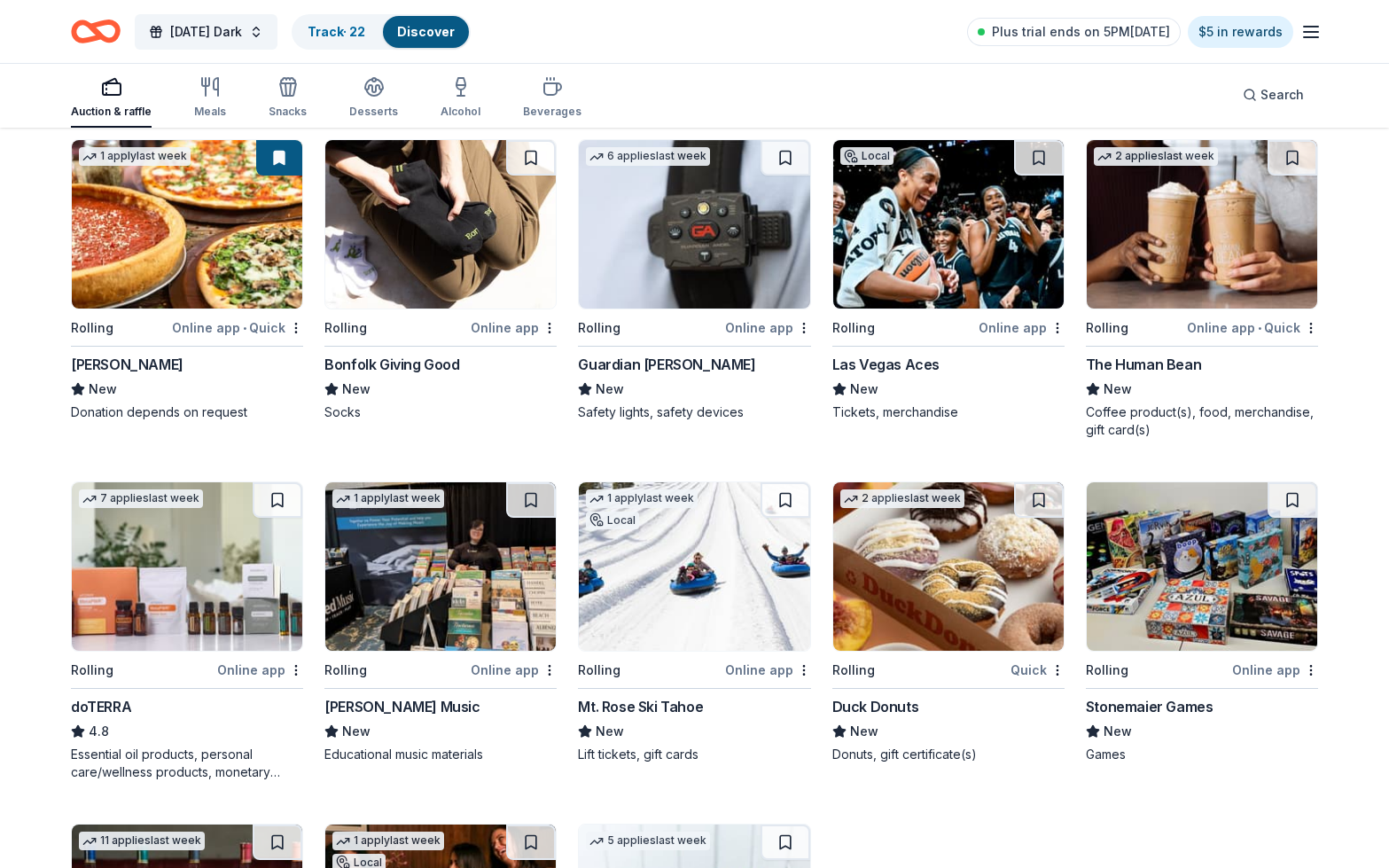
scroll to position [2638, 0]
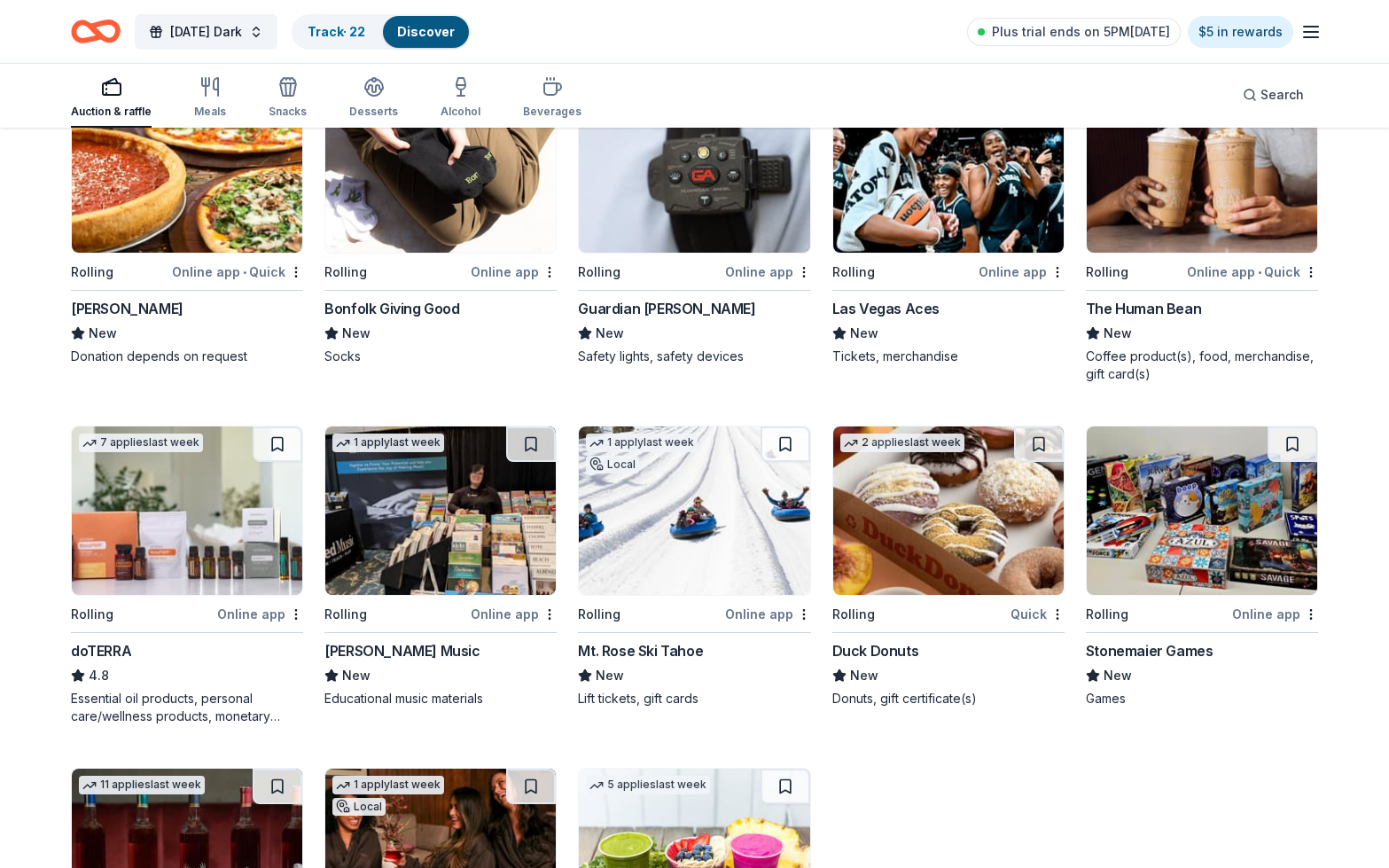
click at [966, 201] on img at bounding box center [948, 169] width 230 height 169
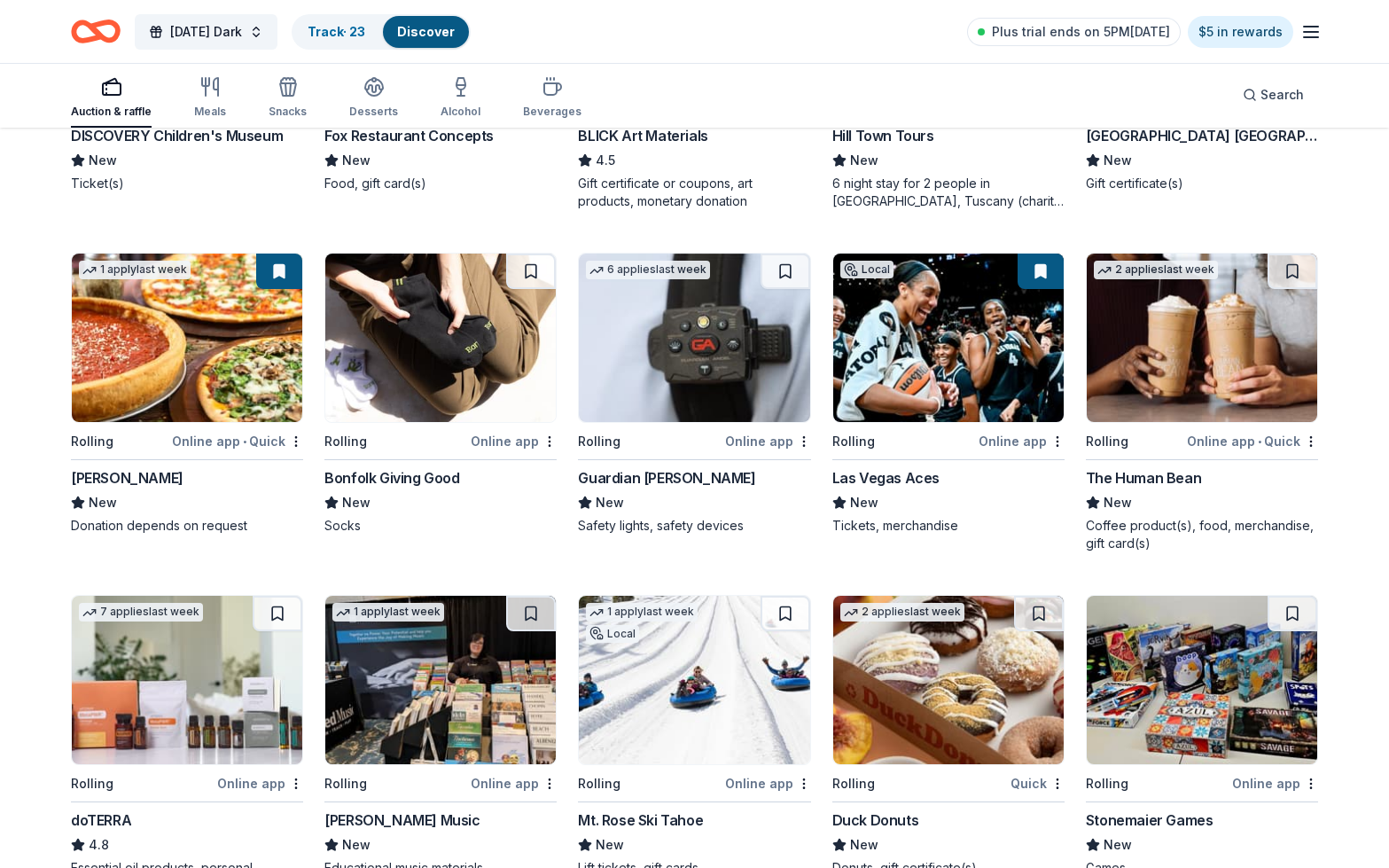
scroll to position [2441, 0]
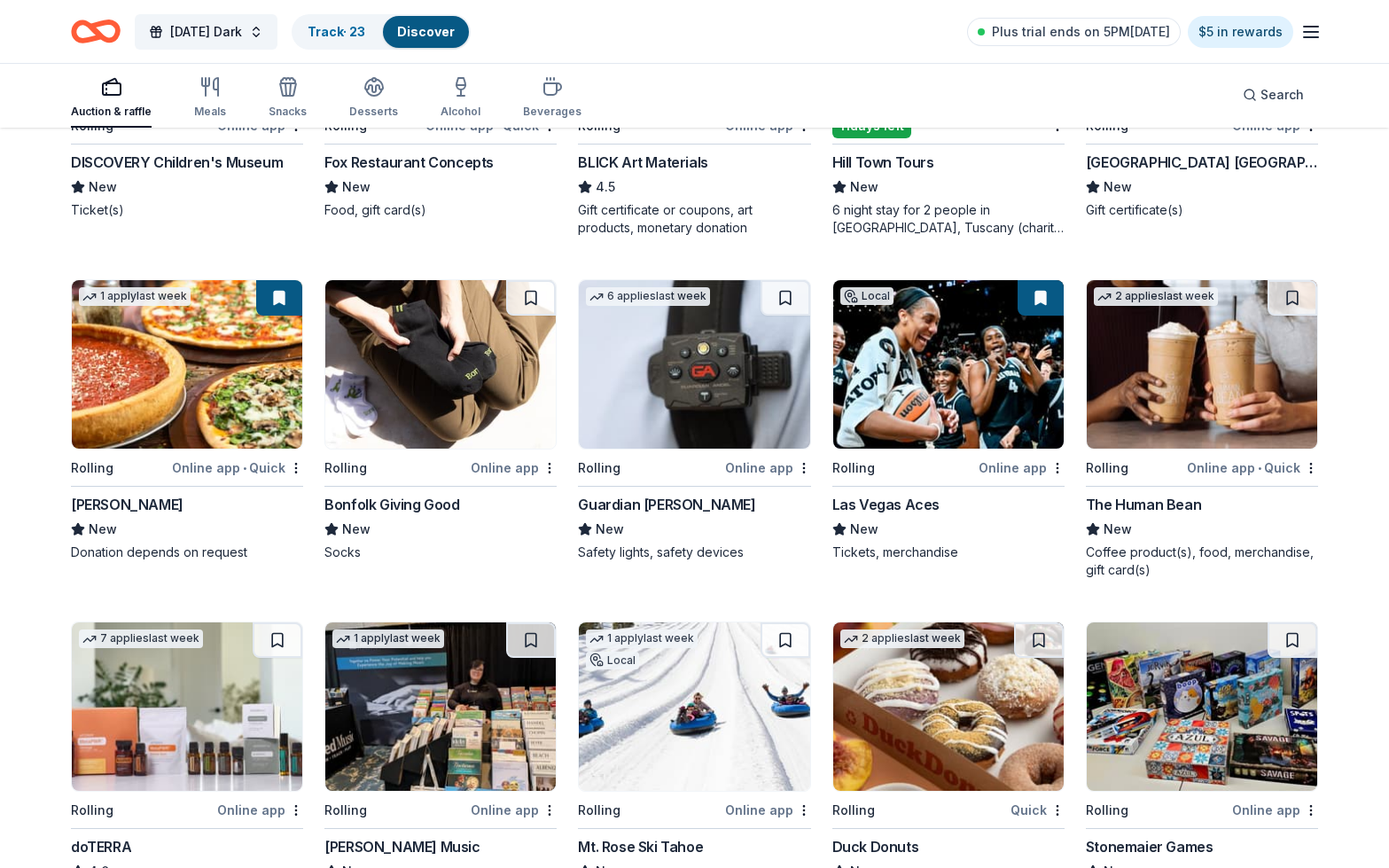
click at [1172, 396] on img at bounding box center [1201, 364] width 230 height 169
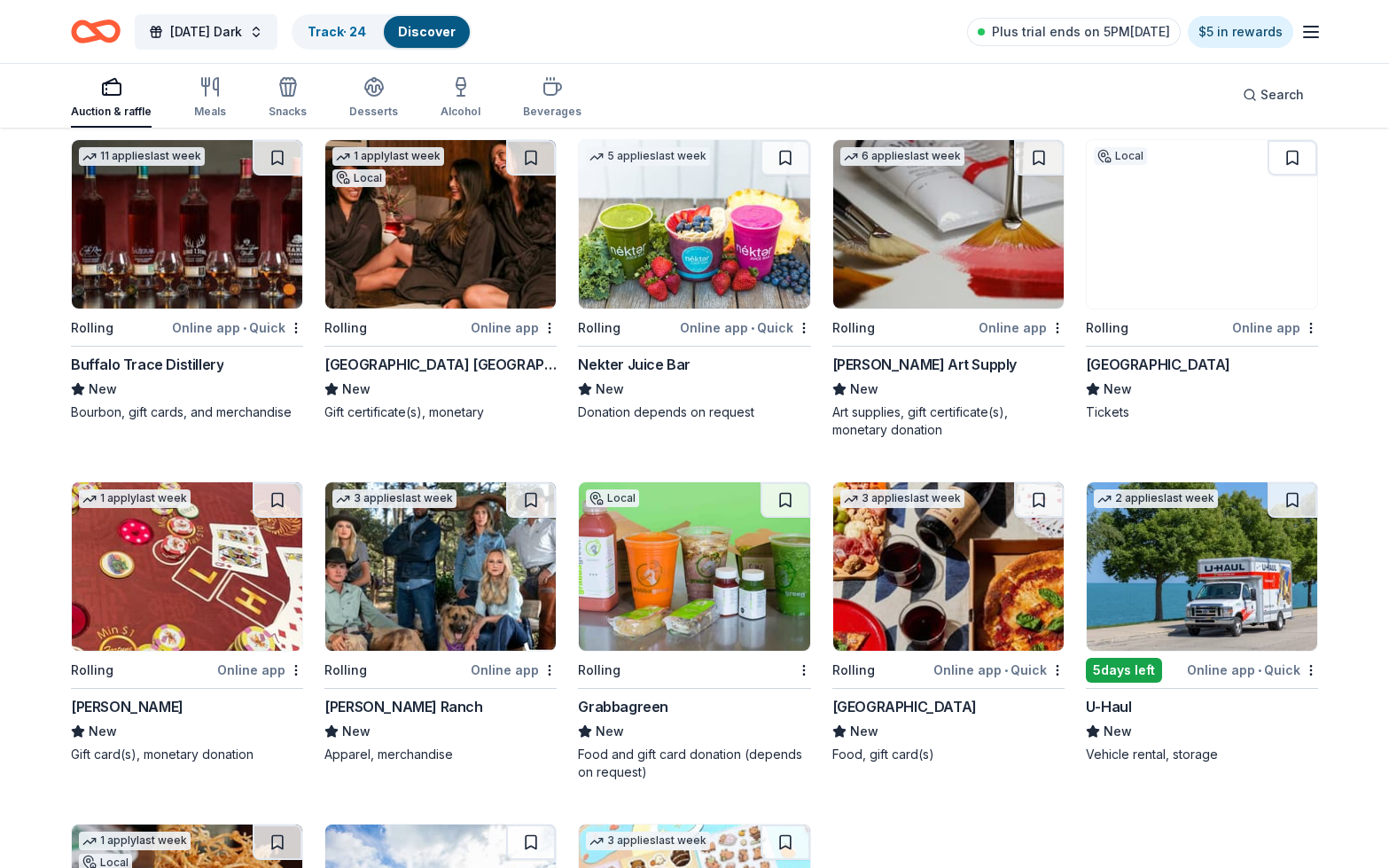
scroll to position [3269, 0]
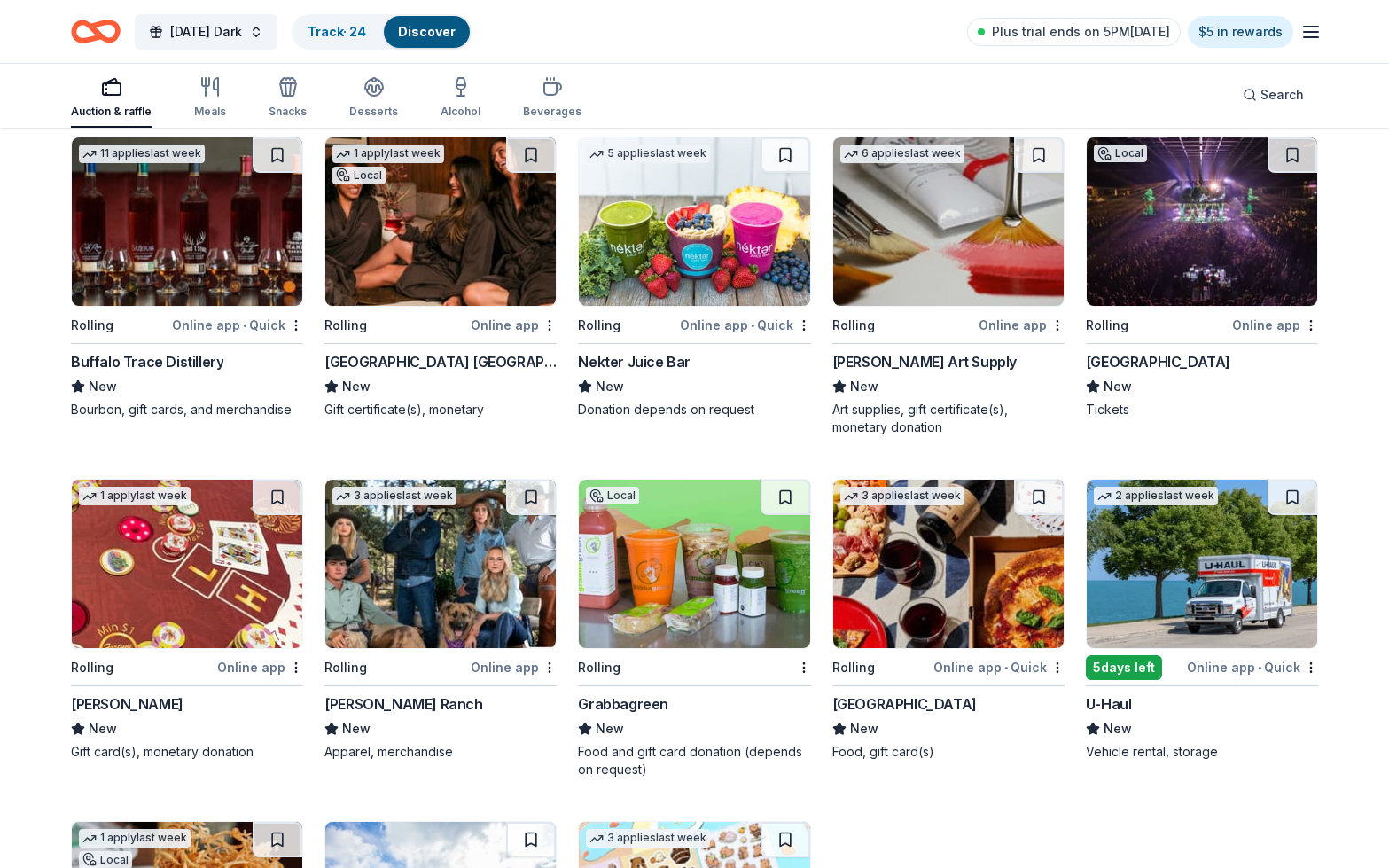
click at [938, 591] on img at bounding box center [948, 564] width 230 height 169
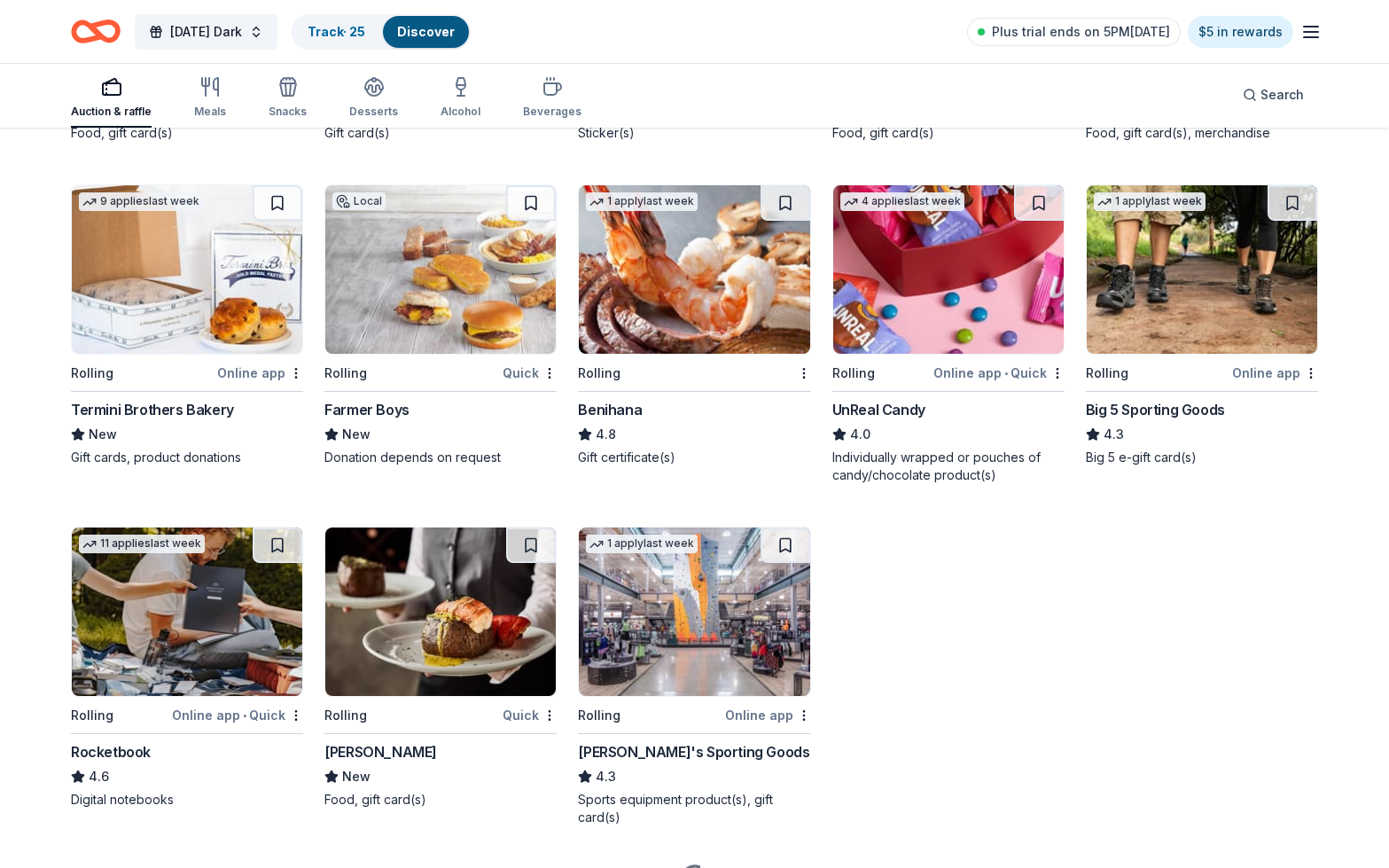
scroll to position [4228, 0]
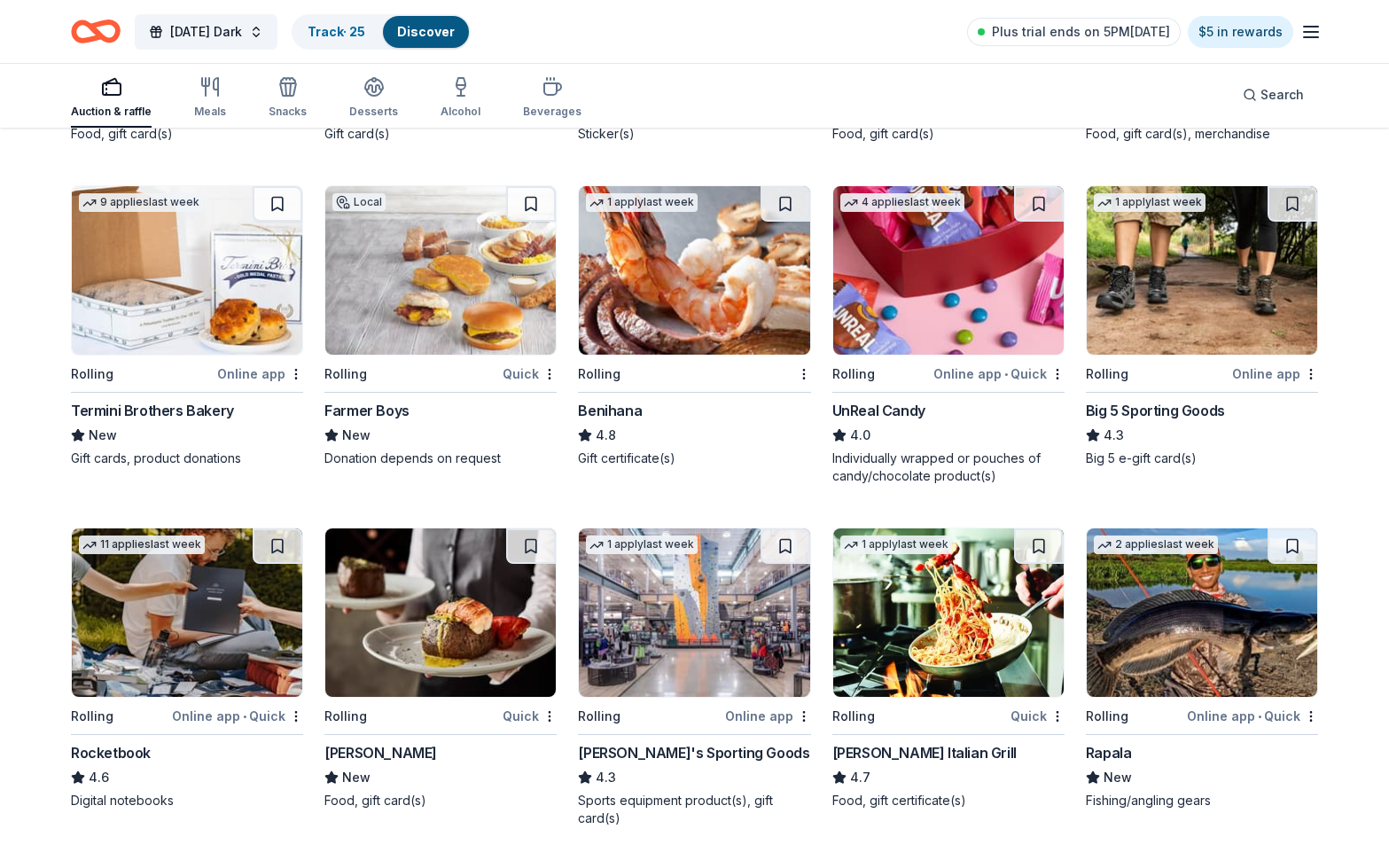
click at [747, 657] on img at bounding box center [693, 613] width 230 height 169
click at [515, 299] on img at bounding box center [440, 270] width 230 height 169
click at [731, 296] on img at bounding box center [693, 270] width 230 height 169
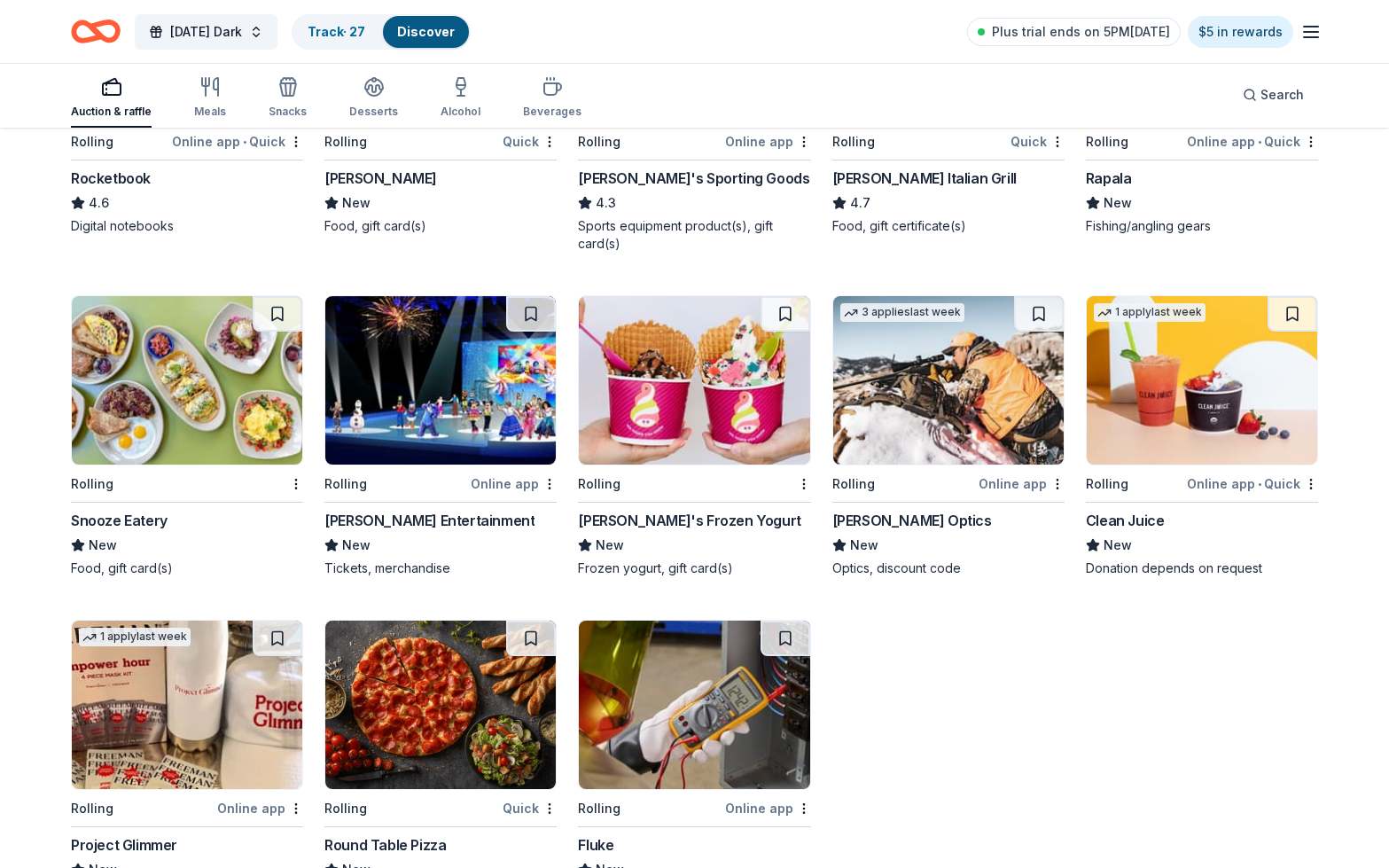
scroll to position [4809, 0]
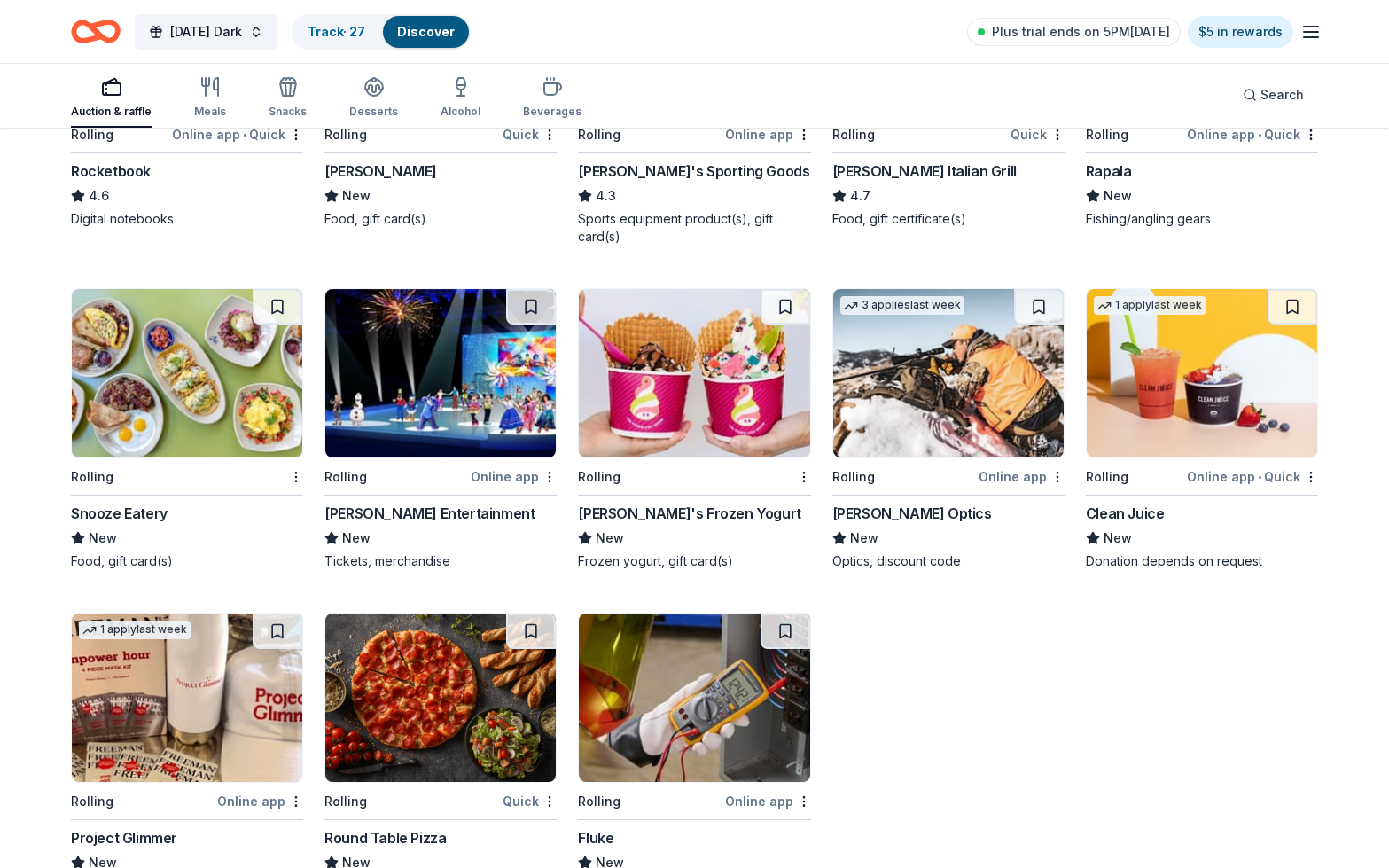
click at [251, 395] on img at bounding box center [187, 373] width 230 height 169
click at [1115, 394] on img at bounding box center [1201, 373] width 230 height 169
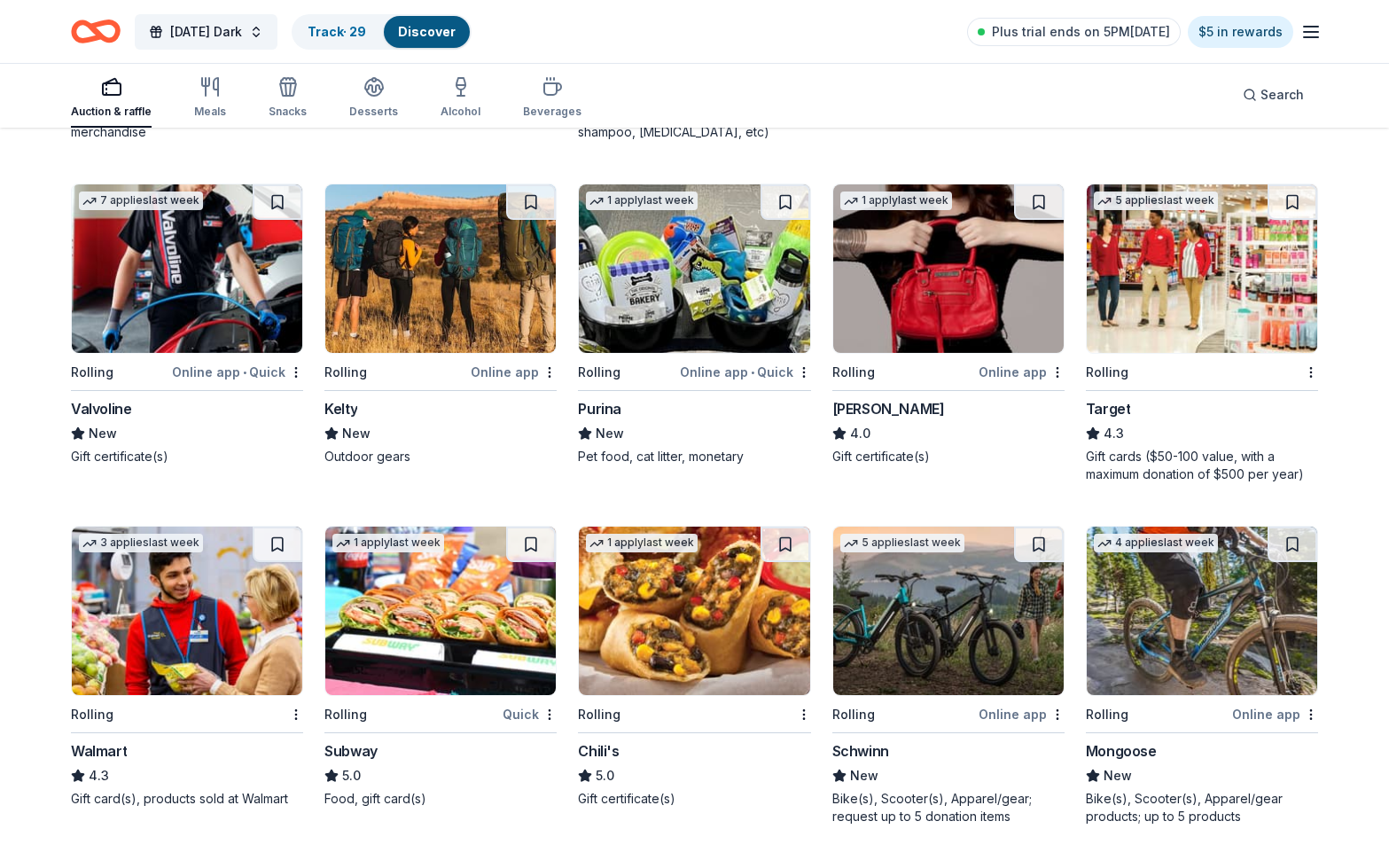
scroll to position [5976, 0]
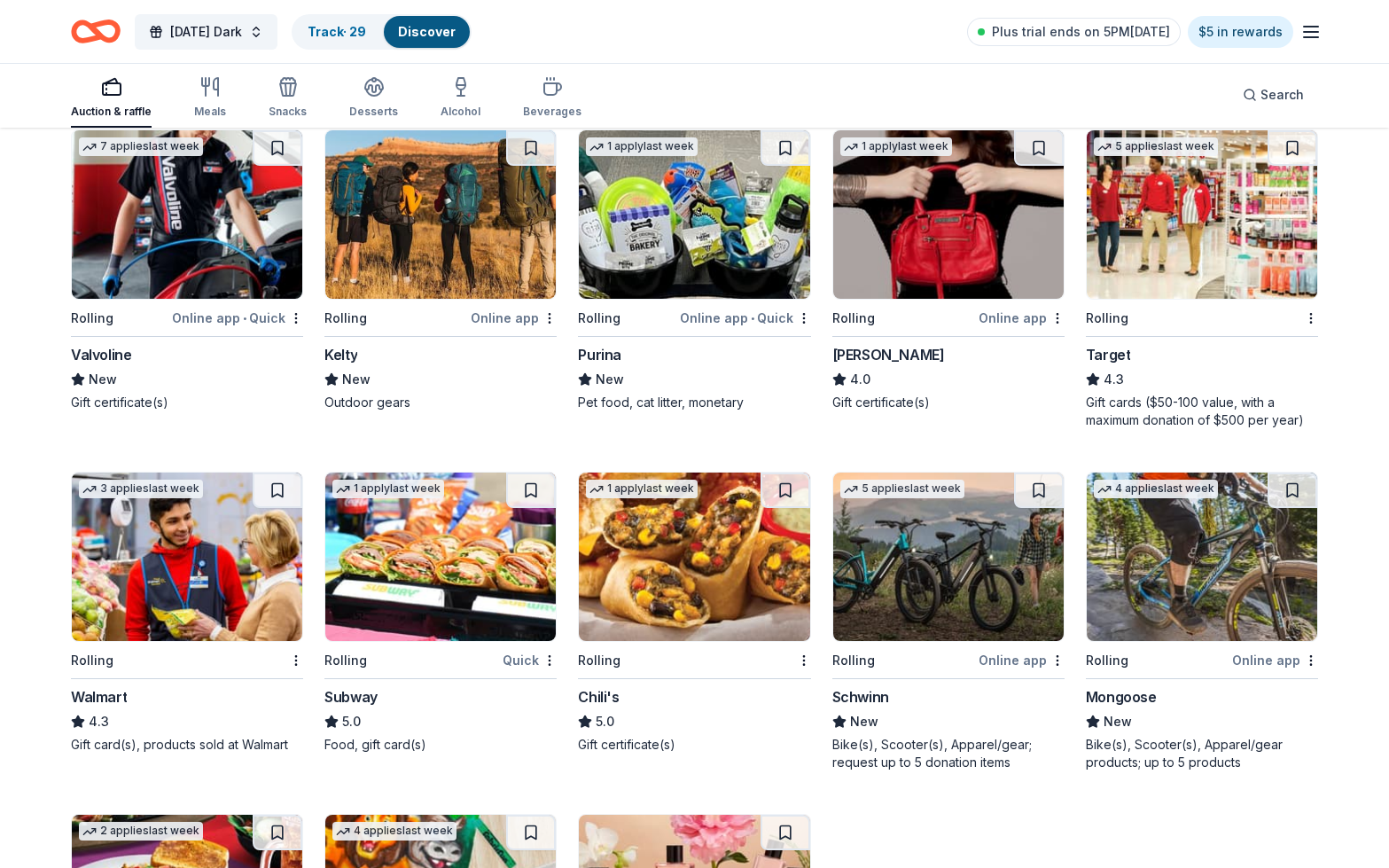
click at [1130, 230] on img at bounding box center [1201, 215] width 230 height 169
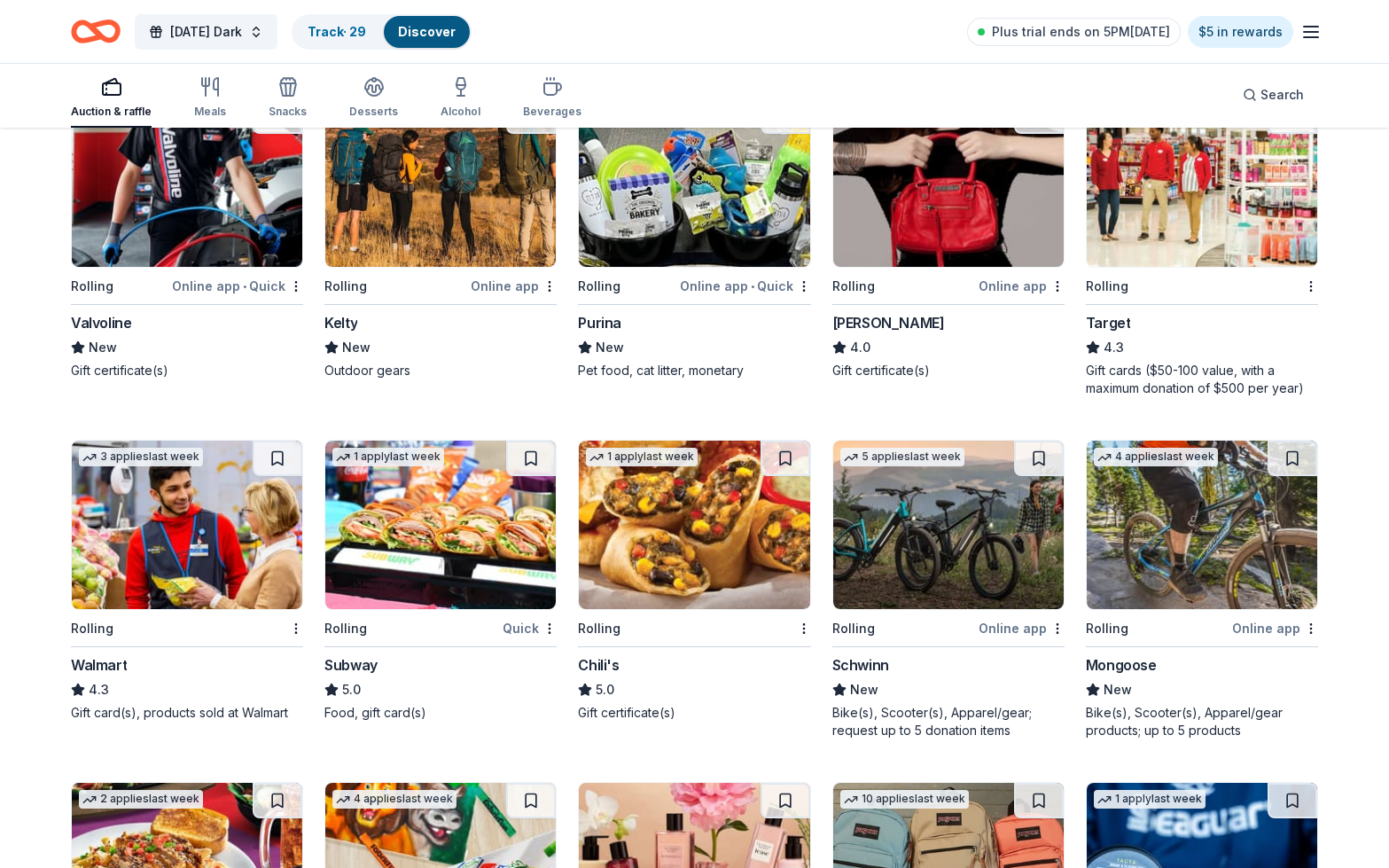
scroll to position [5961, 0]
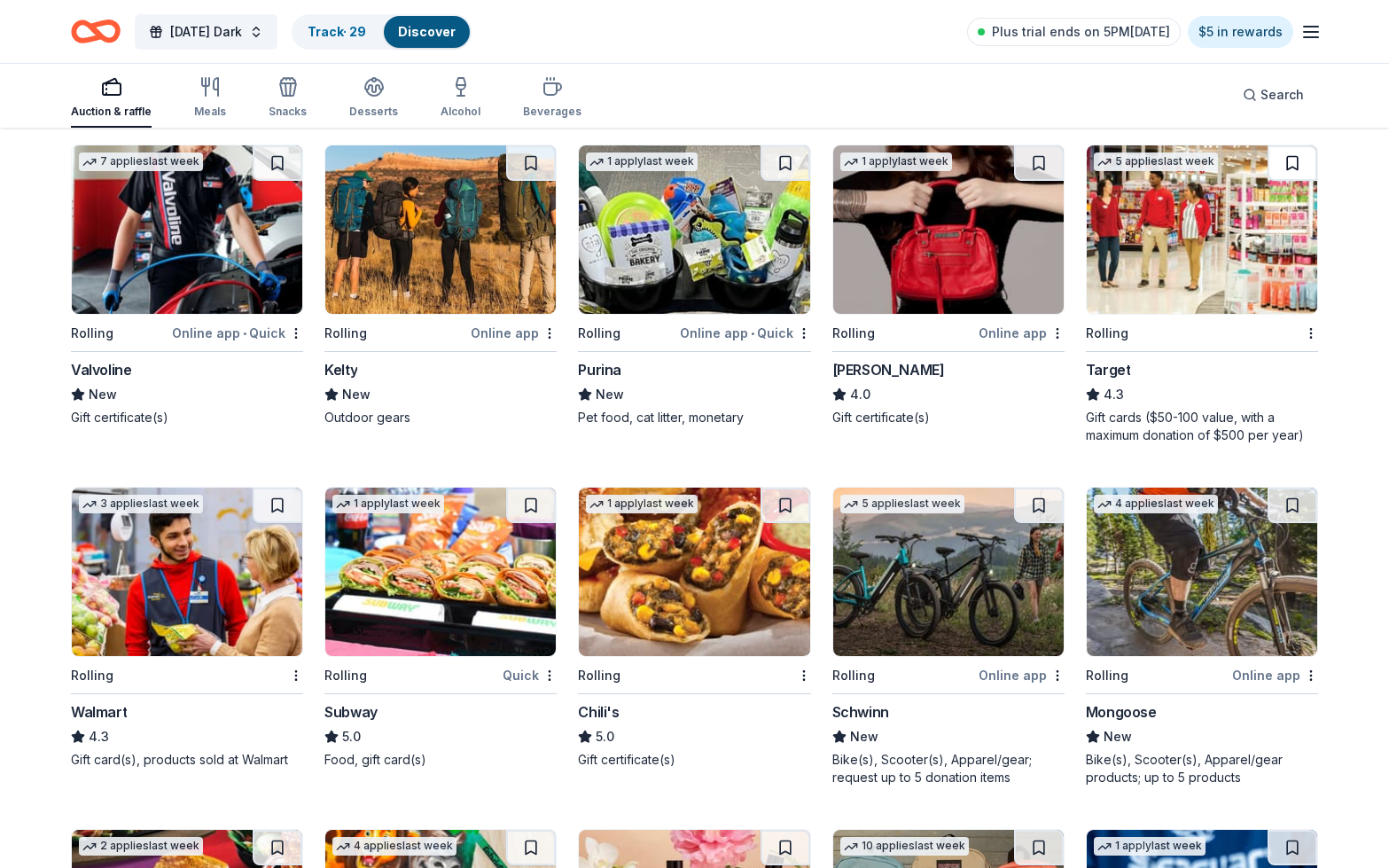
click at [1294, 153] on button at bounding box center [1292, 163] width 50 height 36
click at [532, 502] on button at bounding box center [531, 506] width 50 height 36
click at [777, 505] on button at bounding box center [786, 506] width 50 height 36
click at [273, 513] on button at bounding box center [277, 506] width 50 height 36
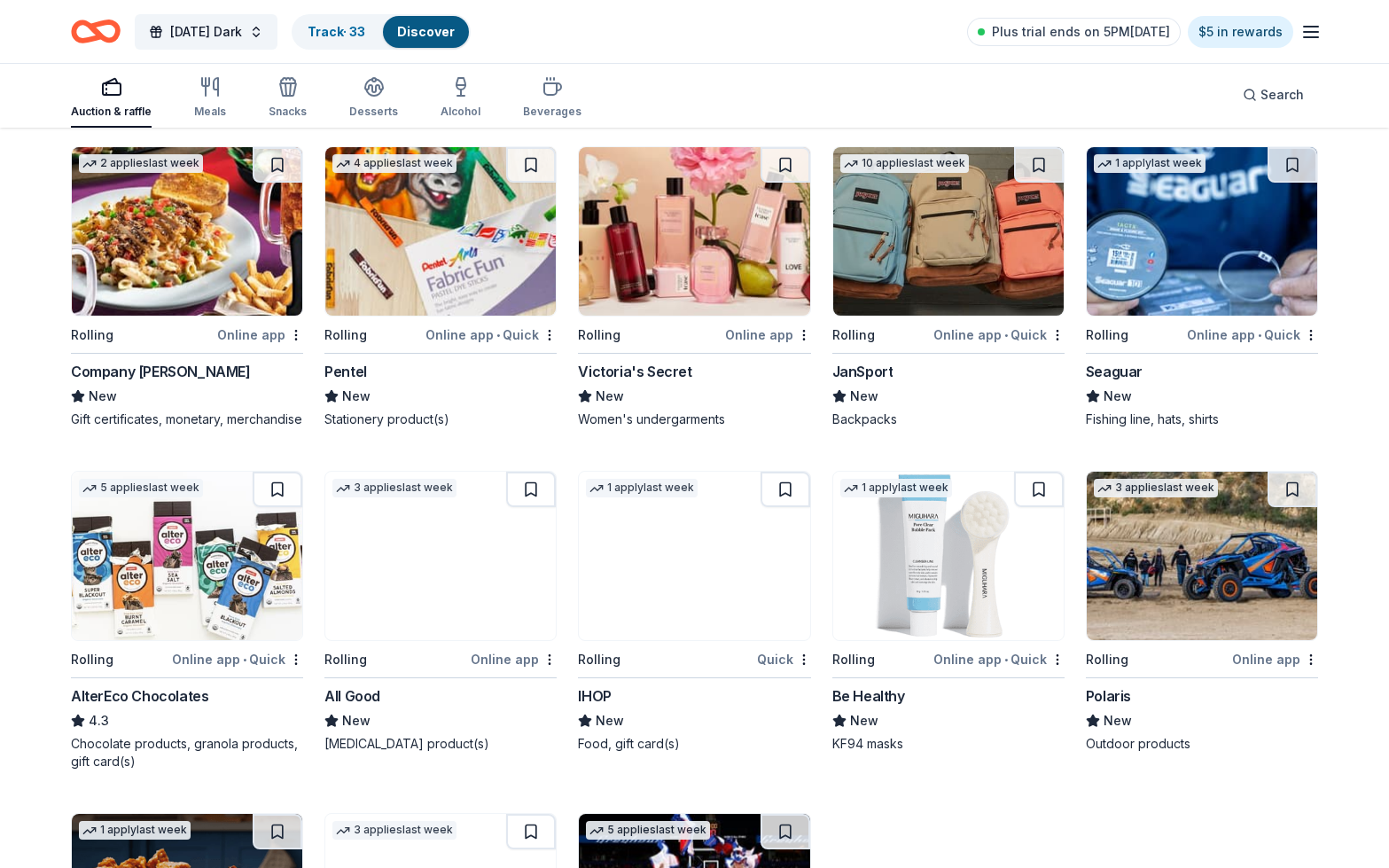
scroll to position [6645, 0]
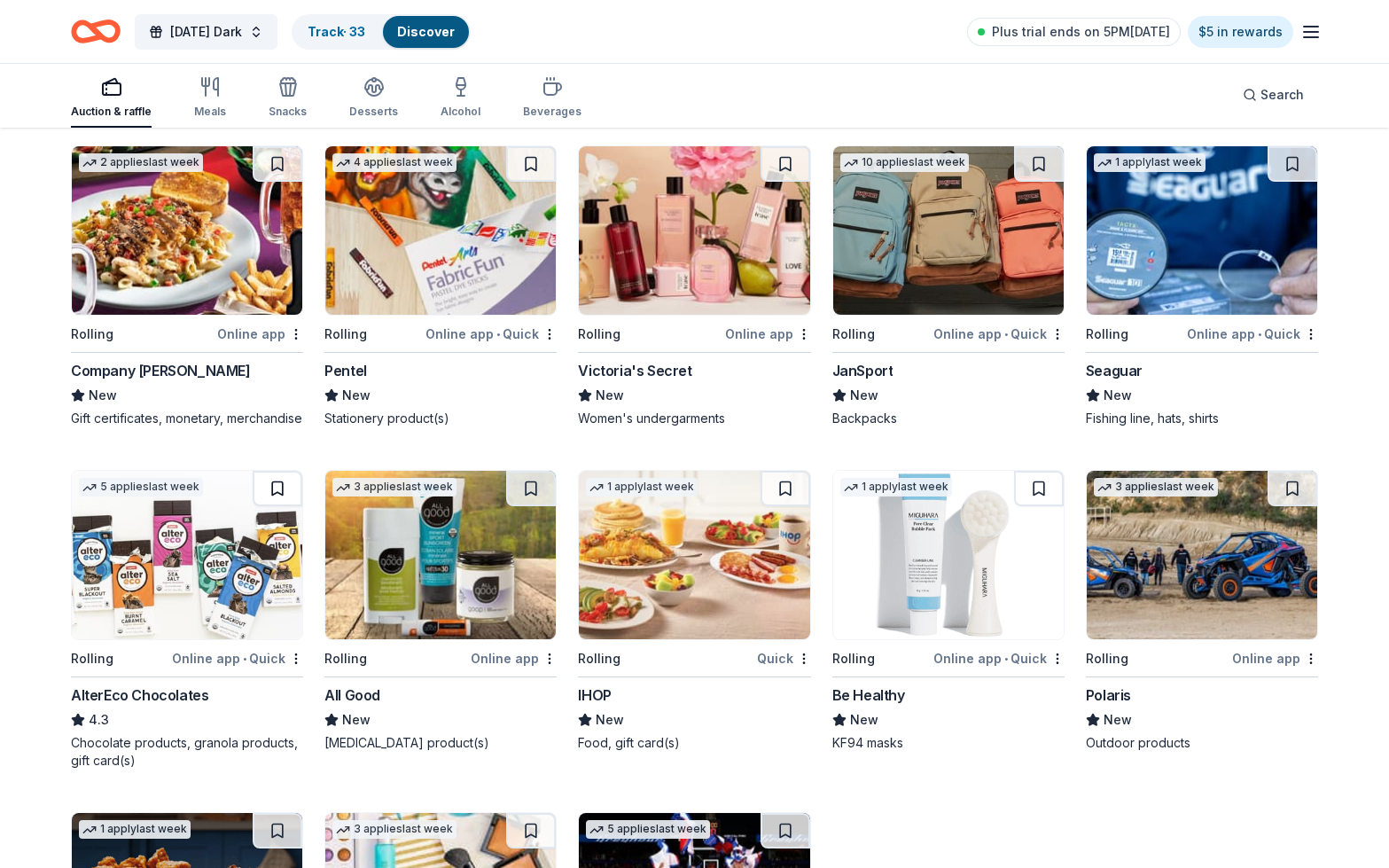
click at [277, 506] on button at bounding box center [277, 489] width 50 height 36
click at [778, 506] on button at bounding box center [786, 489] width 50 height 36
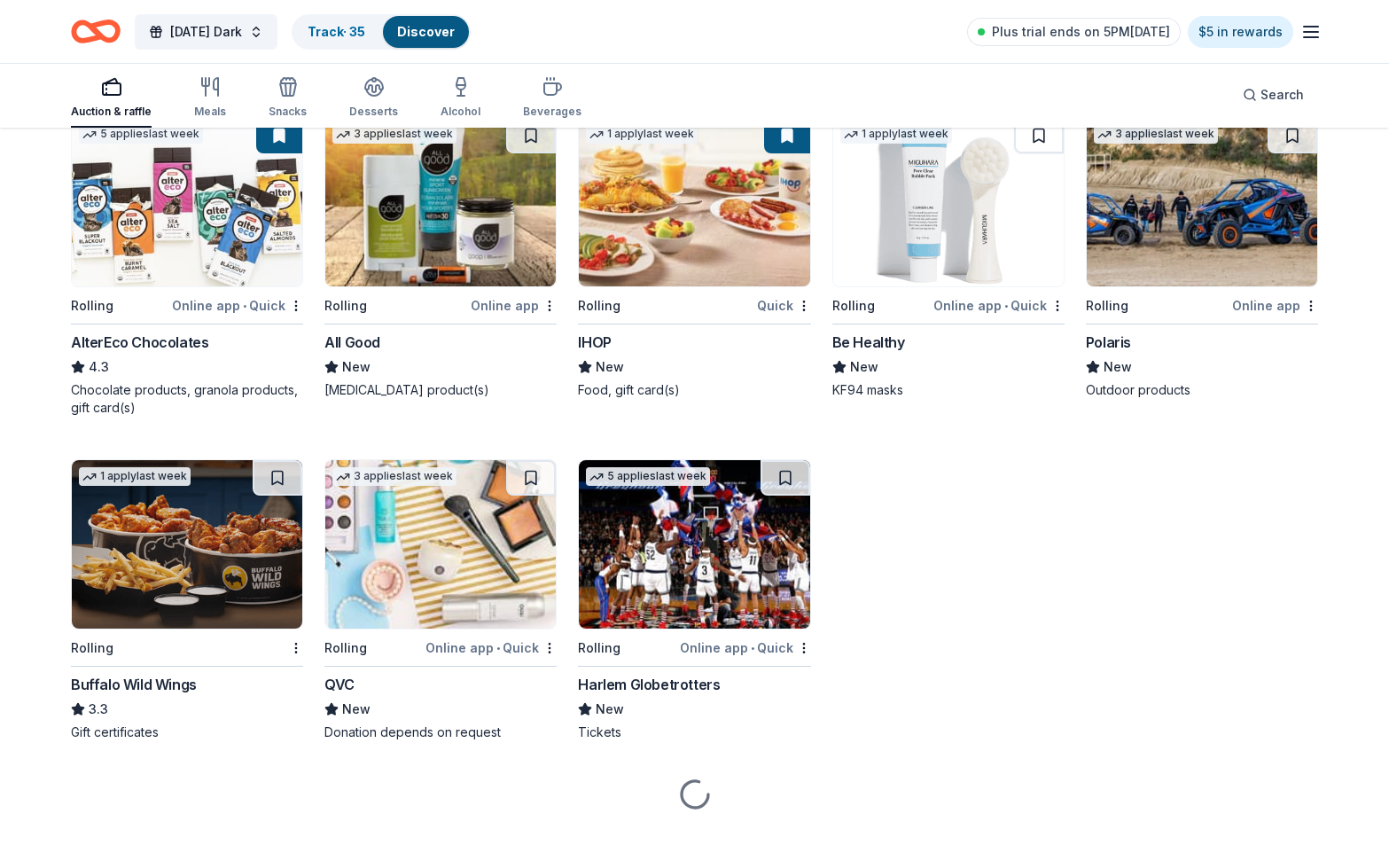
scroll to position [6999, 0]
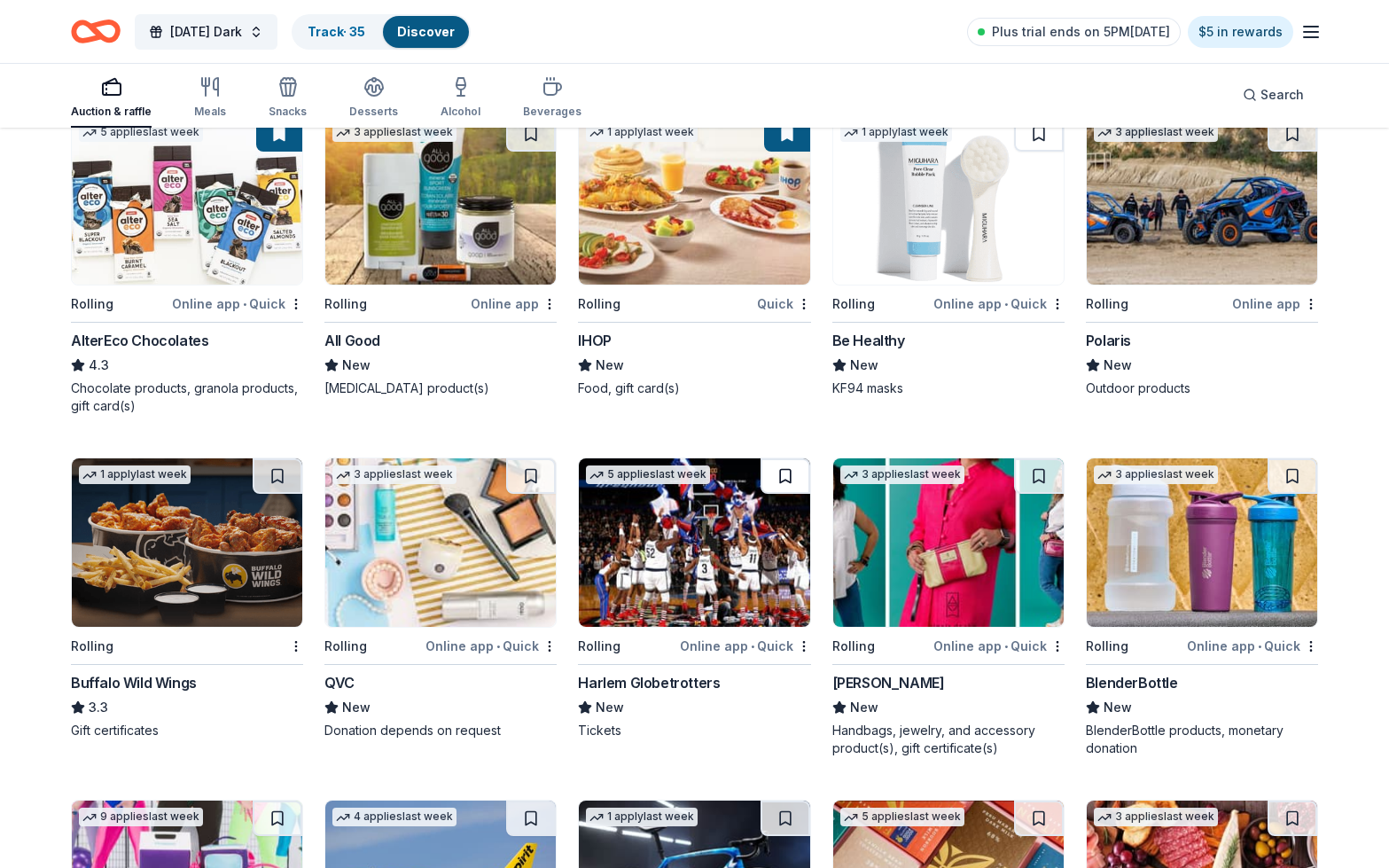
click at [777, 492] on button at bounding box center [786, 476] width 50 height 36
click at [276, 491] on button at bounding box center [277, 476] width 50 height 36
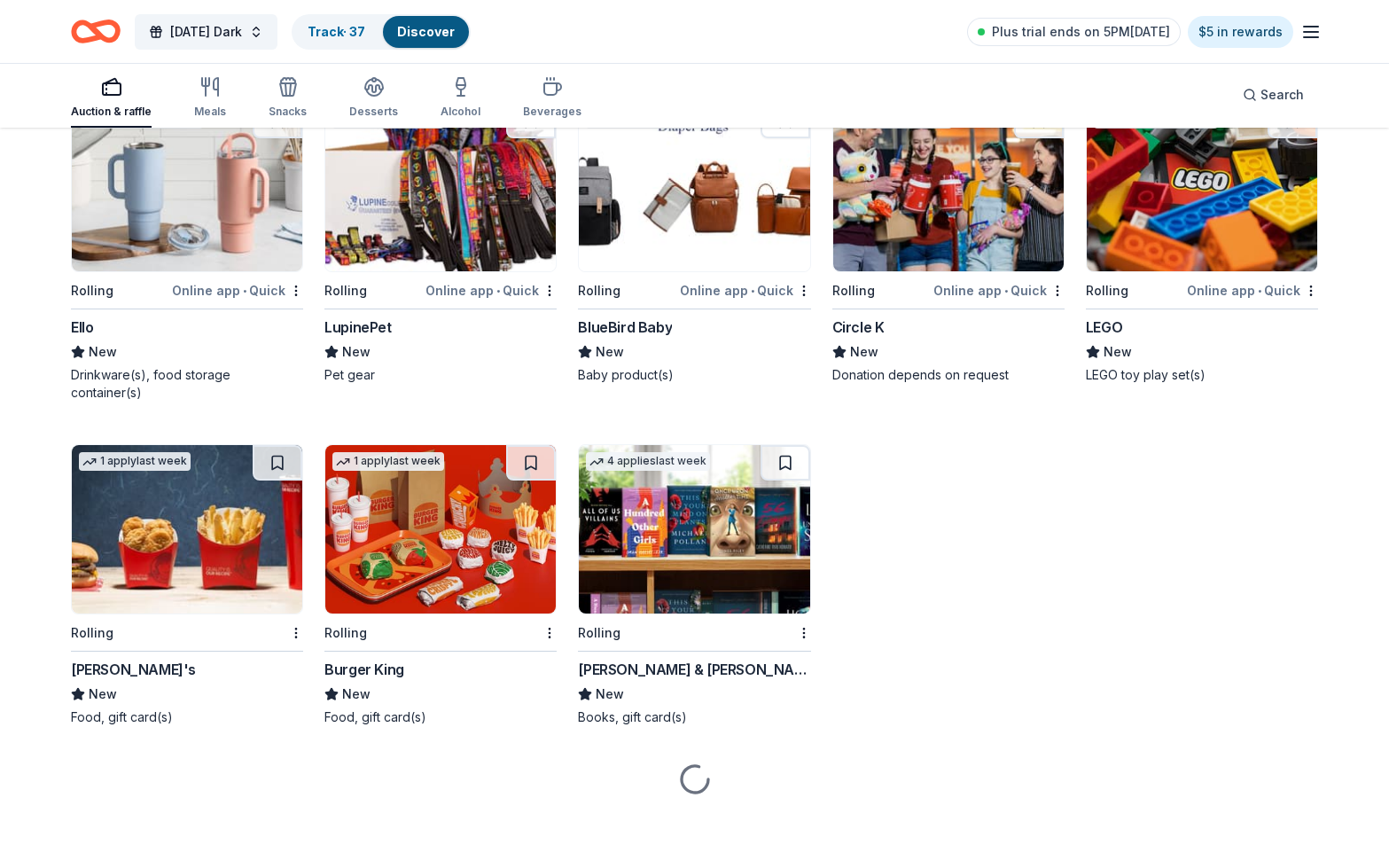
scroll to position [8363, 0]
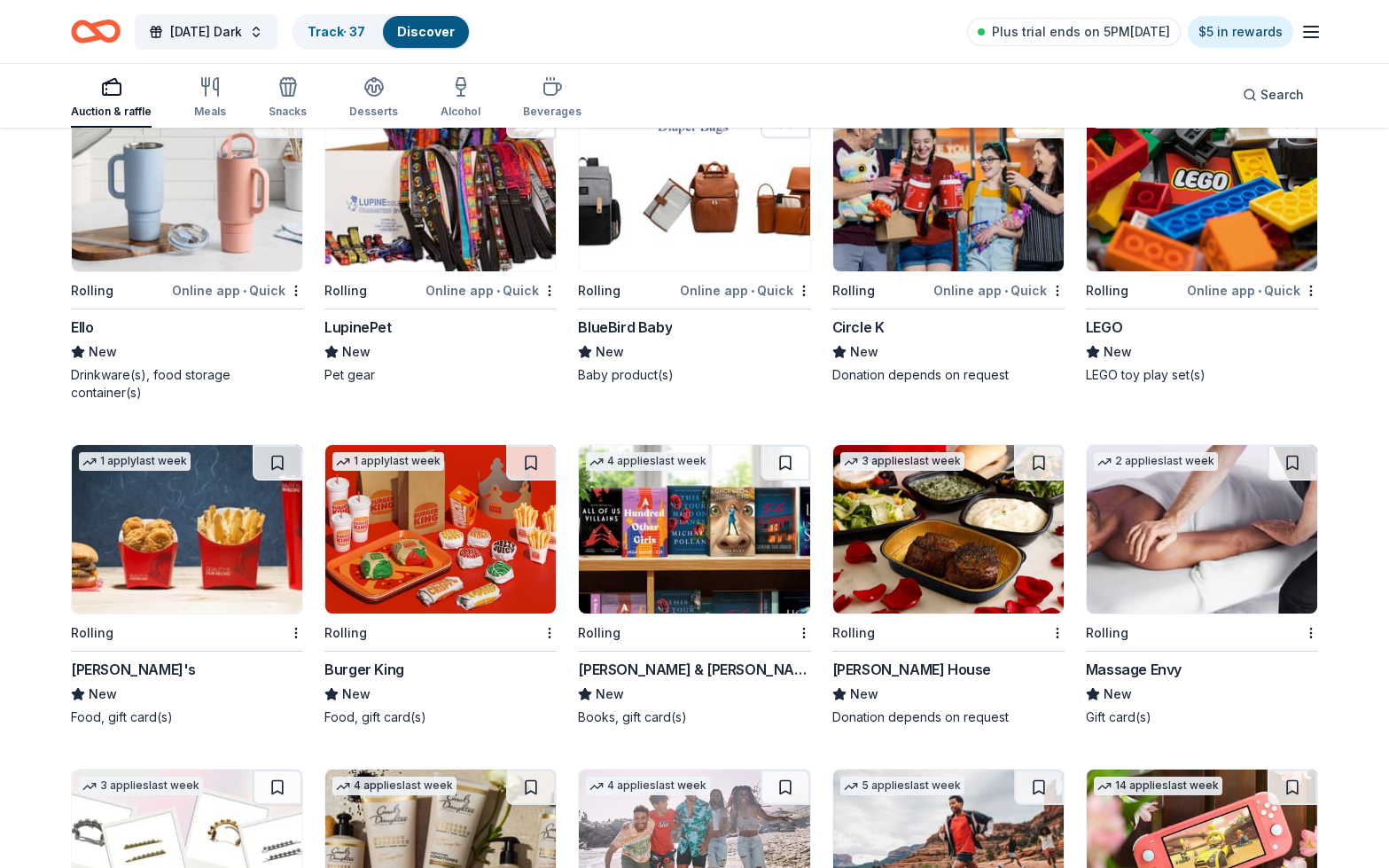
click at [1287, 132] on button at bounding box center [1292, 121] width 50 height 36
click at [787, 468] on button at bounding box center [786, 463] width 50 height 36
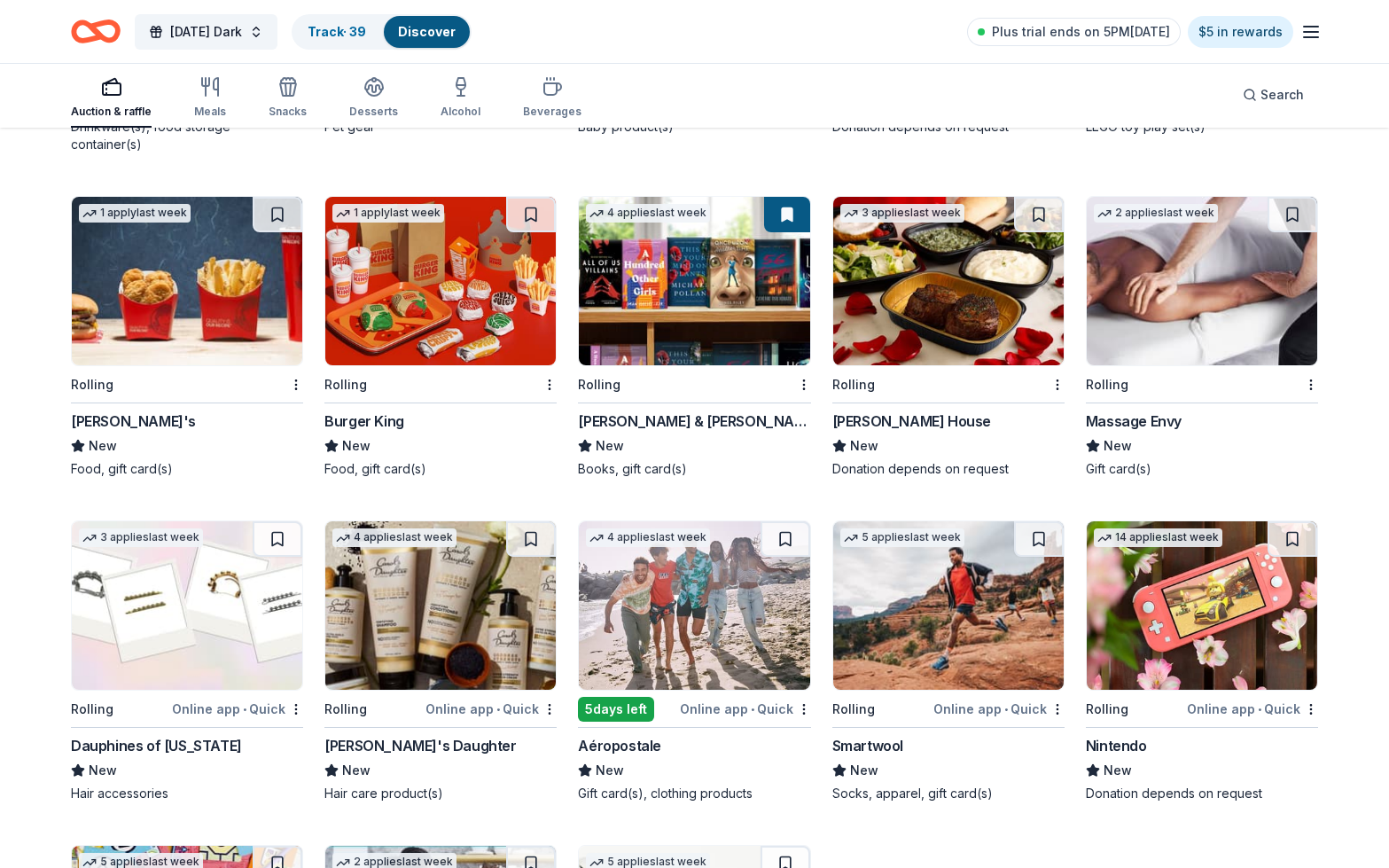
scroll to position [8586, 0]
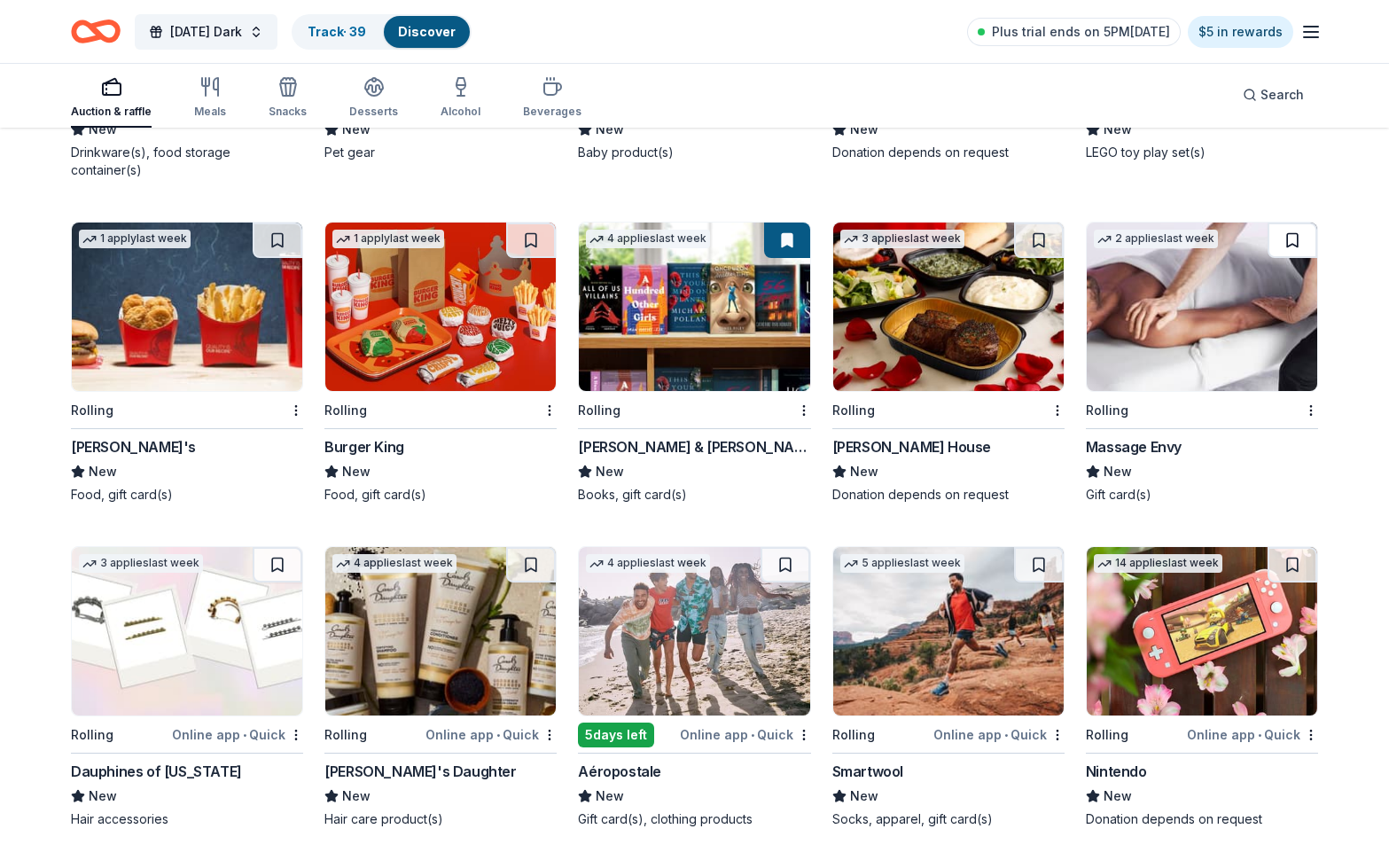
click at [1297, 237] on button at bounding box center [1292, 240] width 50 height 36
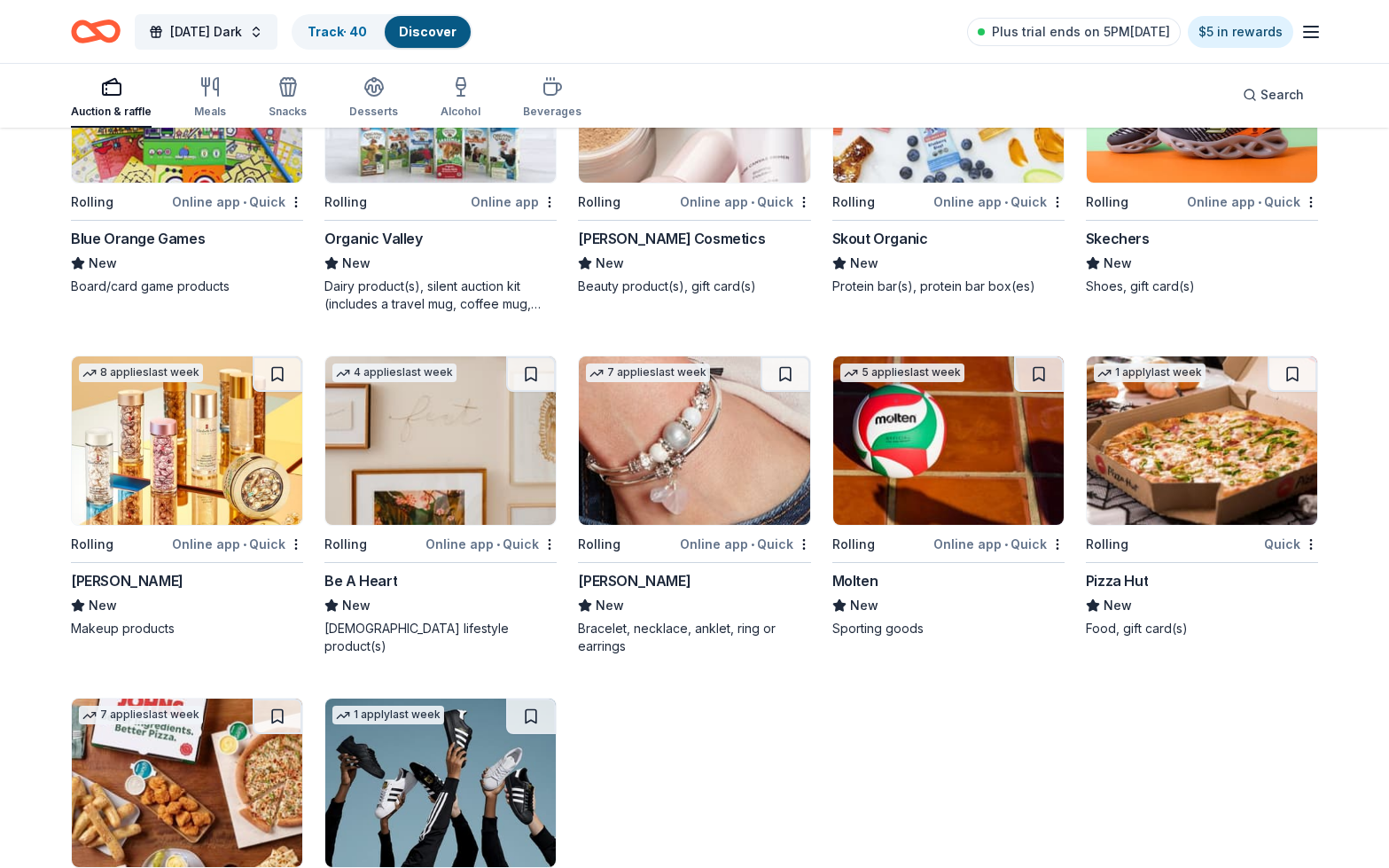
scroll to position [9455, 0]
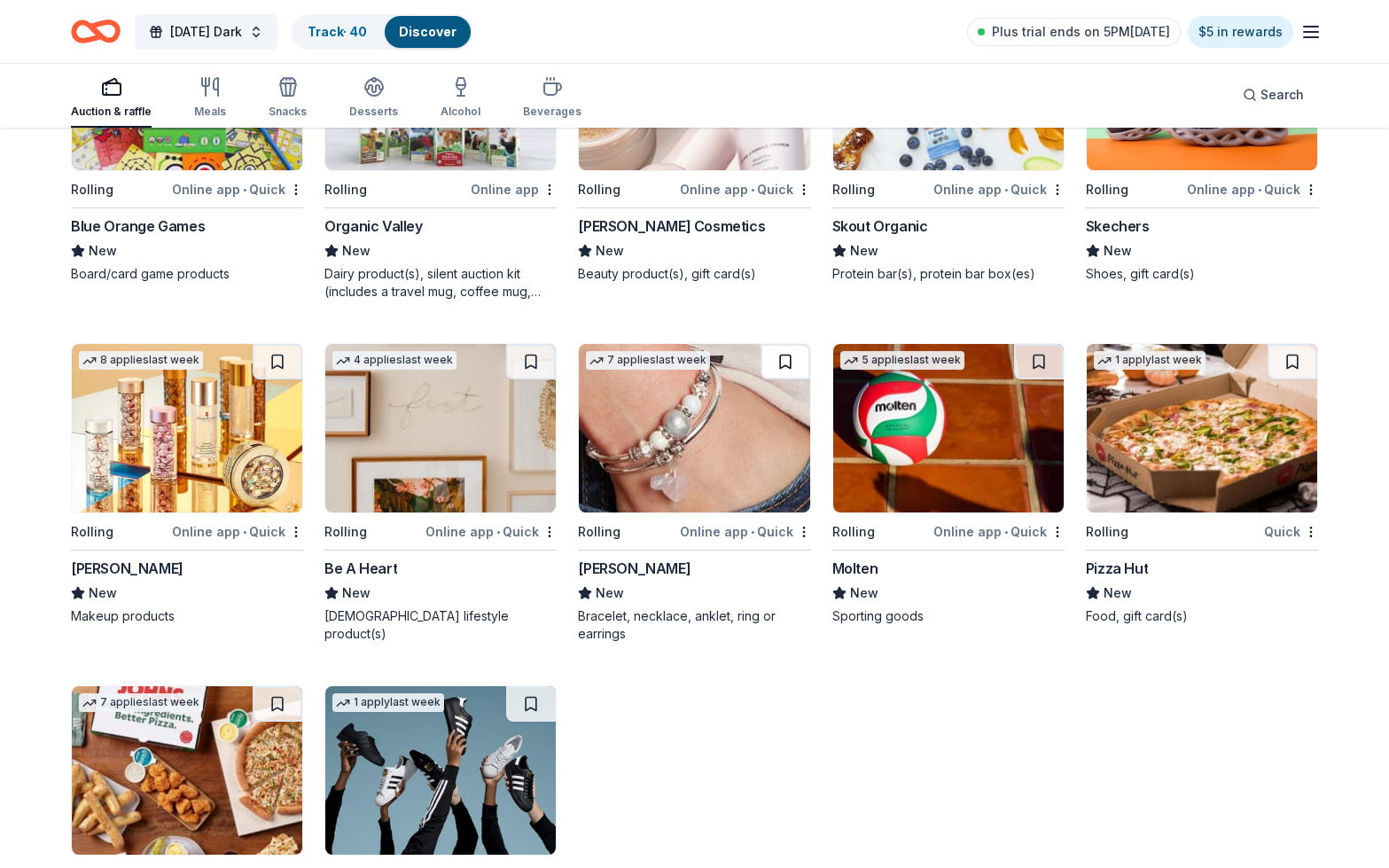
click at [791, 360] on button at bounding box center [786, 362] width 50 height 36
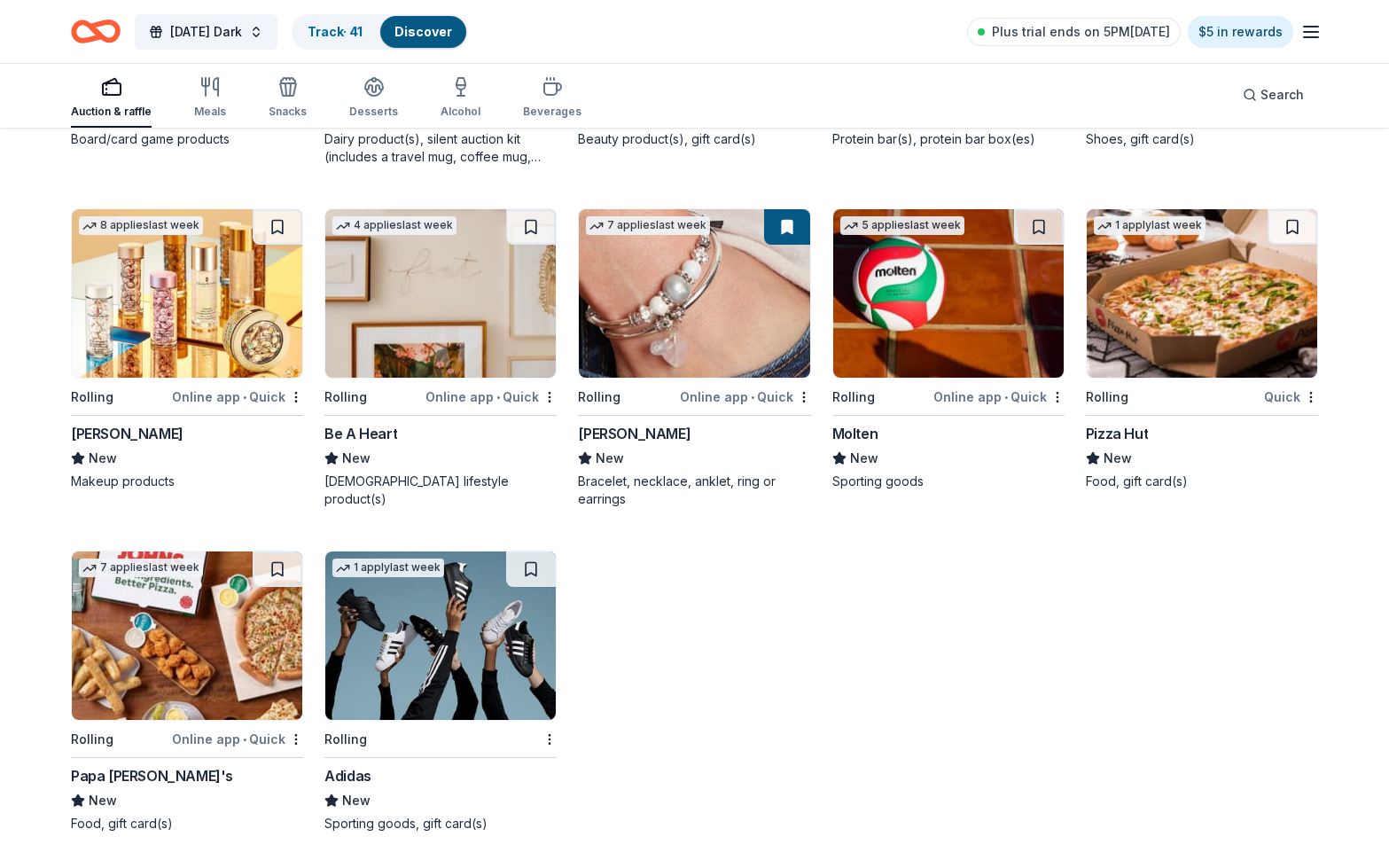
scroll to position [9590, 0]
click at [283, 569] on button at bounding box center [277, 569] width 50 height 36
click at [525, 566] on button at bounding box center [531, 569] width 50 height 36
click at [1288, 225] on button at bounding box center [1292, 227] width 50 height 36
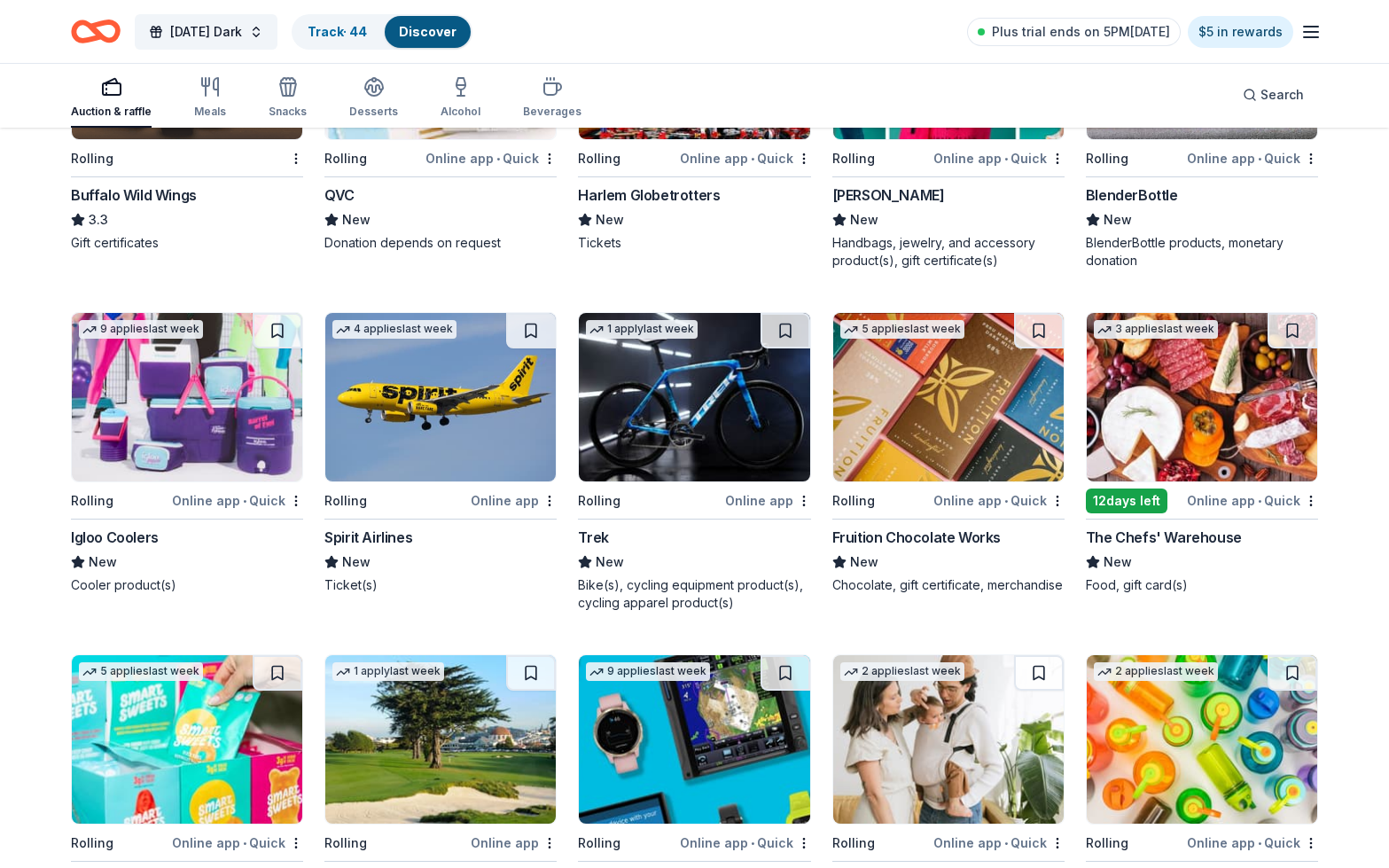
scroll to position [7486, 0]
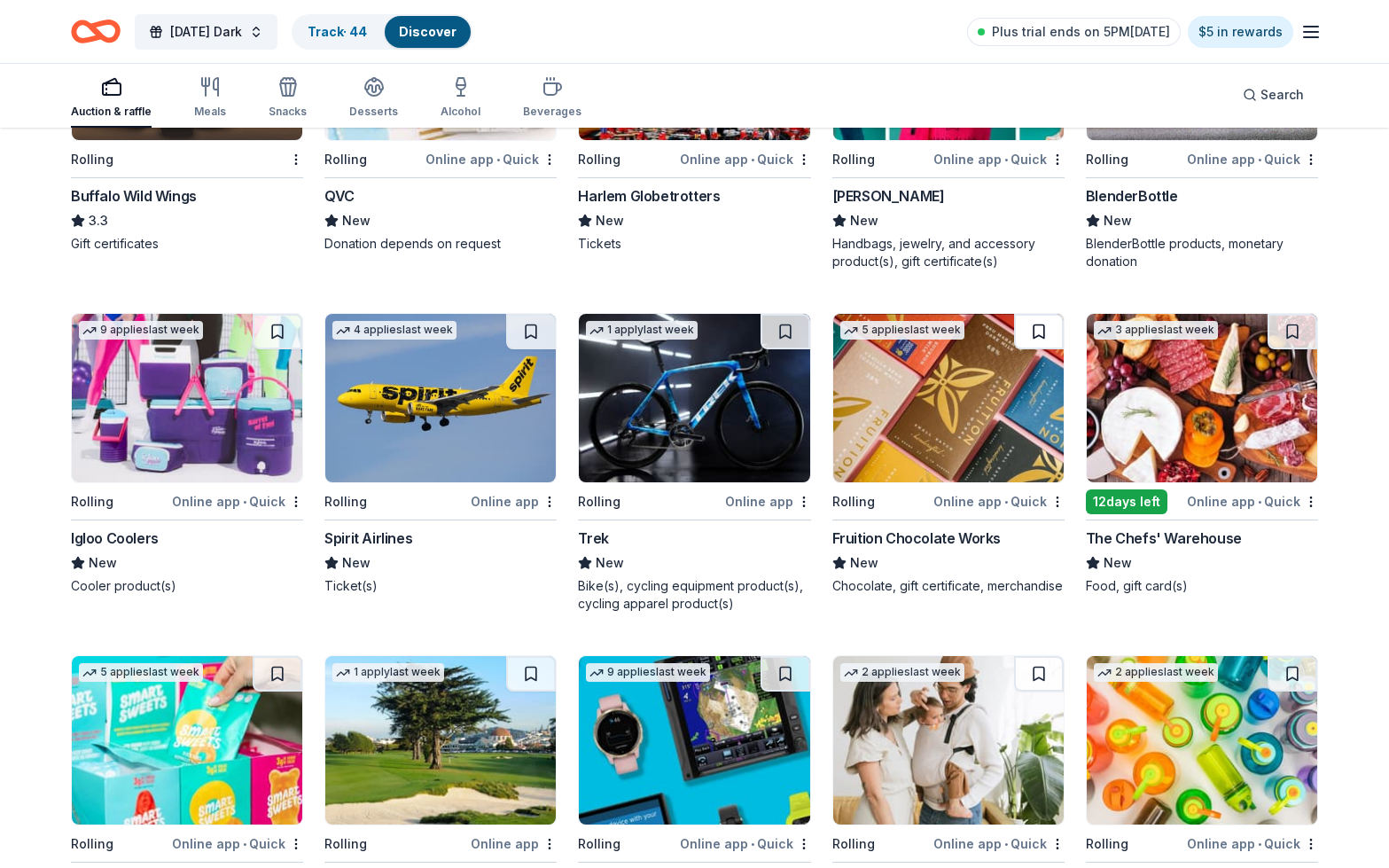
click at [1034, 346] on button at bounding box center [1039, 331] width 50 height 36
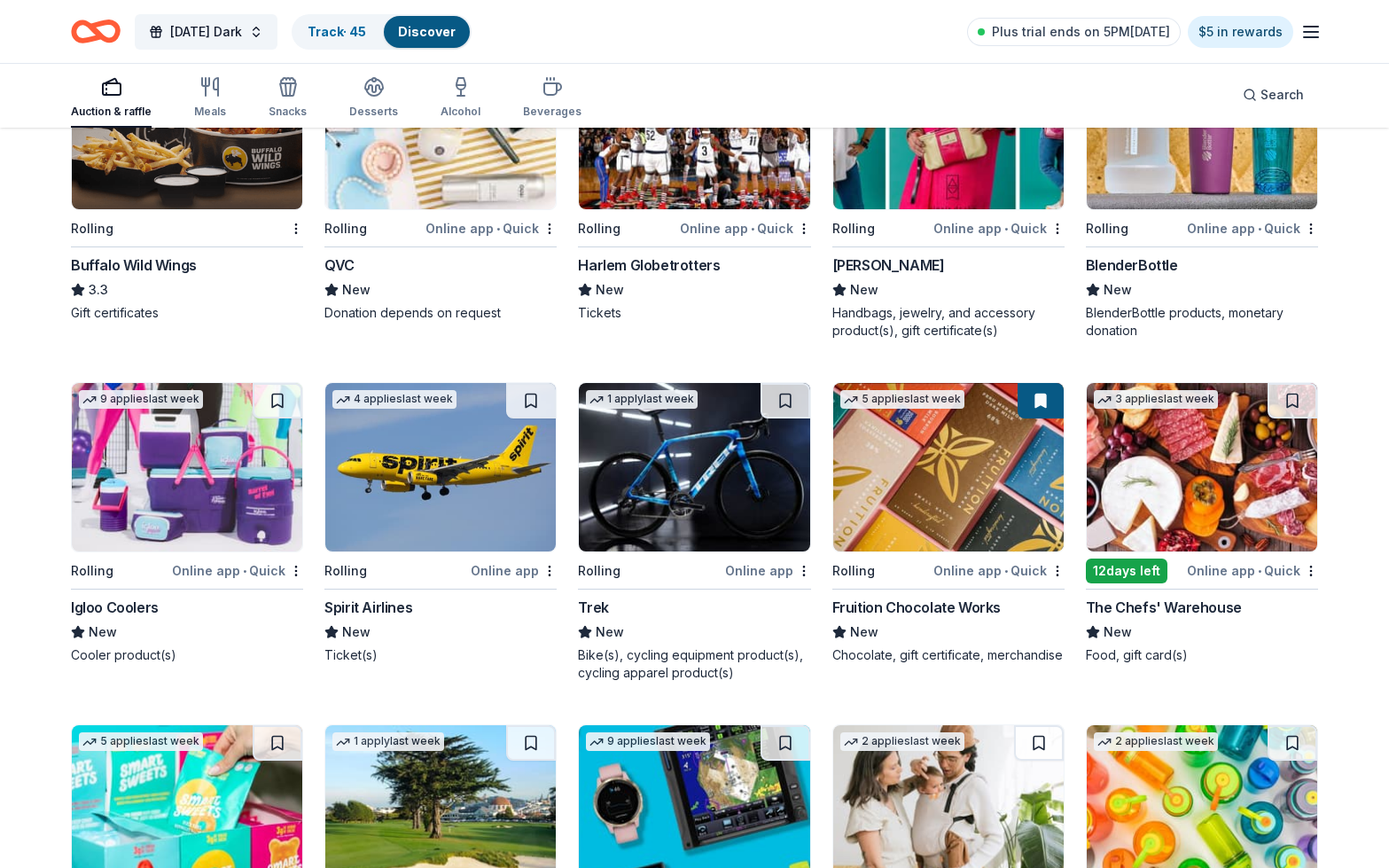
scroll to position [7417, 0]
click at [289, 406] on button at bounding box center [277, 401] width 50 height 36
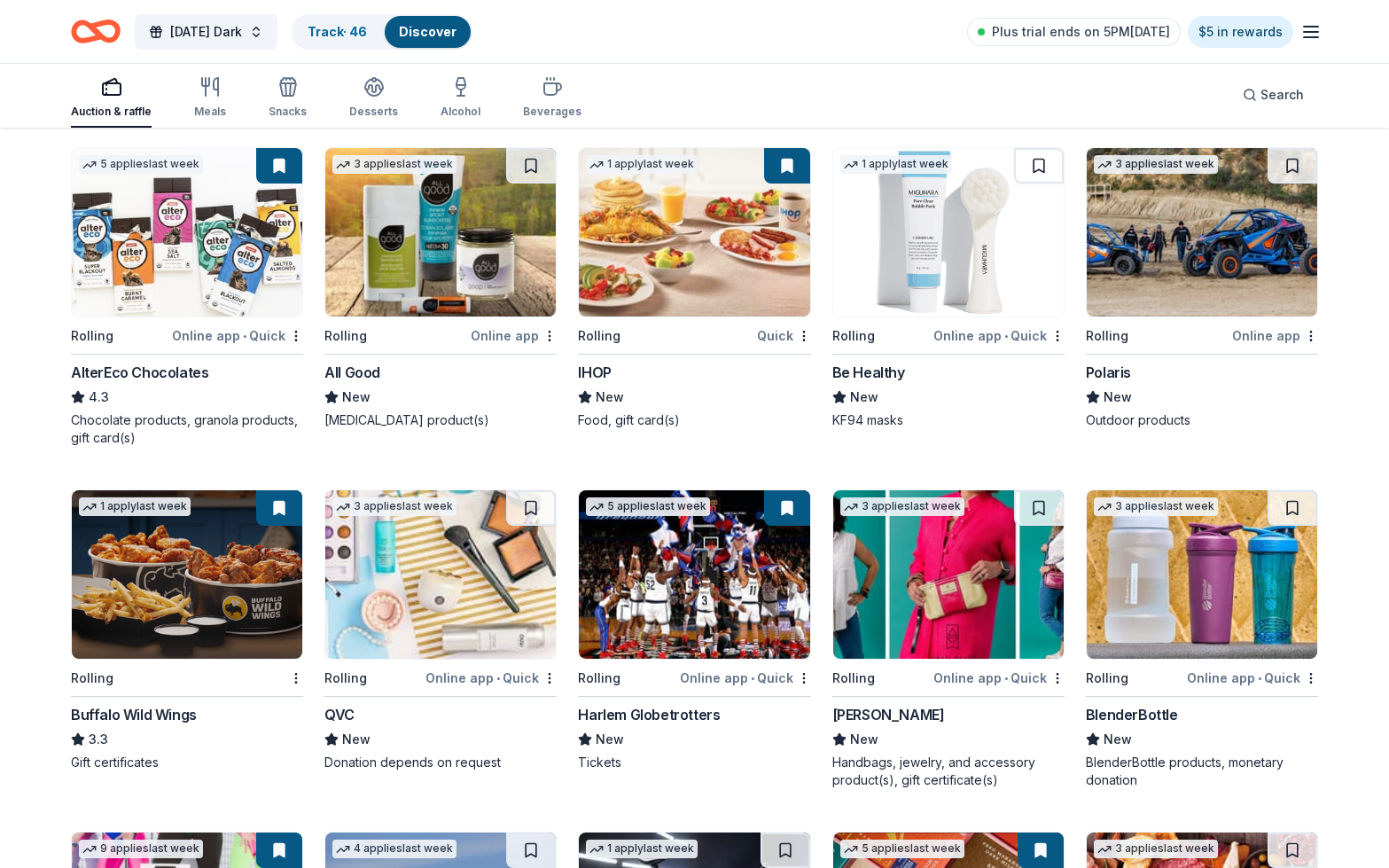
scroll to position [6948, 0]
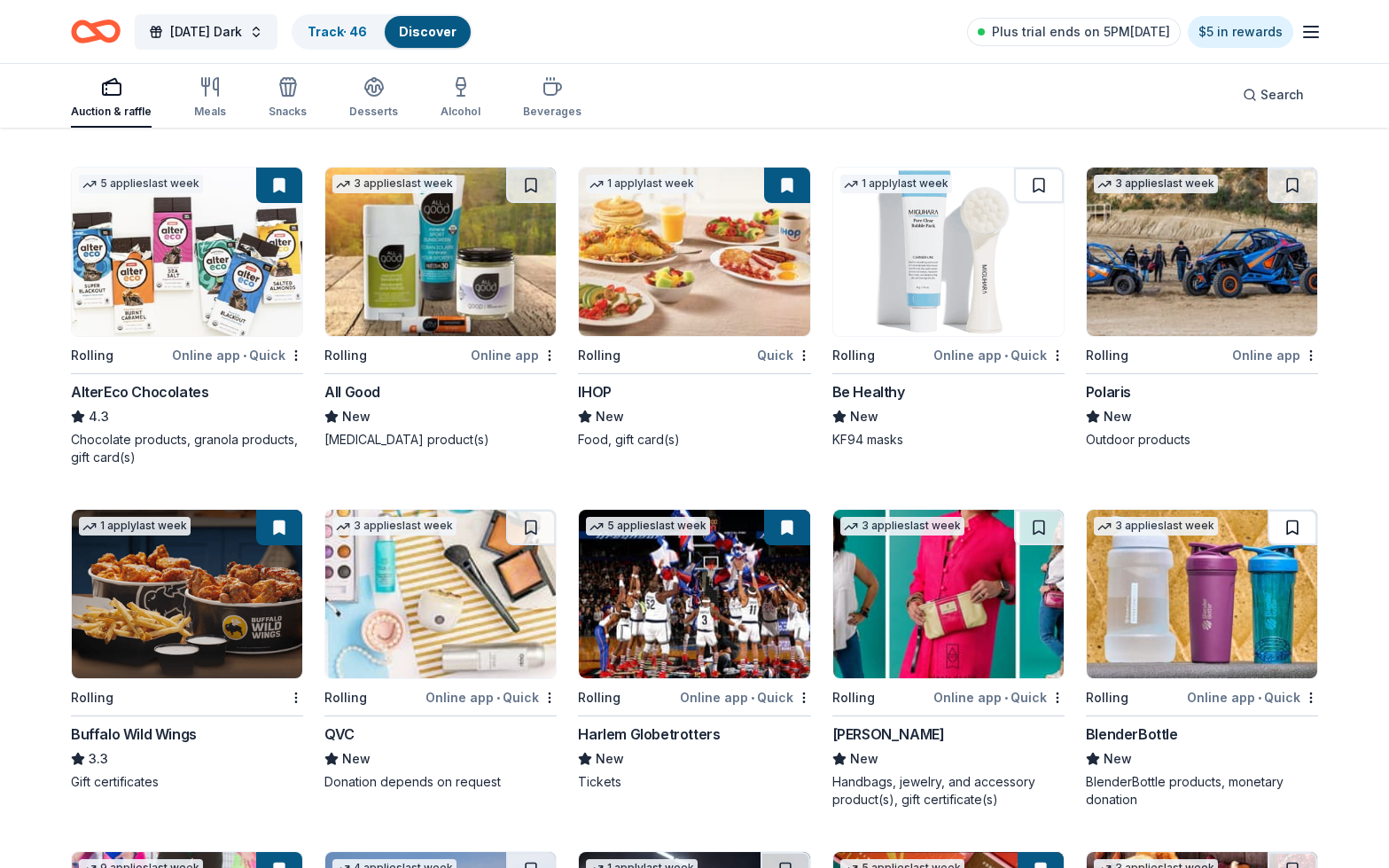
click at [1285, 545] on button at bounding box center [1292, 528] width 50 height 36
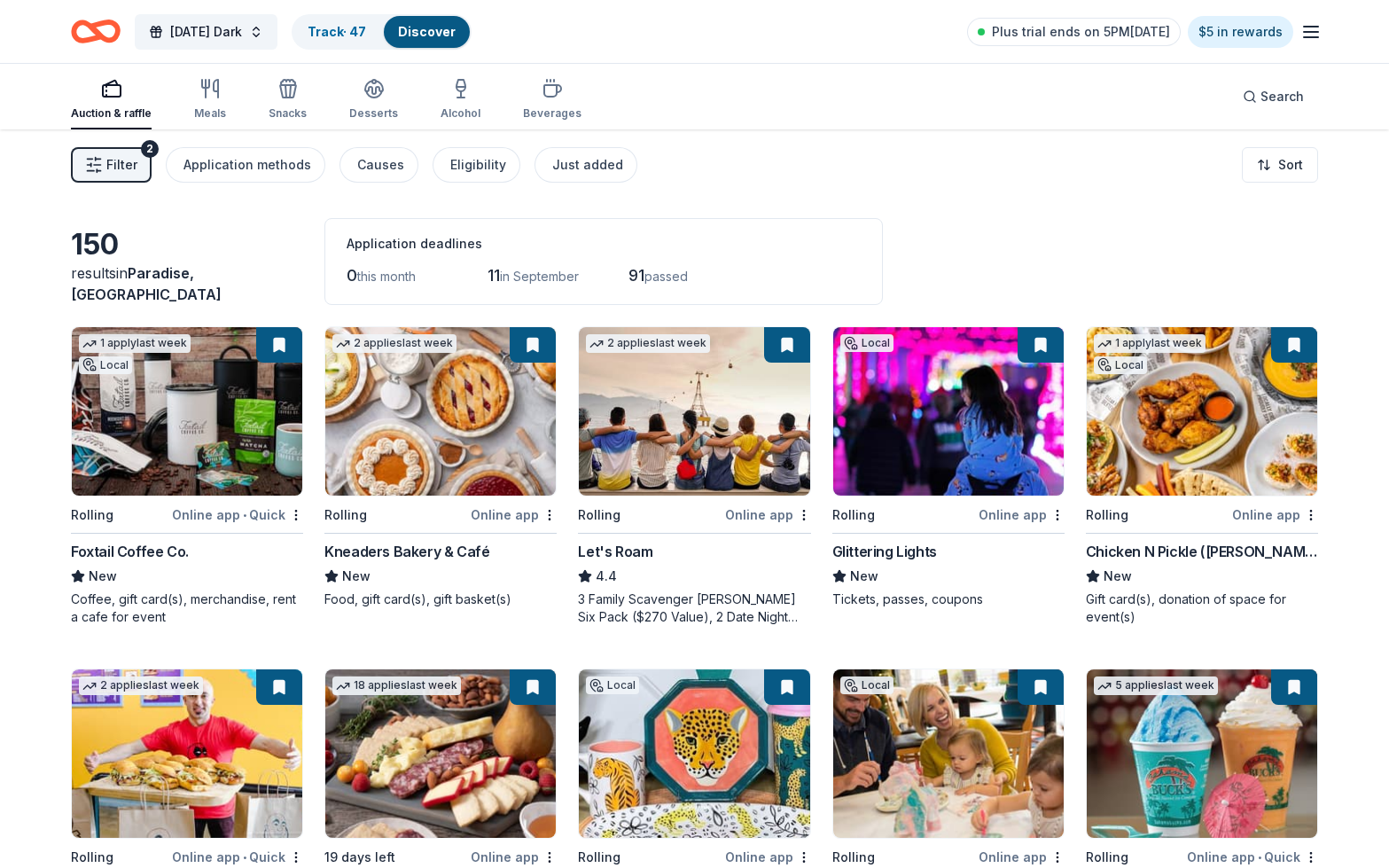
scroll to position [0, 0]
click at [1278, 100] on span "Search" at bounding box center [1281, 97] width 44 height 21
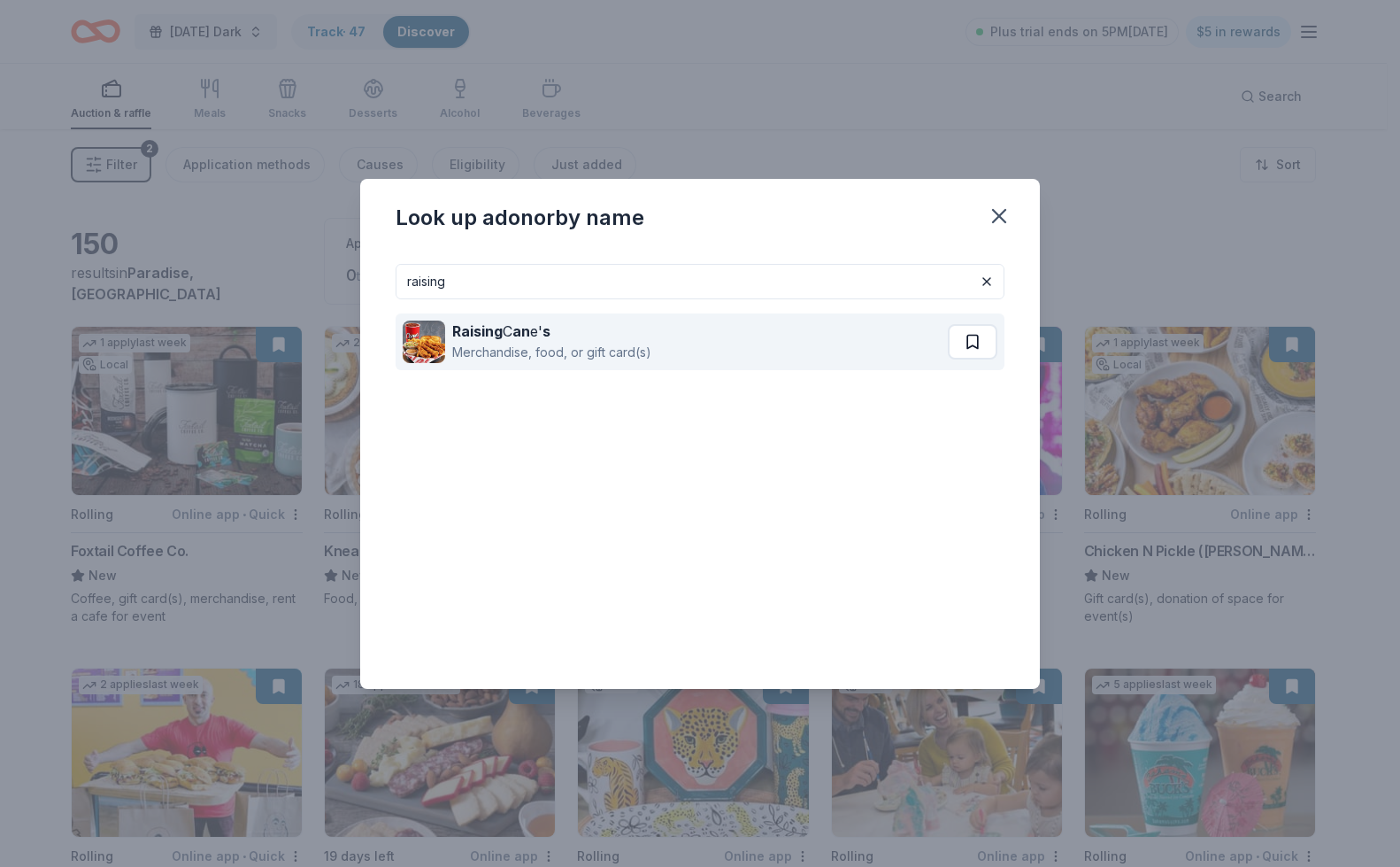
click at [985, 336] on button at bounding box center [972, 342] width 50 height 35
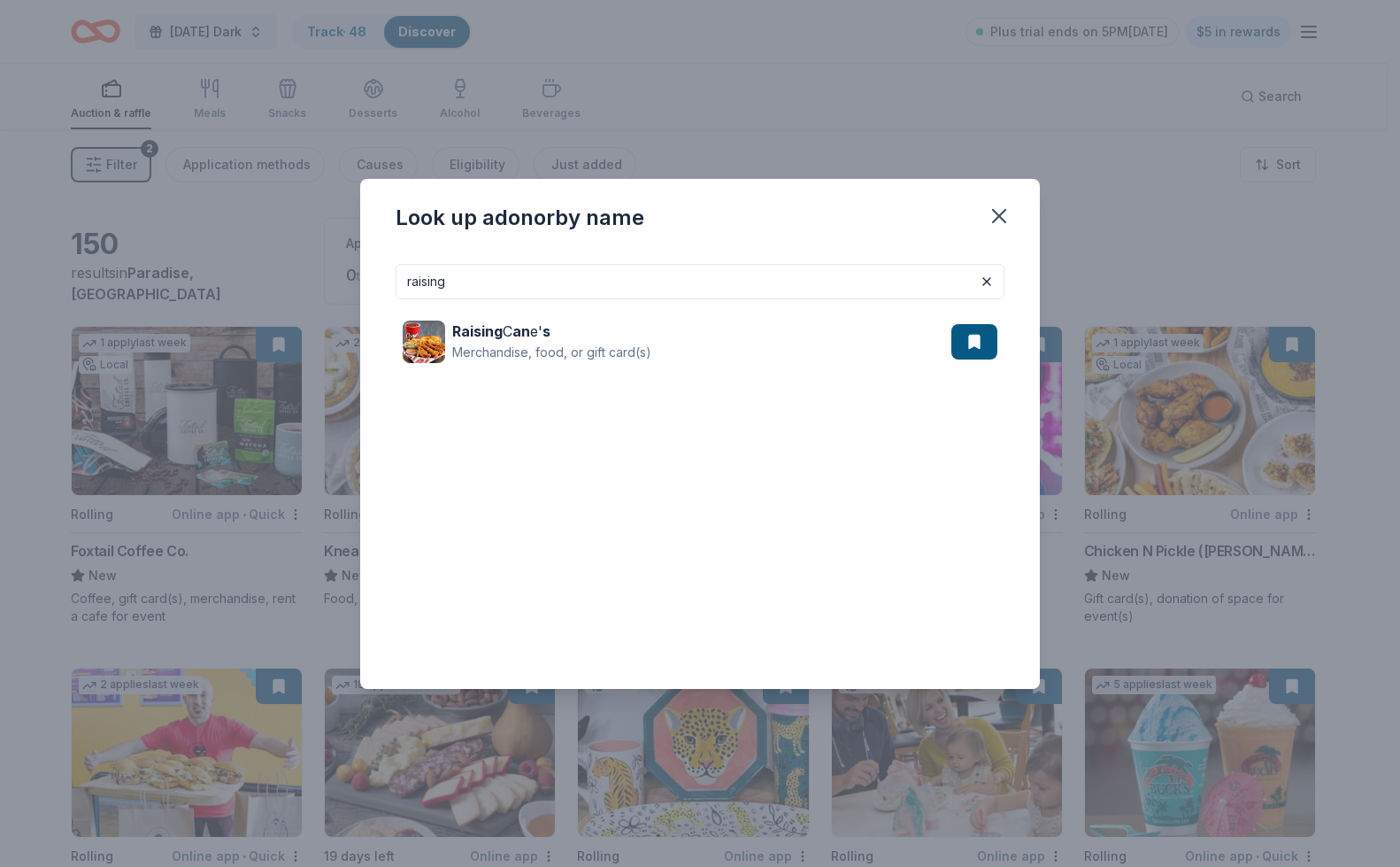
click at [588, 286] on input "raising" at bounding box center [700, 281] width 609 height 35
type input "r"
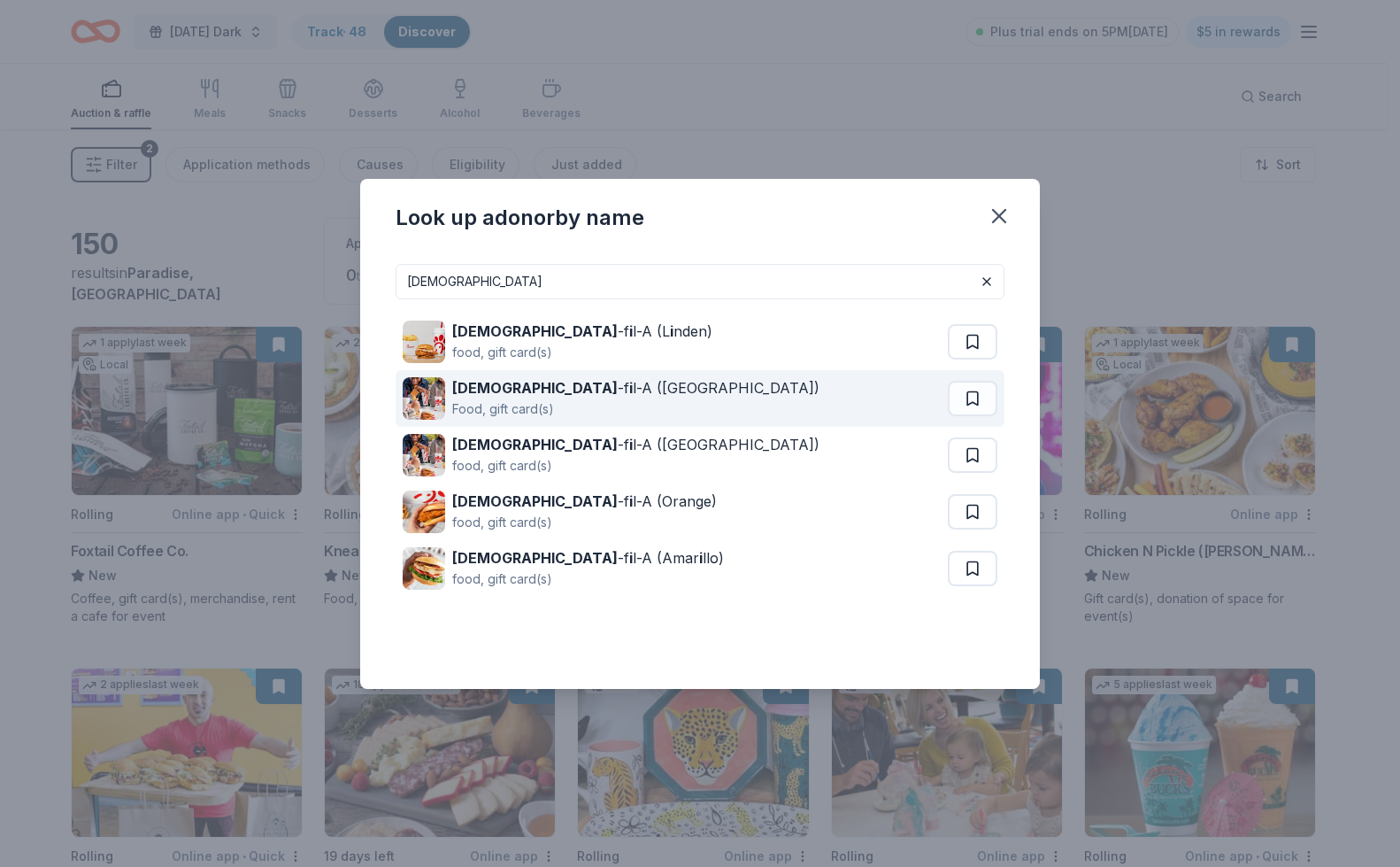
click at [554, 397] on div "Chick -f i l-A (Fremont)" at bounding box center [636, 388] width 367 height 21
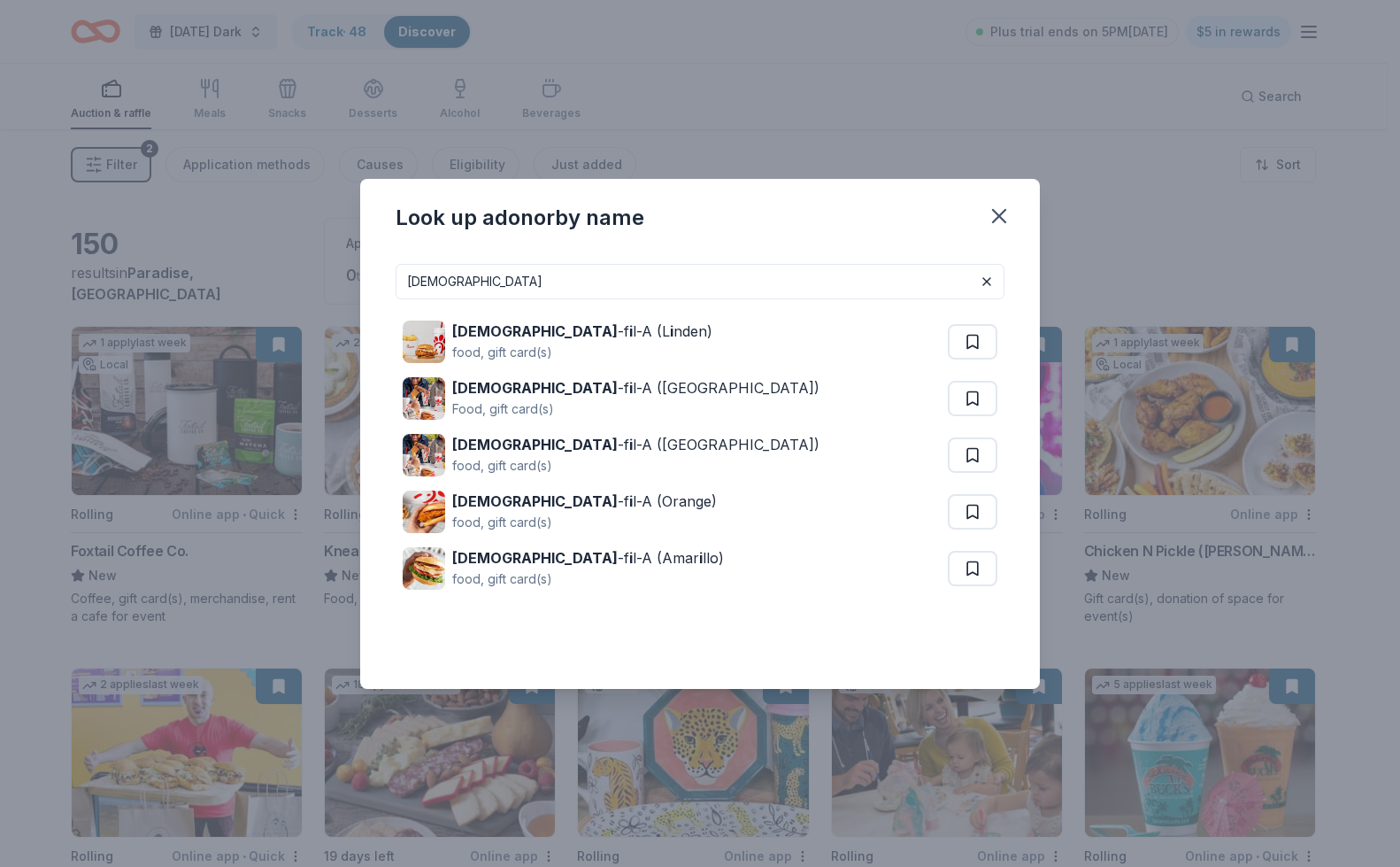
click at [745, 262] on div "chick Chick -f i l-A (L i nden) food, gift card(s) Chick -f i l-A (Fremont) Foo…" at bounding box center [700, 469] width 680 height 439
click at [704, 274] on input "chick" at bounding box center [700, 281] width 609 height 35
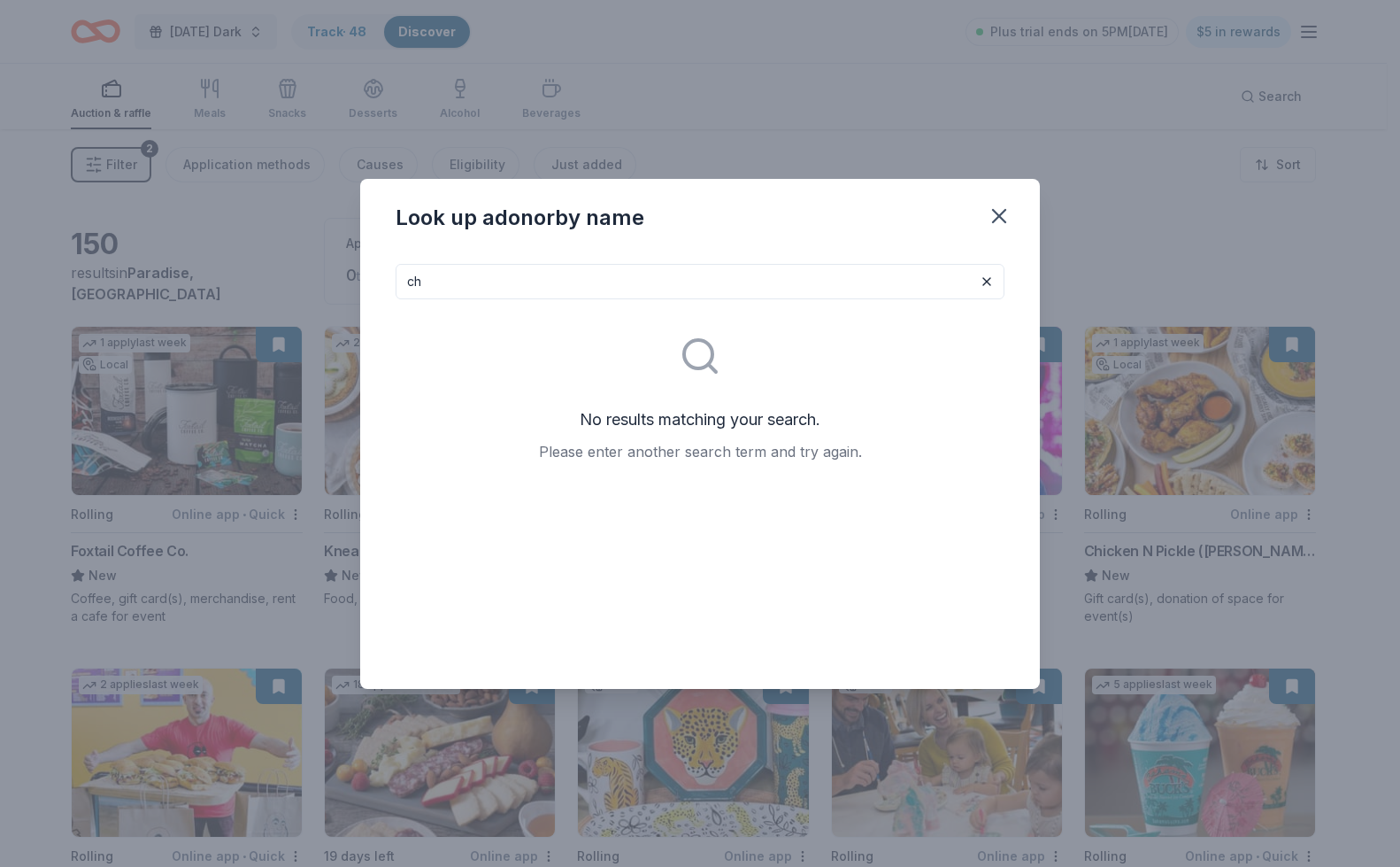
type input "c"
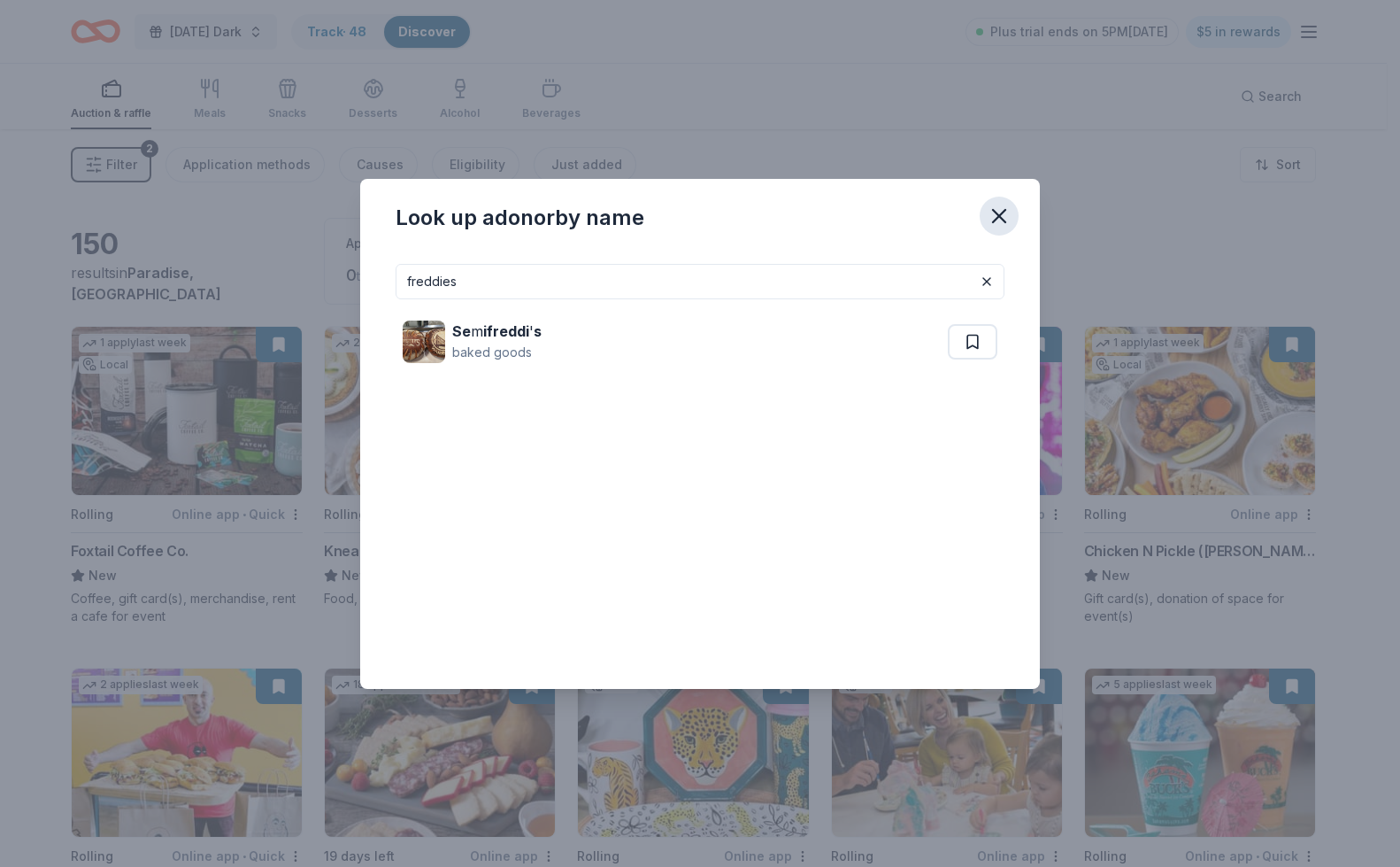
type input "freddies"
click at [994, 209] on icon "button" at bounding box center [999, 216] width 12 height 12
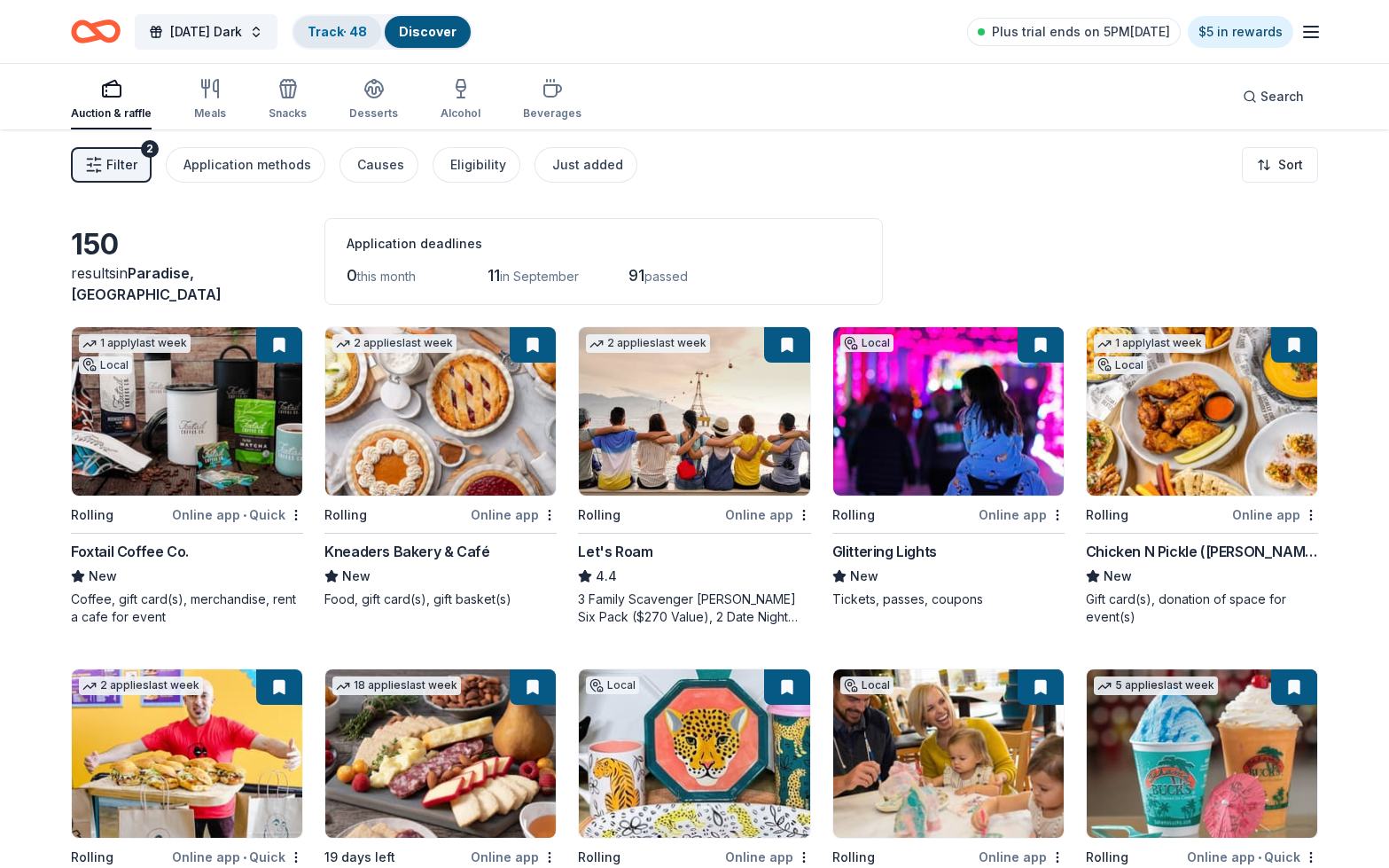
click at [363, 36] on link "Track · 48" at bounding box center [337, 31] width 60 height 15
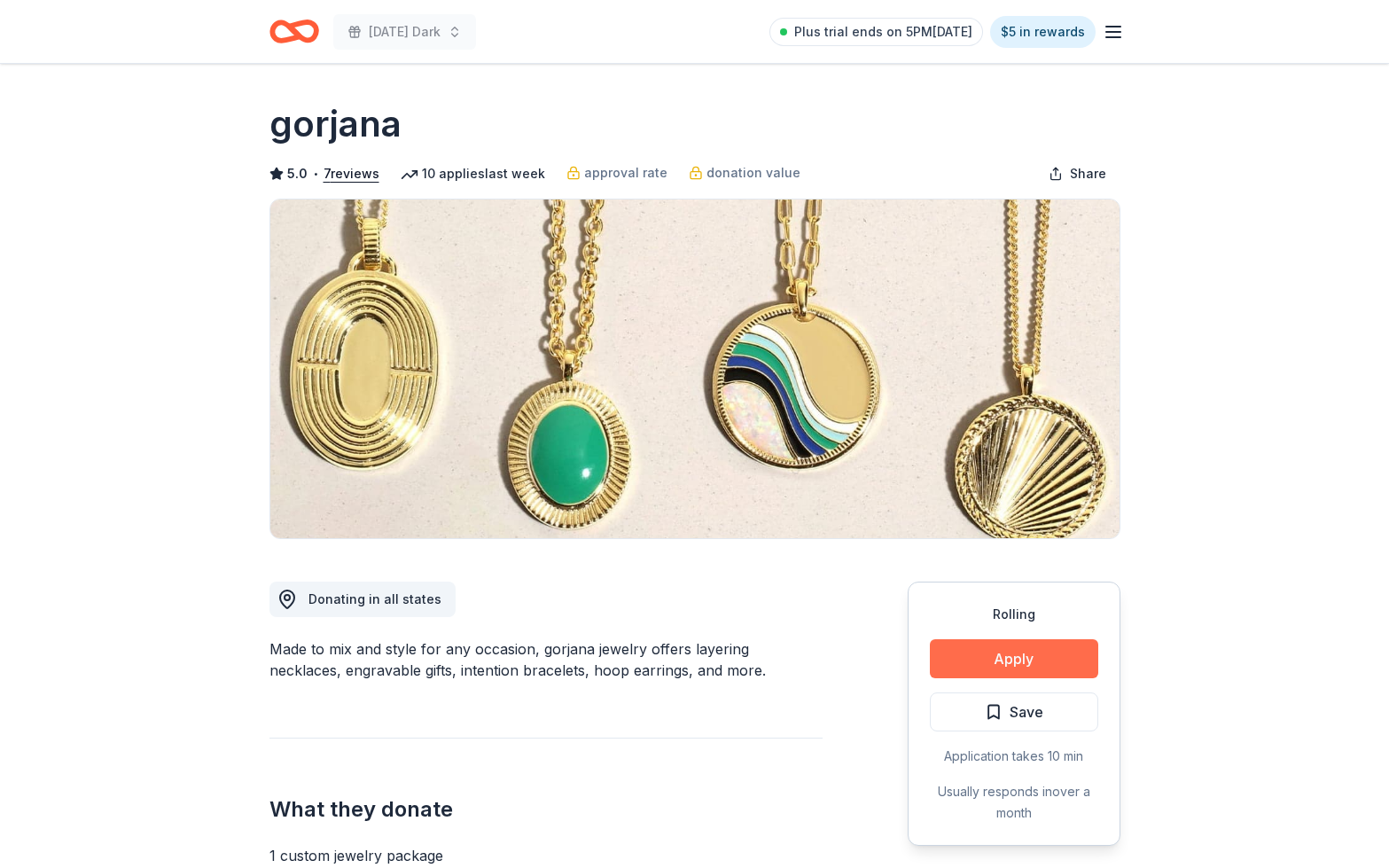
click at [980, 647] on button "Apply" at bounding box center [1014, 658] width 169 height 39
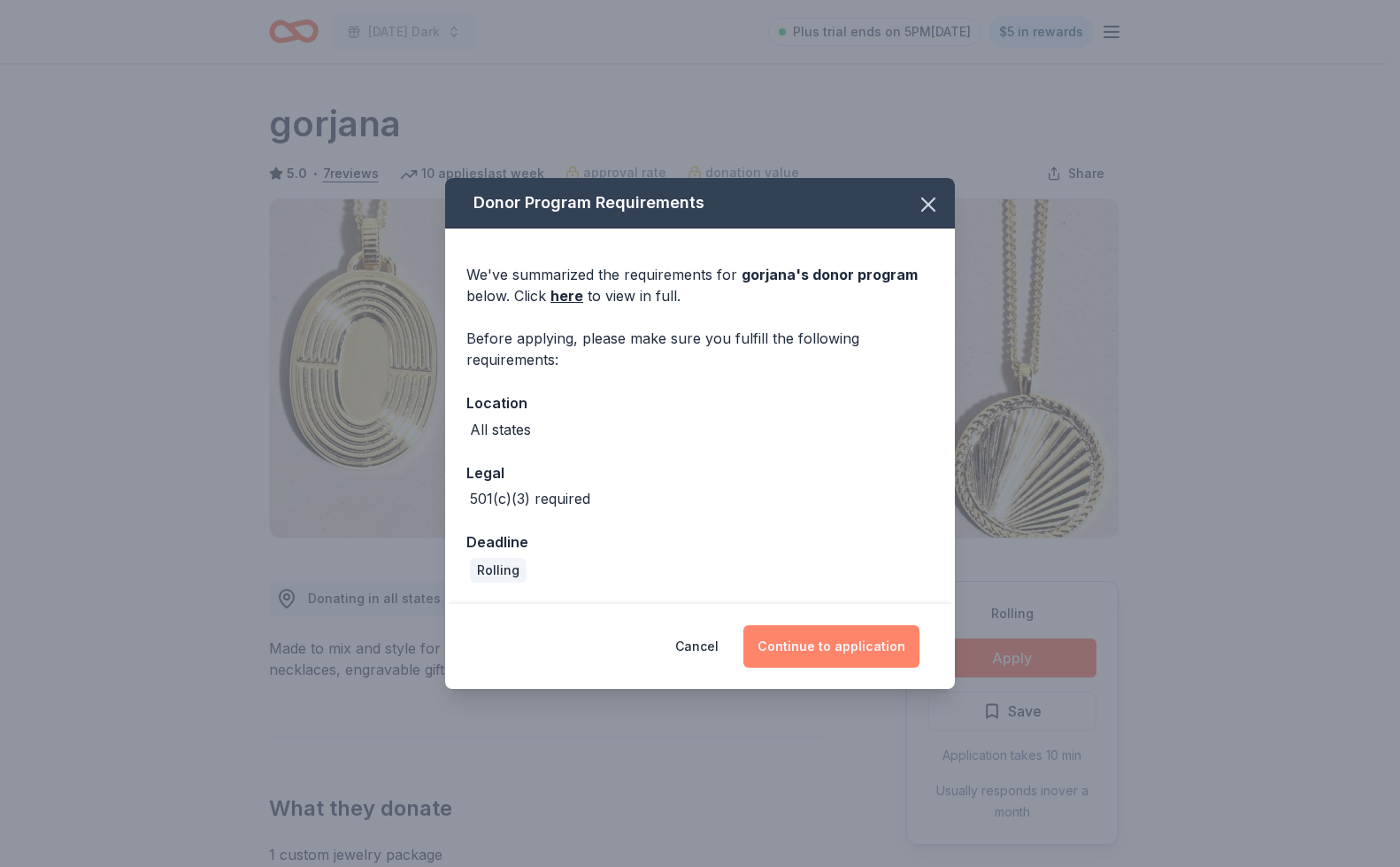
click at [858, 653] on button "Continue to application" at bounding box center [831, 646] width 177 height 43
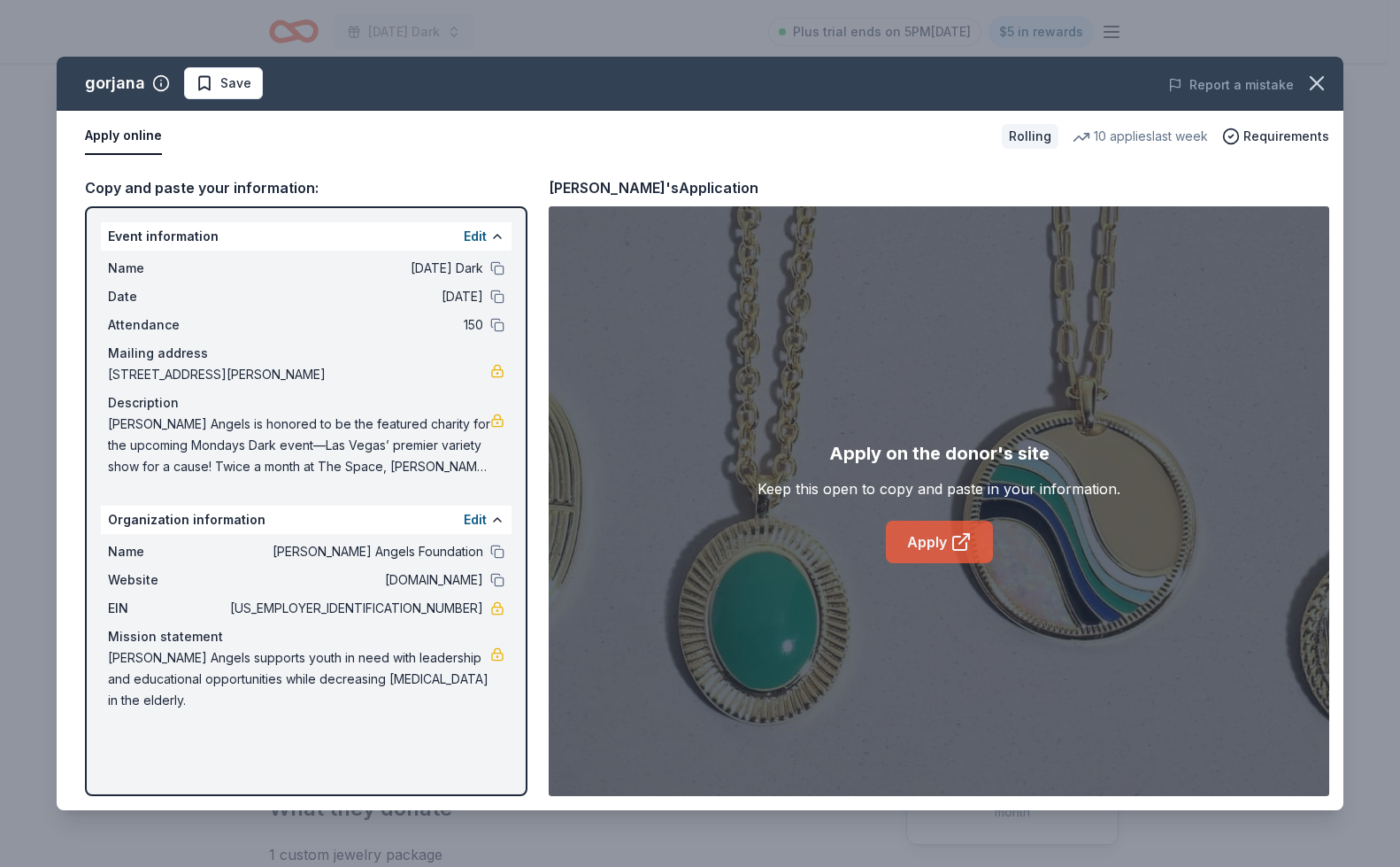
click at [939, 540] on link "Apply" at bounding box center [940, 542] width 107 height 43
click at [220, 77] on span "Save" at bounding box center [235, 83] width 31 height 21
click at [263, 79] on html "Monday's Dark Plus trial ends on 5PM, 9/2 $5 in rewards Rolling Share gorjana 5…" at bounding box center [700, 433] width 1400 height 867
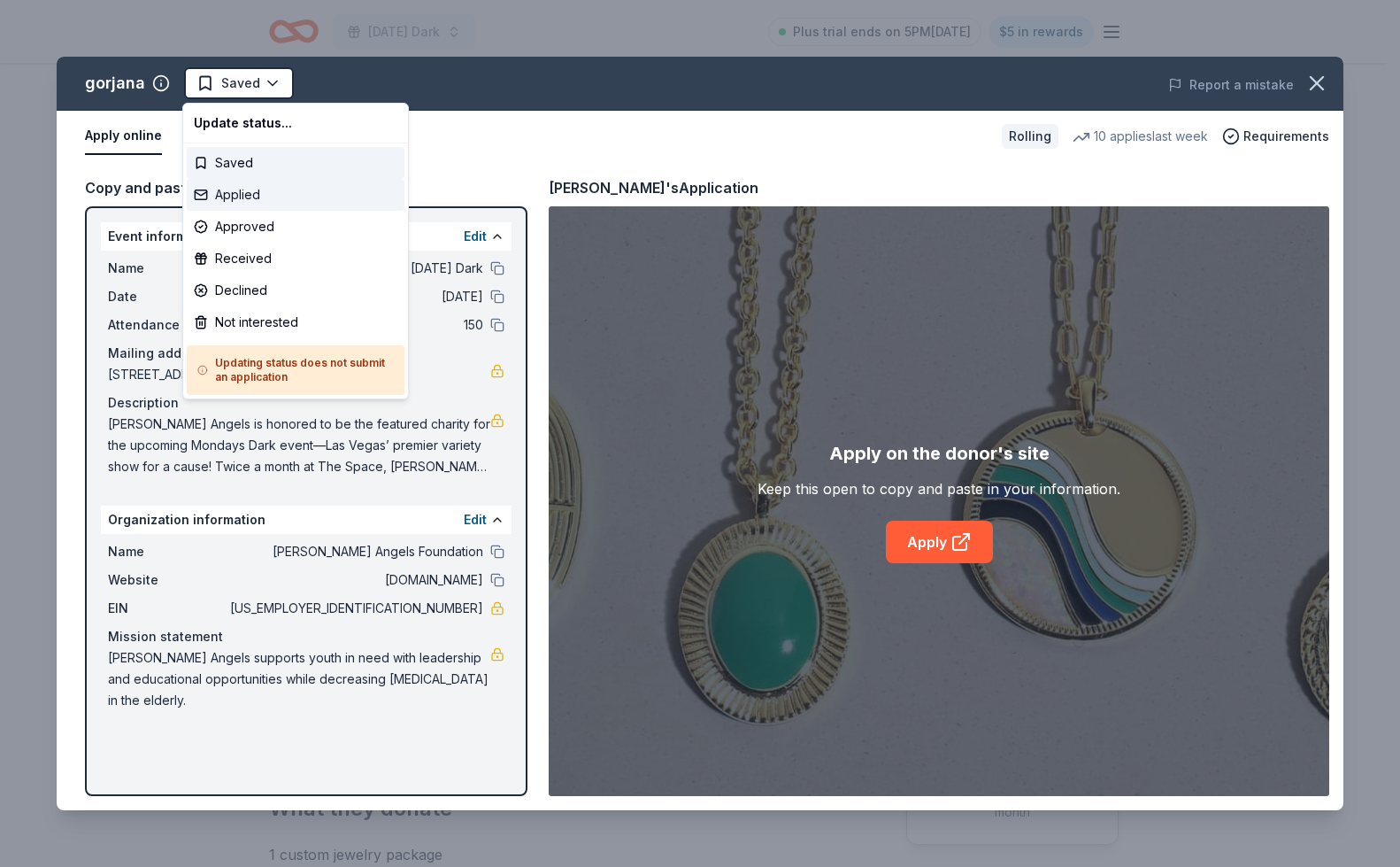
click at [260, 205] on div "Applied" at bounding box center [295, 194] width 217 height 32
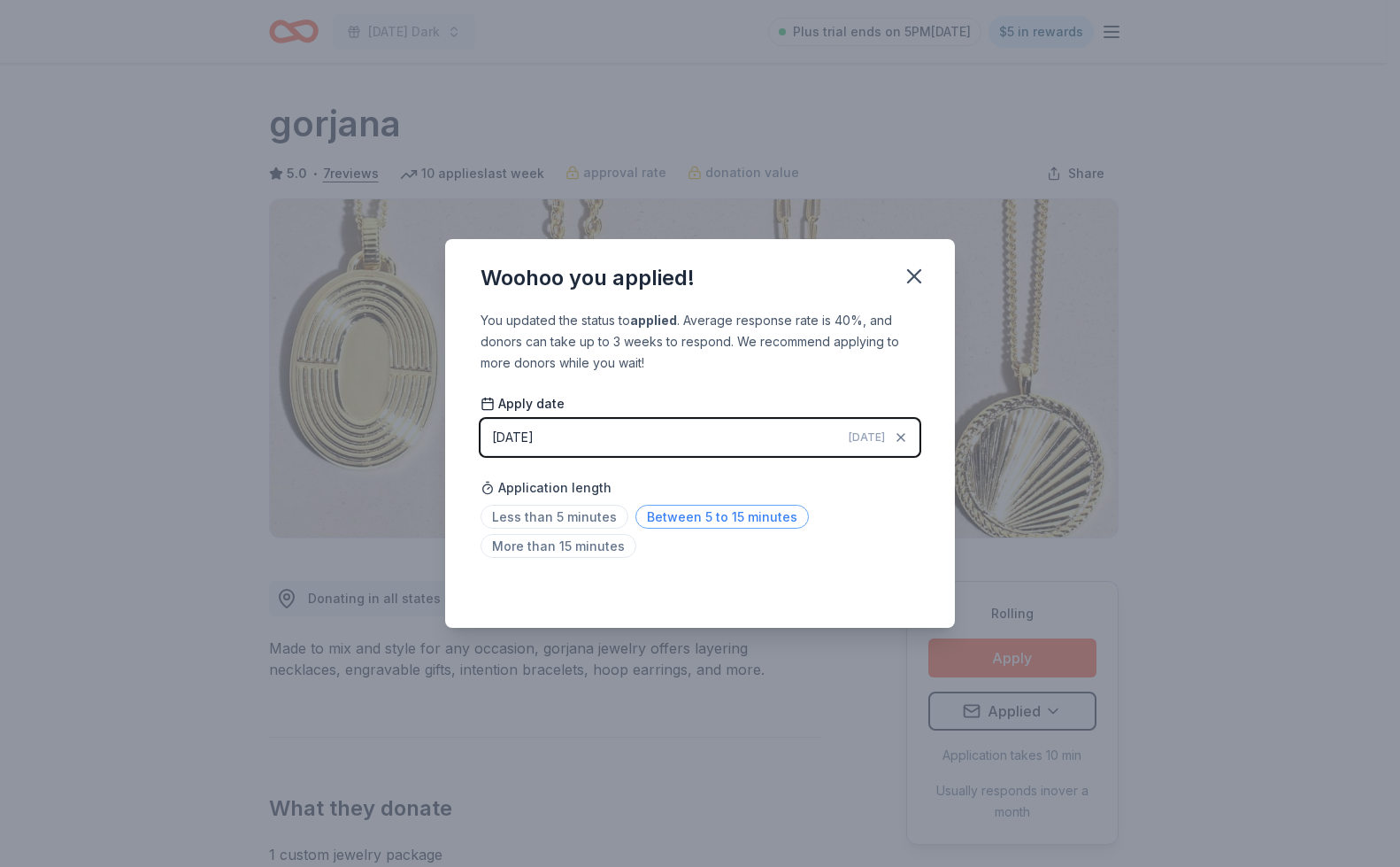
click at [722, 513] on span "Between 5 to 15 minutes" at bounding box center [722, 516] width 174 height 24
click at [916, 272] on icon "button" at bounding box center [914, 276] width 25 height 25
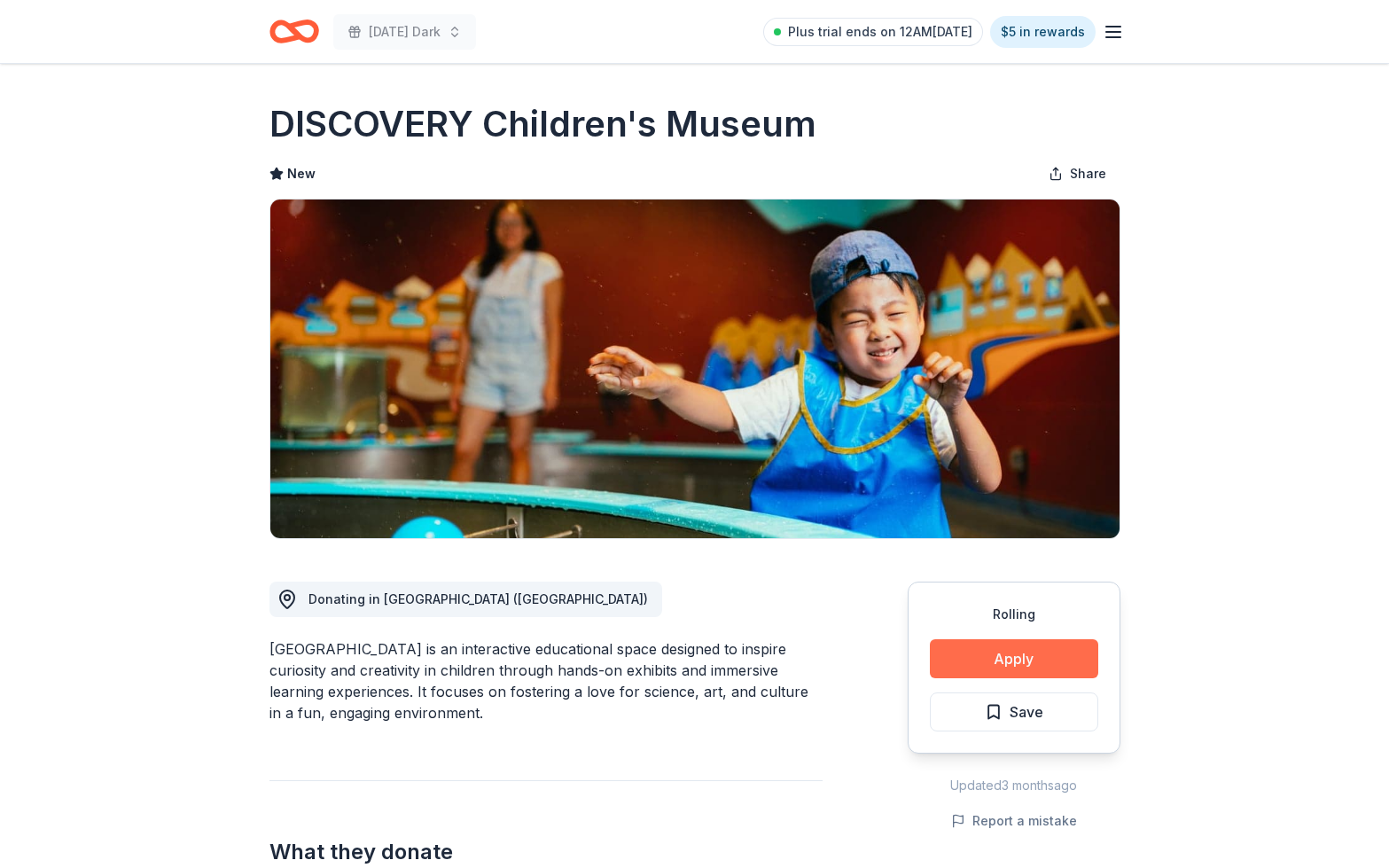
click at [1023, 654] on button "Apply" at bounding box center [1014, 658] width 169 height 39
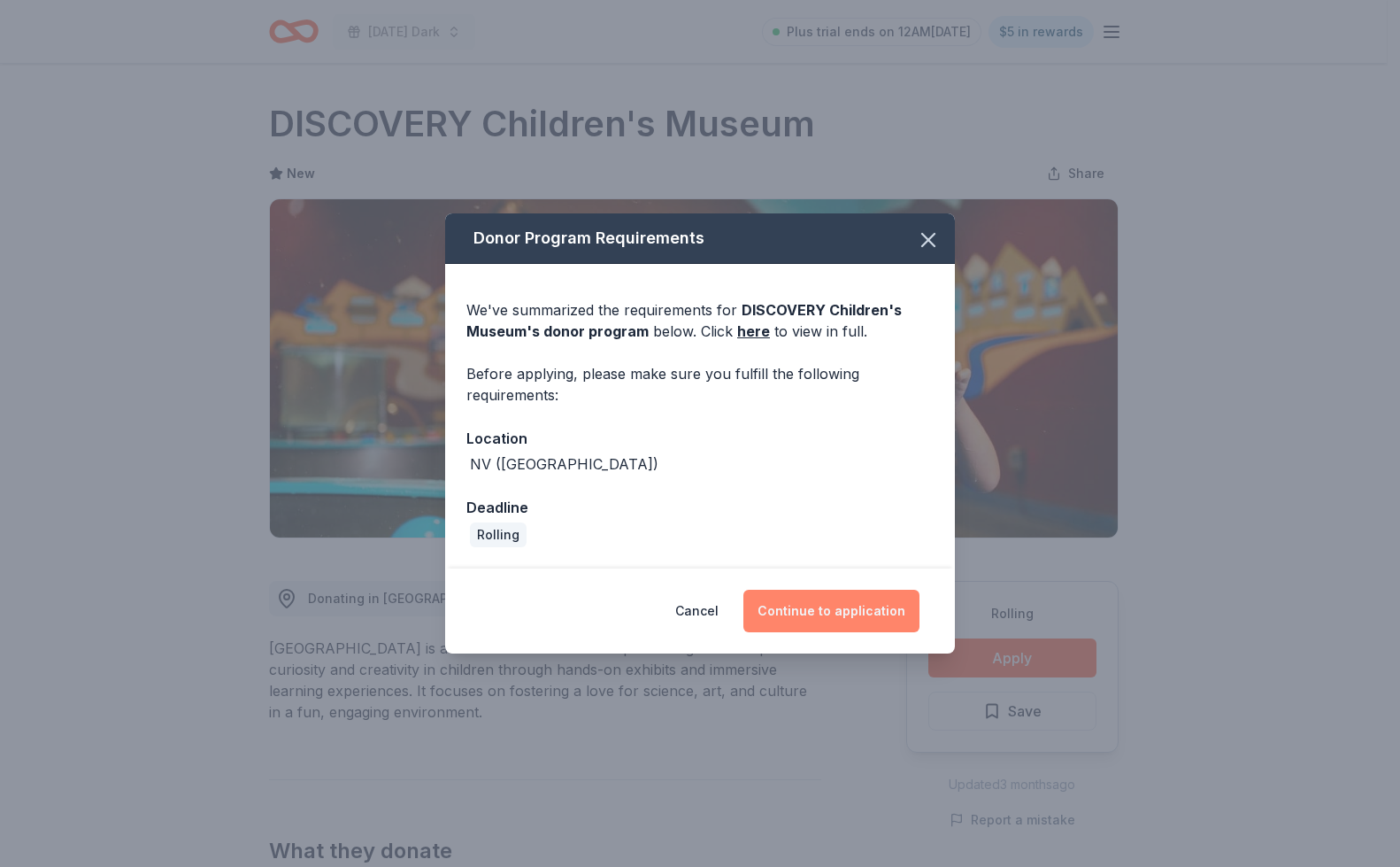
click at [866, 603] on button "Continue to application" at bounding box center [831, 611] width 177 height 43
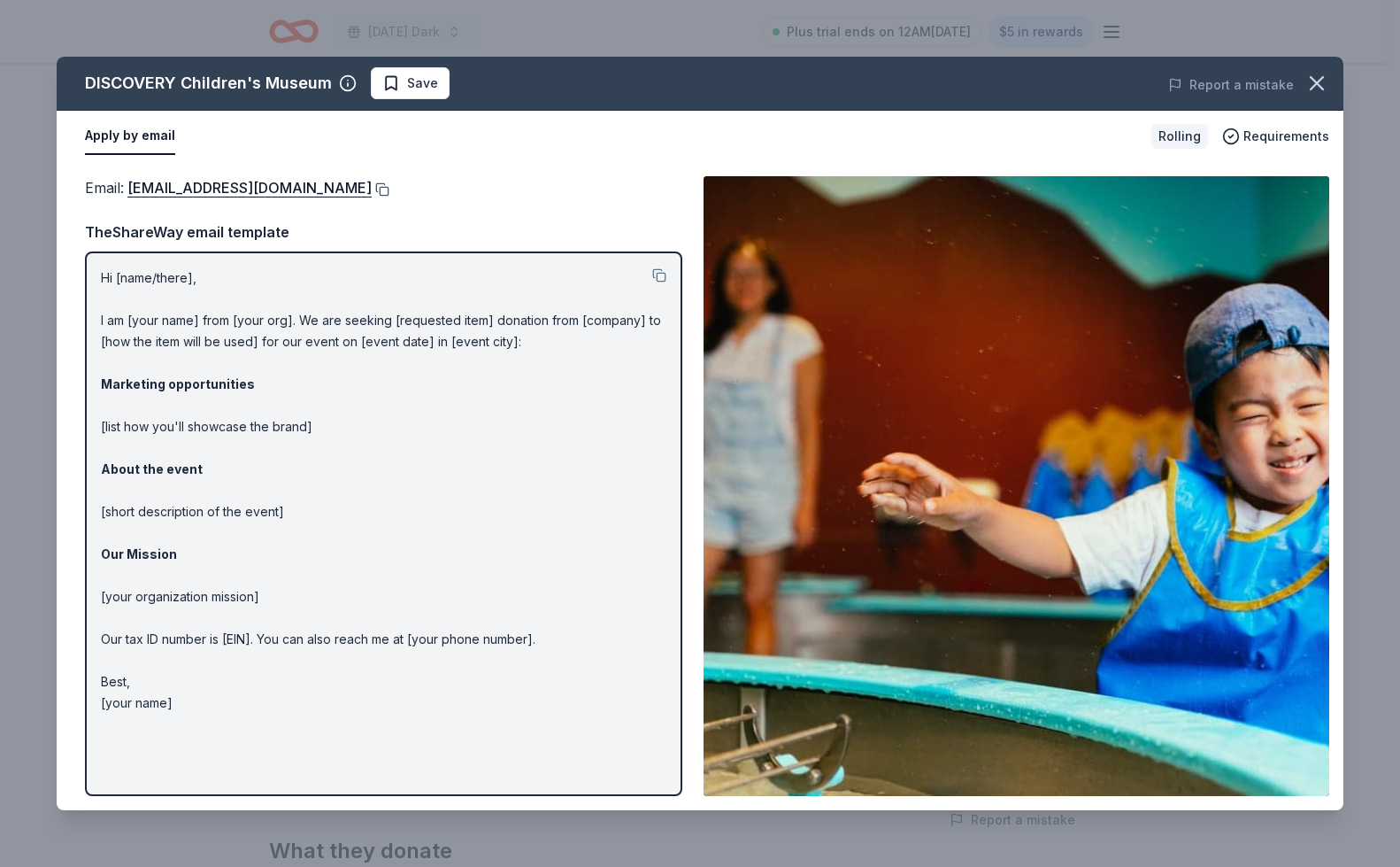
click at [372, 189] on button at bounding box center [381, 189] width 18 height 14
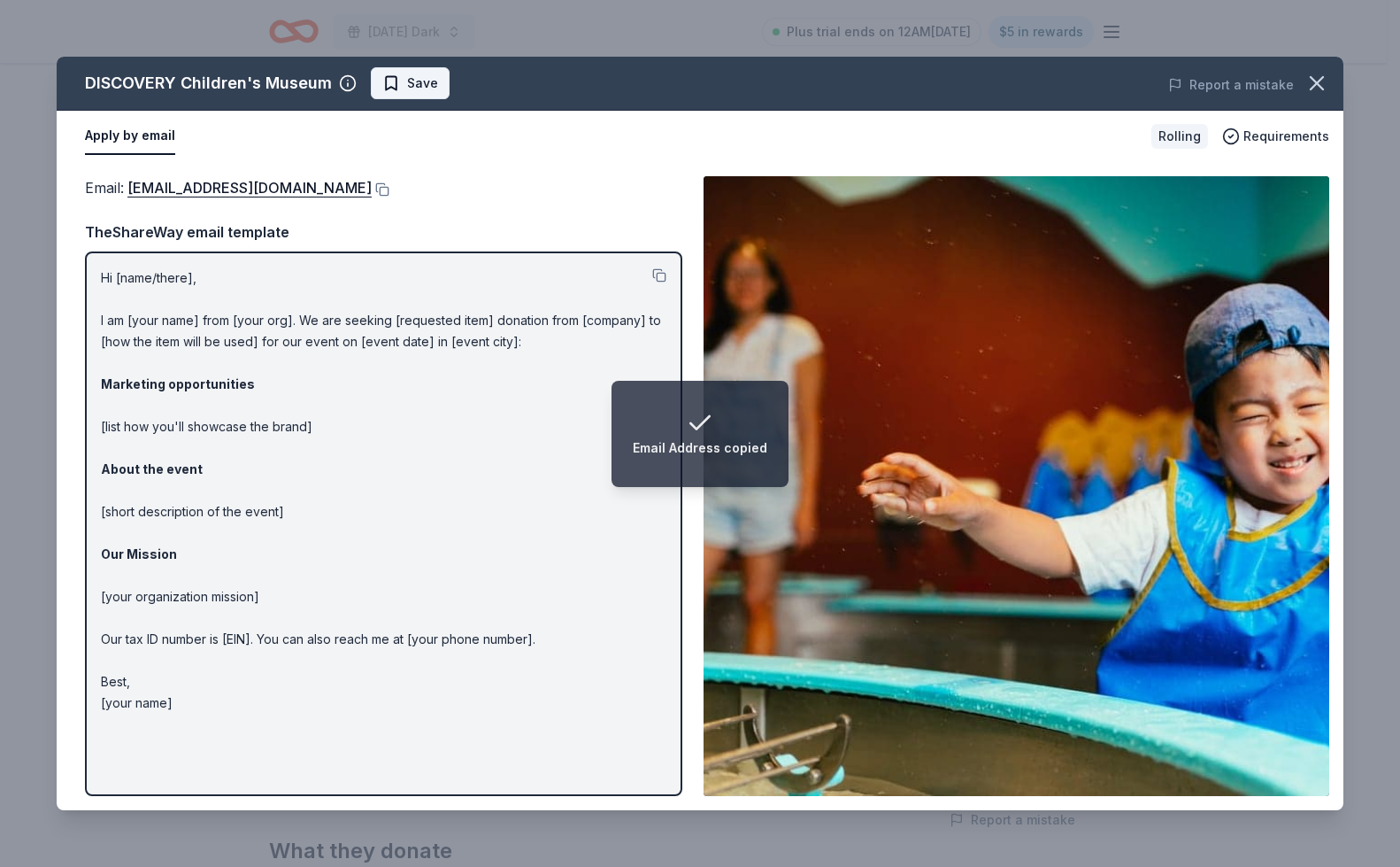
click at [413, 92] on span "Save" at bounding box center [422, 83] width 31 height 21
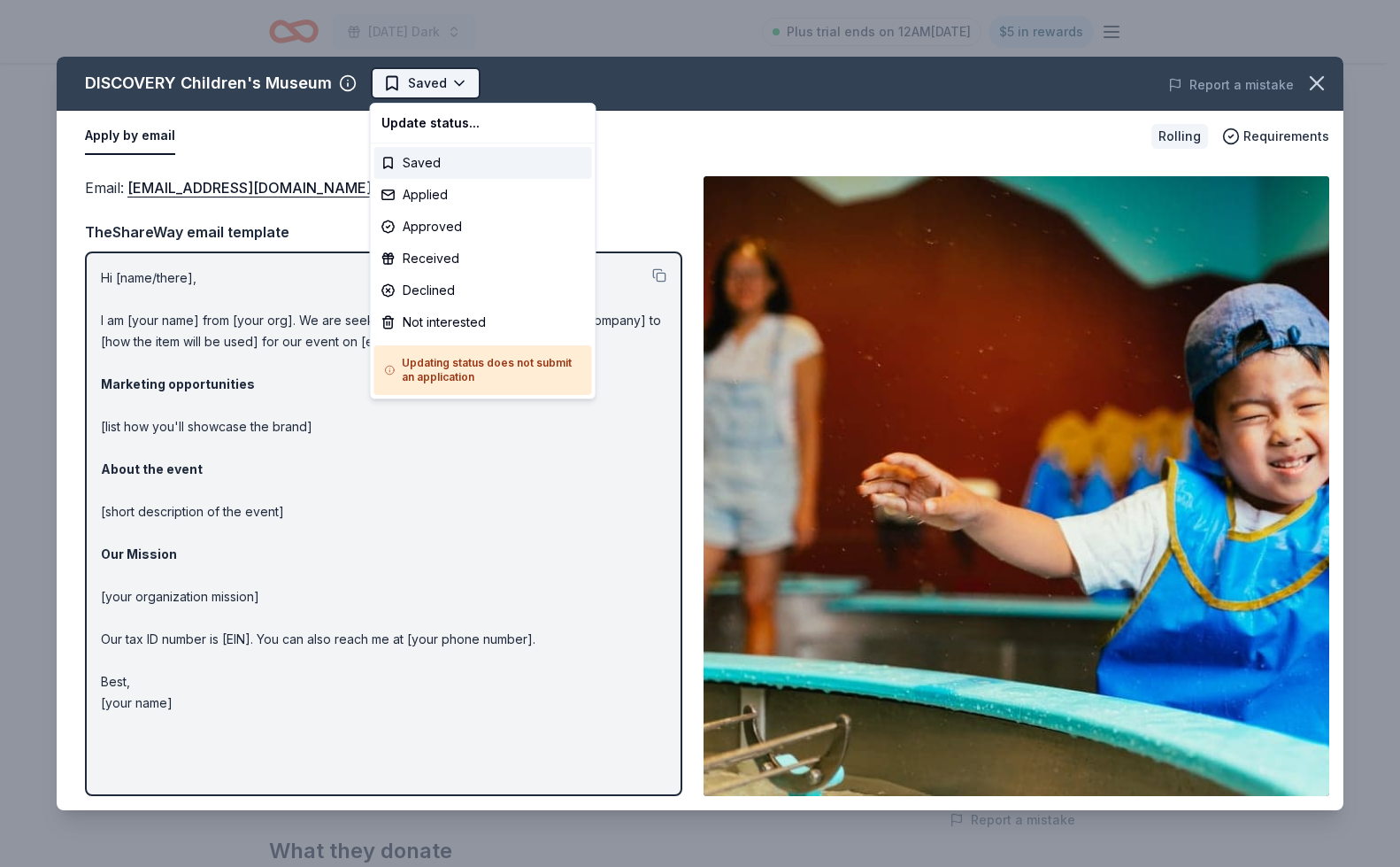
click at [430, 81] on html "[DATE] Dark Plus trial ends on 12AM[DATE] $5 in rewards Rolling Share DISCOVERY…" at bounding box center [700, 433] width 1400 height 867
click at [441, 185] on div "Applied" at bounding box center [483, 194] width 217 height 32
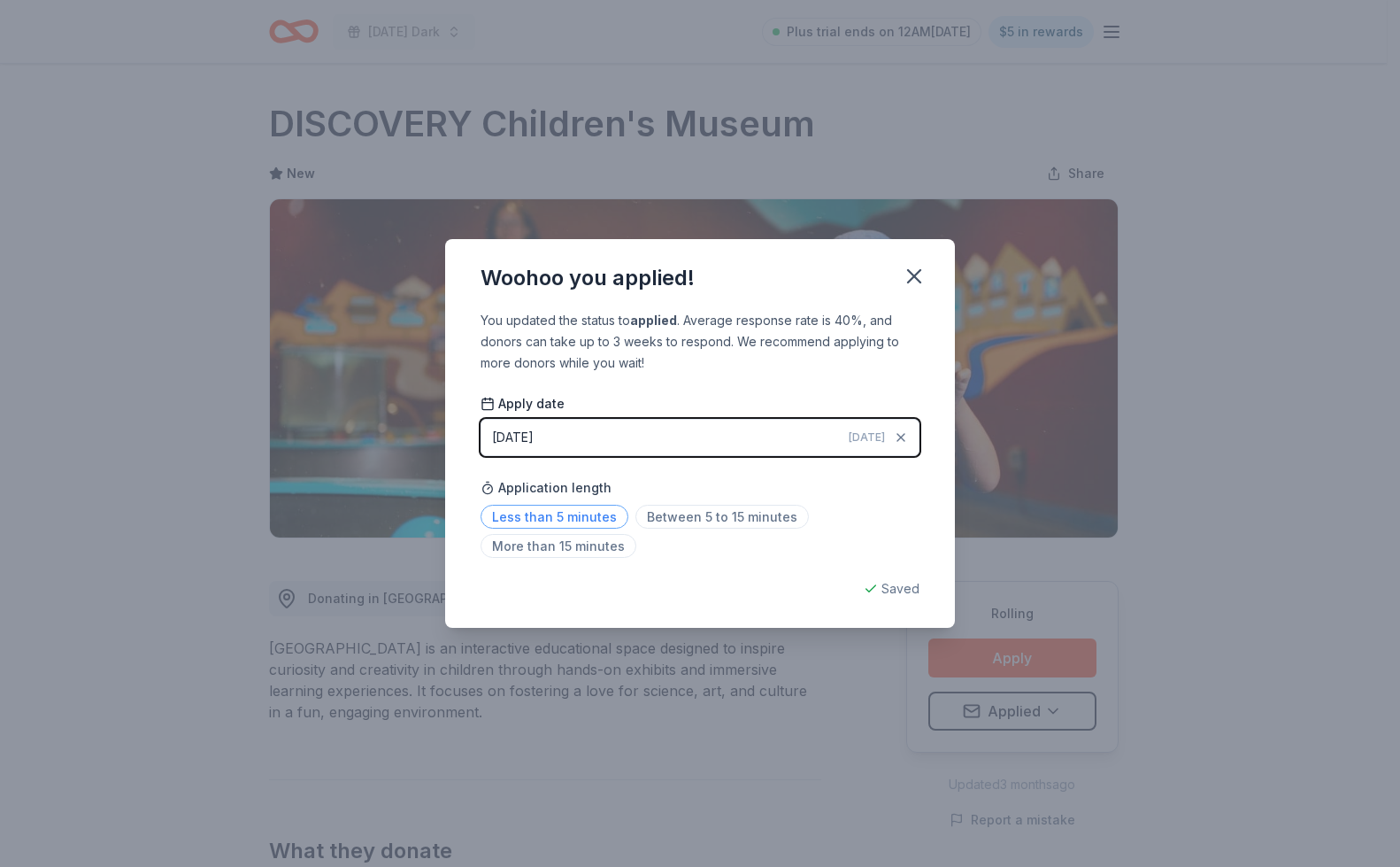
click at [593, 510] on span "Less than 5 minutes" at bounding box center [554, 516] width 148 height 24
click at [910, 278] on icon "button" at bounding box center [914, 276] width 12 height 12
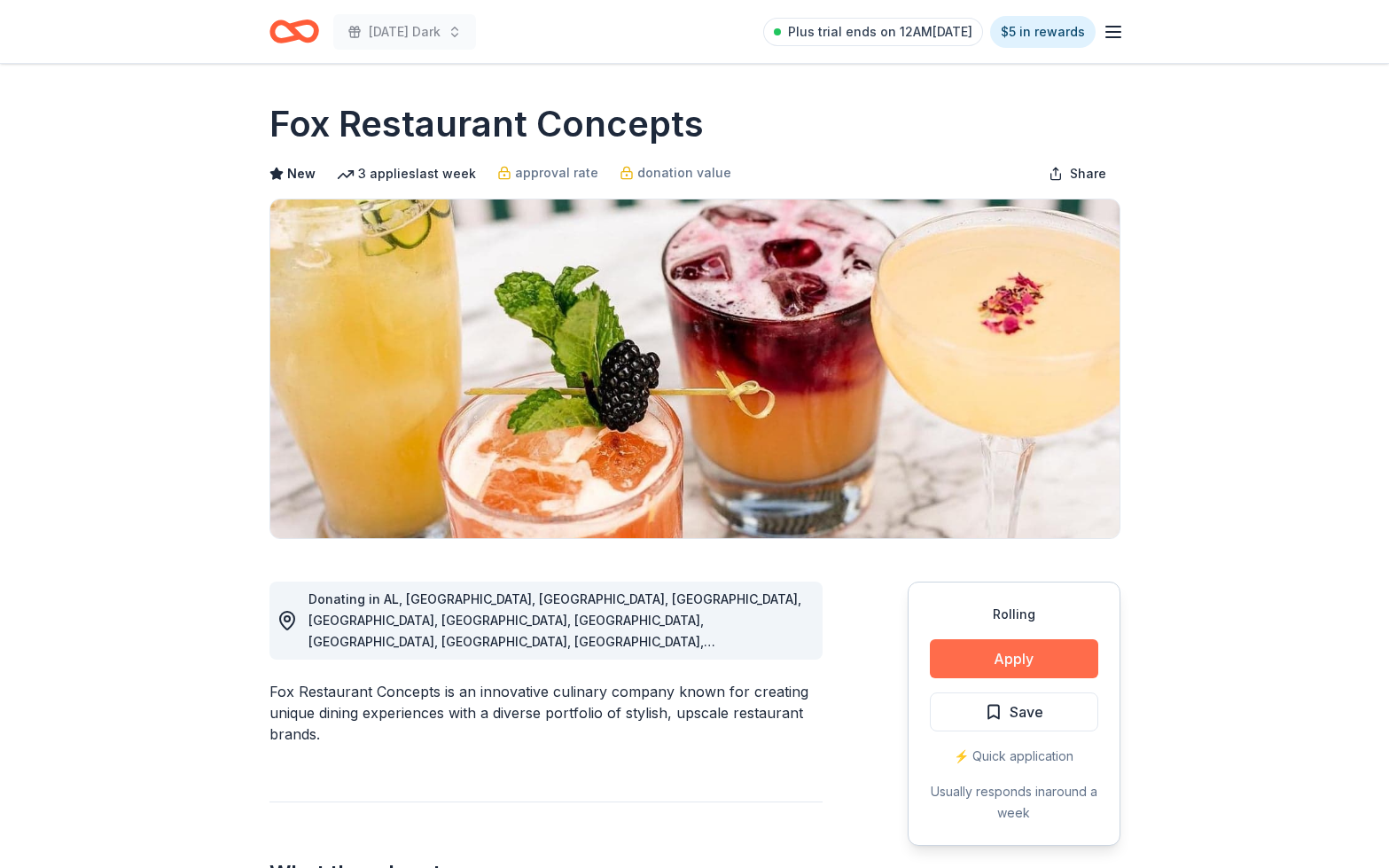
click at [1008, 652] on button "Apply" at bounding box center [1014, 658] width 169 height 39
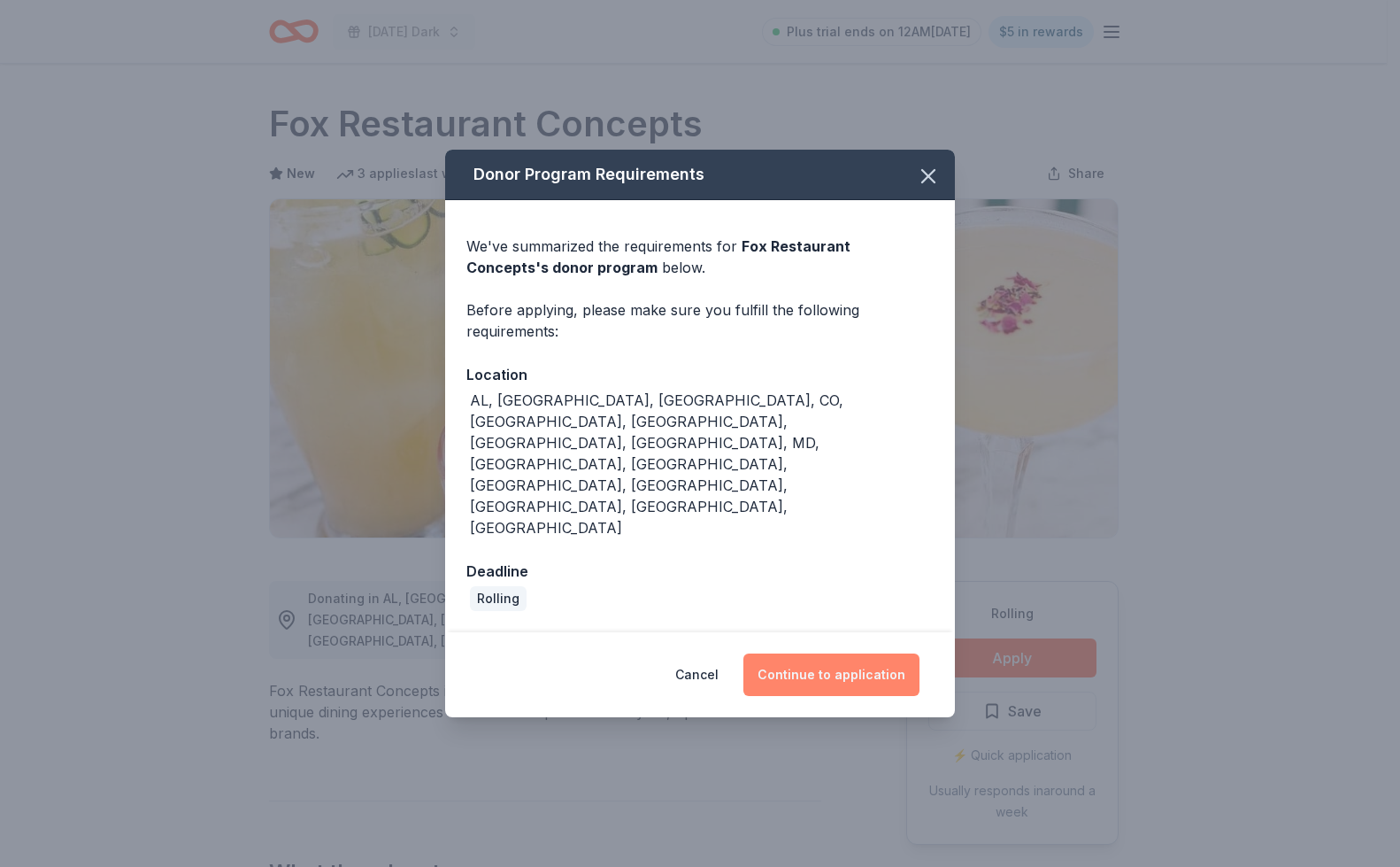
click at [840, 653] on button "Continue to application" at bounding box center [831, 674] width 177 height 43
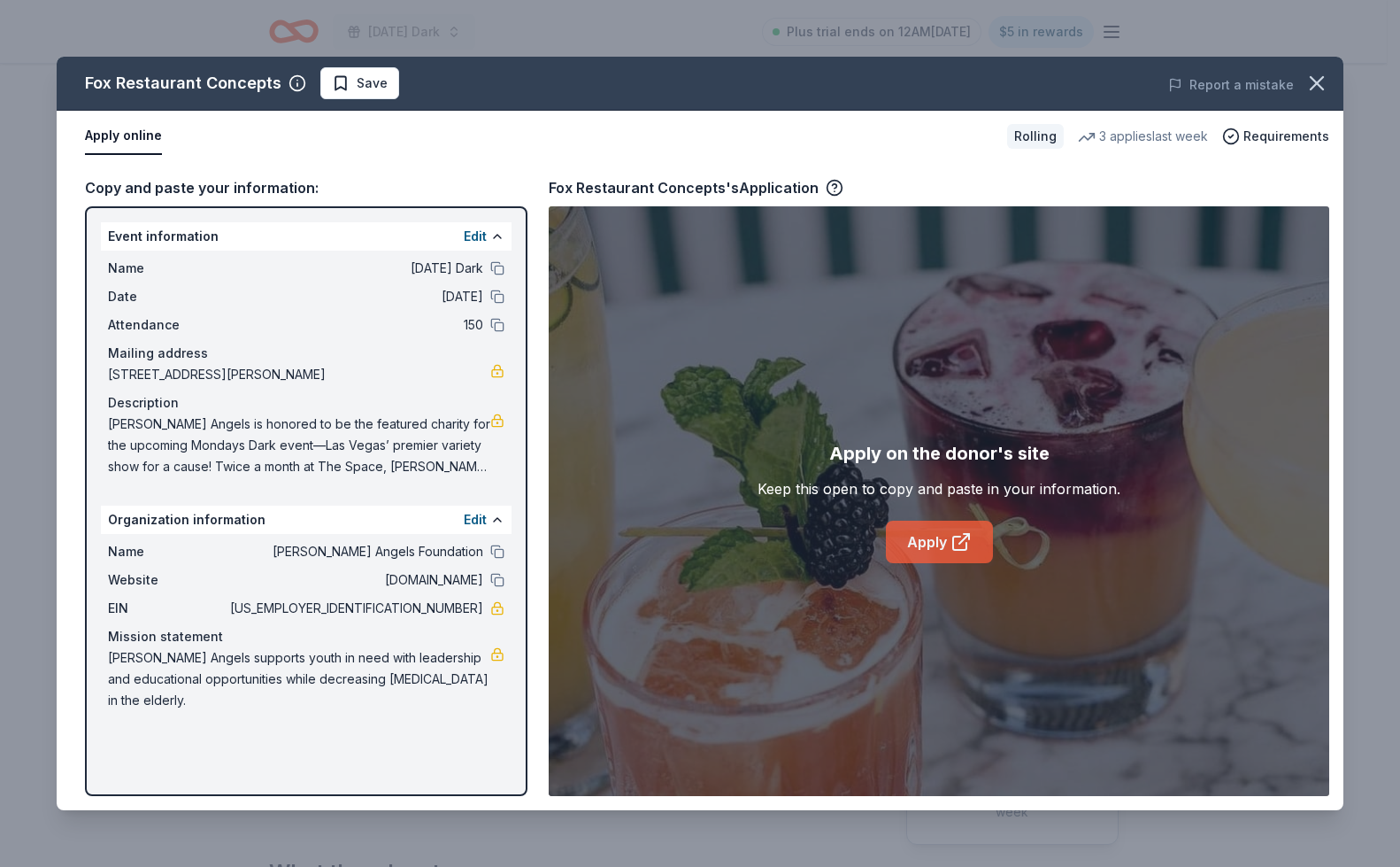
click at [939, 537] on link "Apply" at bounding box center [940, 542] width 107 height 43
click at [1314, 91] on icon "button" at bounding box center [1317, 83] width 25 height 25
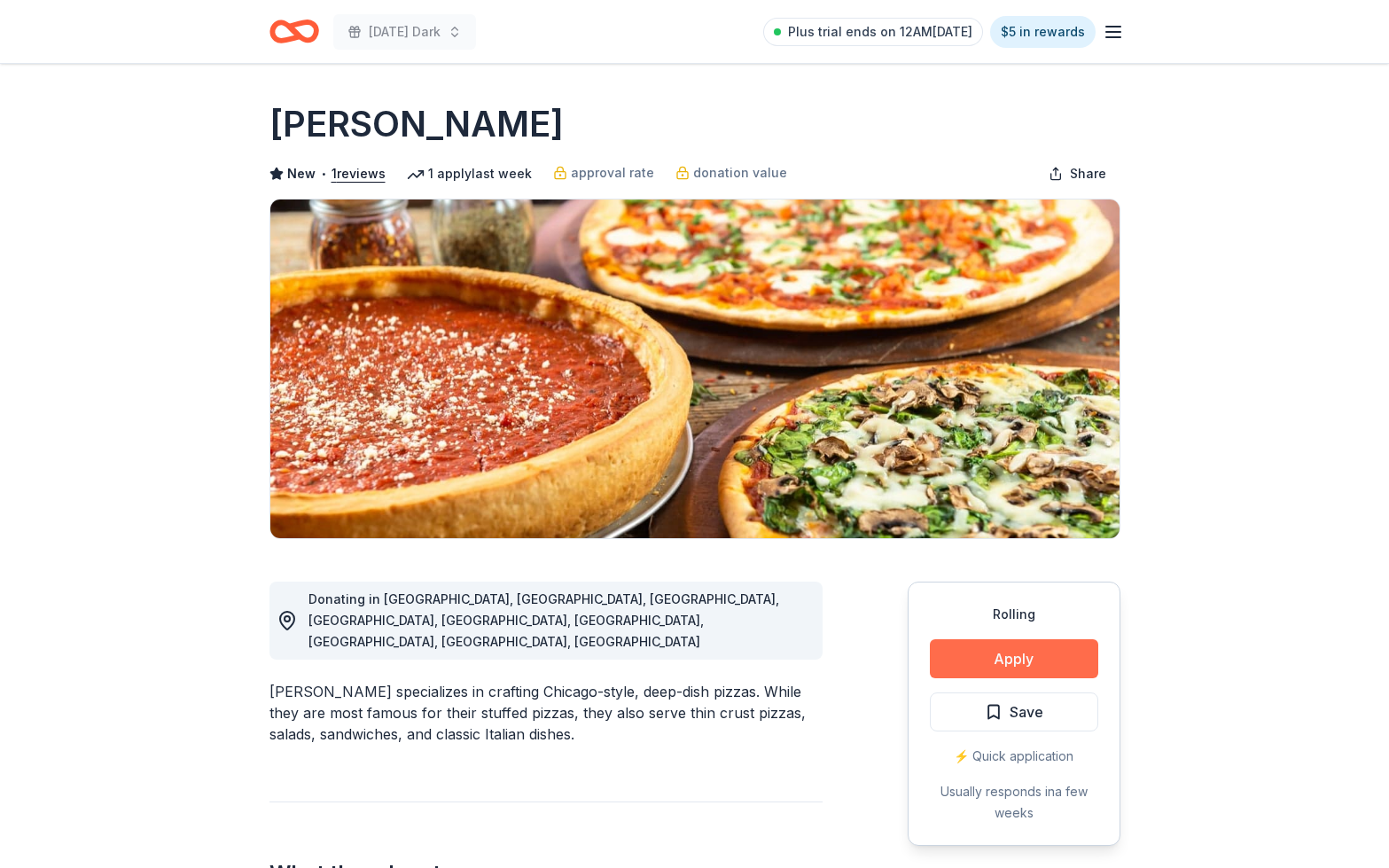
click at [1002, 665] on button "Apply" at bounding box center [1014, 658] width 169 height 39
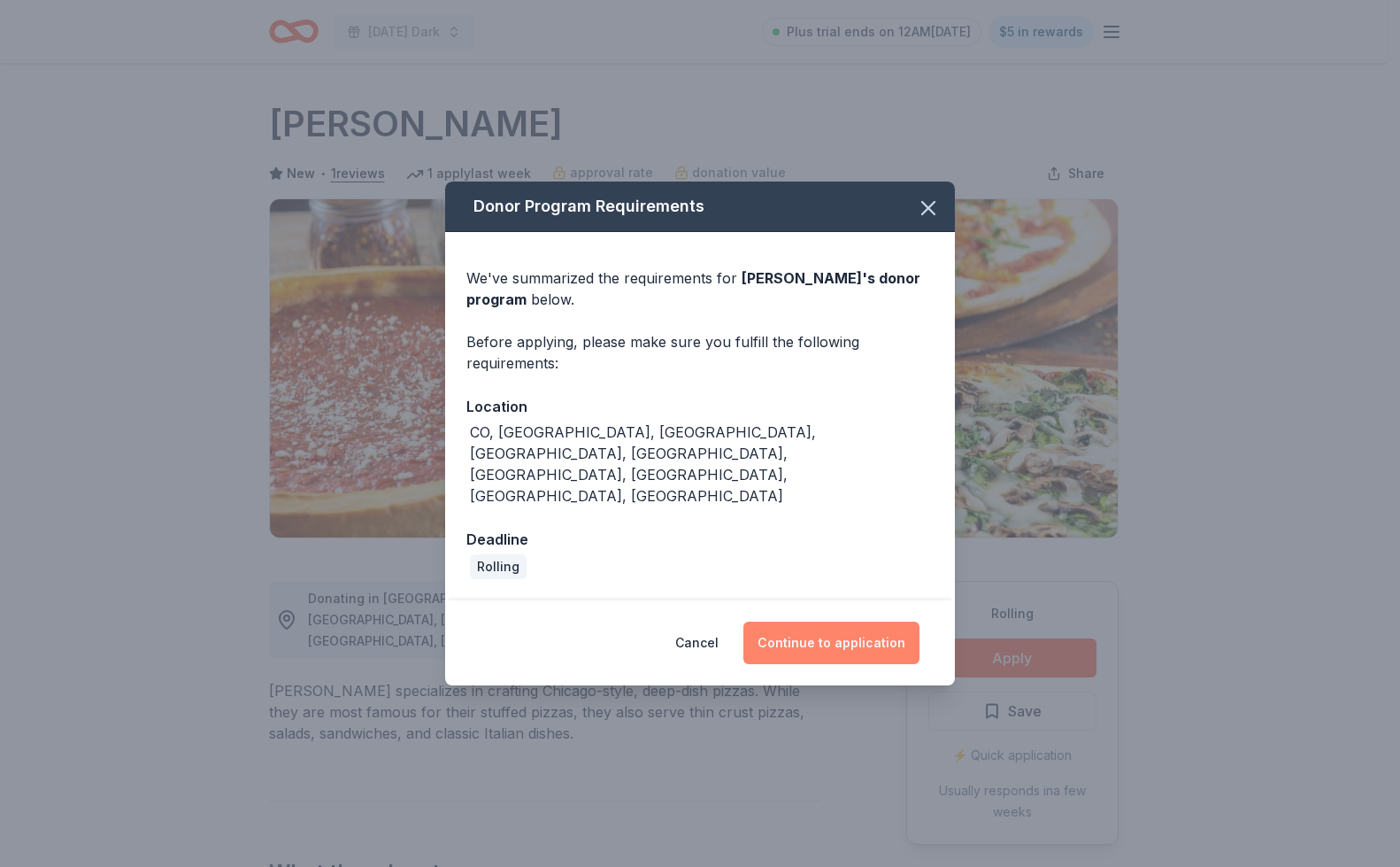
click at [831, 622] on button "Continue to application" at bounding box center [831, 642] width 177 height 43
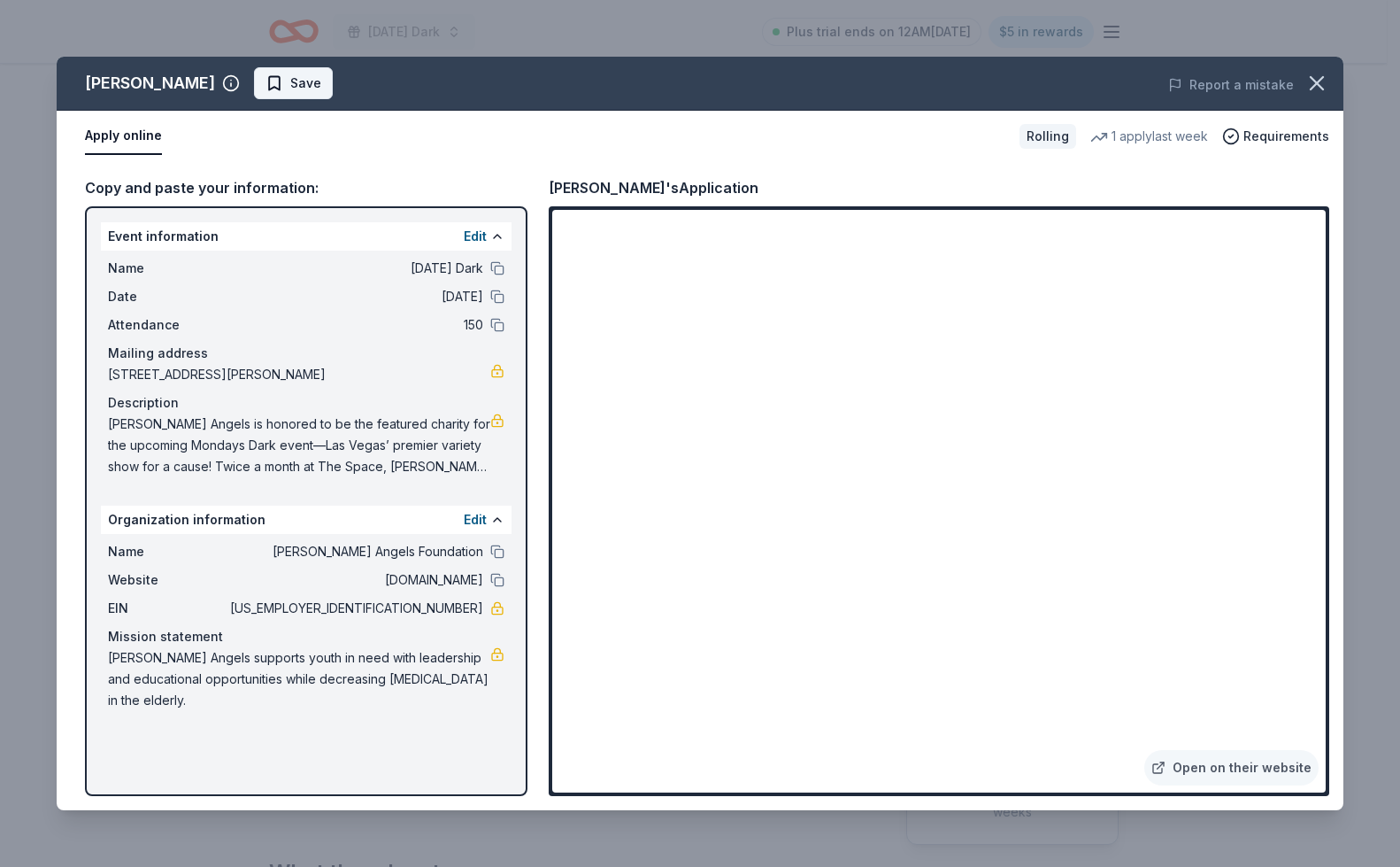
click at [290, 80] on span "Save" at bounding box center [305, 83] width 31 height 21
click at [300, 90] on html "Monday's Dark Plus trial ends on 12AM, 9/3 $5 in rewards Rolling Share Giordano…" at bounding box center [700, 433] width 1400 height 867
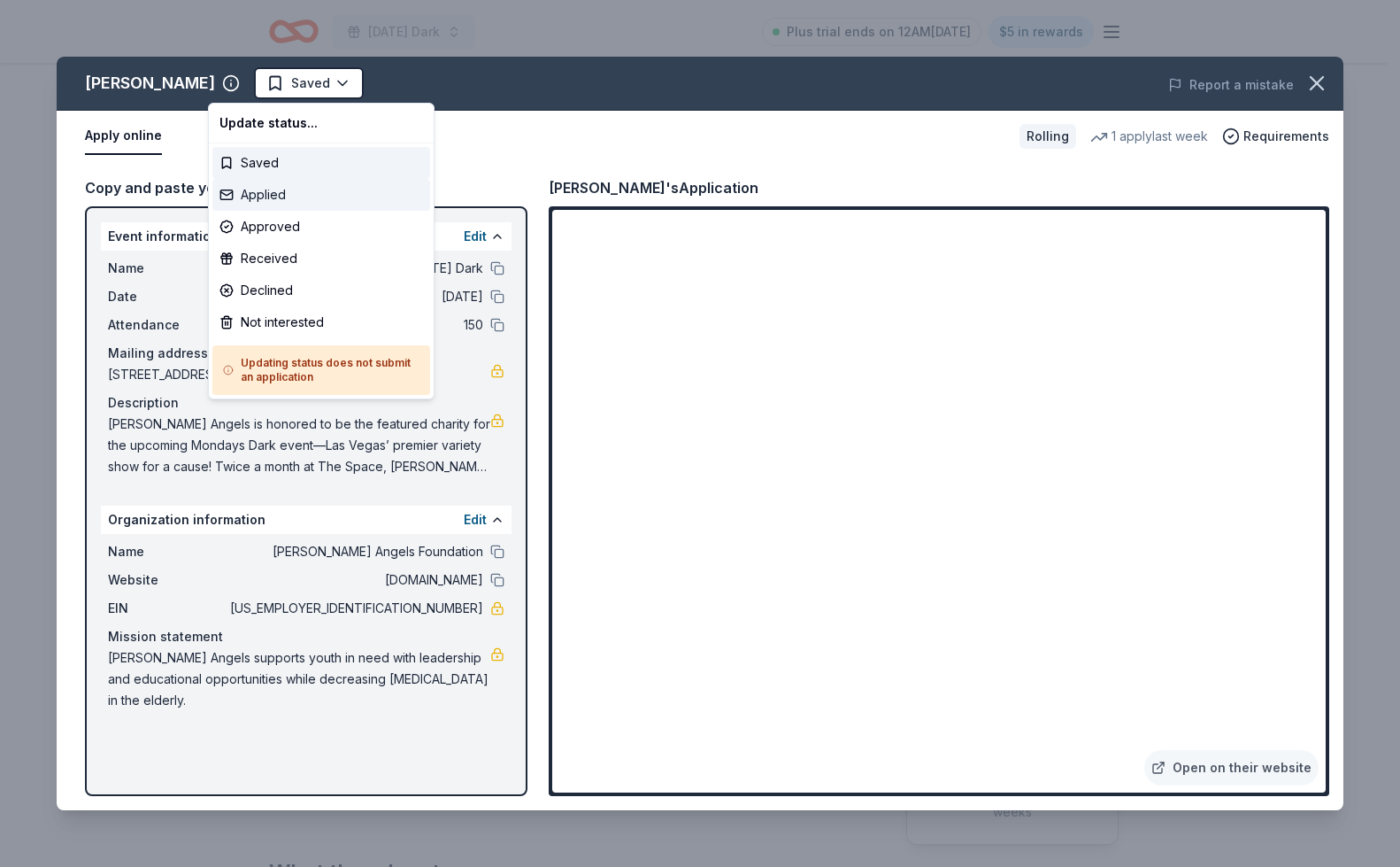
click at [296, 204] on div "Applied" at bounding box center [320, 194] width 217 height 32
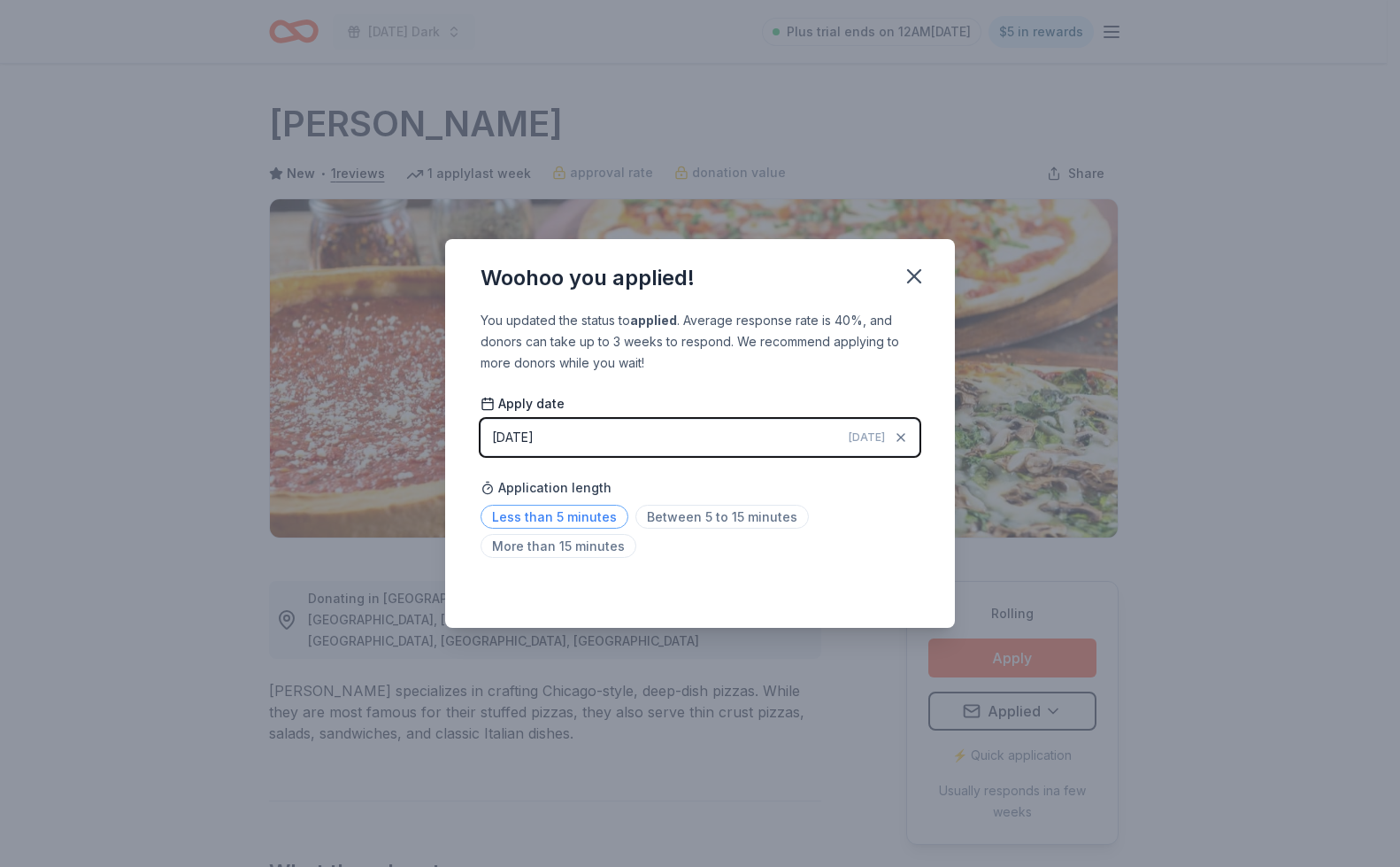
click at [586, 517] on span "Less than 5 minutes" at bounding box center [554, 516] width 148 height 24
click at [906, 277] on icon "button" at bounding box center [914, 276] width 25 height 25
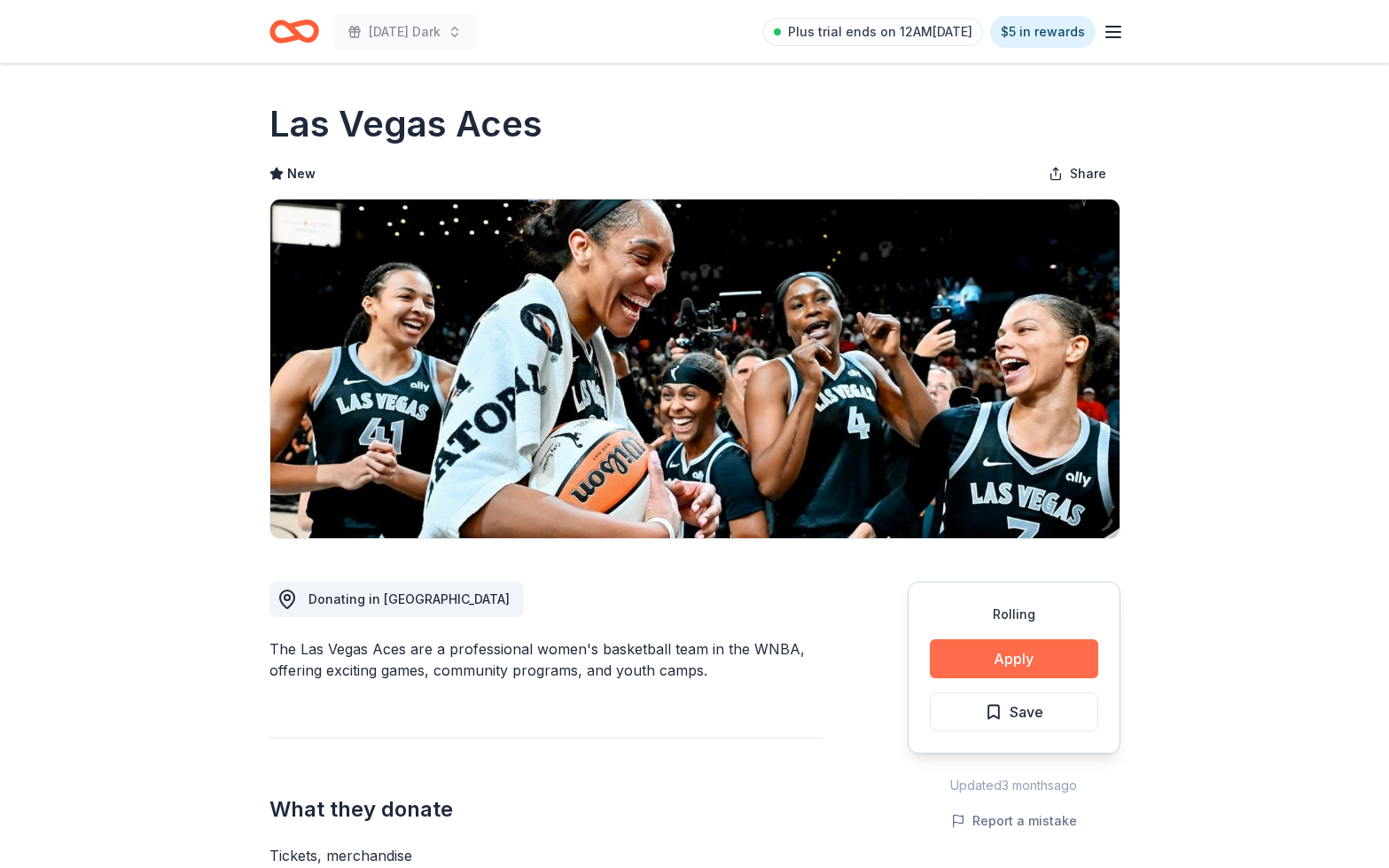
click at [1018, 662] on button "Apply" at bounding box center [1014, 658] width 169 height 39
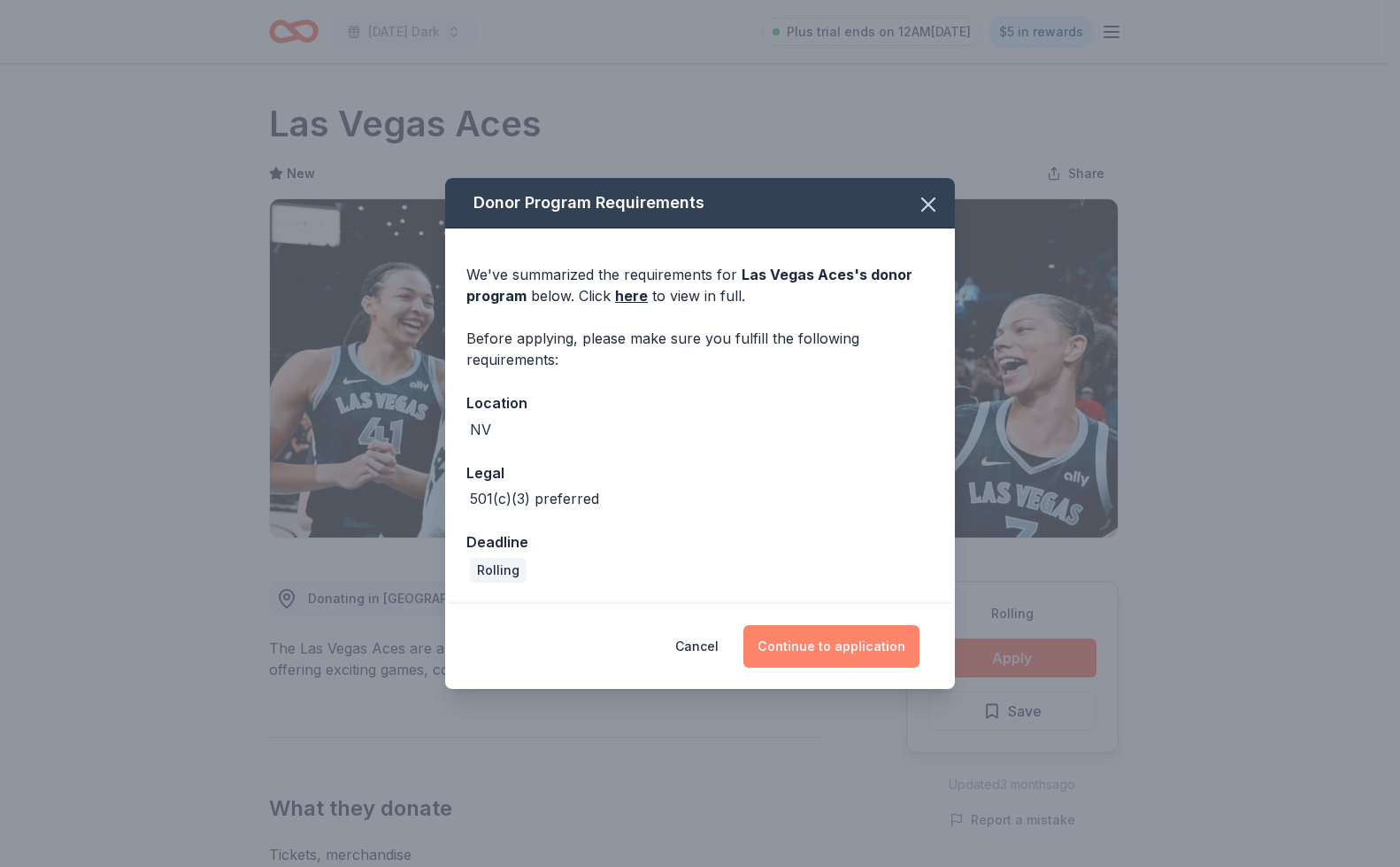
click at [799, 637] on button "Continue to application" at bounding box center [831, 646] width 177 height 43
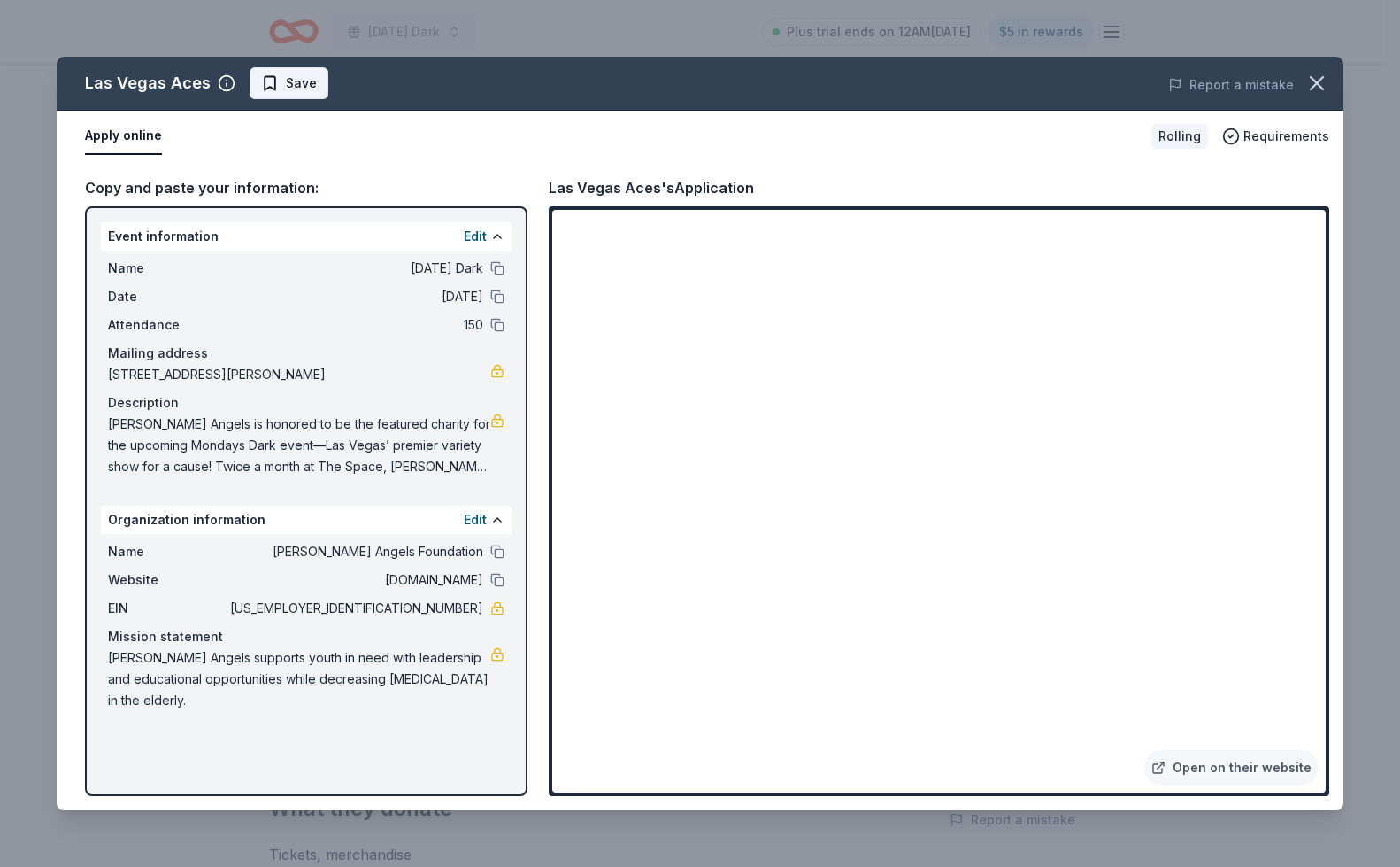
click at [306, 79] on span "Save" at bounding box center [301, 83] width 31 height 21
click at [306, 79] on html "Monday's Dark Plus trial ends on 12AM, 9/3 $5 in rewards Rolling Share Las Vega…" at bounding box center [700, 433] width 1400 height 867
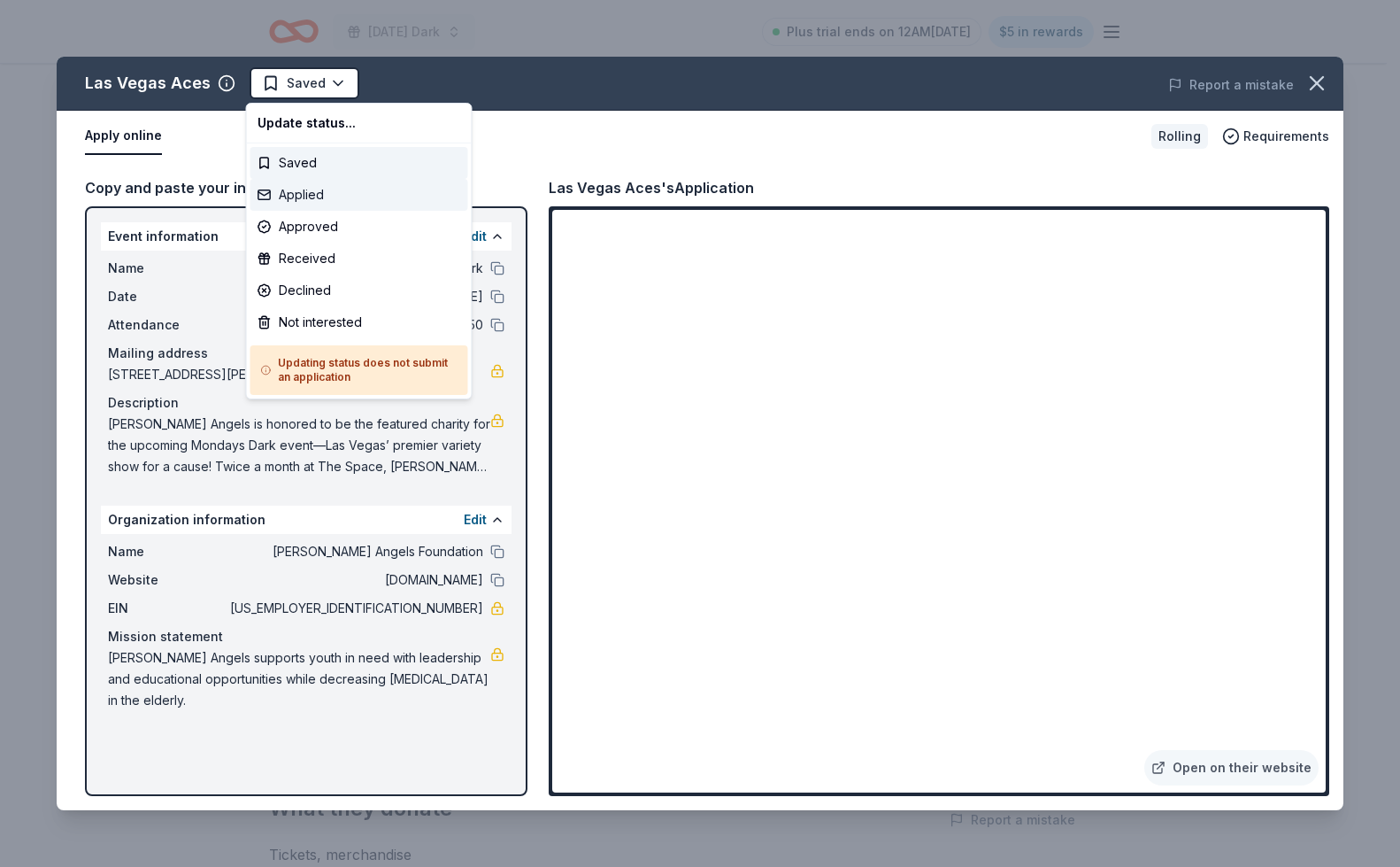
click at [309, 193] on div "Applied" at bounding box center [358, 194] width 217 height 32
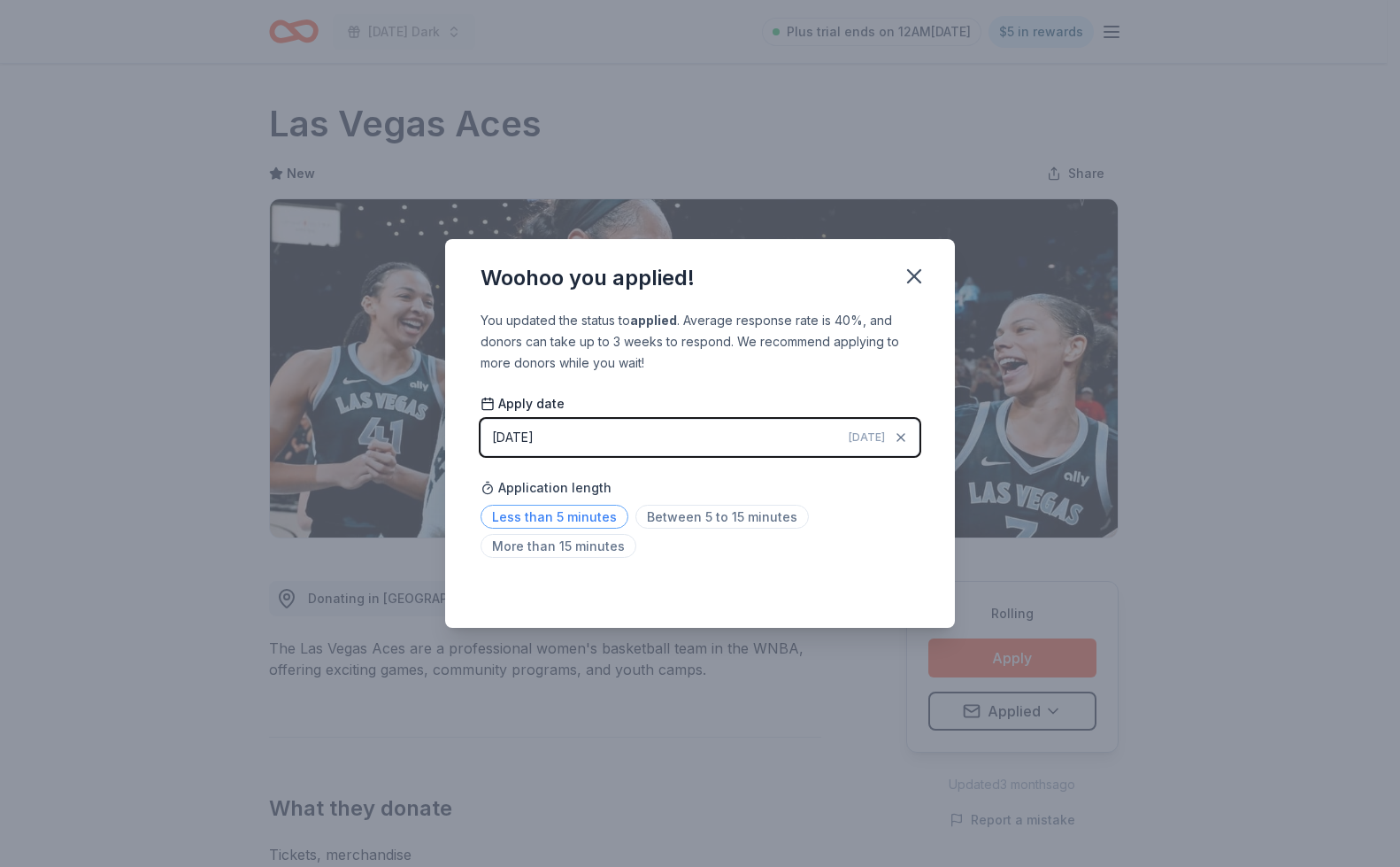
click at [603, 516] on span "Less than 5 minutes" at bounding box center [554, 516] width 148 height 24
click at [917, 272] on icon "button" at bounding box center [914, 276] width 12 height 12
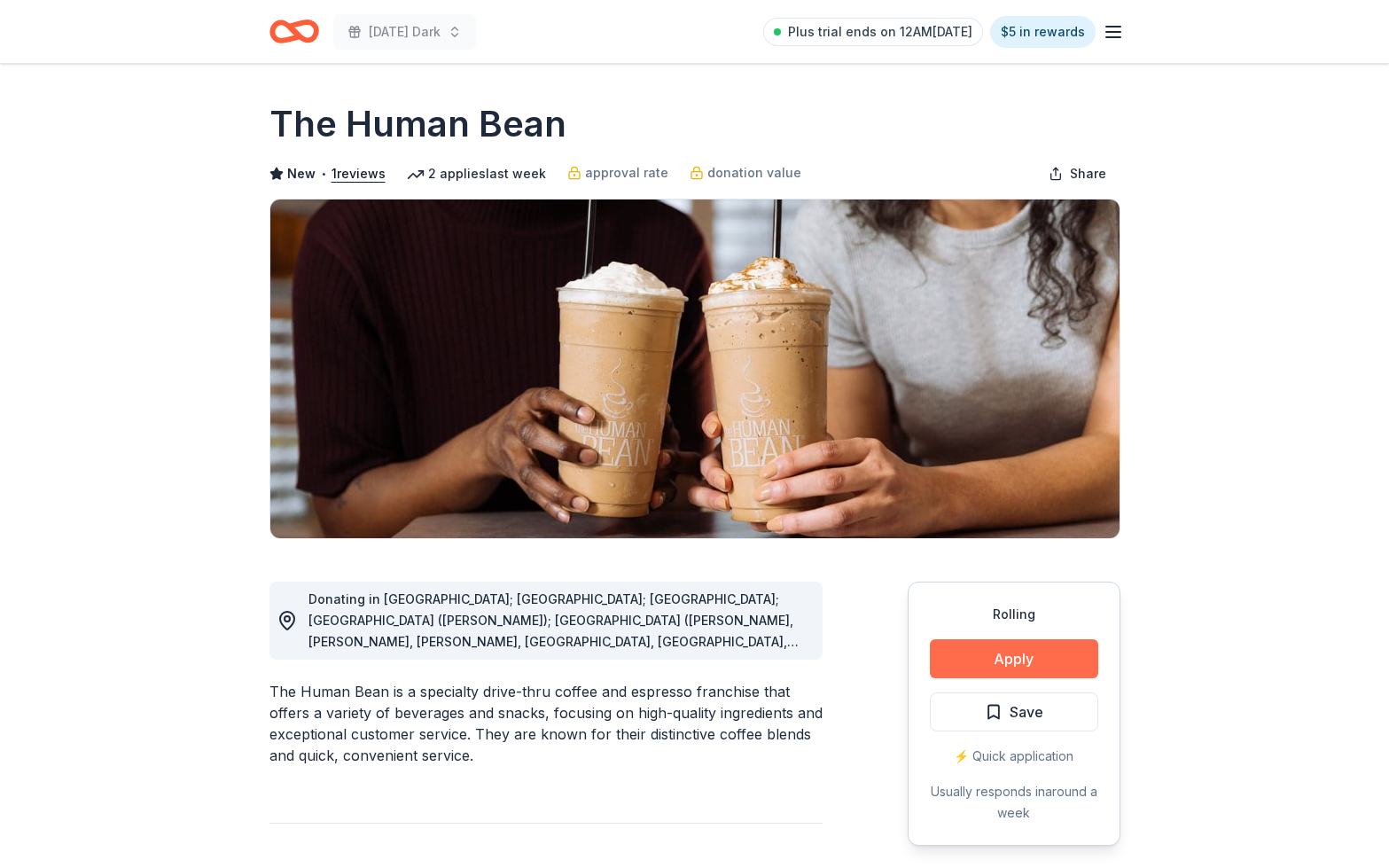
click at [1001, 664] on button "Apply" at bounding box center [1014, 658] width 169 height 39
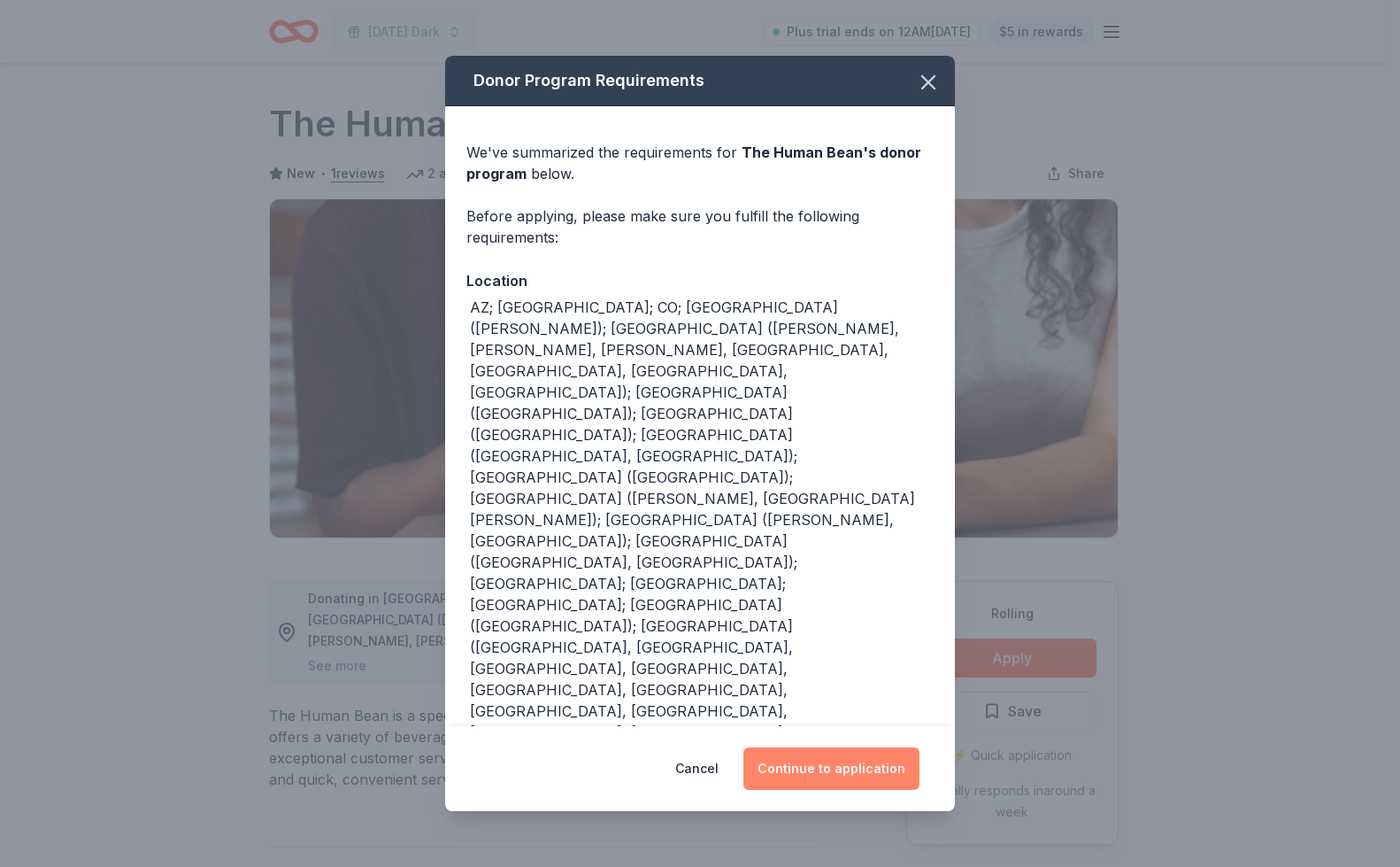
click at [854, 747] on button "Continue to application" at bounding box center [831, 768] width 177 height 43
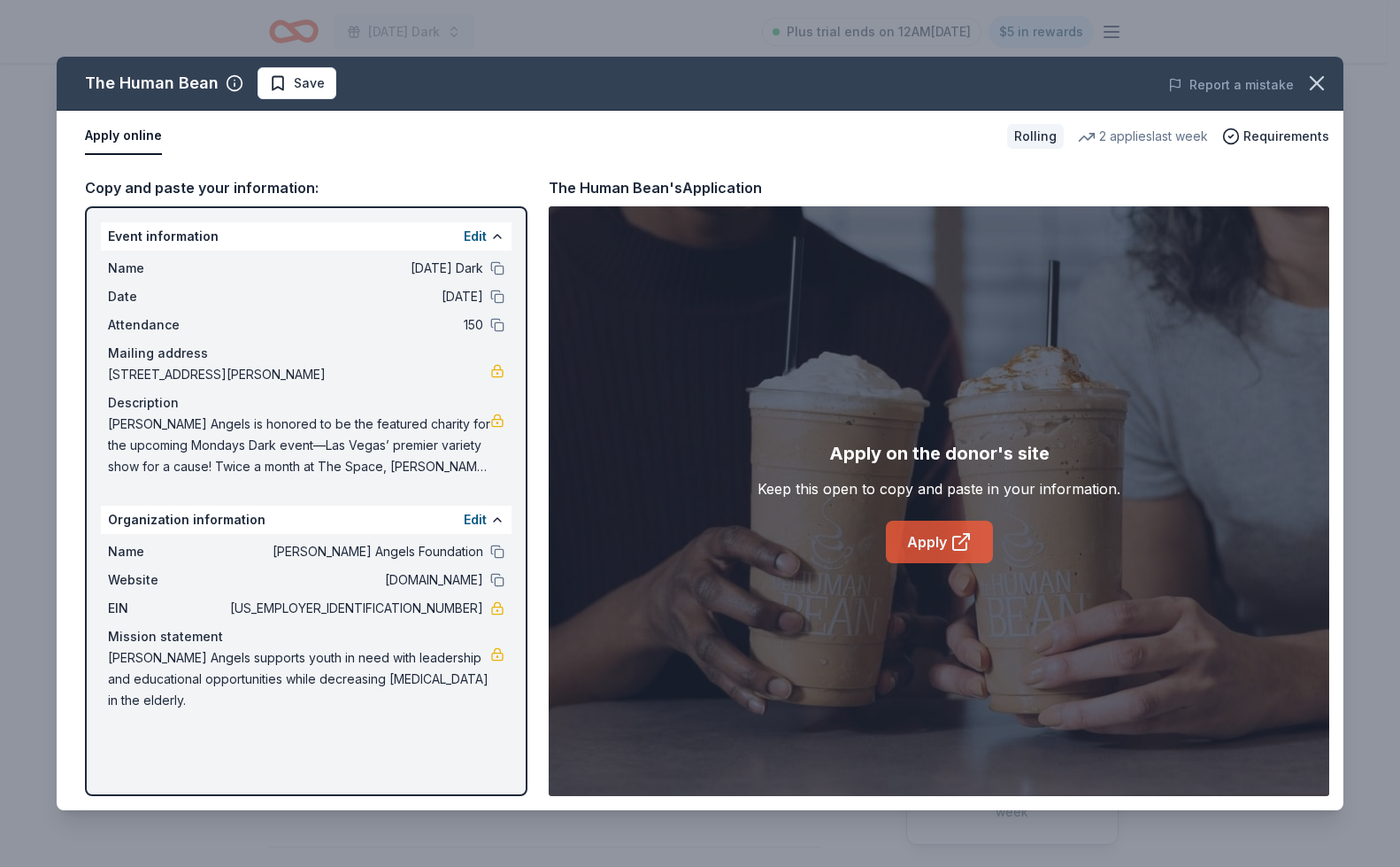
click at [932, 541] on link "Apply" at bounding box center [940, 542] width 107 height 43
click at [326, 91] on button "Save" at bounding box center [296, 83] width 79 height 32
click at [326, 91] on html "[DATE] Dark Plus trial ends on 12AM[DATE] $5 in rewards Rolling Share The Human…" at bounding box center [700, 433] width 1400 height 867
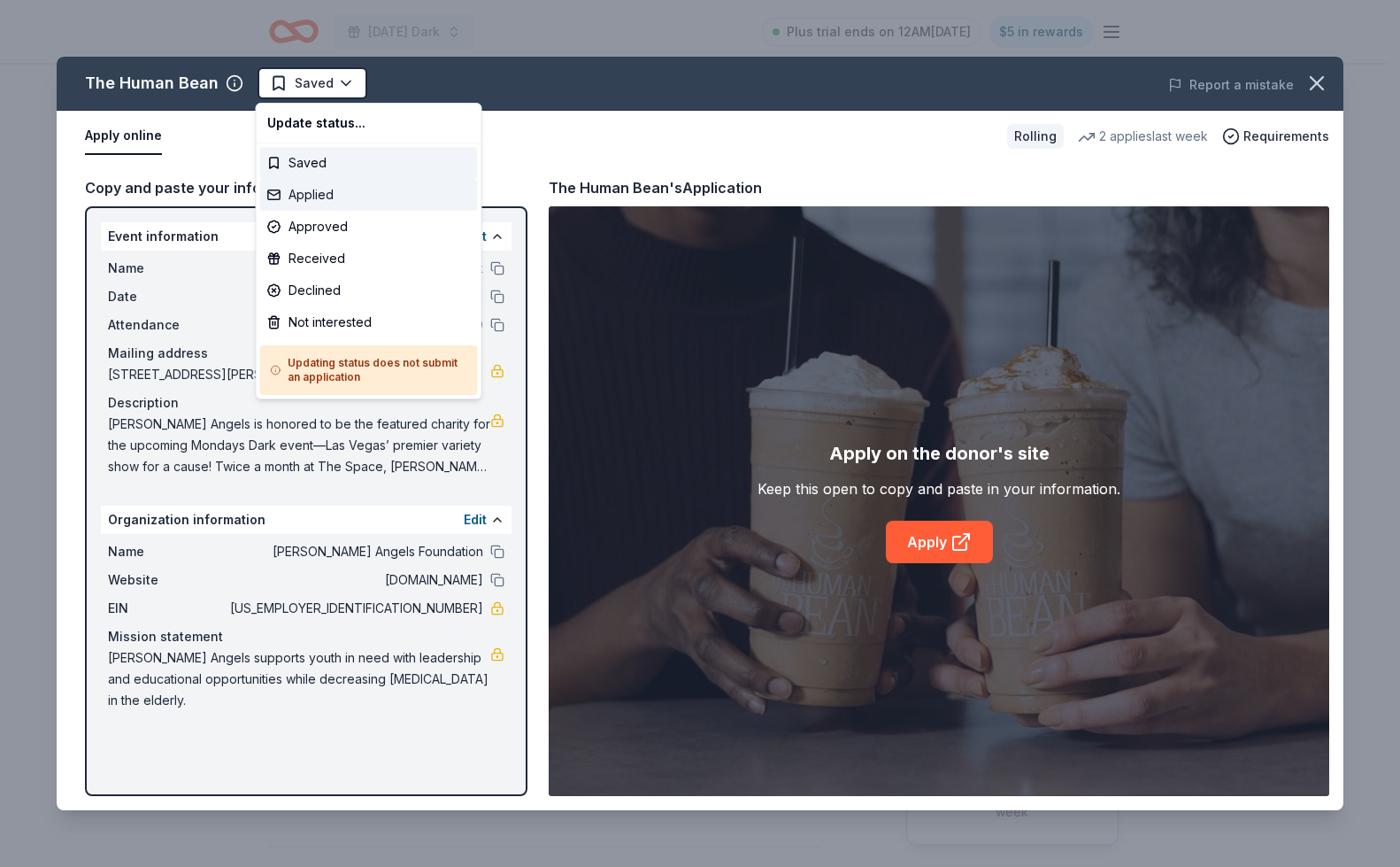
click at [319, 202] on div "Applied" at bounding box center [368, 194] width 217 height 32
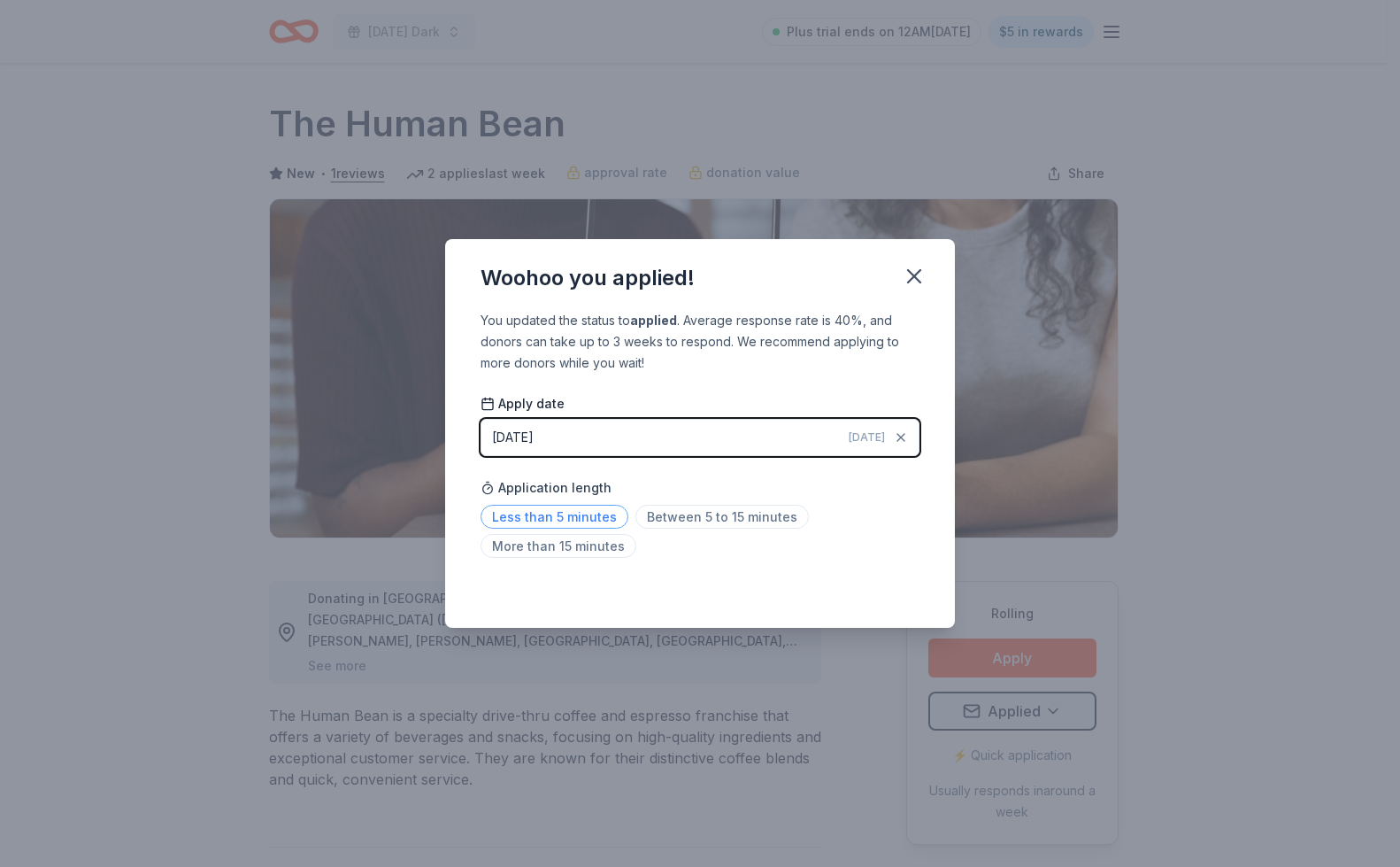
click at [594, 511] on span "Less than 5 minutes" at bounding box center [554, 516] width 148 height 24
click at [912, 277] on icon "button" at bounding box center [914, 276] width 12 height 12
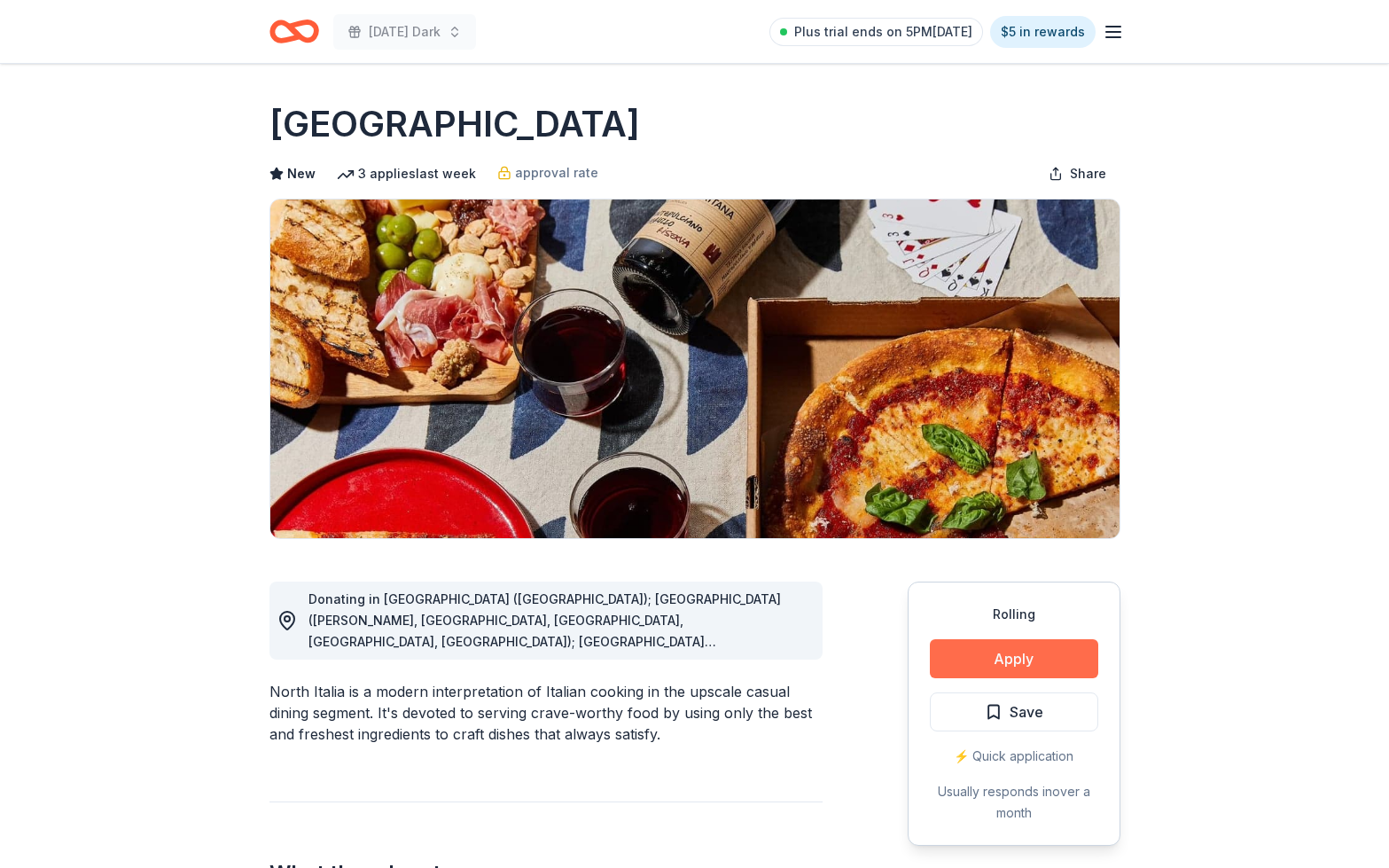
click at [978, 656] on button "Apply" at bounding box center [1014, 658] width 169 height 39
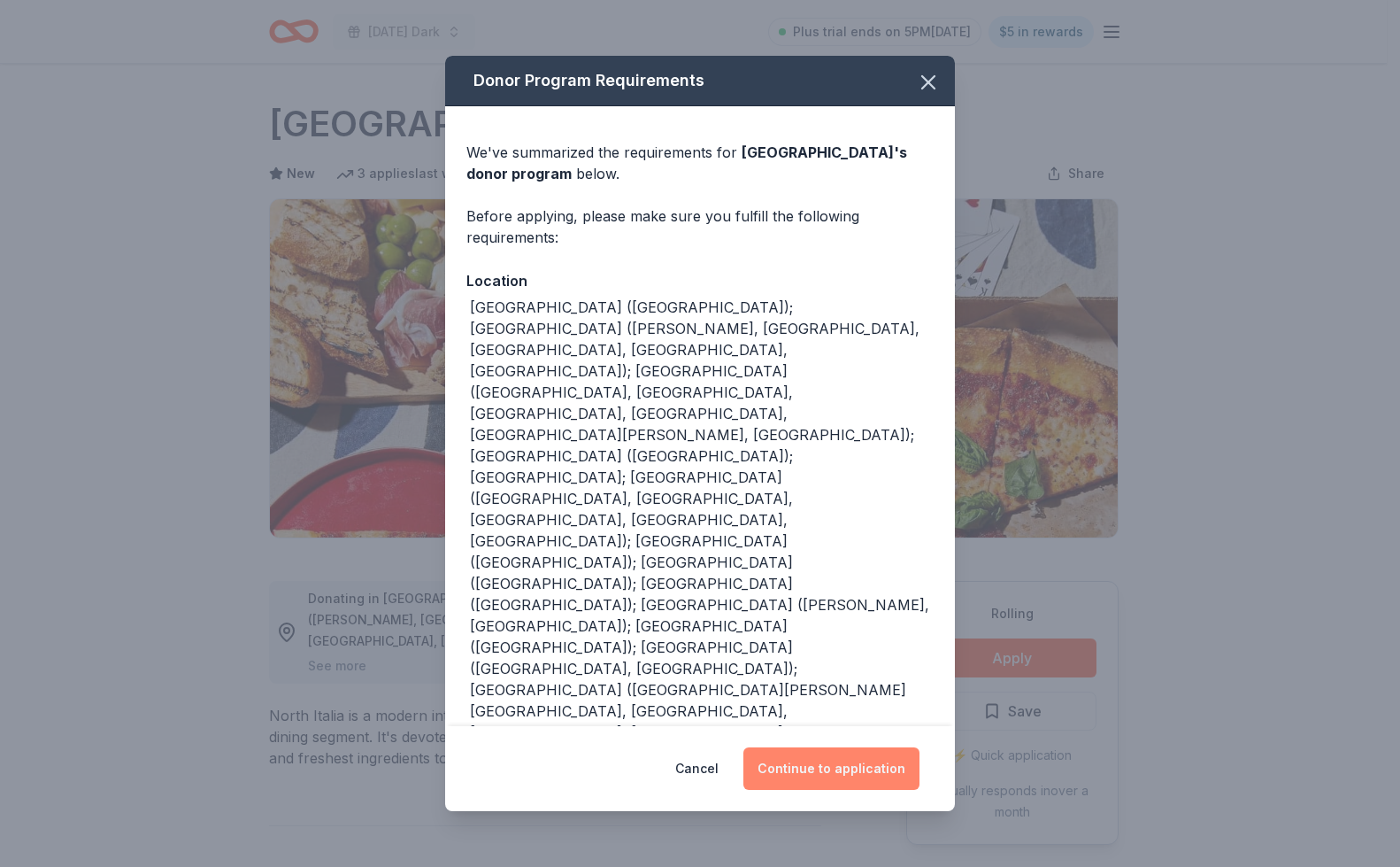
click at [842, 747] on button "Continue to application" at bounding box center [831, 768] width 177 height 43
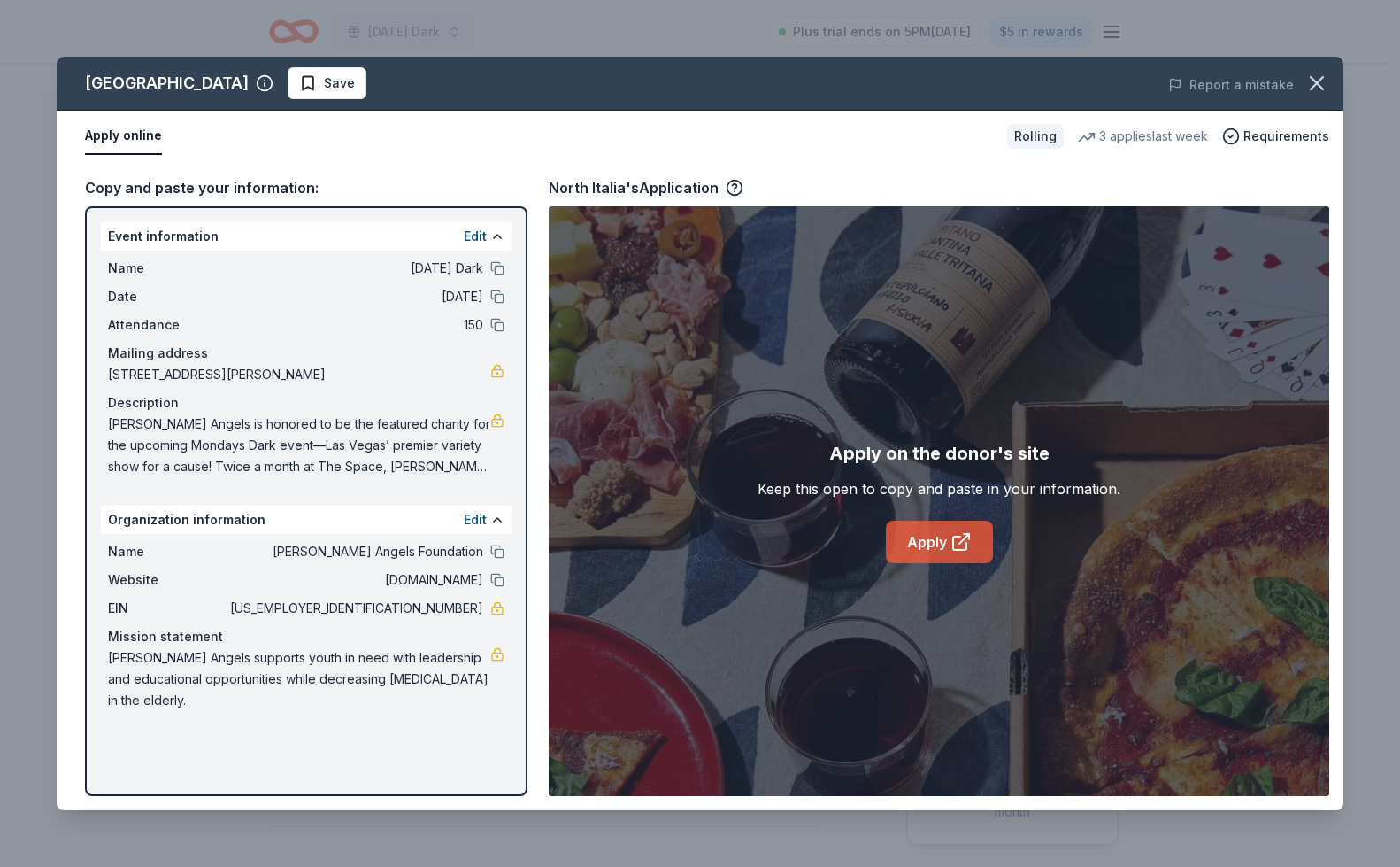
click at [924, 554] on link "Apply" at bounding box center [940, 542] width 107 height 43
click at [324, 83] on span "Save" at bounding box center [339, 83] width 31 height 21
click at [261, 83] on html "Monday's Dark Plus trial ends on 5PM, 9/2 $5 in rewards Rolling Share North Ita…" at bounding box center [700, 433] width 1400 height 867
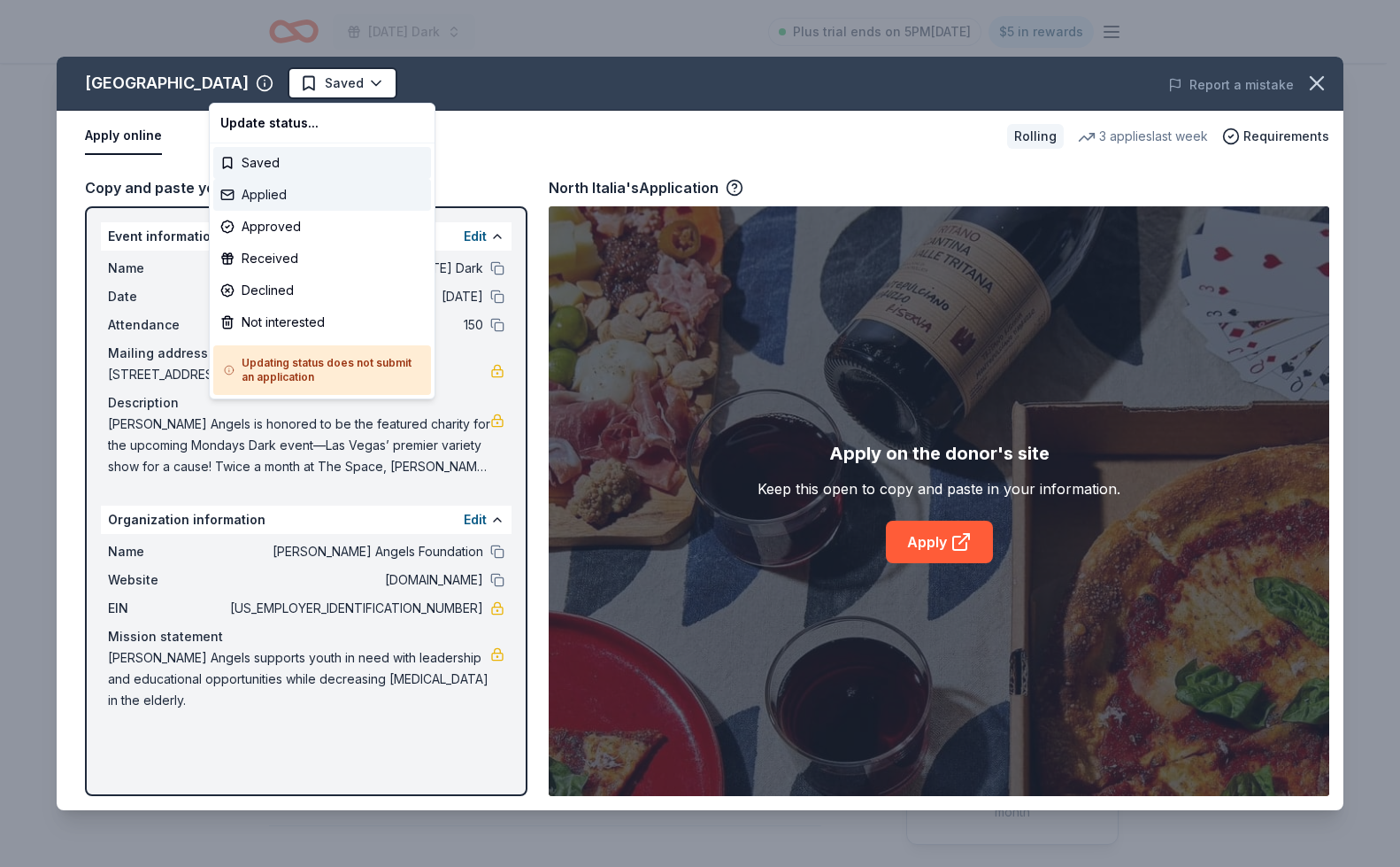
click at [263, 189] on div "Applied" at bounding box center [321, 194] width 217 height 32
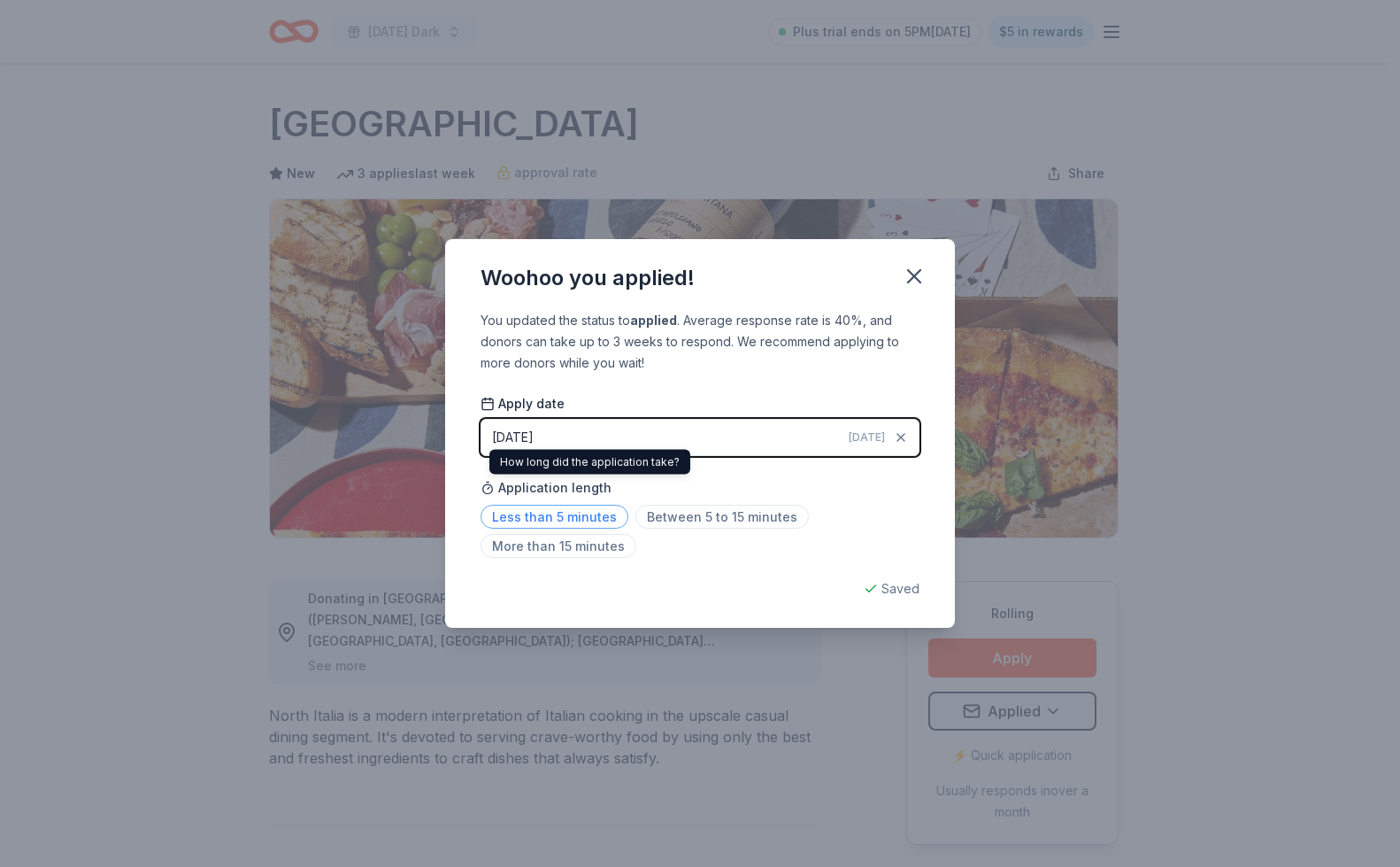
click at [582, 516] on span "Less than 5 minutes" at bounding box center [554, 516] width 148 height 24
click at [914, 275] on icon "button" at bounding box center [914, 276] width 12 height 12
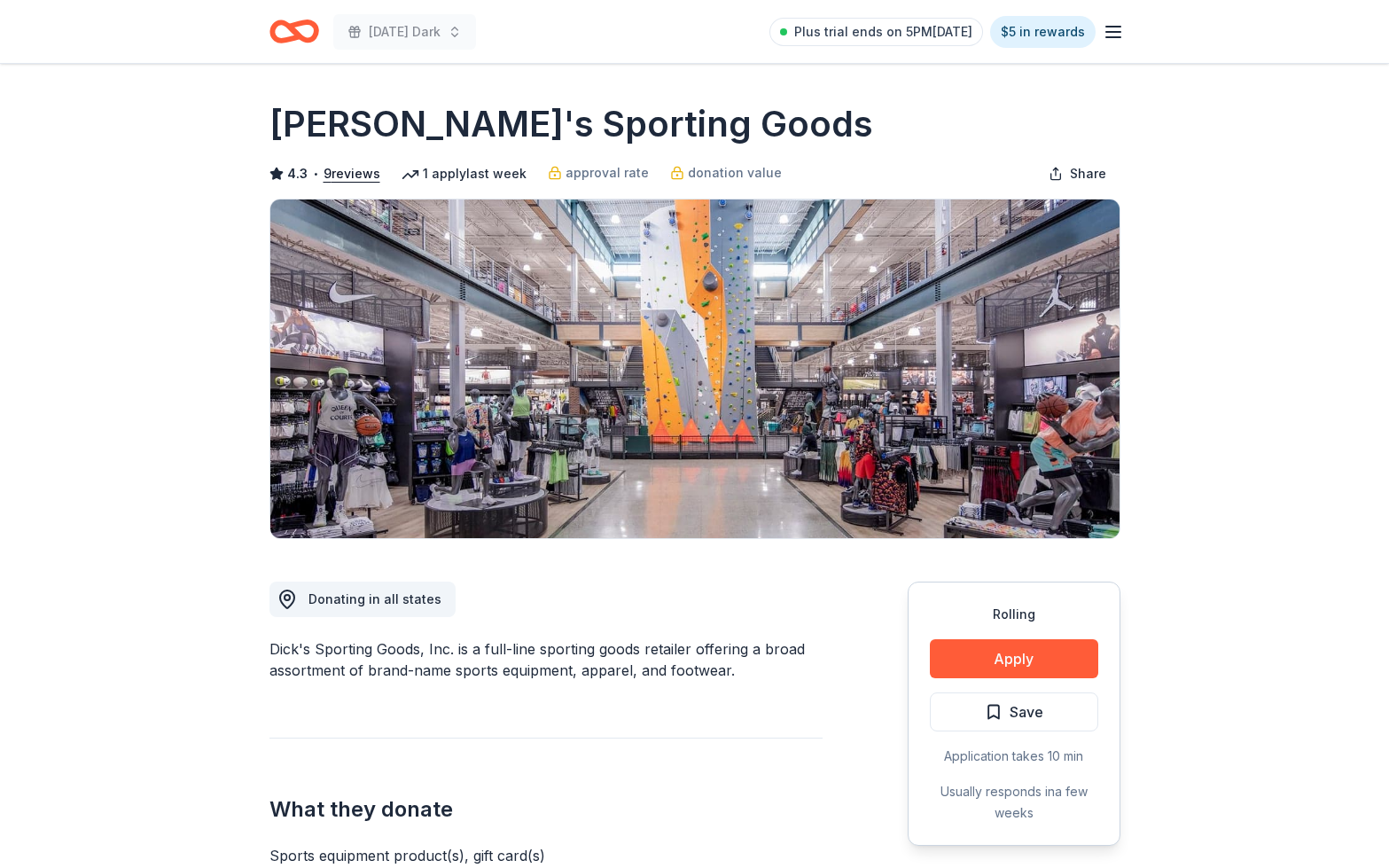
click at [970, 678] on div "Rolling Apply Save Application takes 10 min Usually responds in a few weeks" at bounding box center [1013, 713] width 212 height 264
click at [970, 665] on button "Apply" at bounding box center [1014, 658] width 169 height 39
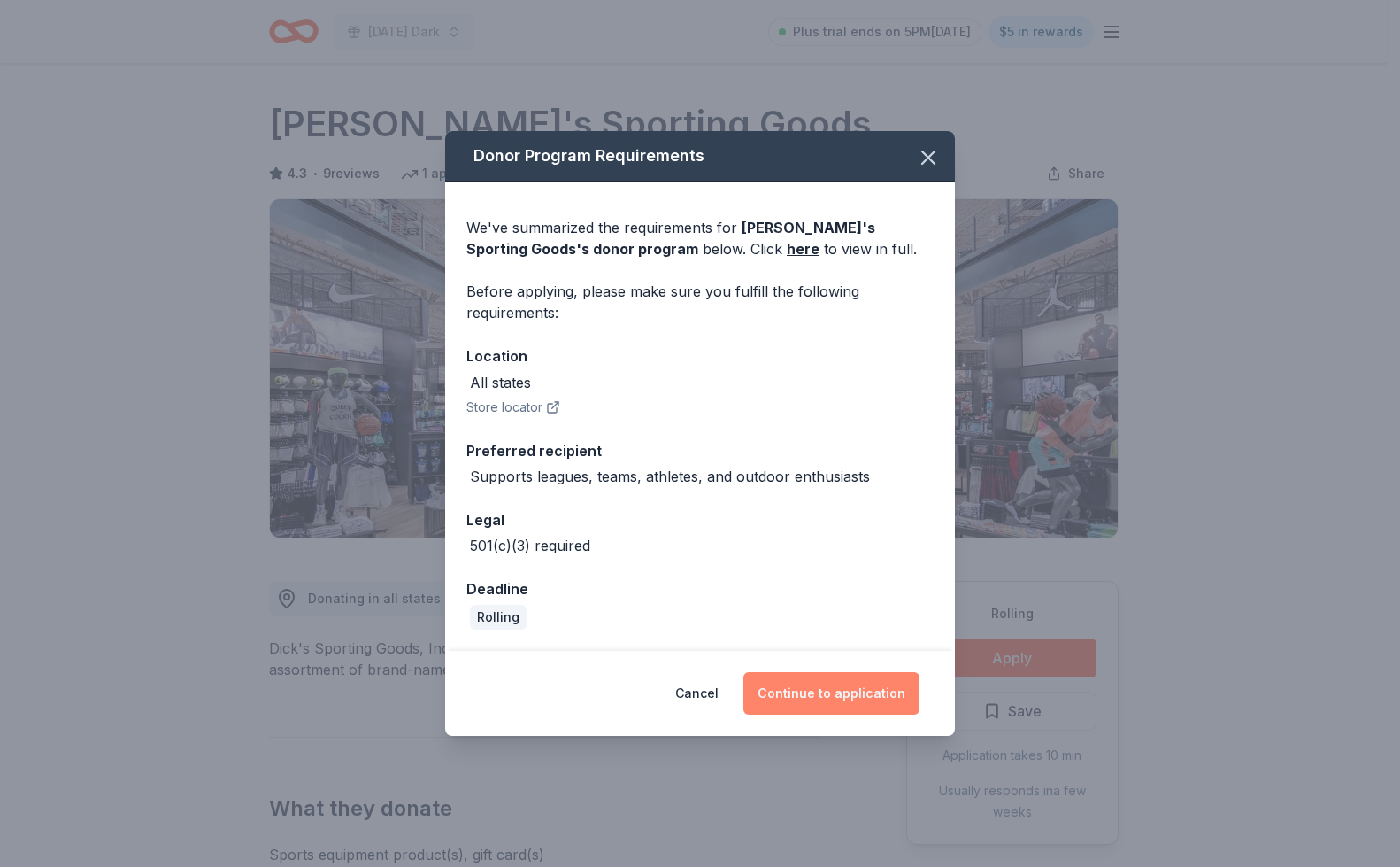
click at [875, 690] on button "Continue to application" at bounding box center [831, 693] width 177 height 43
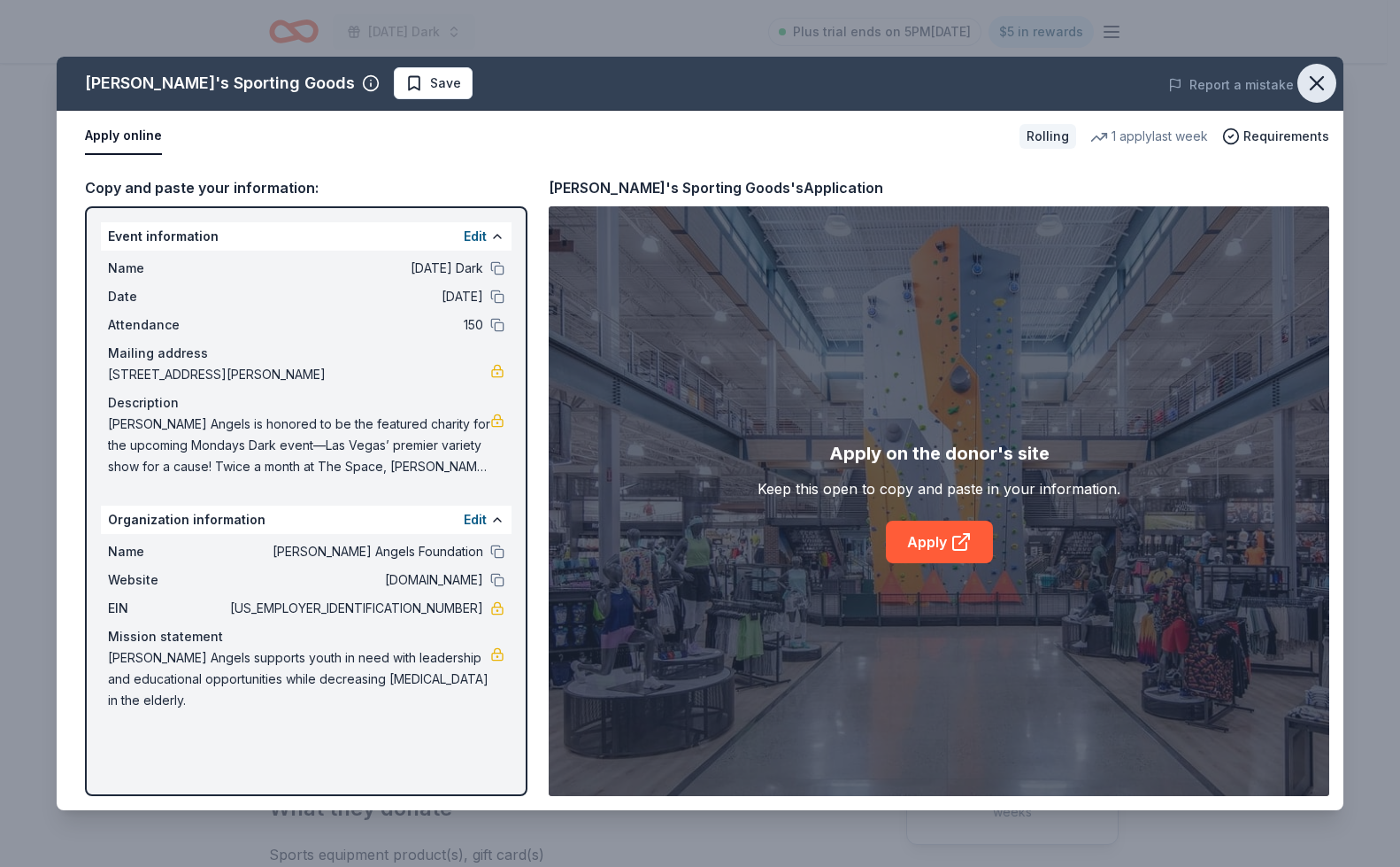
click at [1316, 79] on icon "button" at bounding box center [1317, 83] width 25 height 25
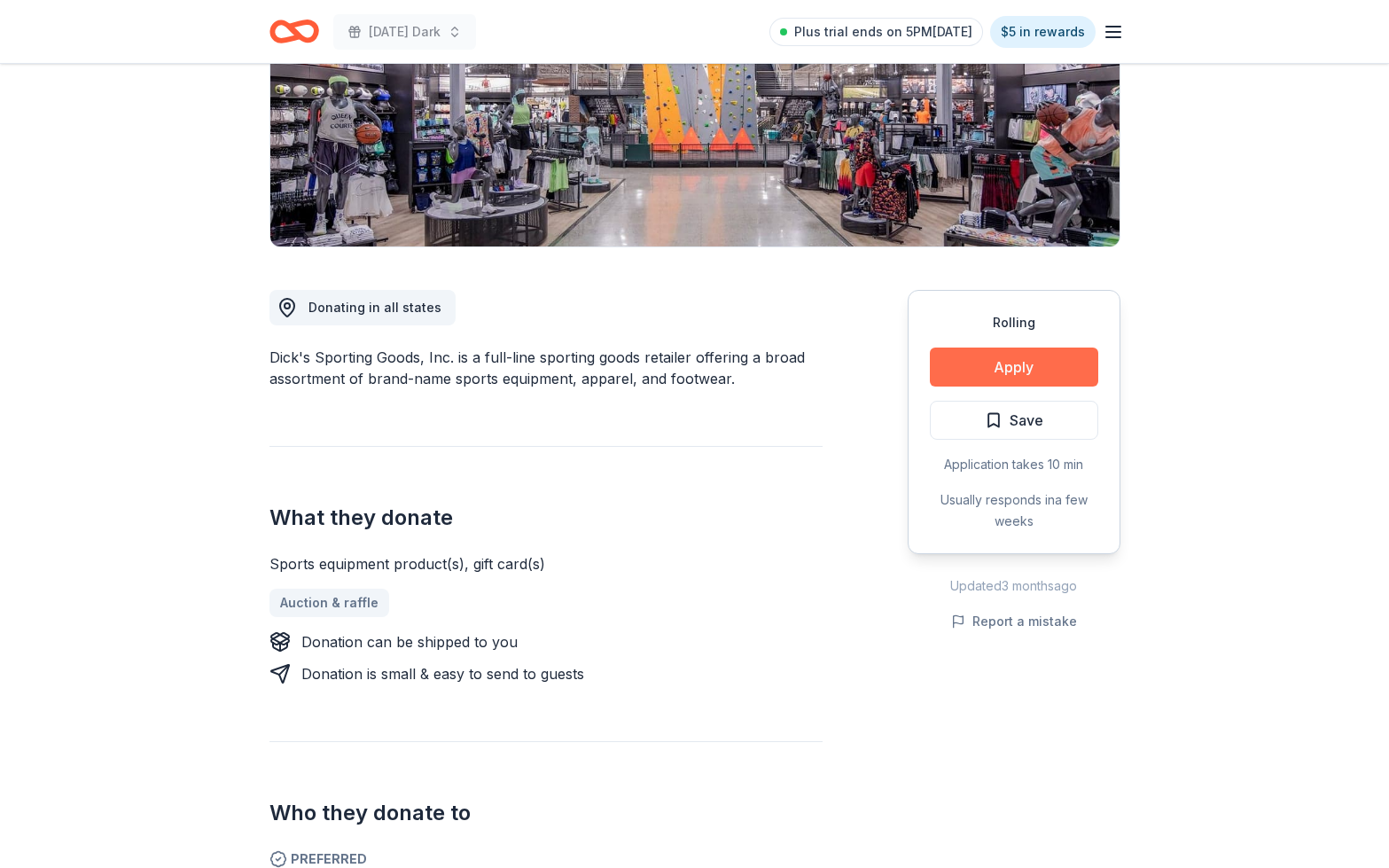
scroll to position [301, 0]
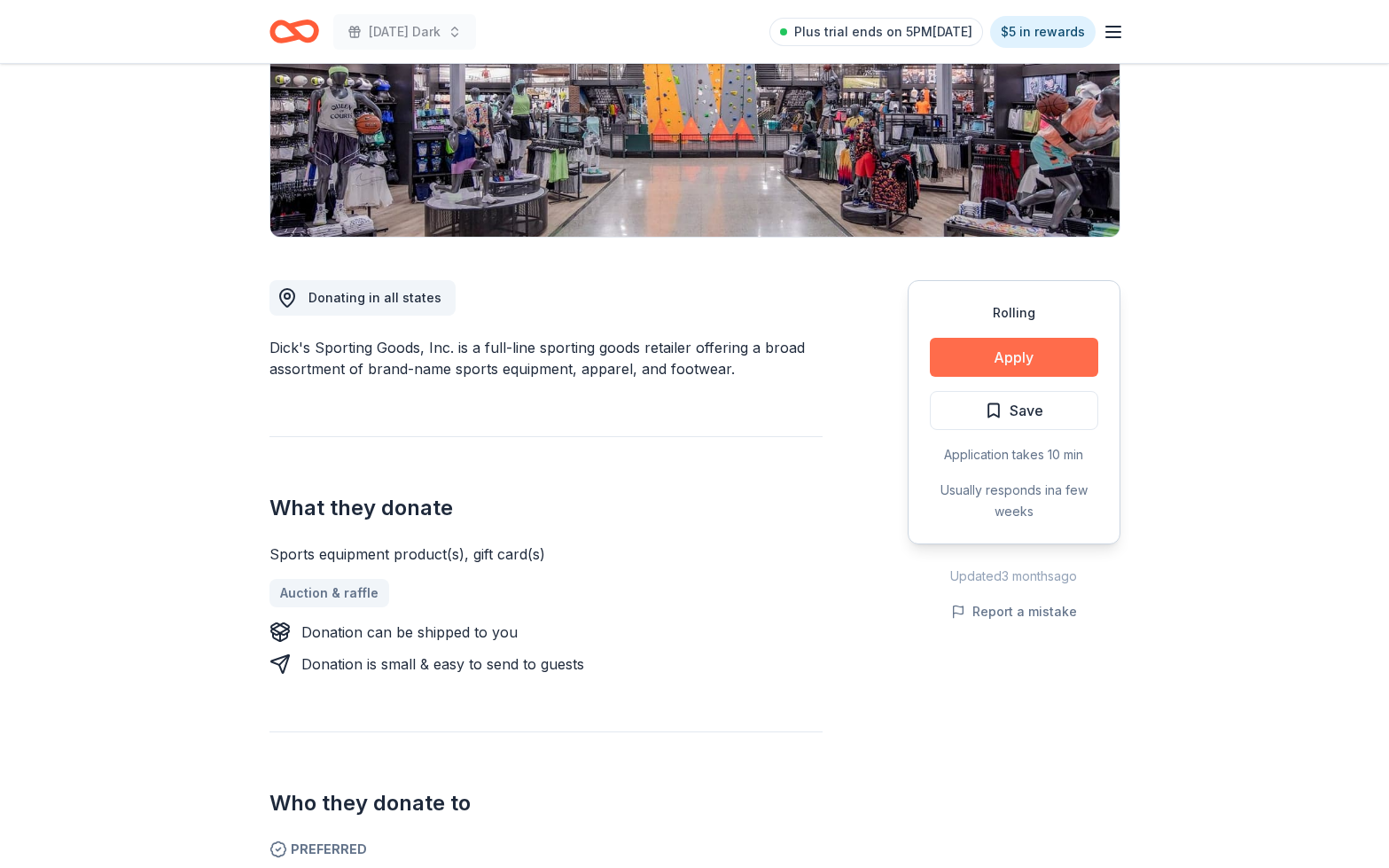
click at [1047, 351] on button "Apply" at bounding box center [1014, 357] width 169 height 39
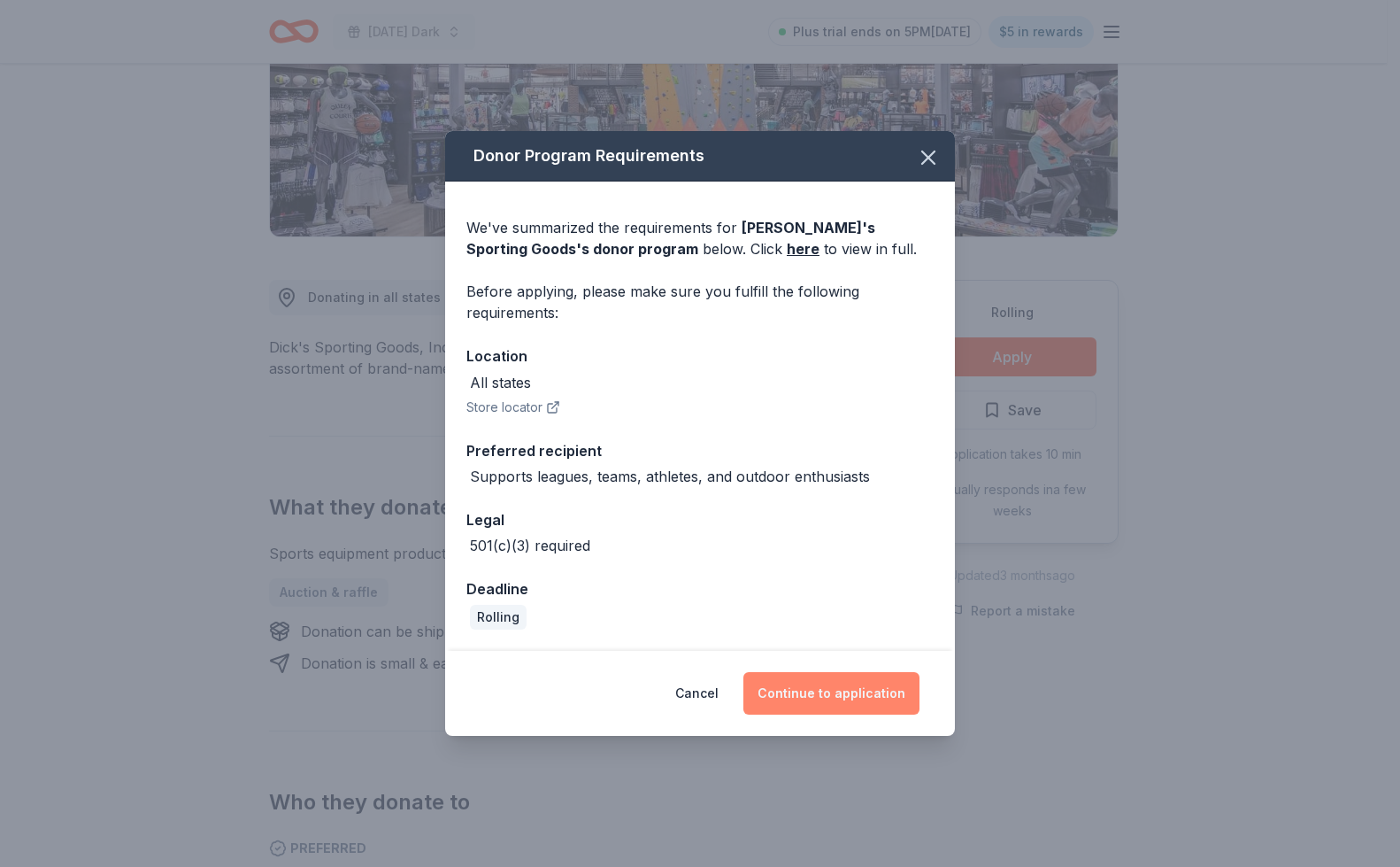
click at [882, 683] on button "Continue to application" at bounding box center [831, 693] width 177 height 43
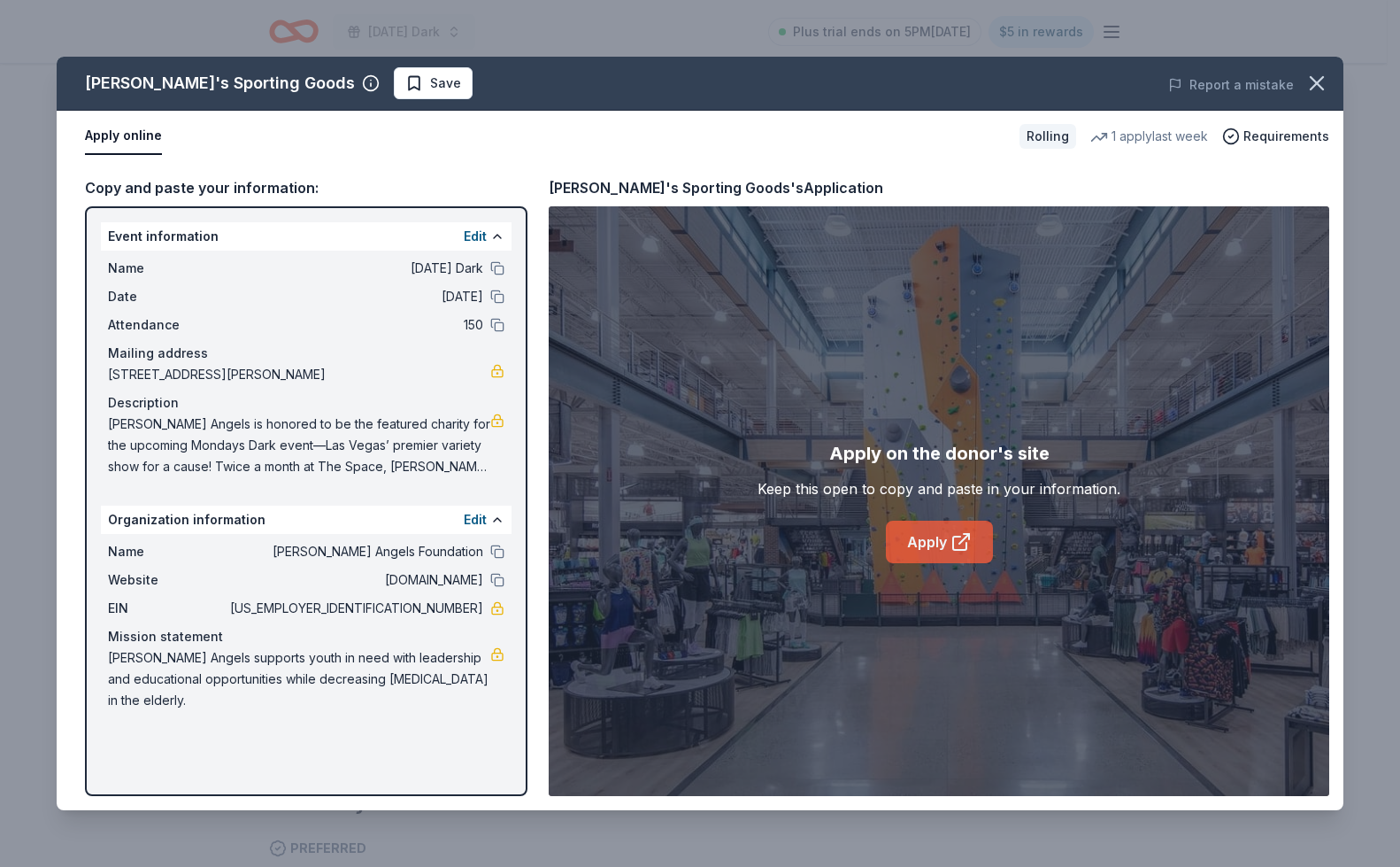
click at [930, 548] on link "Apply" at bounding box center [940, 542] width 107 height 43
click at [1307, 83] on icon "button" at bounding box center [1317, 83] width 25 height 25
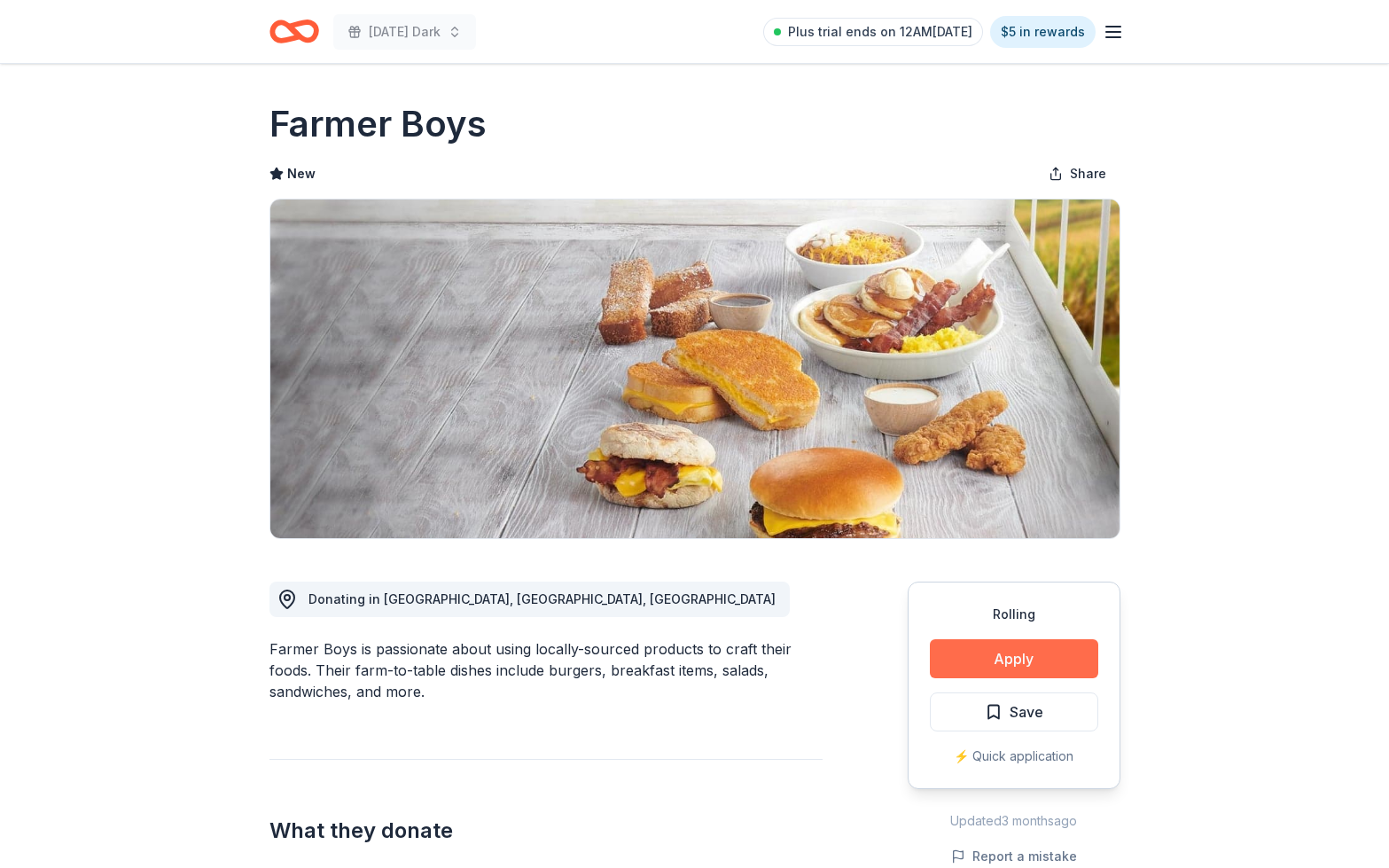
click at [1048, 649] on button "Apply" at bounding box center [1014, 658] width 169 height 39
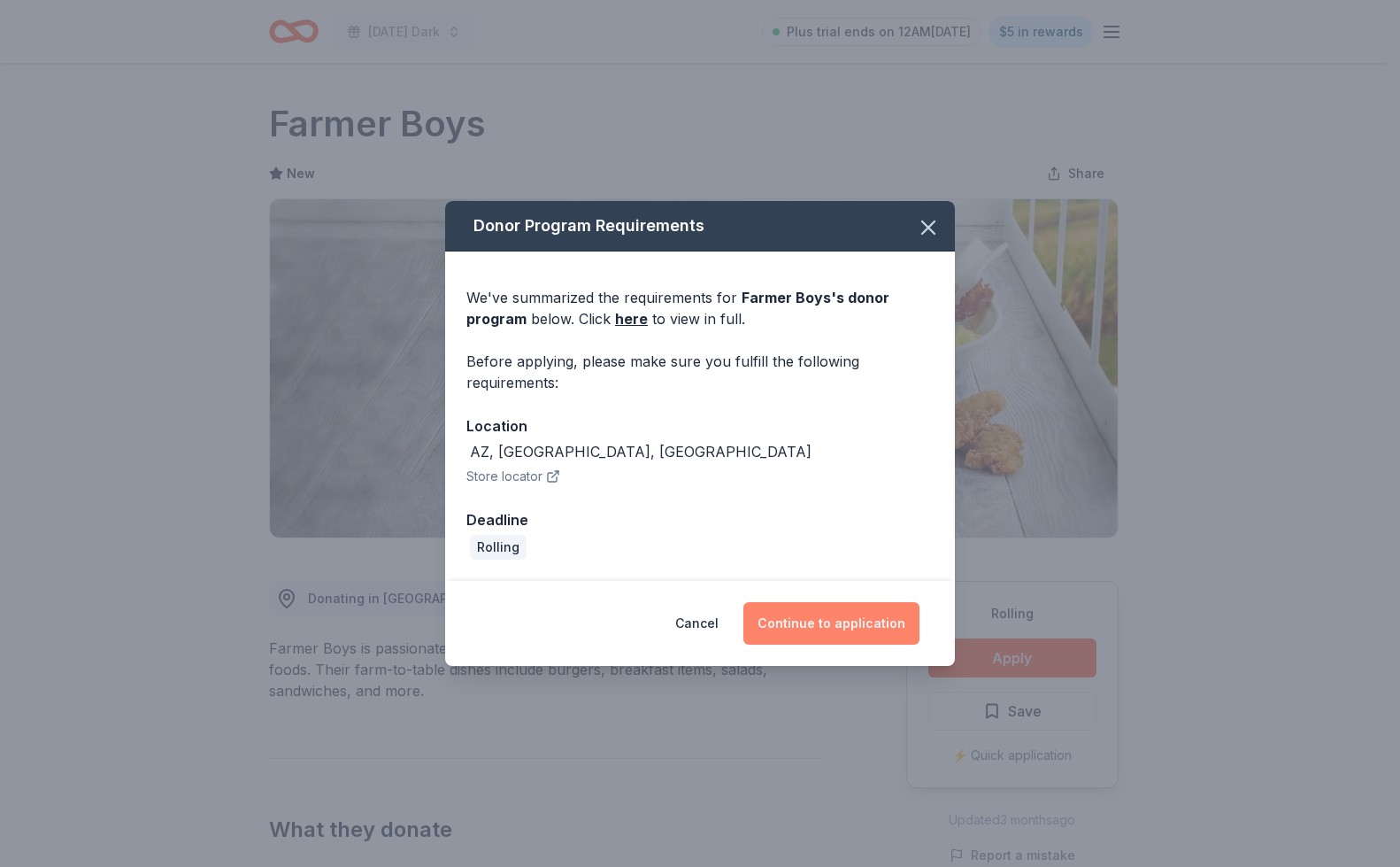
click at [806, 630] on button "Continue to application" at bounding box center [831, 623] width 177 height 43
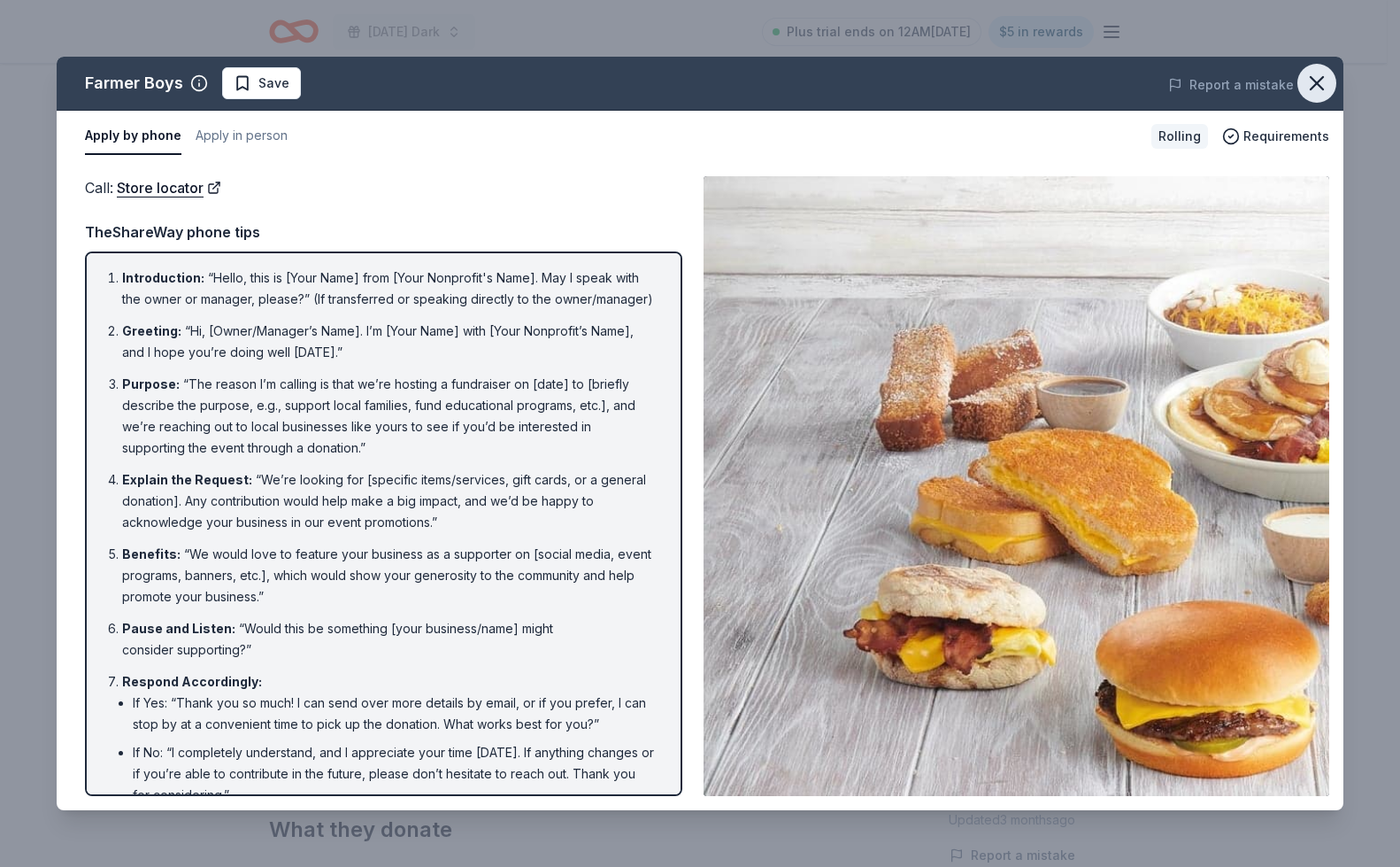
click at [1314, 81] on icon "button" at bounding box center [1317, 83] width 12 height 12
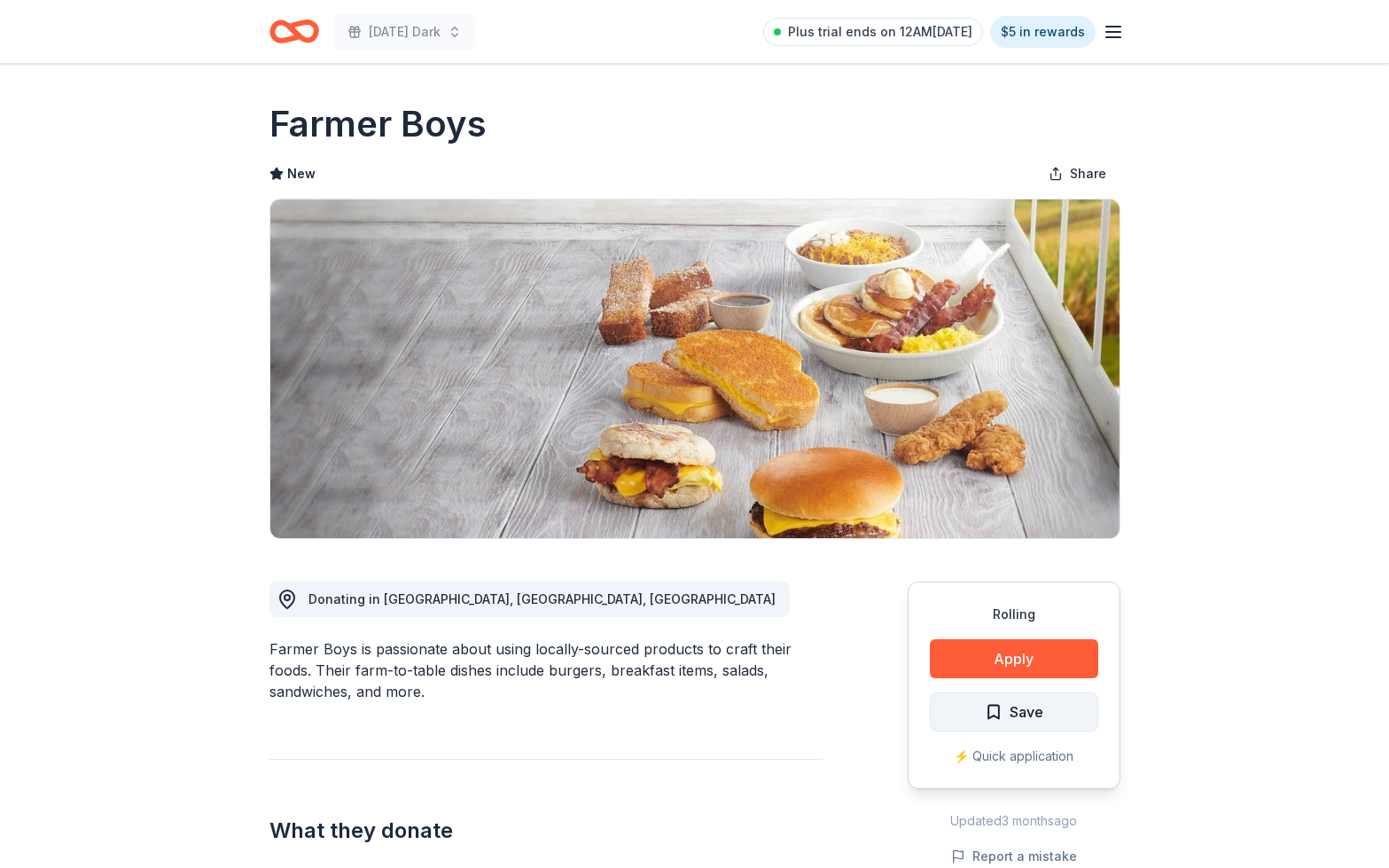
click at [1013, 710] on span "Save" at bounding box center [1026, 712] width 34 height 23
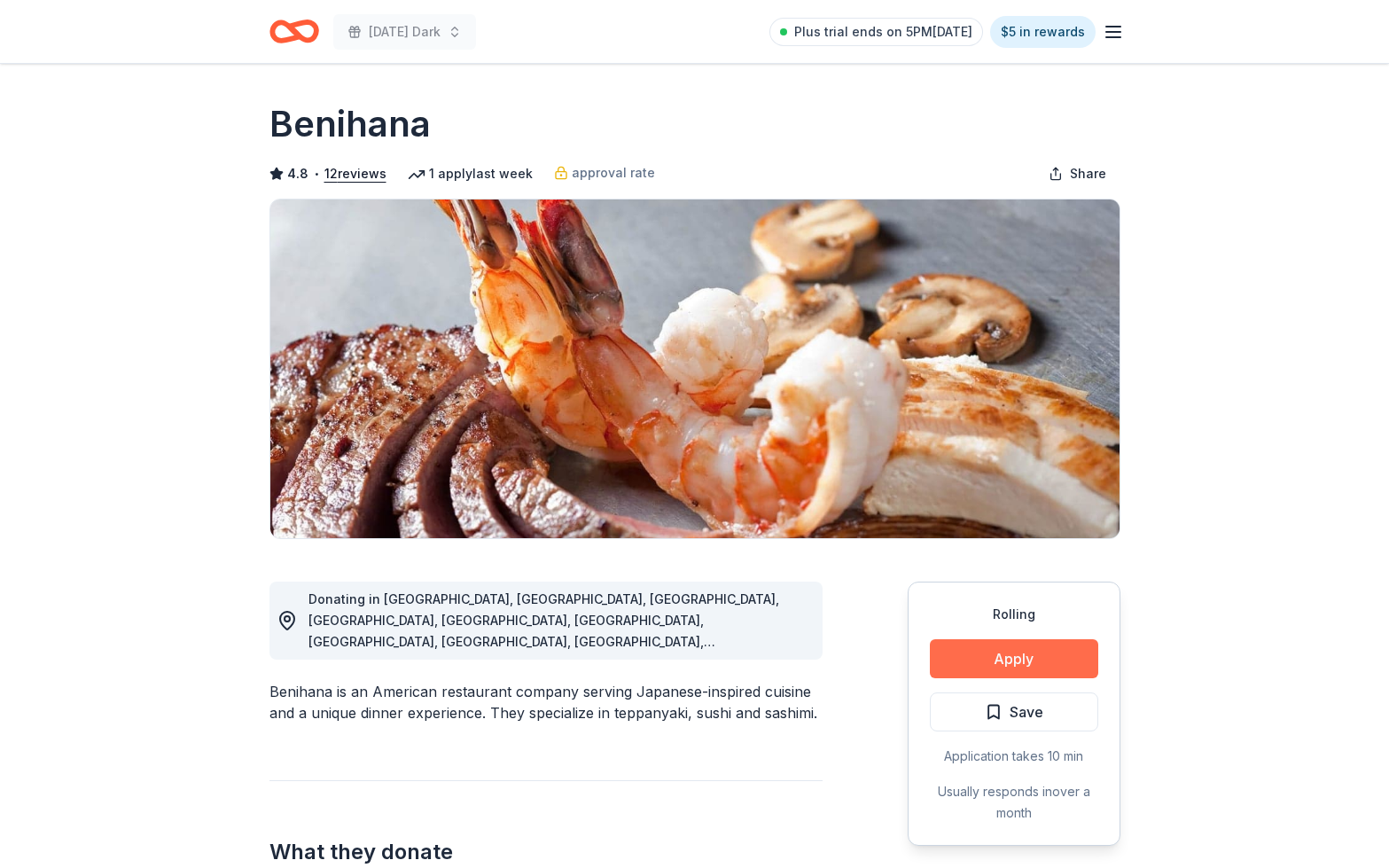
click at [976, 649] on button "Apply" at bounding box center [1014, 658] width 169 height 39
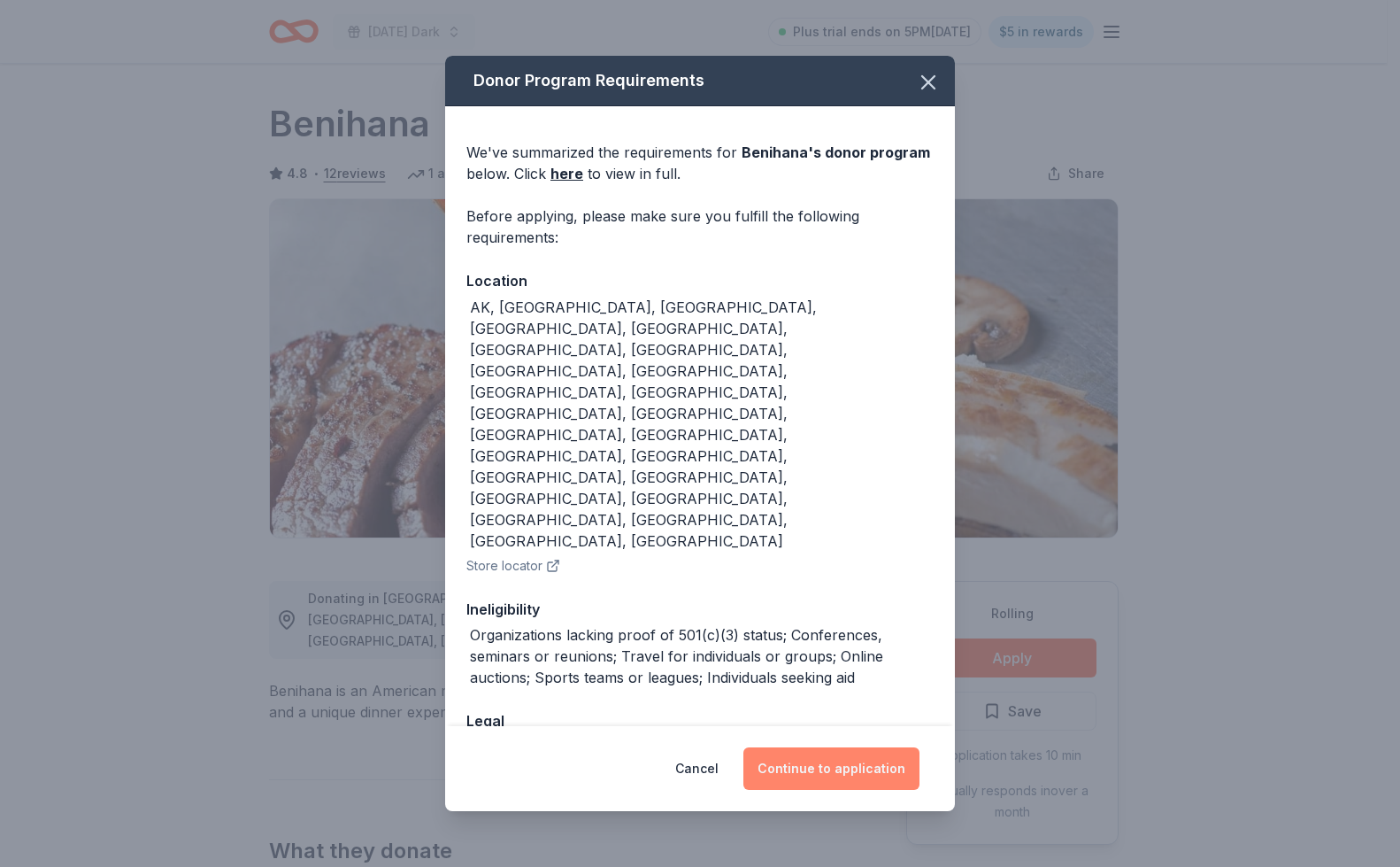
click at [830, 747] on button "Continue to application" at bounding box center [831, 768] width 177 height 43
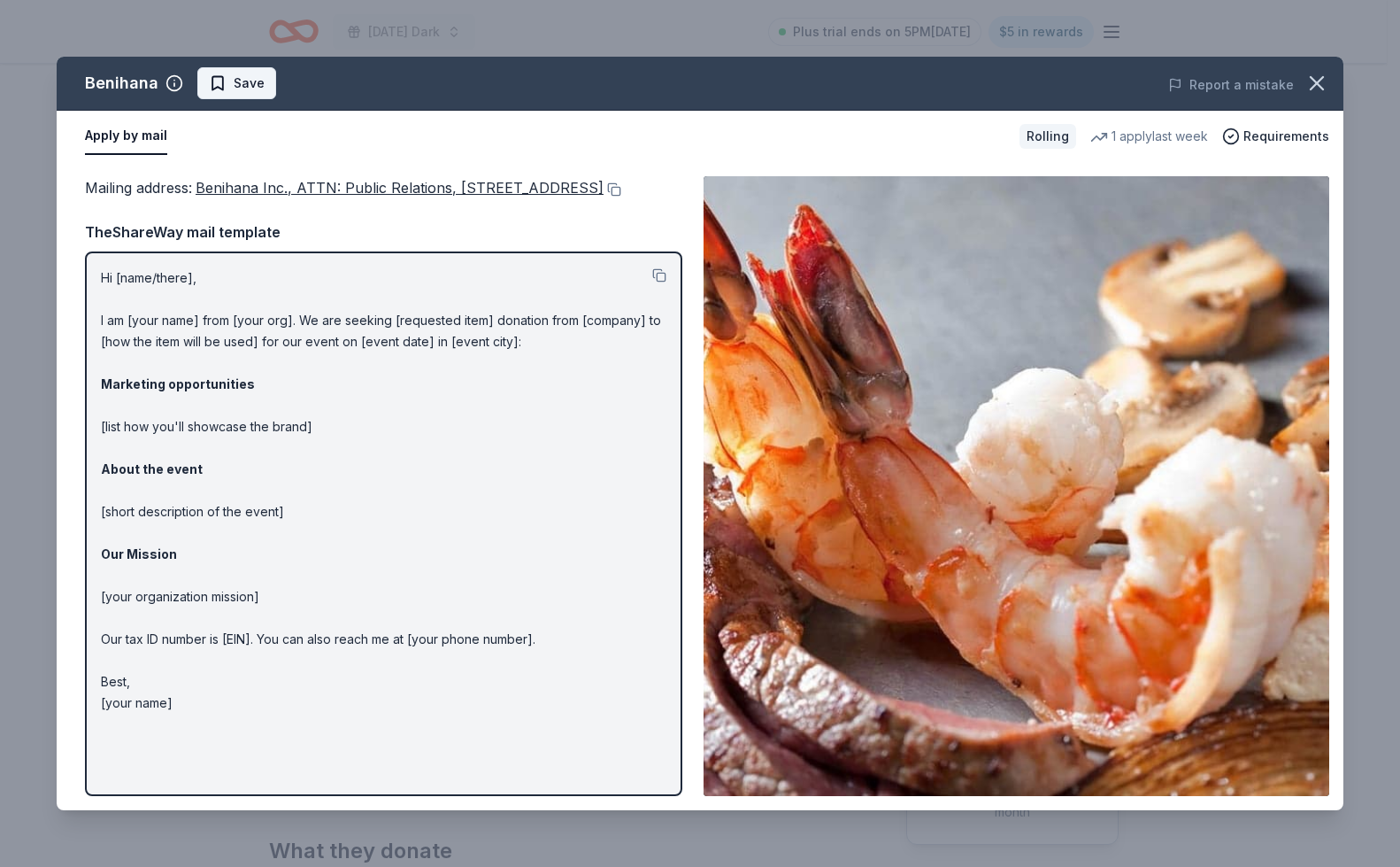
click at [234, 84] on span "Save" at bounding box center [248, 83] width 31 height 21
click at [1327, 85] on icon "button" at bounding box center [1317, 83] width 25 height 25
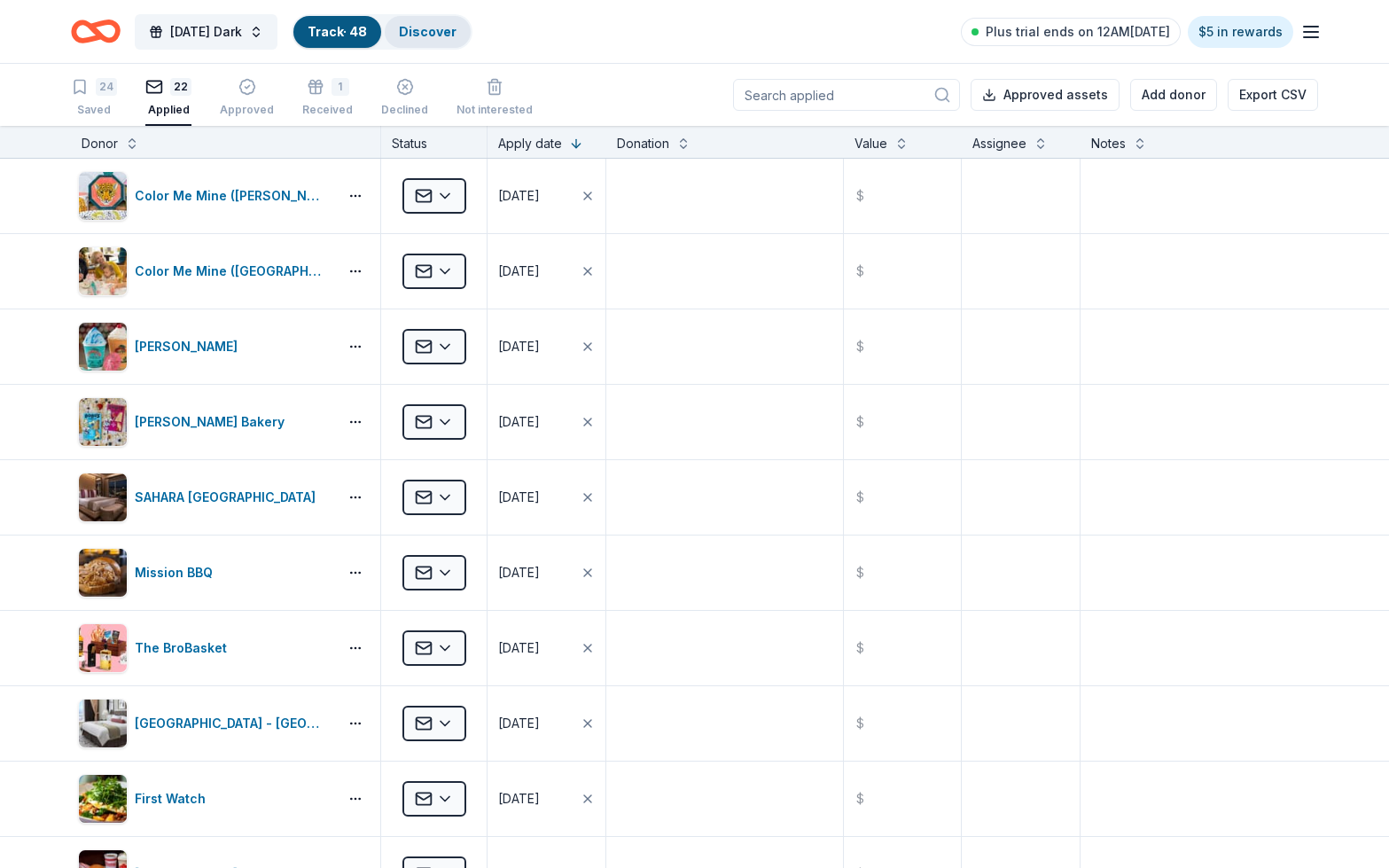
click at [456, 22] on div "Discover" at bounding box center [427, 32] width 86 height 32
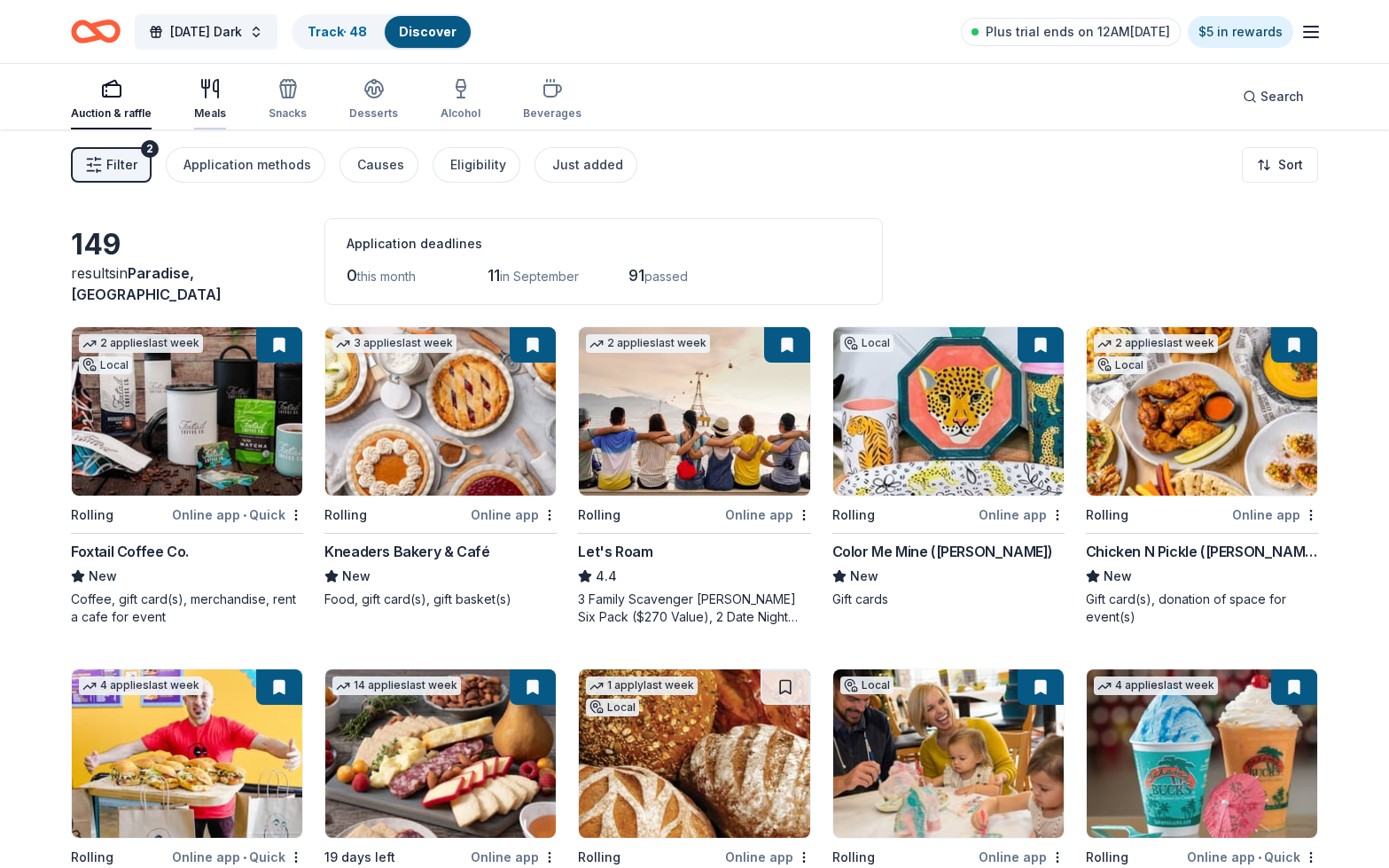
click at [200, 104] on div "Meals" at bounding box center [210, 100] width 32 height 43
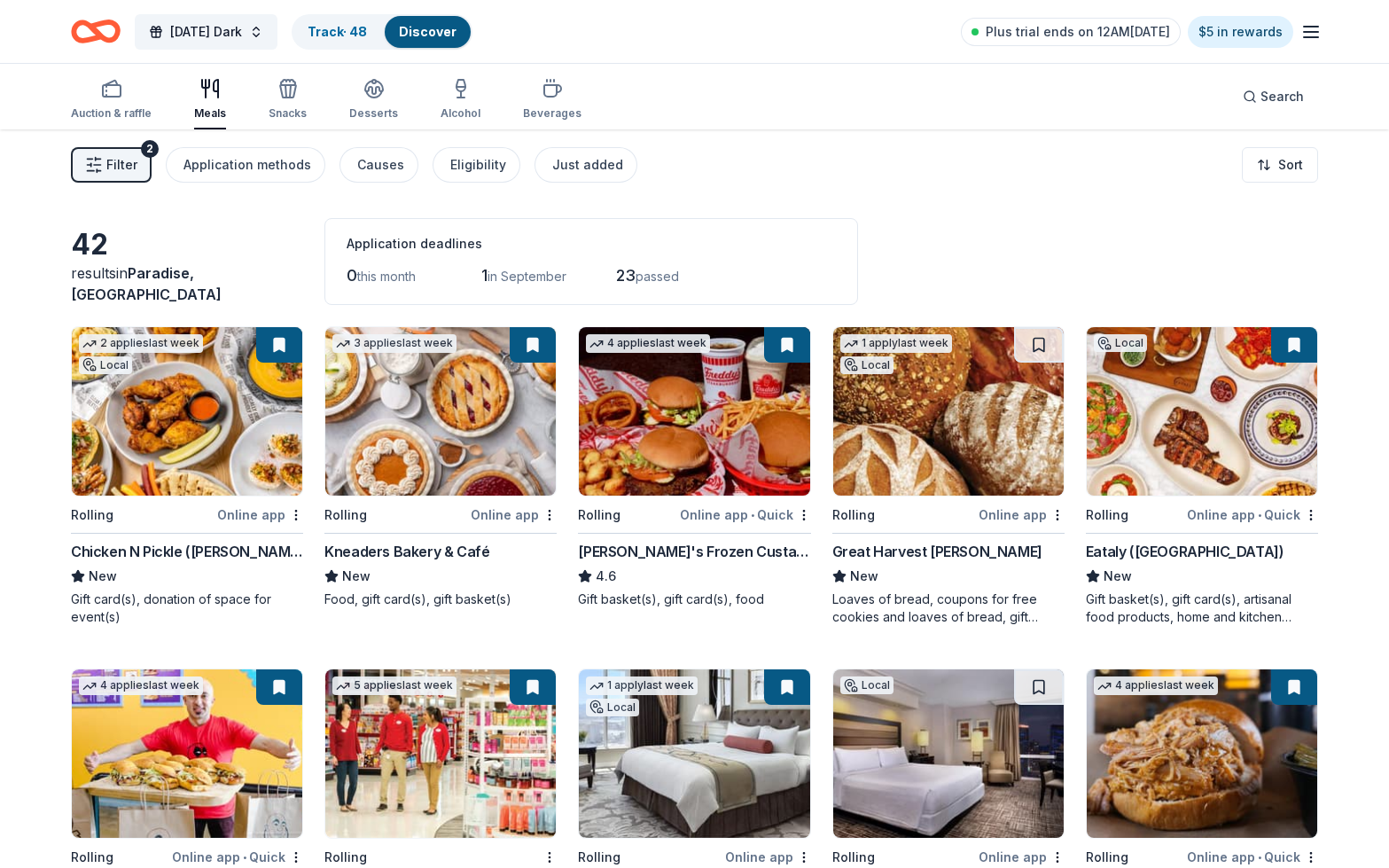
click at [991, 453] on img at bounding box center [948, 411] width 230 height 169
click at [116, 170] on span "Filter" at bounding box center [122, 165] width 31 height 21
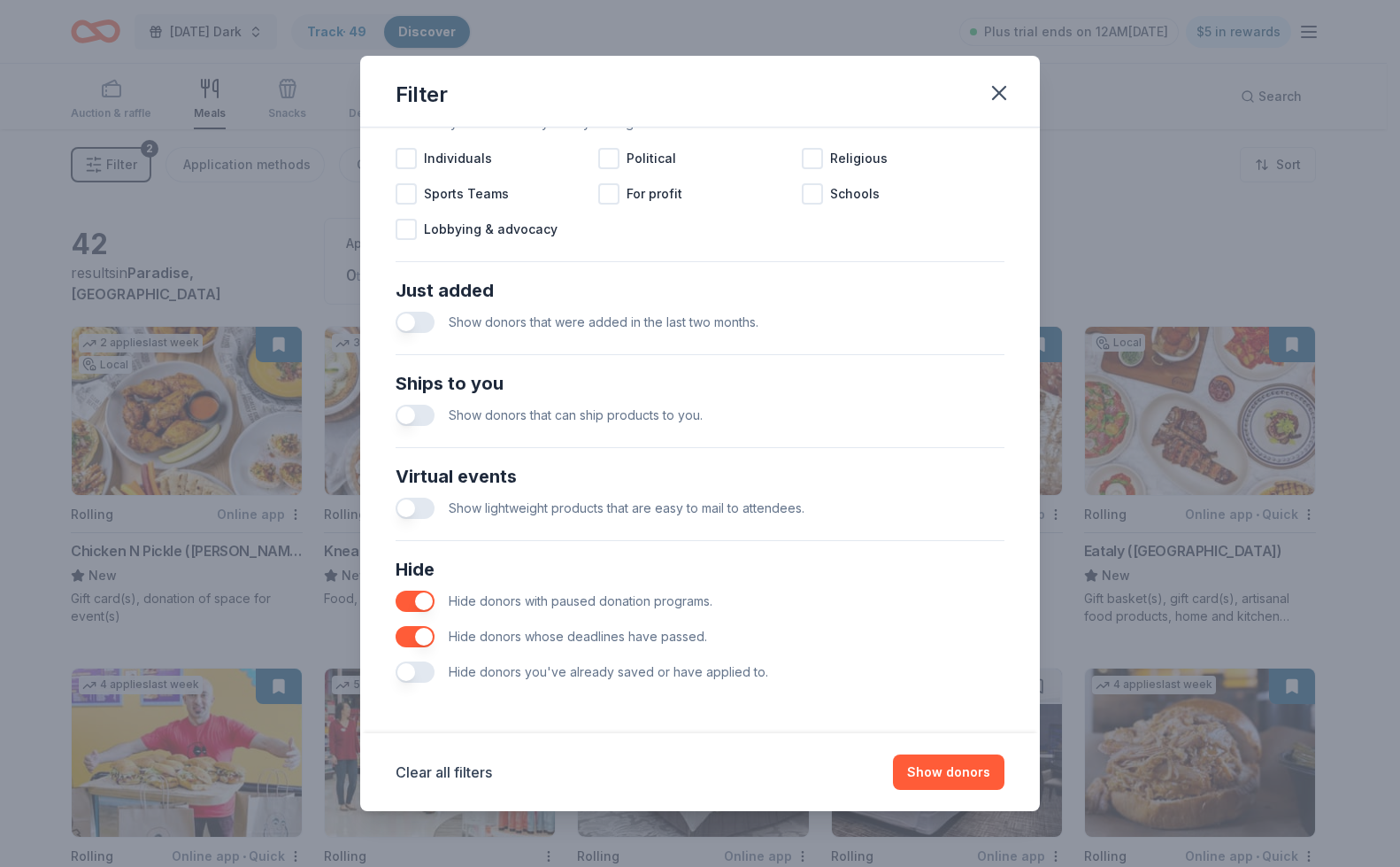
scroll to position [562, 0]
click at [421, 508] on button "button" at bounding box center [415, 508] width 39 height 21
click at [413, 508] on button "button" at bounding box center [415, 508] width 39 height 21
click at [416, 321] on button "button" at bounding box center [415, 322] width 39 height 21
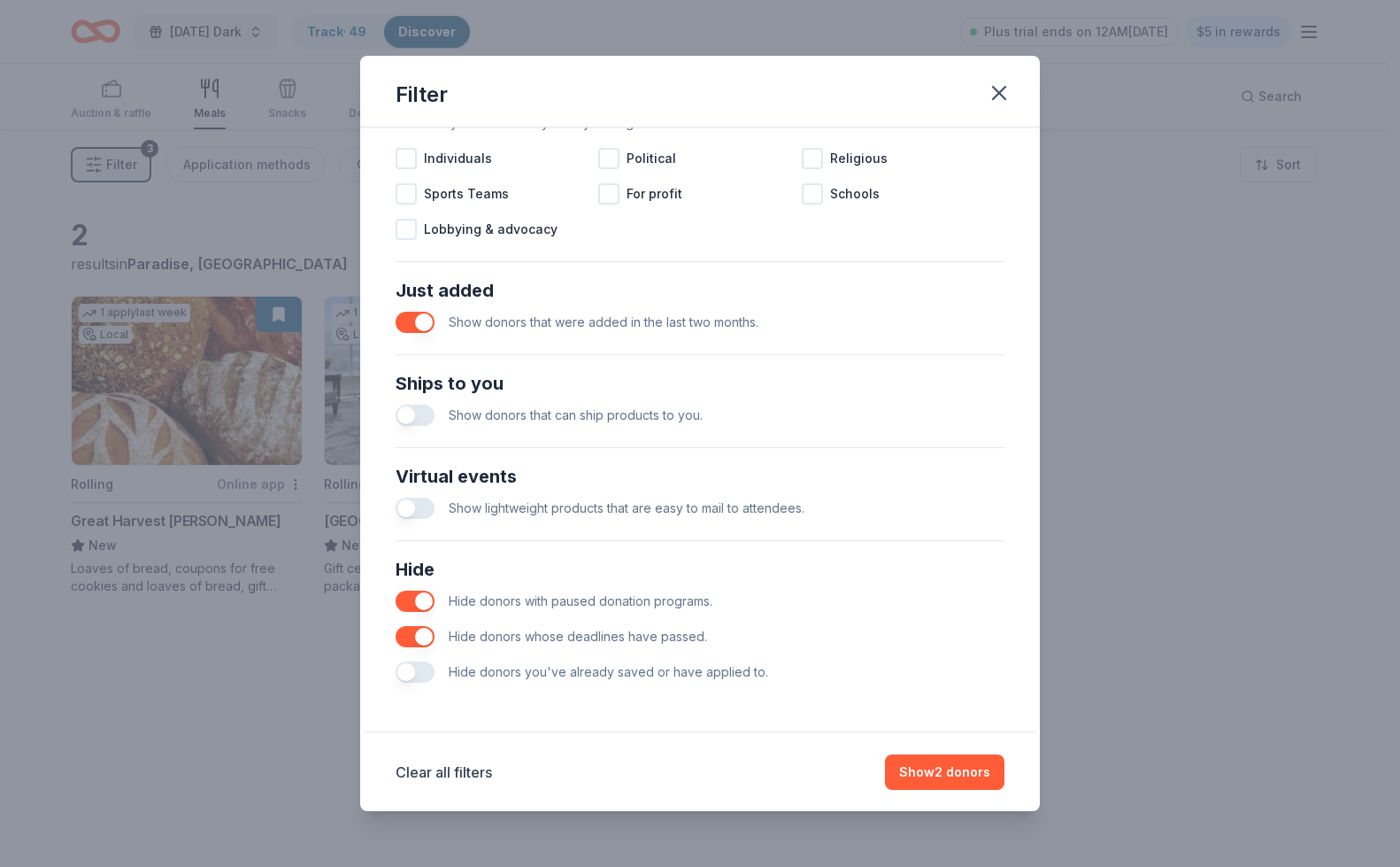
click at [418, 318] on button "button" at bounding box center [415, 322] width 39 height 21
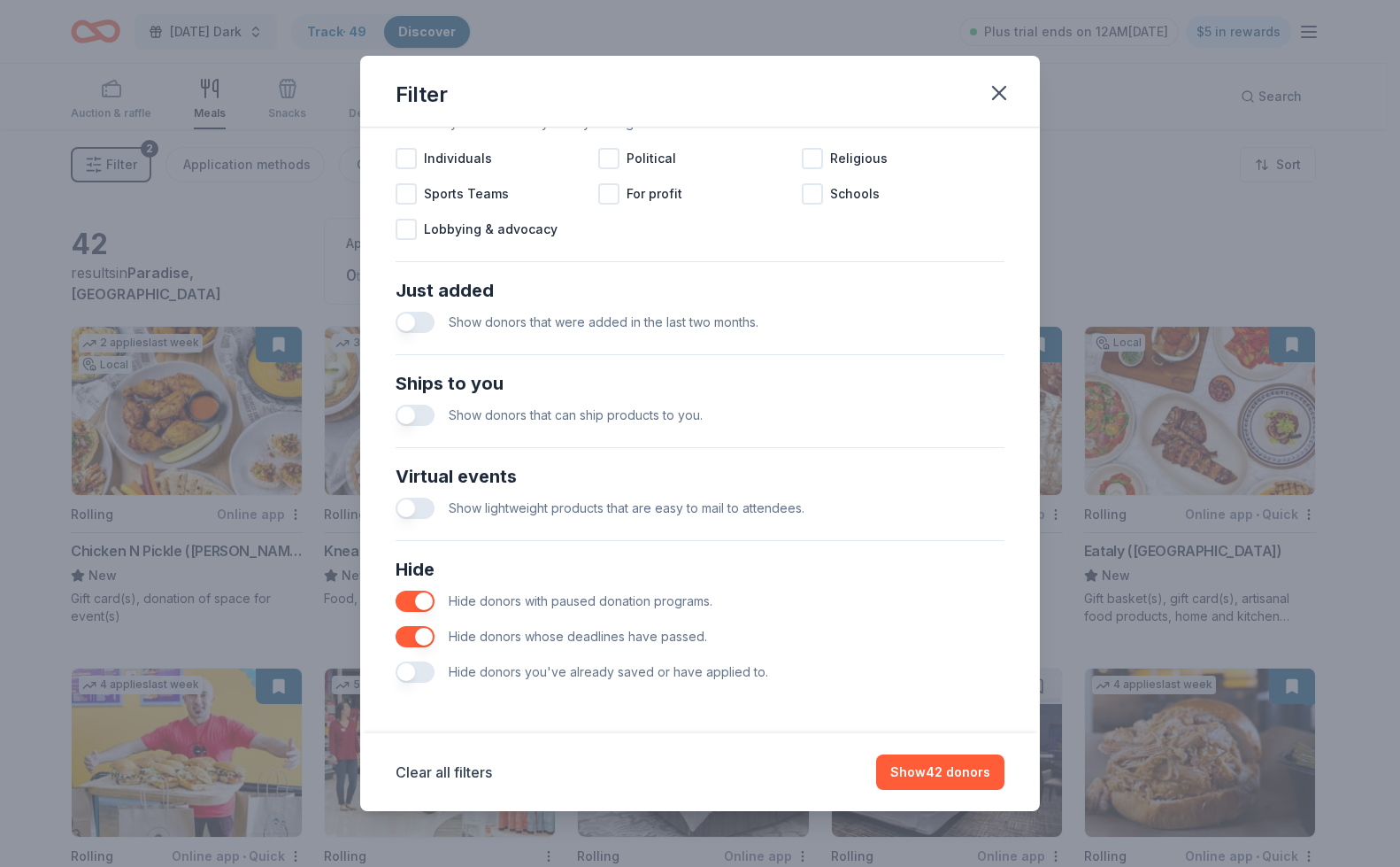
click at [418, 318] on button "button" at bounding box center [415, 322] width 39 height 21
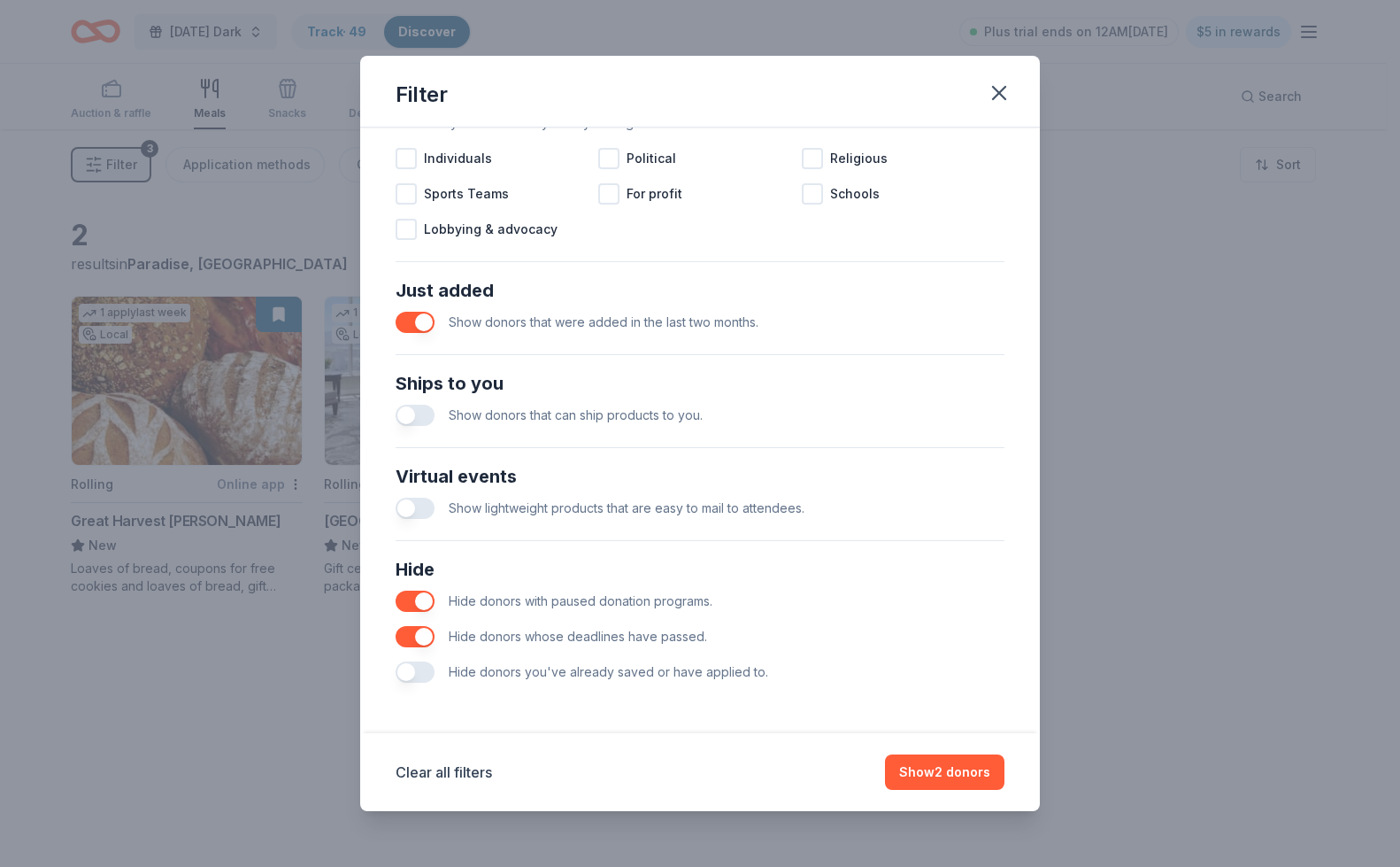
click at [418, 318] on button "button" at bounding box center [415, 322] width 39 height 21
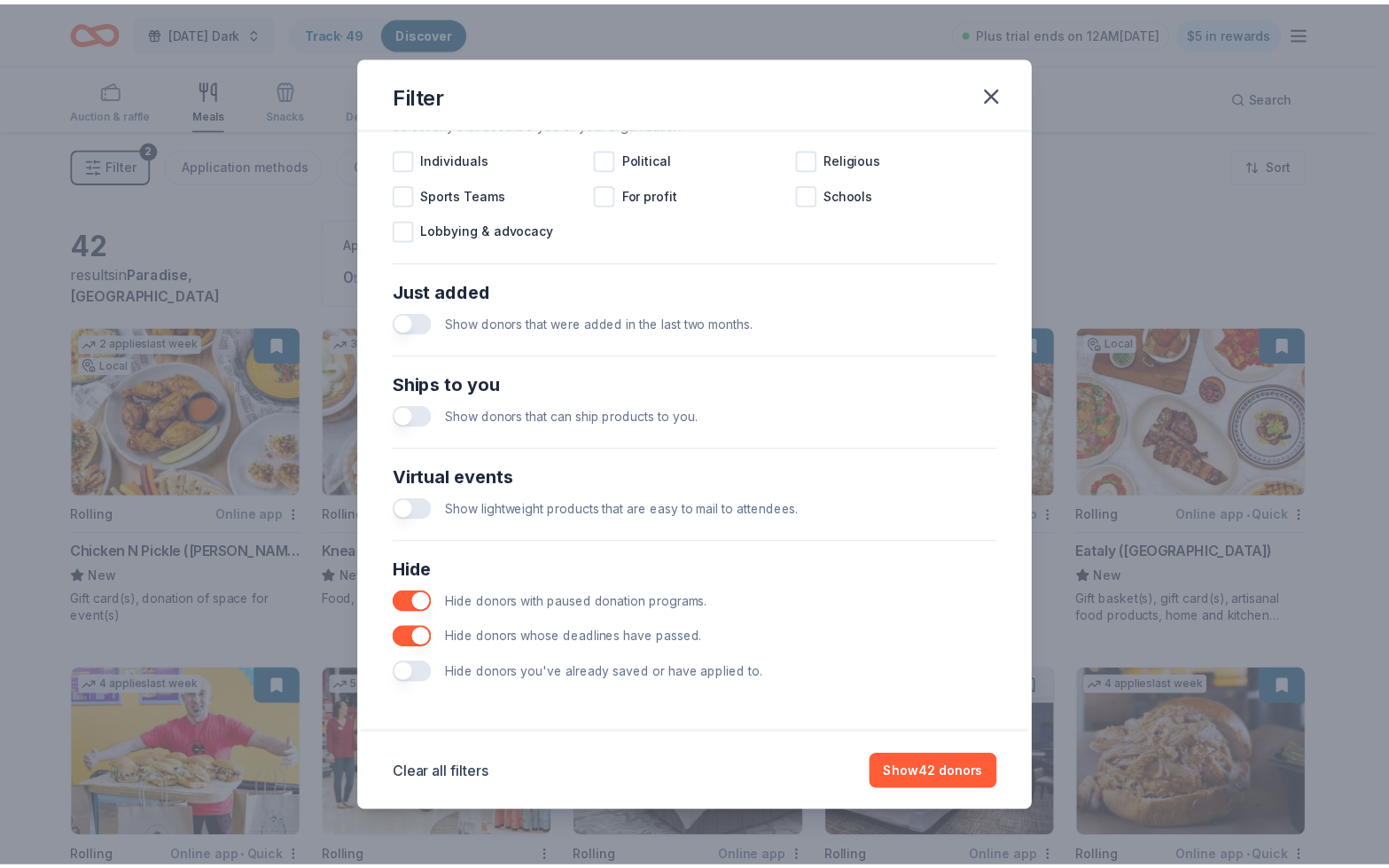
scroll to position [562, 0]
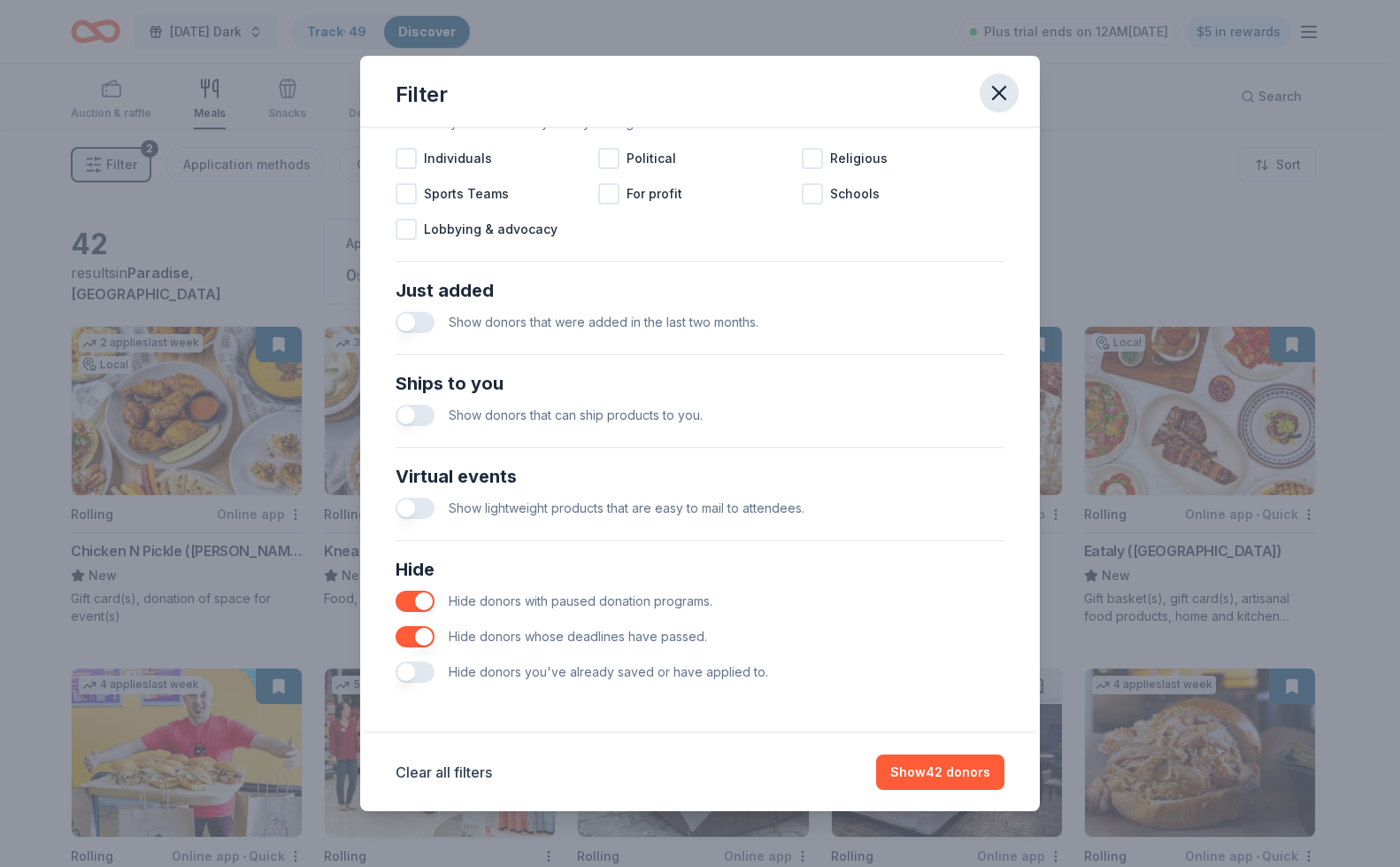
click at [995, 97] on icon "button" at bounding box center [999, 93] width 12 height 12
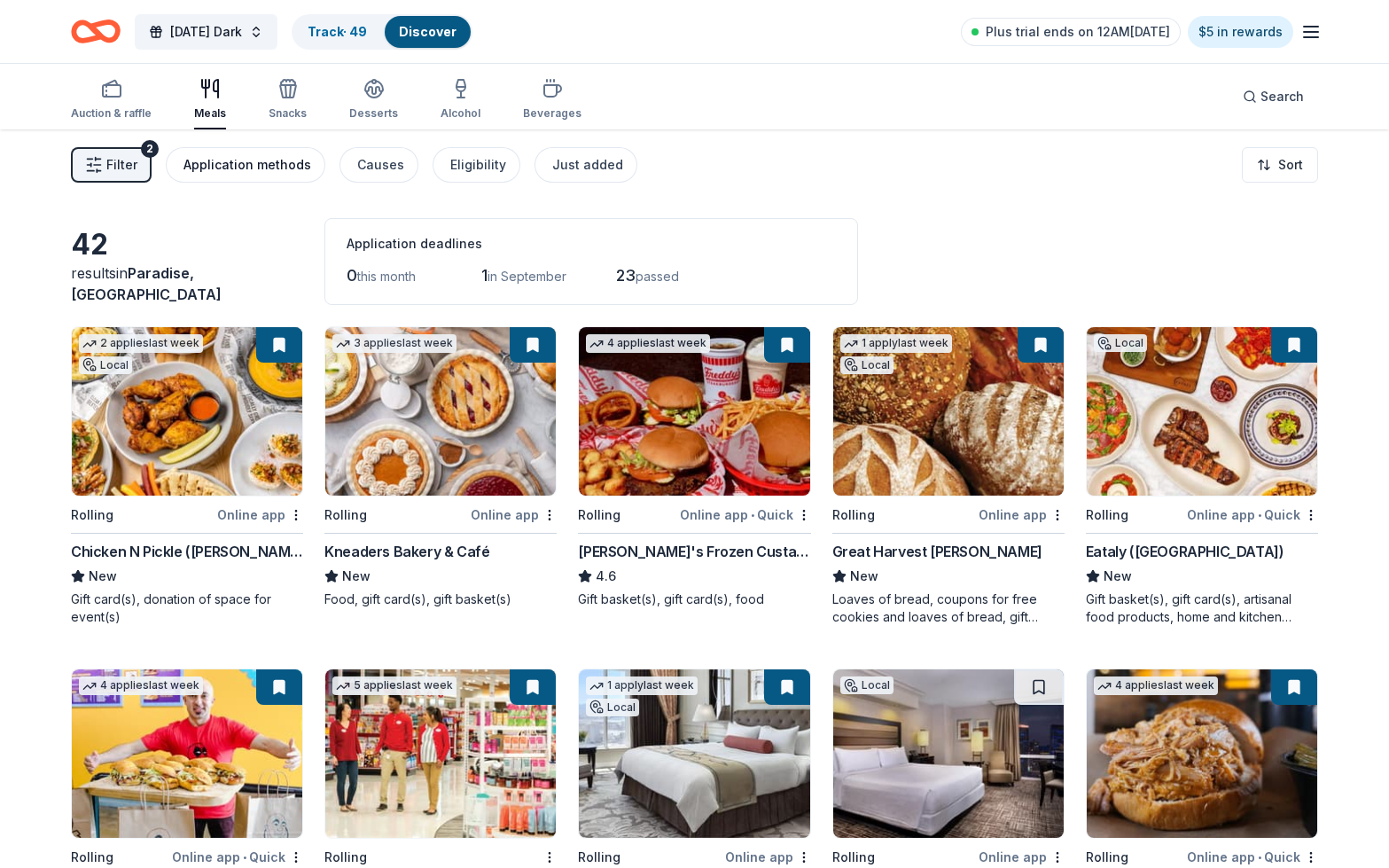
click at [291, 177] on button "Application methods" at bounding box center [246, 165] width 160 height 36
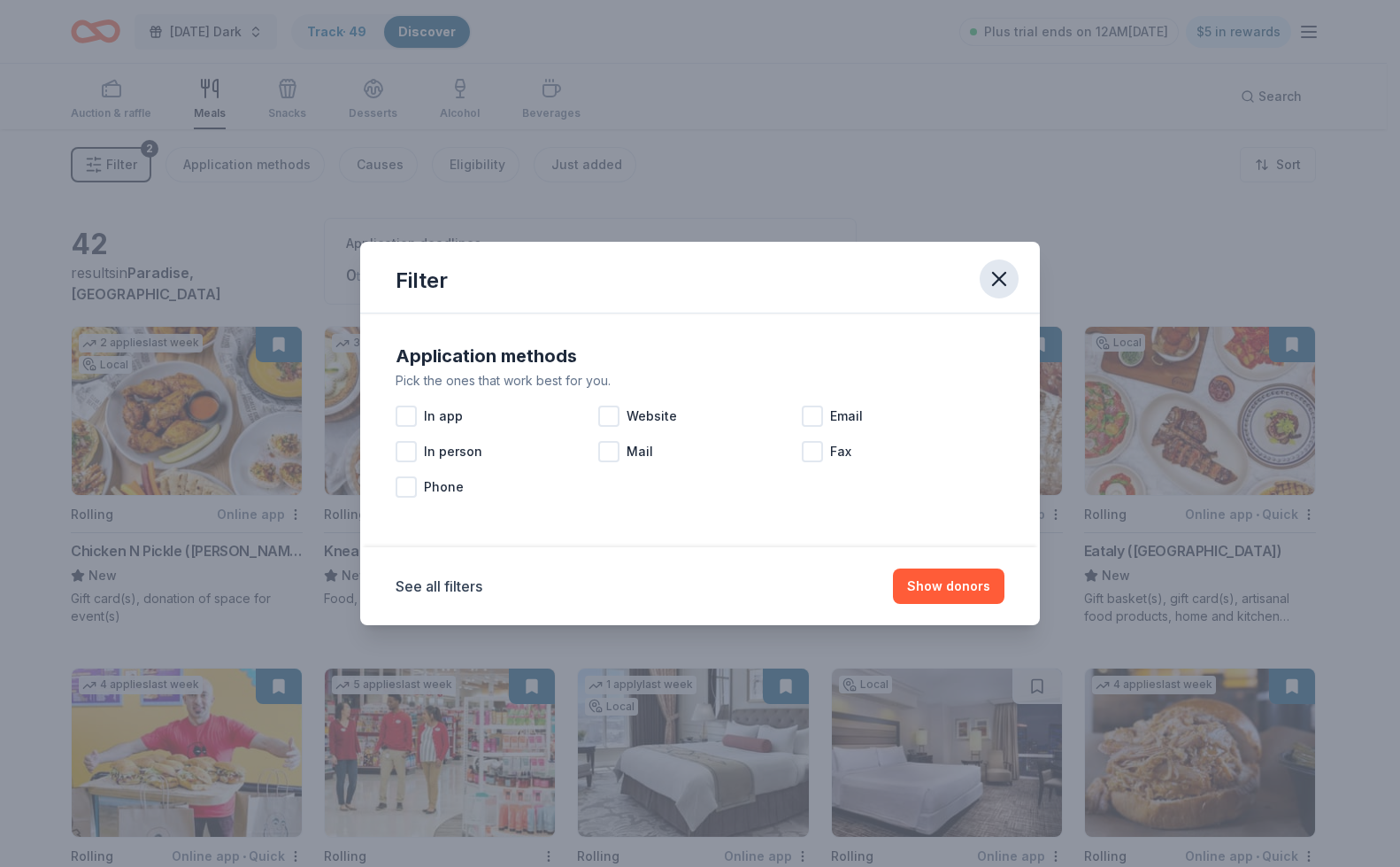
click at [1004, 291] on button "button" at bounding box center [999, 279] width 39 height 39
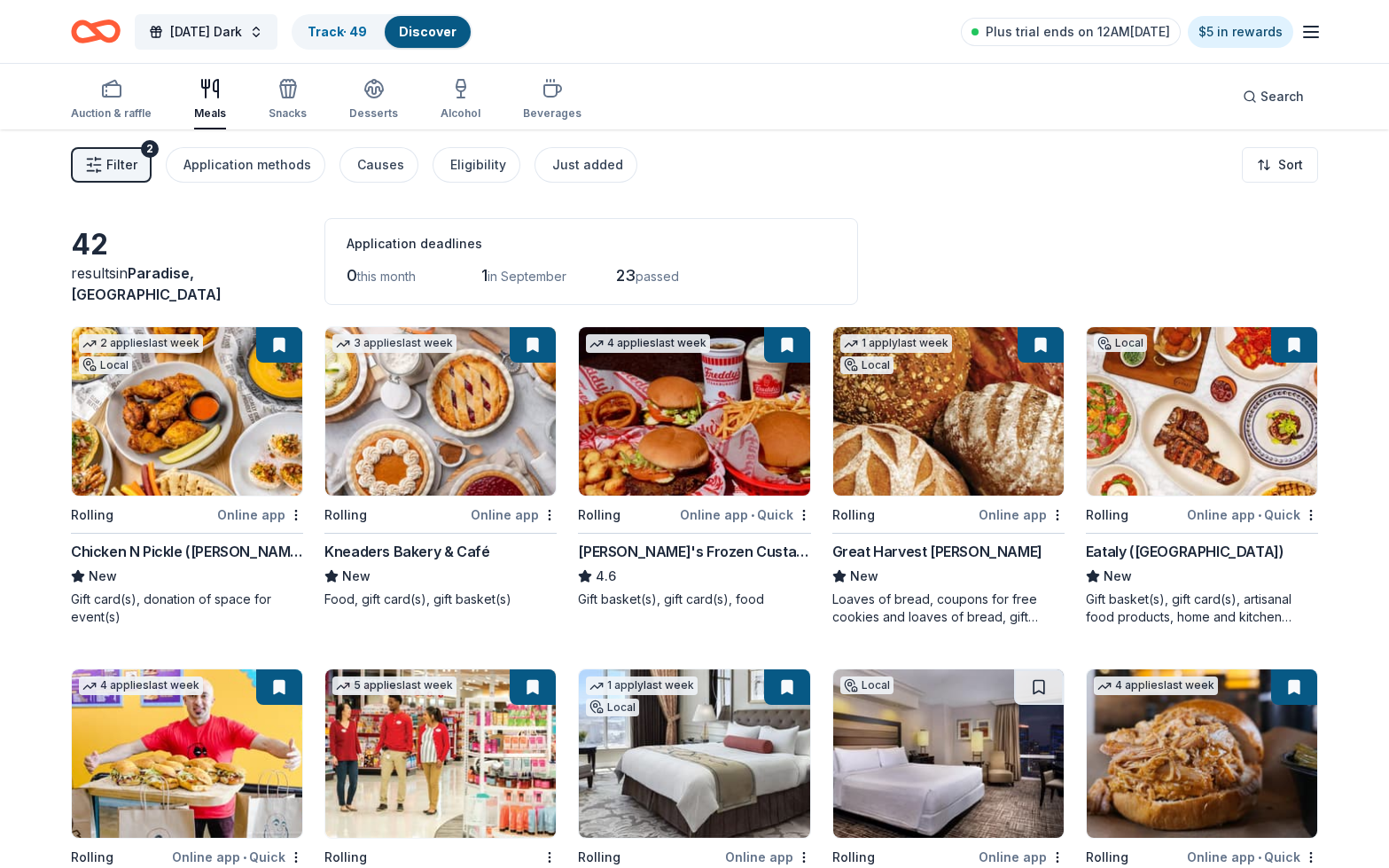
scroll to position [0, 0]
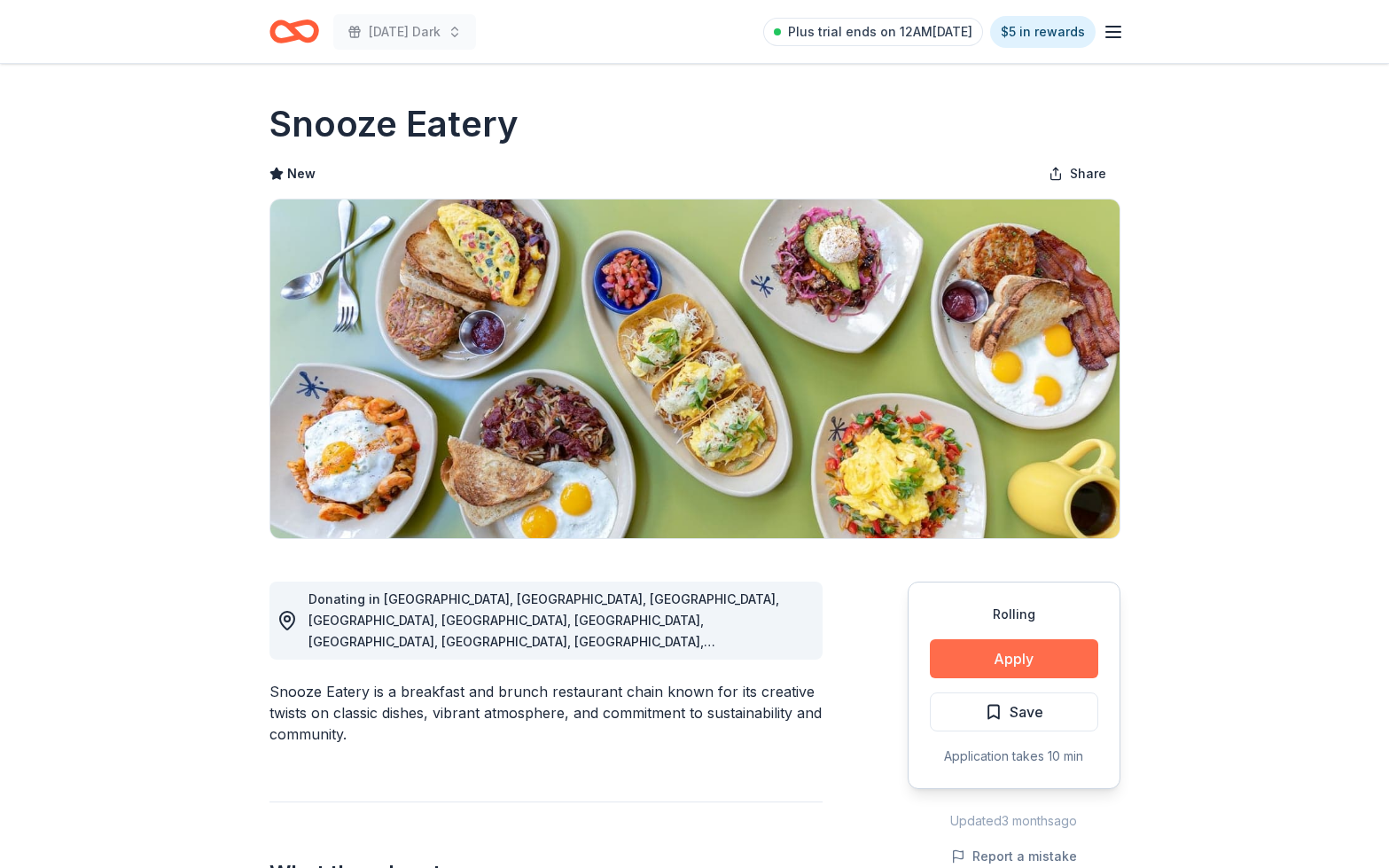
click at [1027, 670] on button "Apply" at bounding box center [1014, 658] width 169 height 39
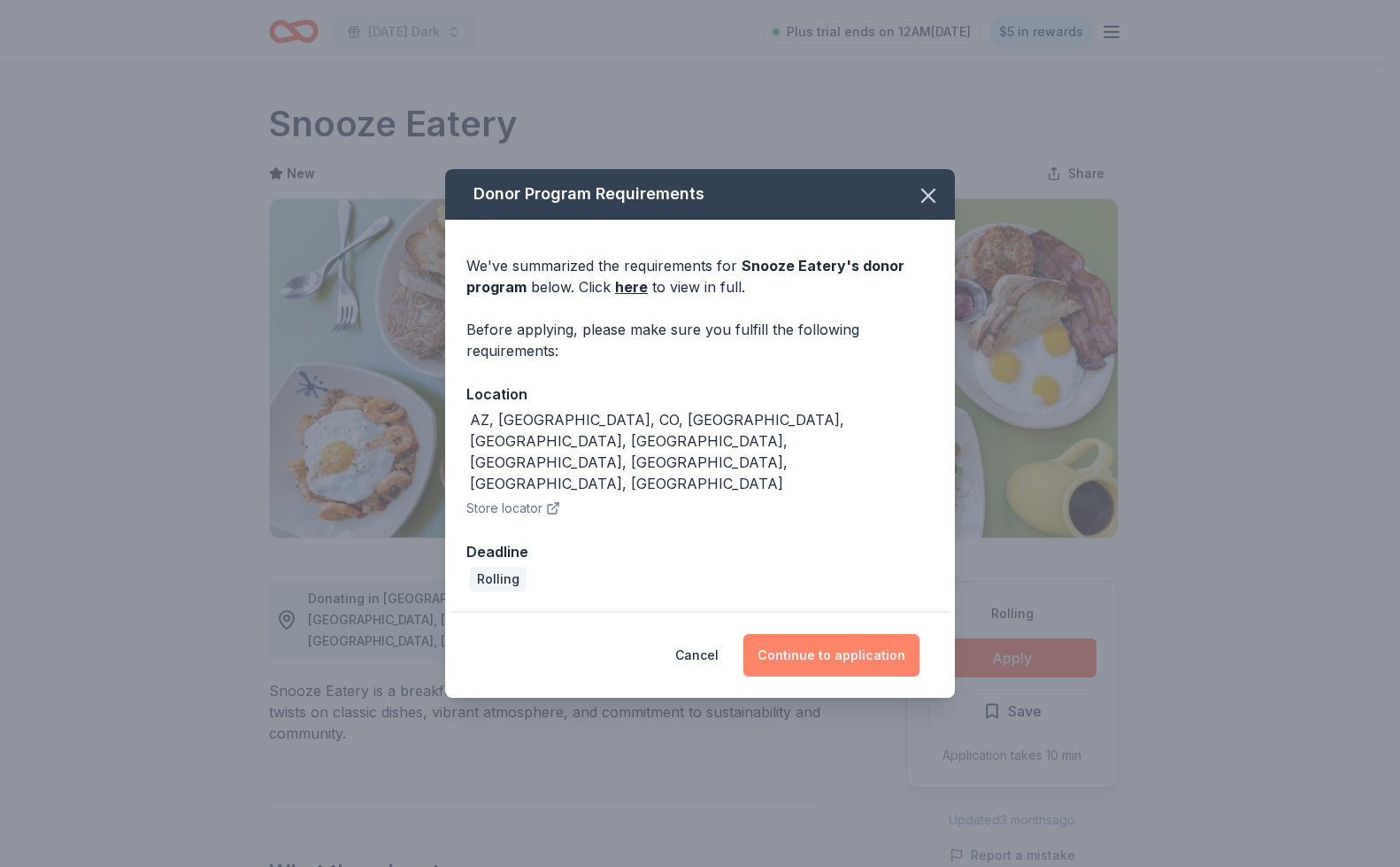
click at [882, 634] on button "Continue to application" at bounding box center [831, 655] width 177 height 43
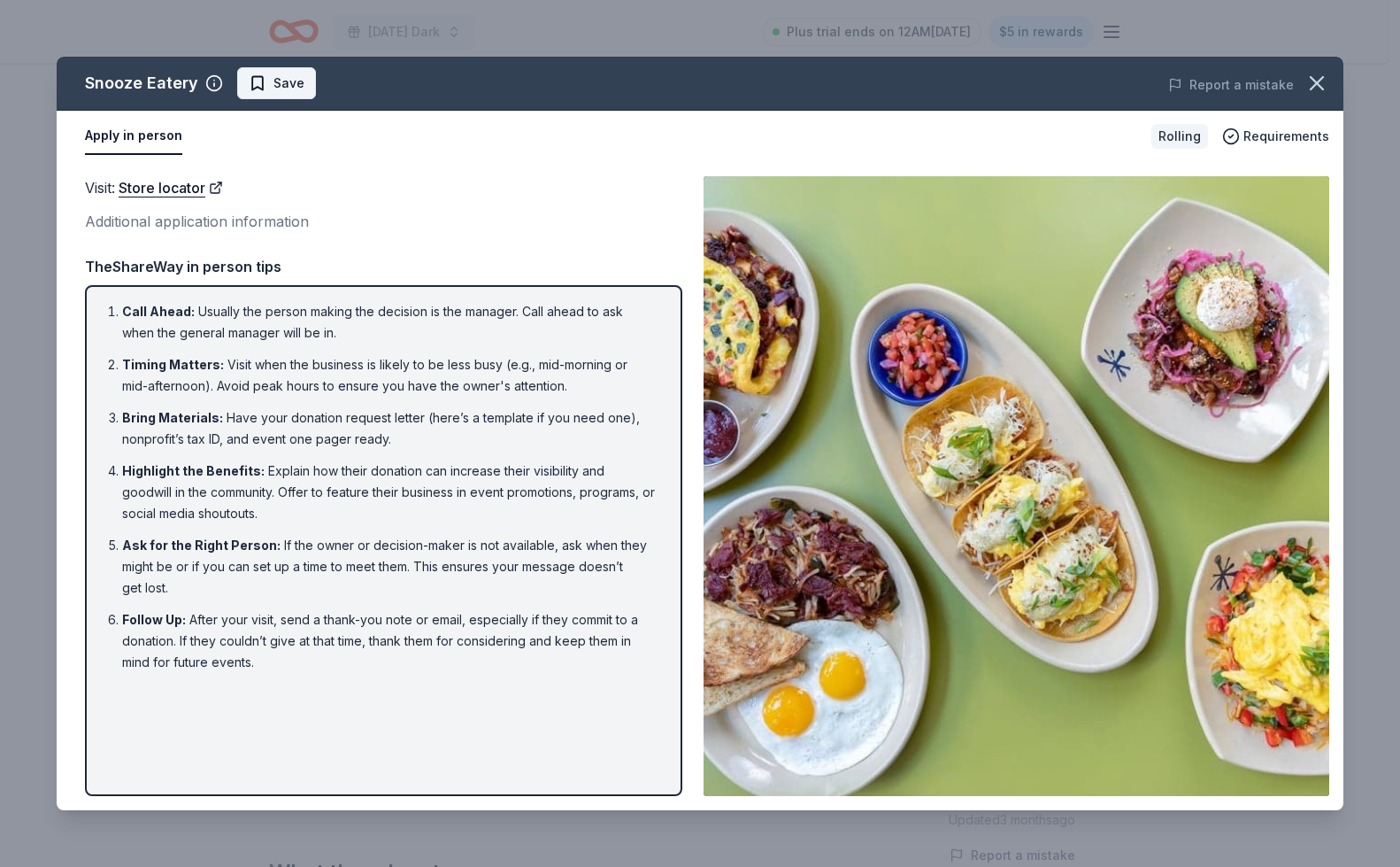
click at [280, 91] on span "Save" at bounding box center [288, 83] width 31 height 21
click at [1326, 89] on icon "button" at bounding box center [1317, 83] width 25 height 25
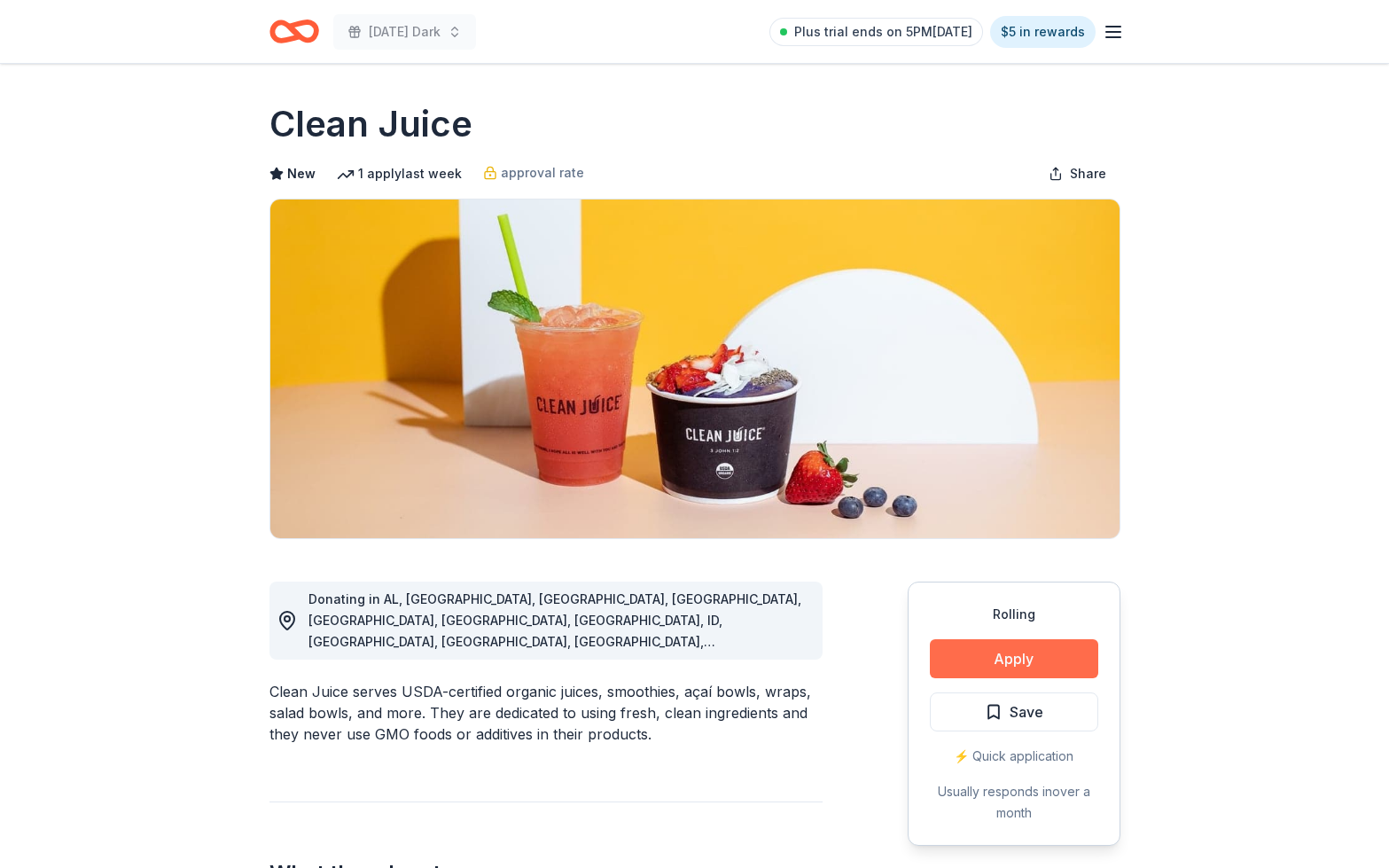
click at [1004, 657] on button "Apply" at bounding box center [1014, 658] width 169 height 39
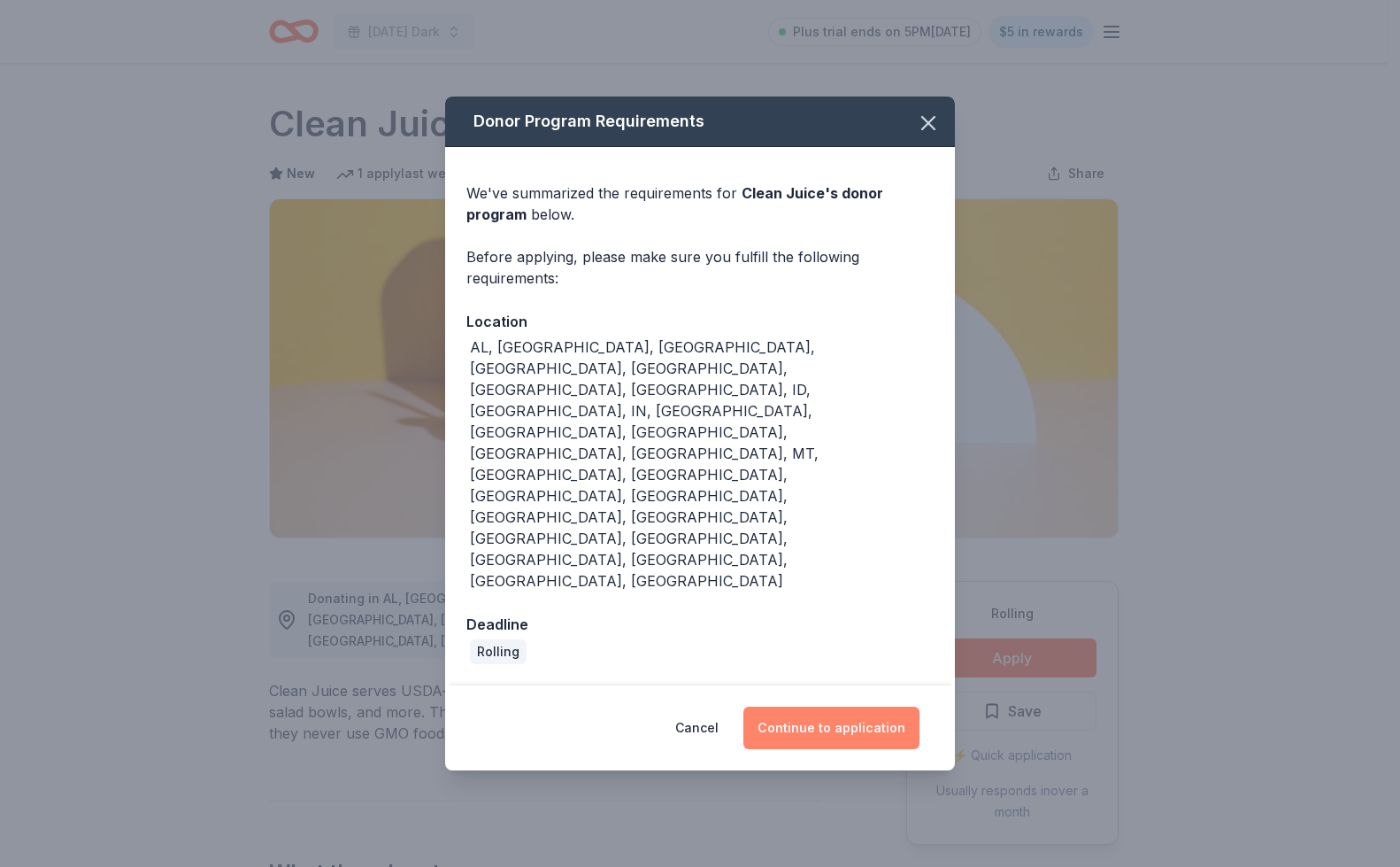
click at [879, 706] on button "Continue to application" at bounding box center [831, 728] width 177 height 43
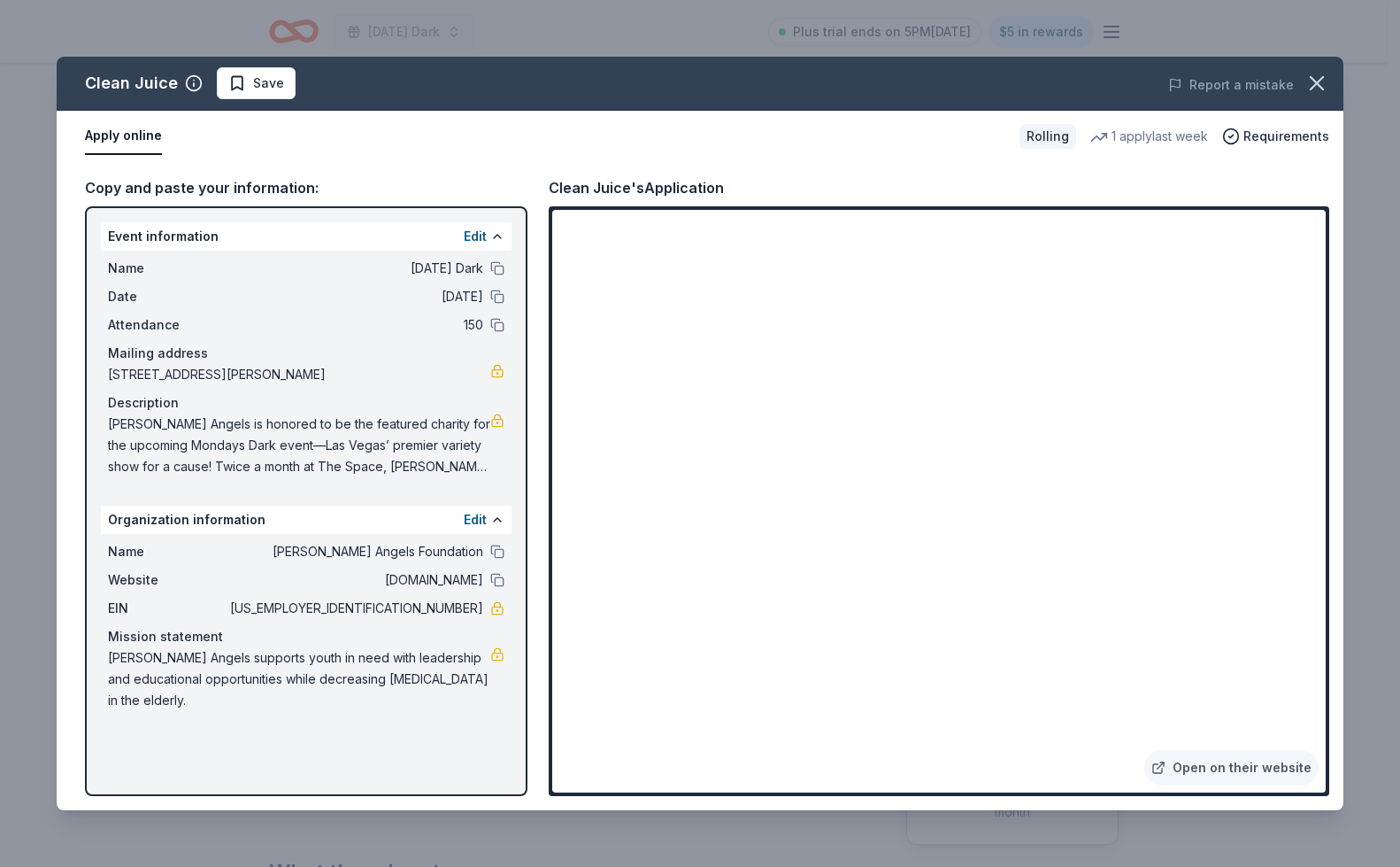
click at [1311, 84] on icon "button" at bounding box center [1317, 83] width 25 height 25
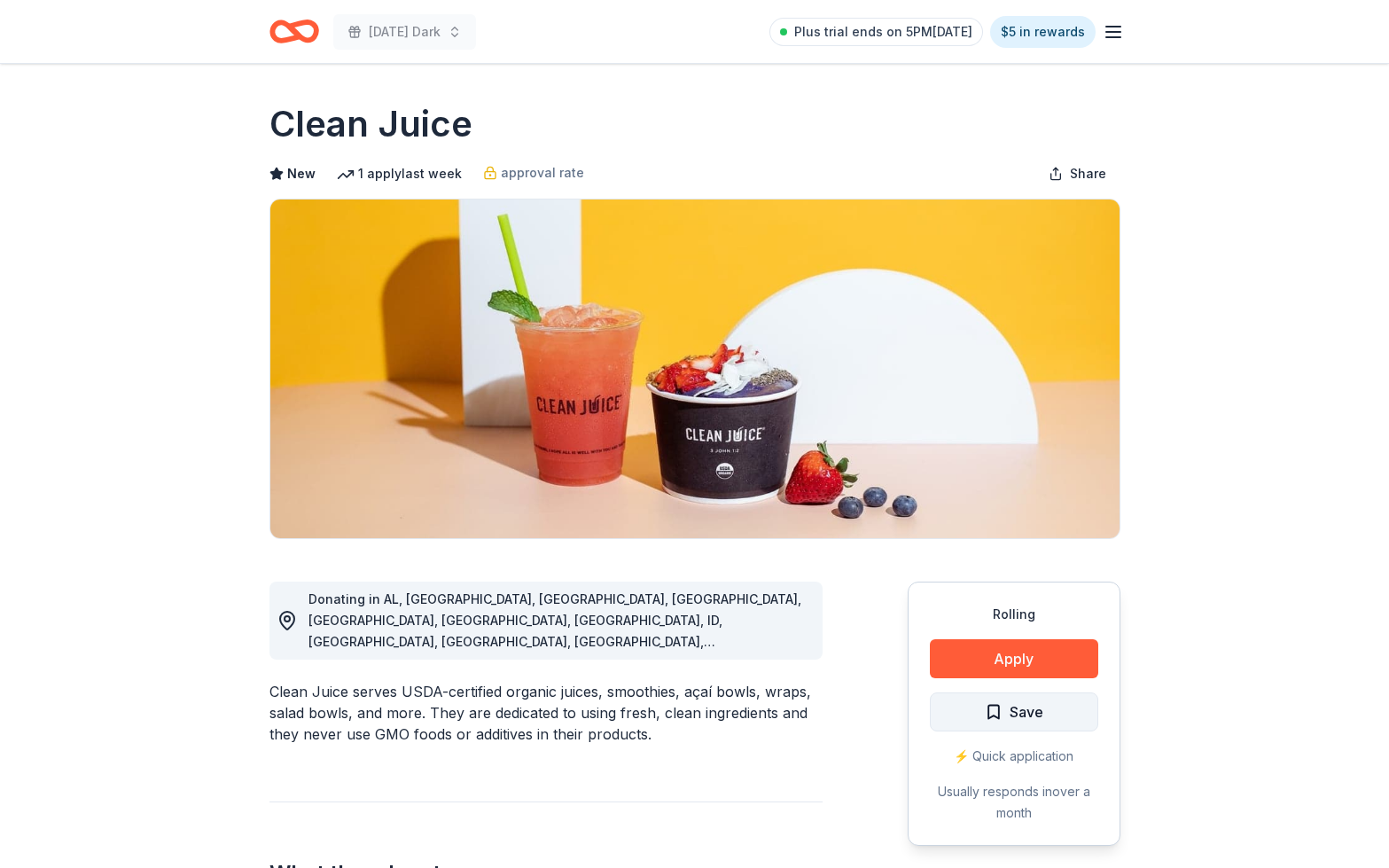
click at [978, 717] on button "Save" at bounding box center [1014, 712] width 169 height 39
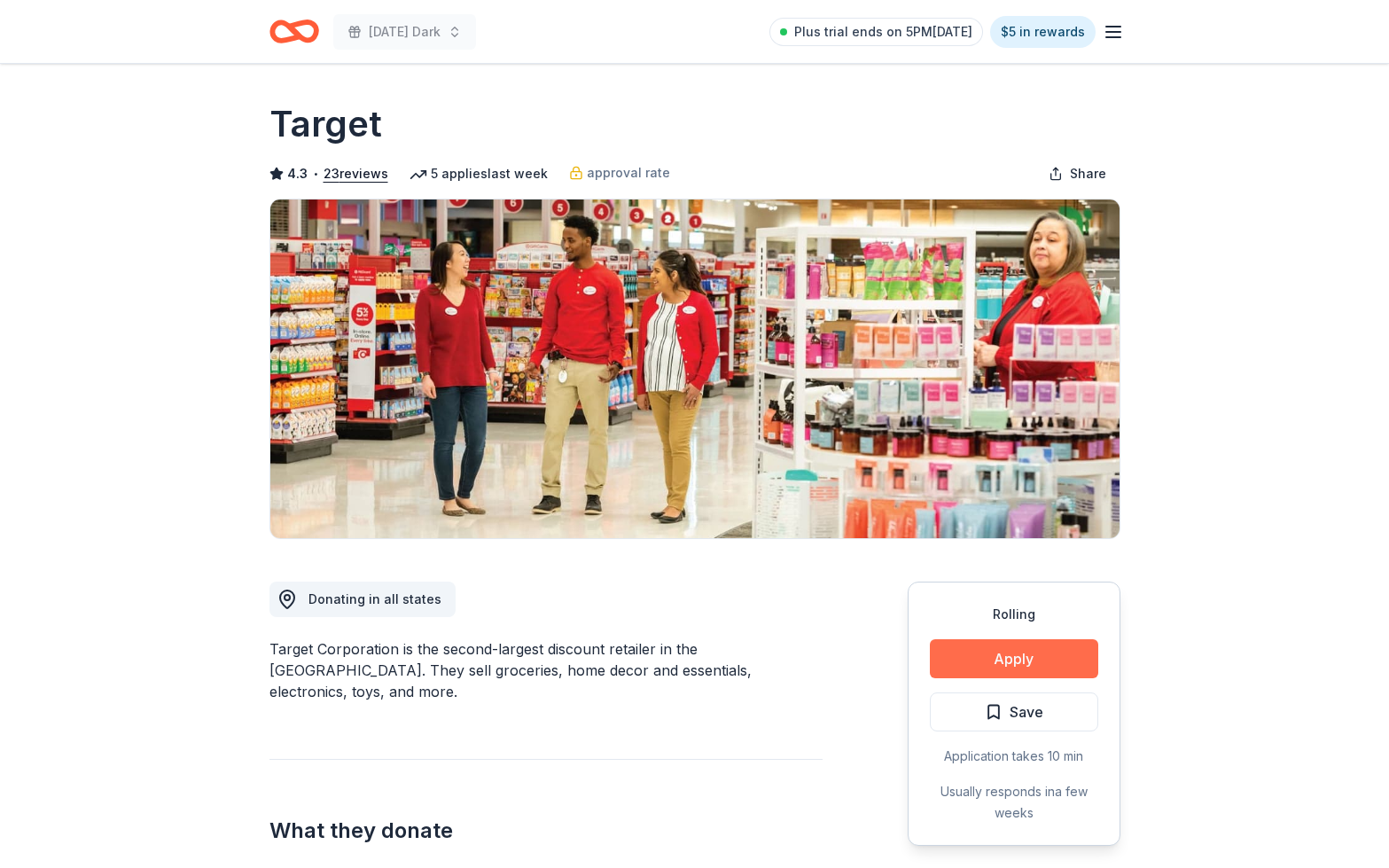
click at [1005, 674] on button "Apply" at bounding box center [1014, 658] width 169 height 39
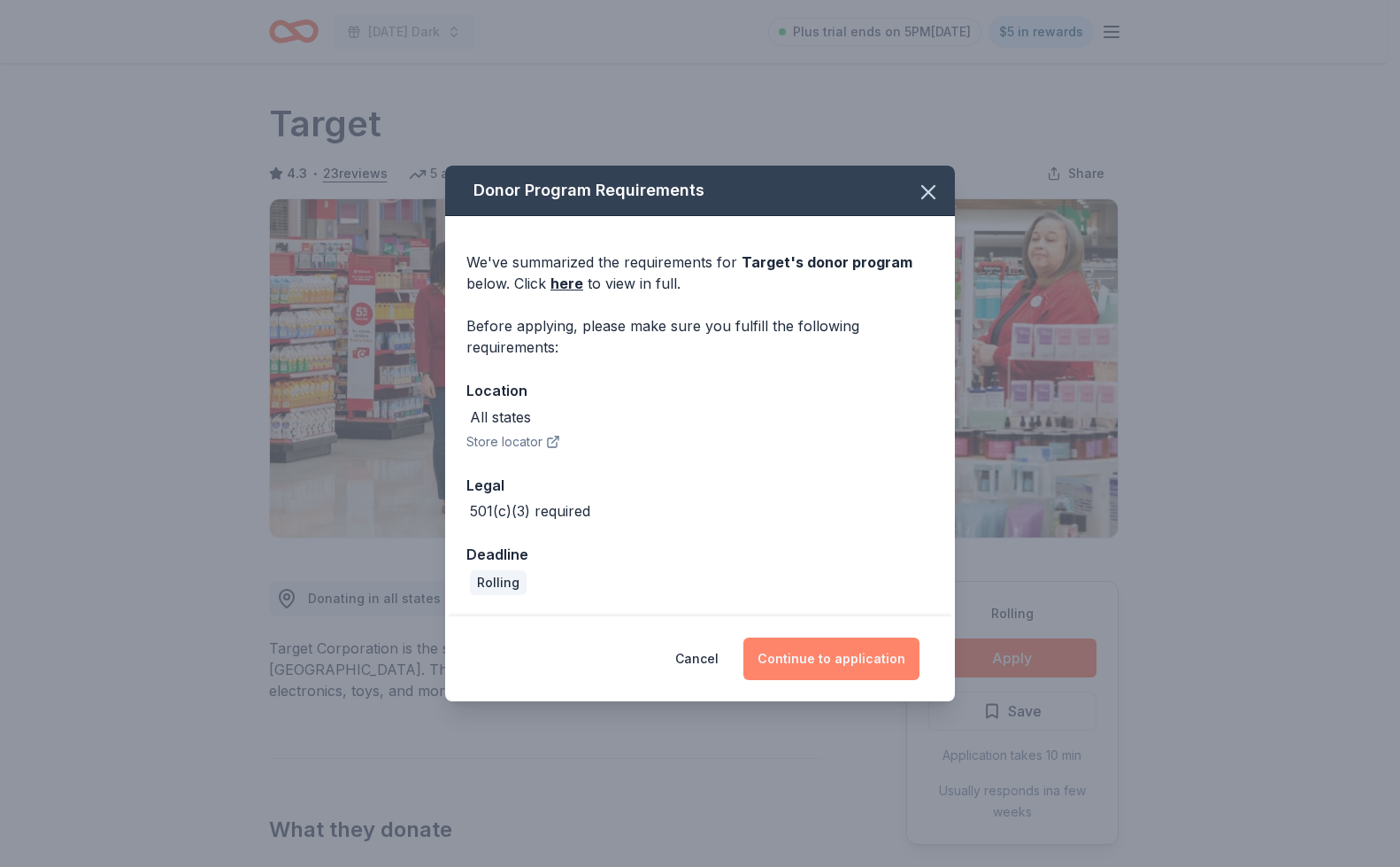
click at [875, 657] on button "Continue to application" at bounding box center [831, 658] width 177 height 43
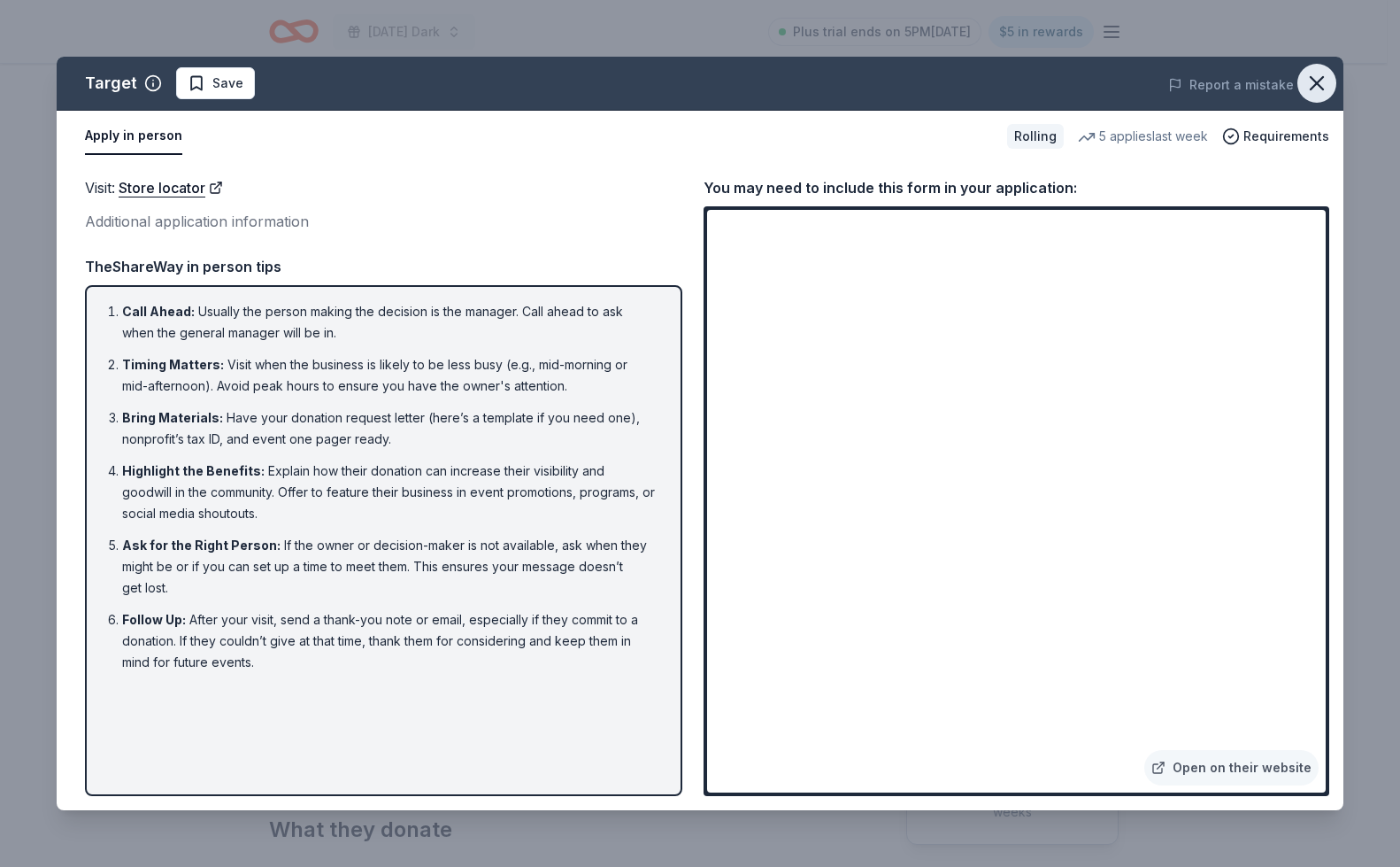
click at [1320, 87] on icon "button" at bounding box center [1317, 83] width 12 height 12
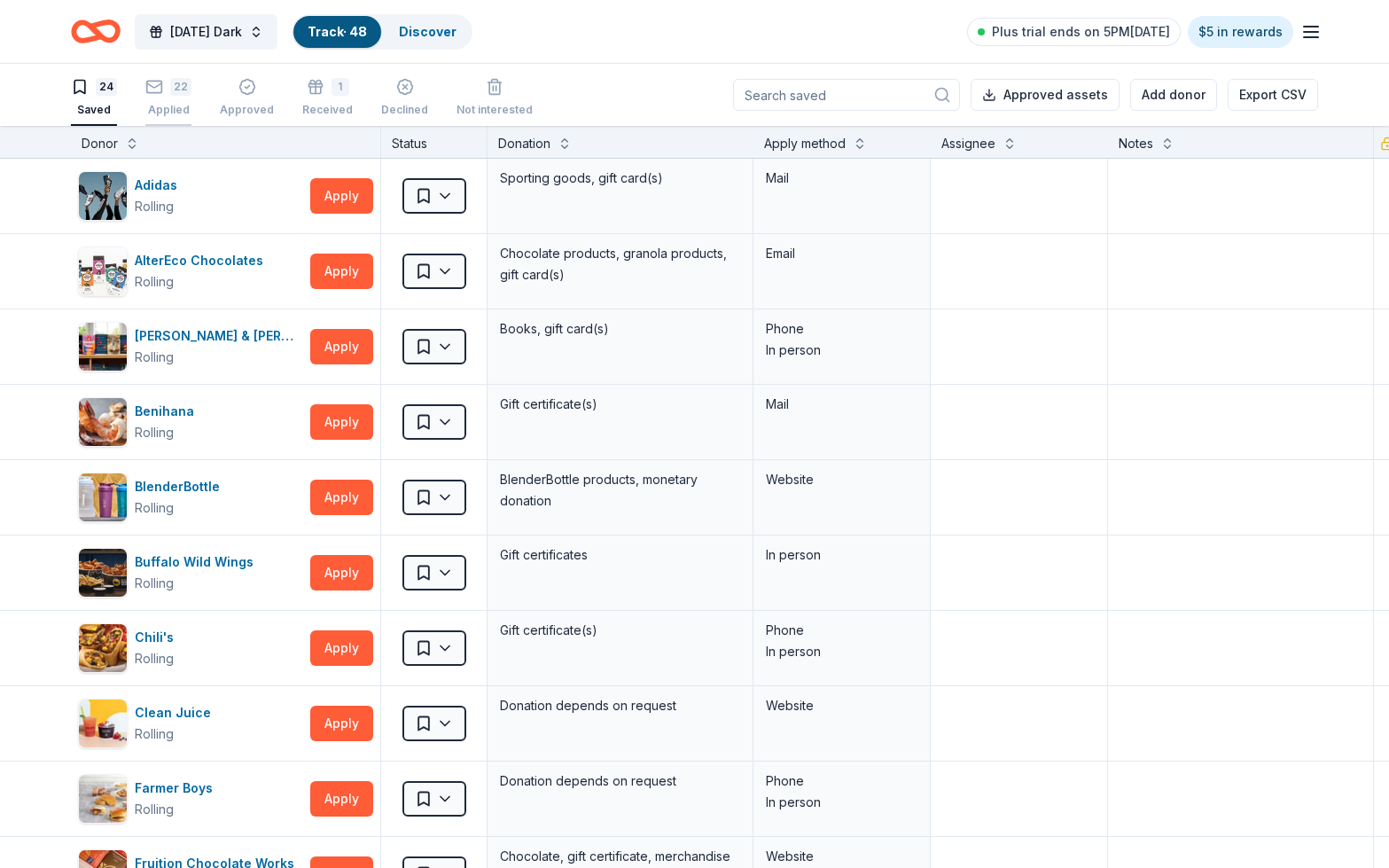
click at [172, 102] on div "22 Applied" at bounding box center [169, 98] width 46 height 39
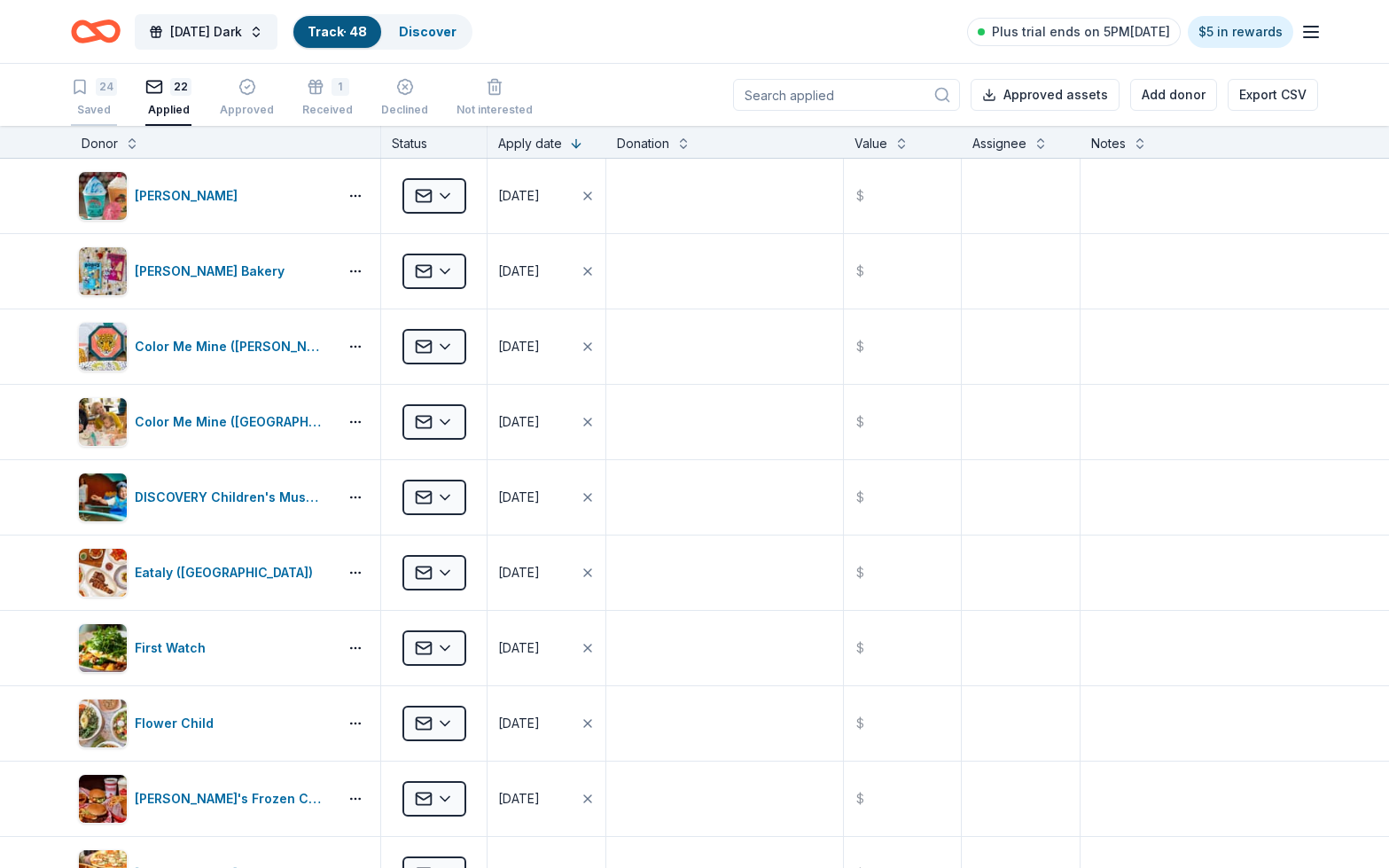
click at [98, 99] on div "24 Saved" at bounding box center [94, 98] width 46 height 39
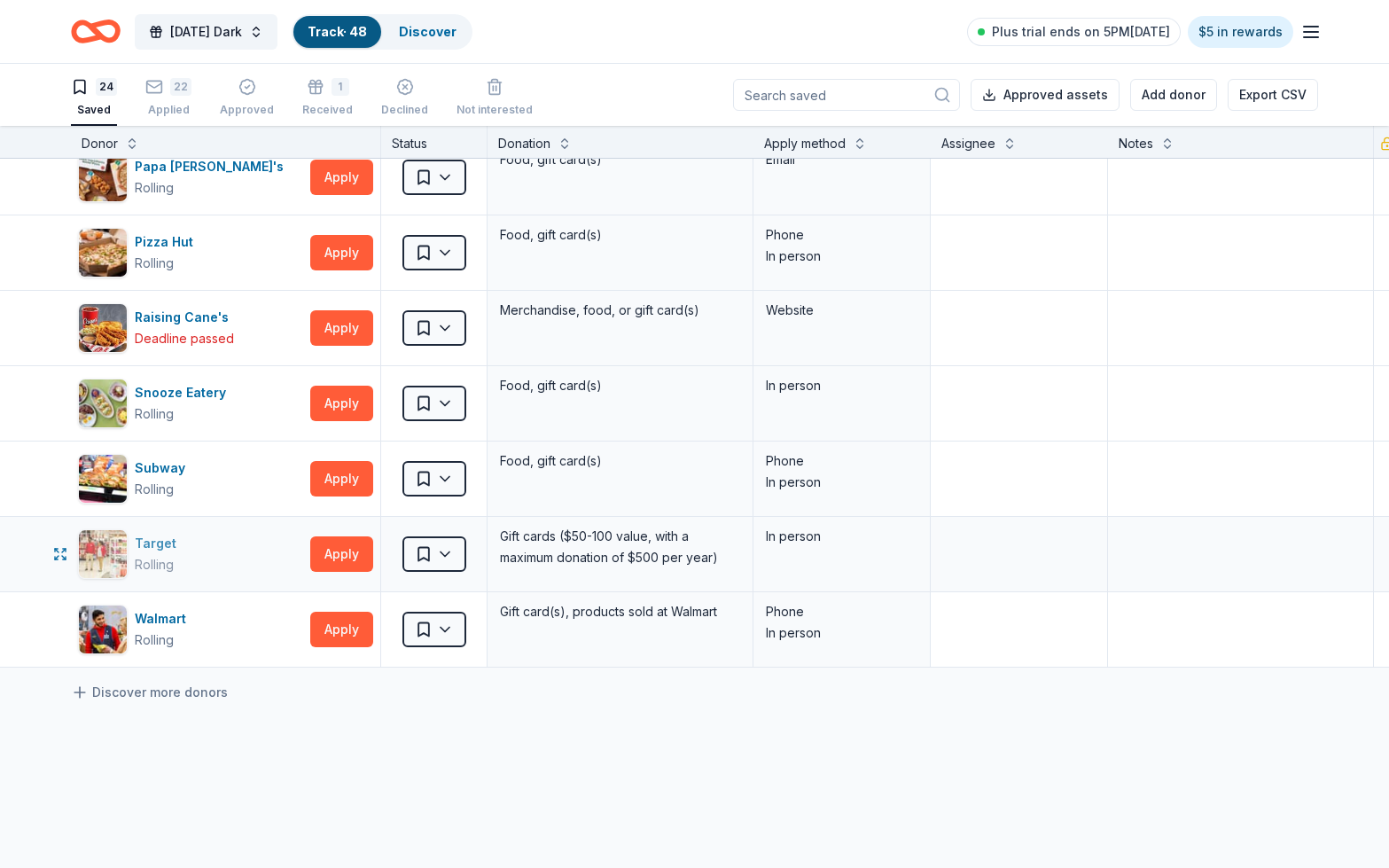
scroll to position [1291, 0]
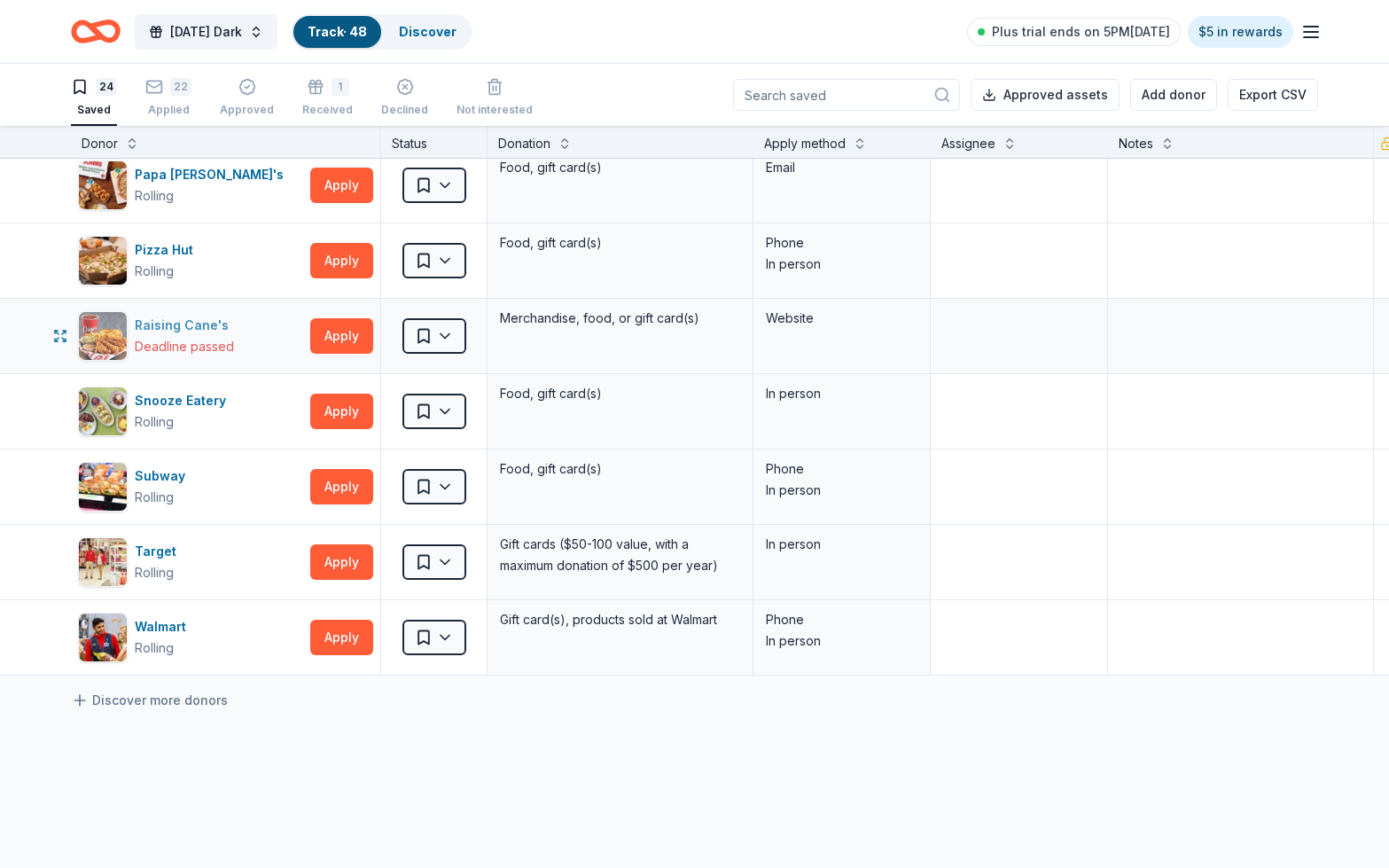
click at [195, 325] on div "Raising Cane's" at bounding box center [186, 325] width 101 height 21
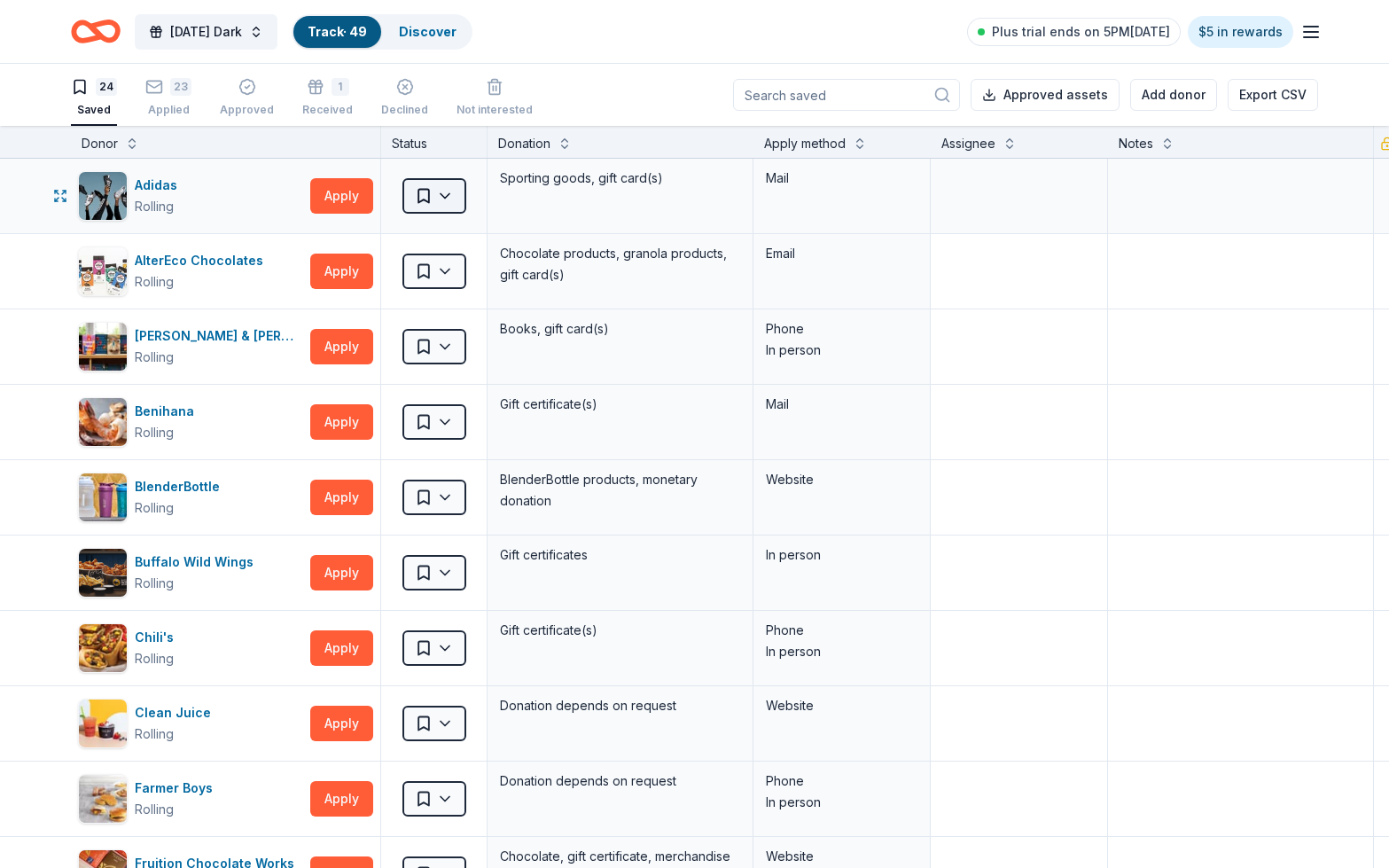
scroll to position [0, 0]
click at [168, 81] on div "23" at bounding box center [169, 87] width 46 height 18
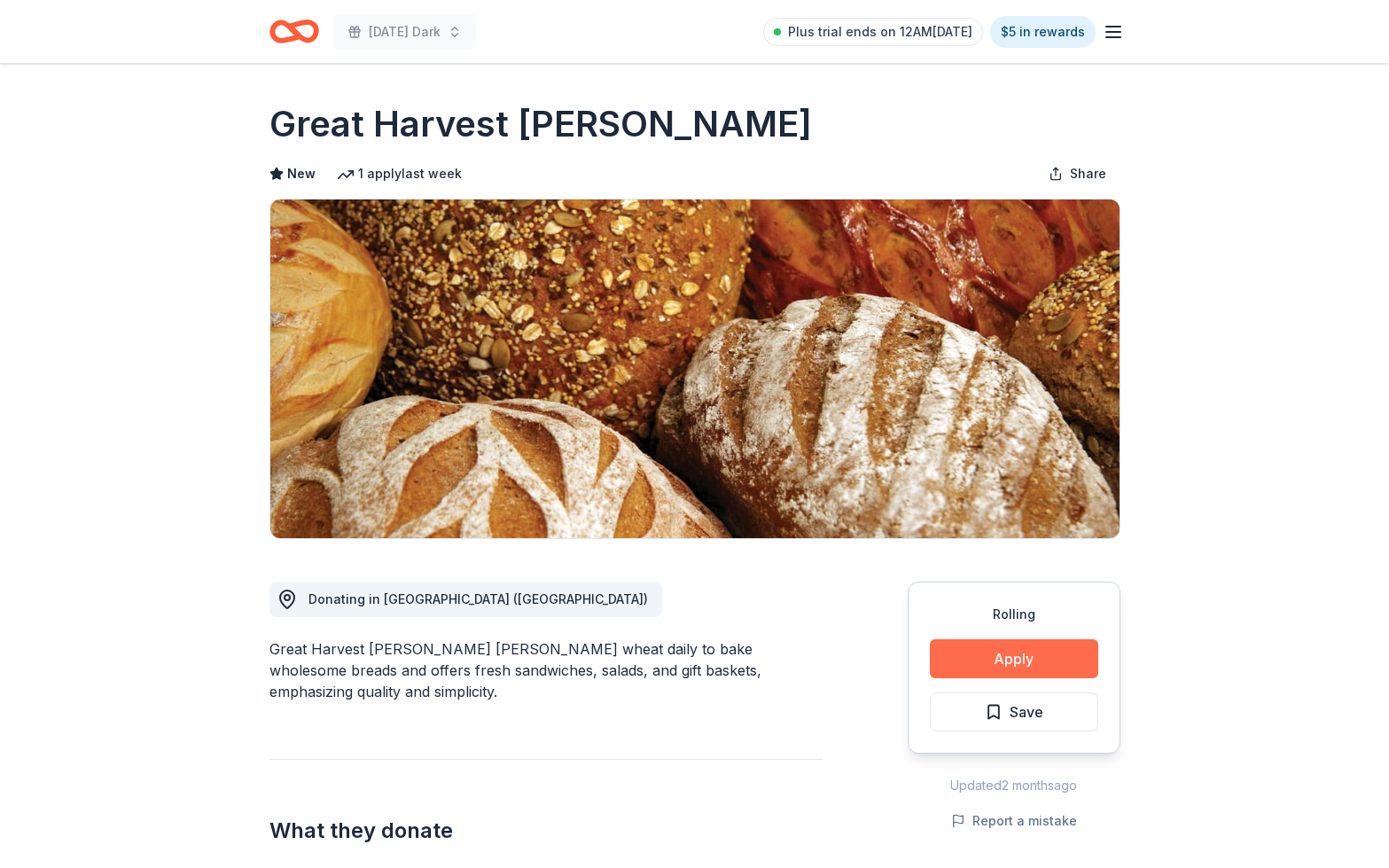
click at [1011, 658] on button "Apply" at bounding box center [1014, 658] width 169 height 39
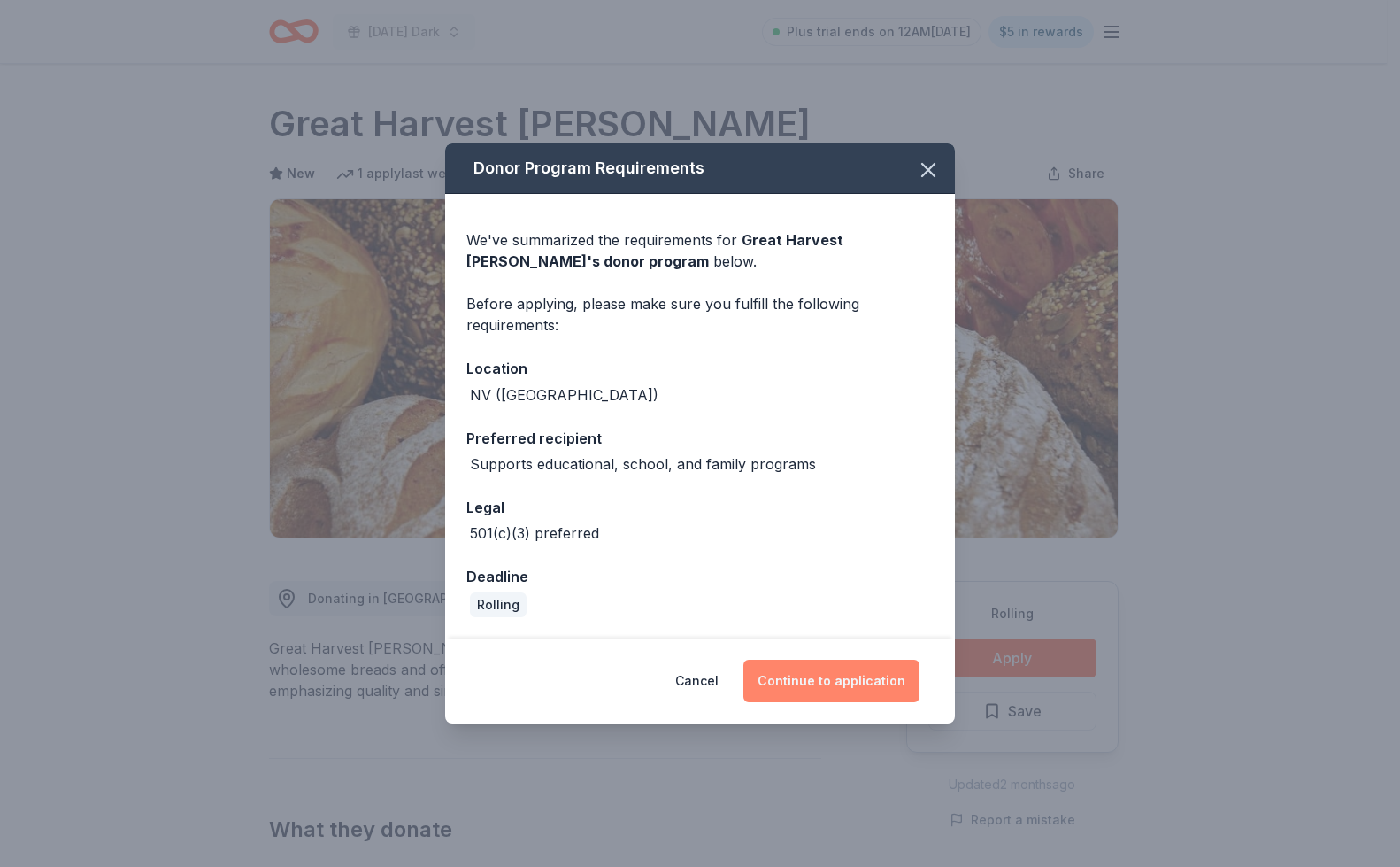
click at [830, 677] on button "Continue to application" at bounding box center [831, 681] width 177 height 43
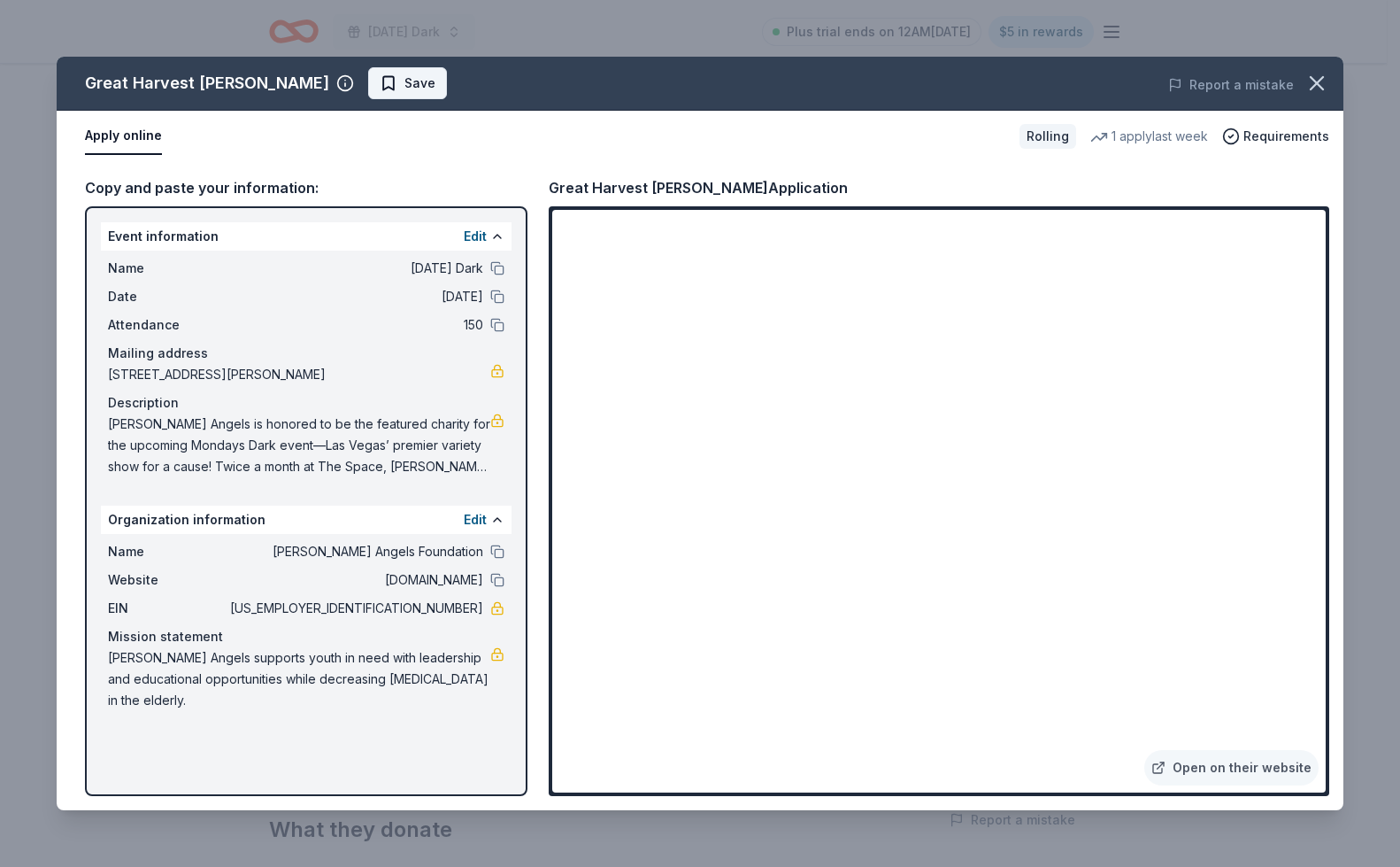
click at [380, 80] on span "Save" at bounding box center [407, 83] width 56 height 21
click at [384, 79] on html "[DATE] Dark Plus trial ends on 12AM[DATE] $5 in rewards Rolling Share Great Har…" at bounding box center [700, 433] width 1400 height 867
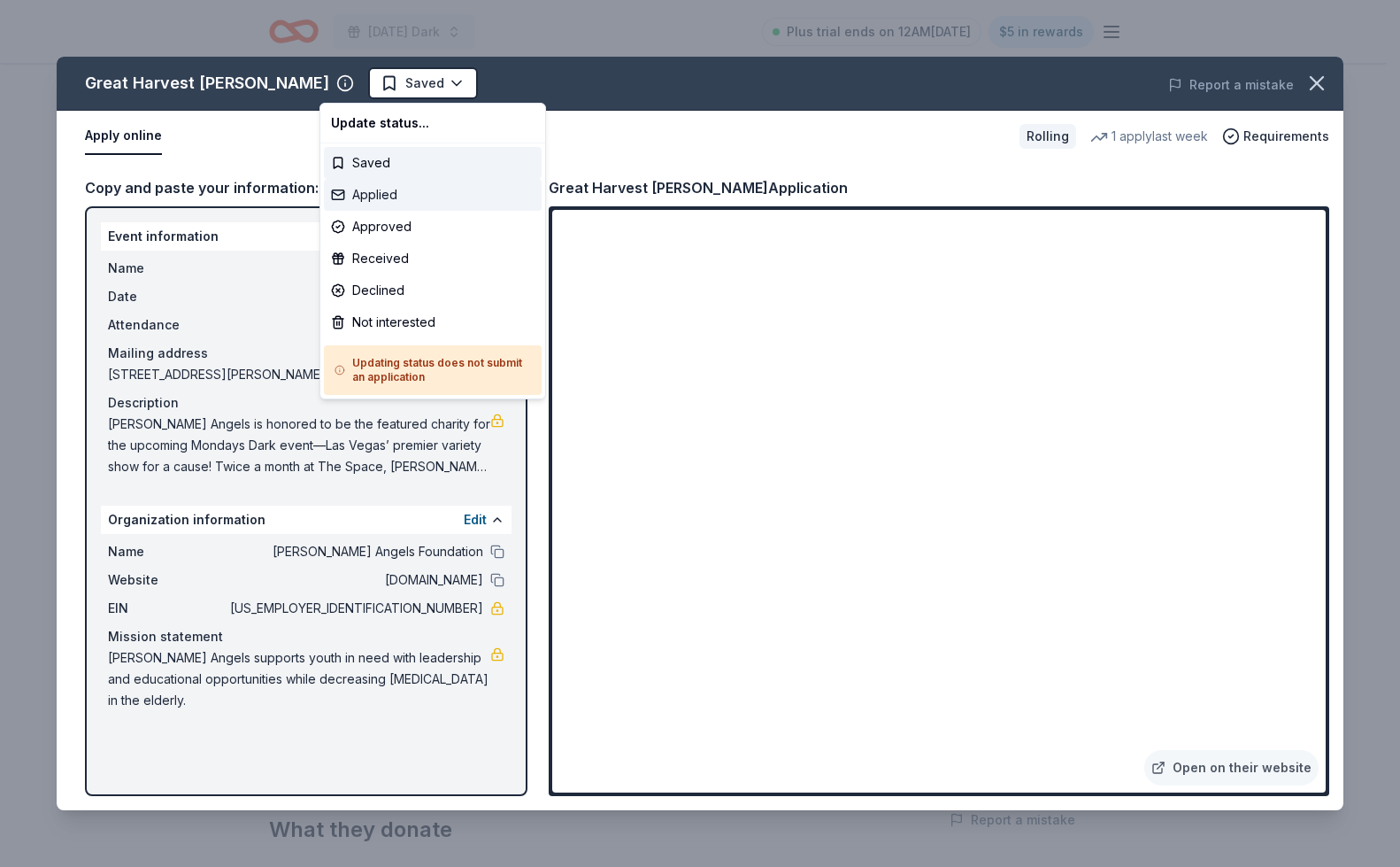
click at [366, 192] on div "Applied" at bounding box center [432, 194] width 217 height 32
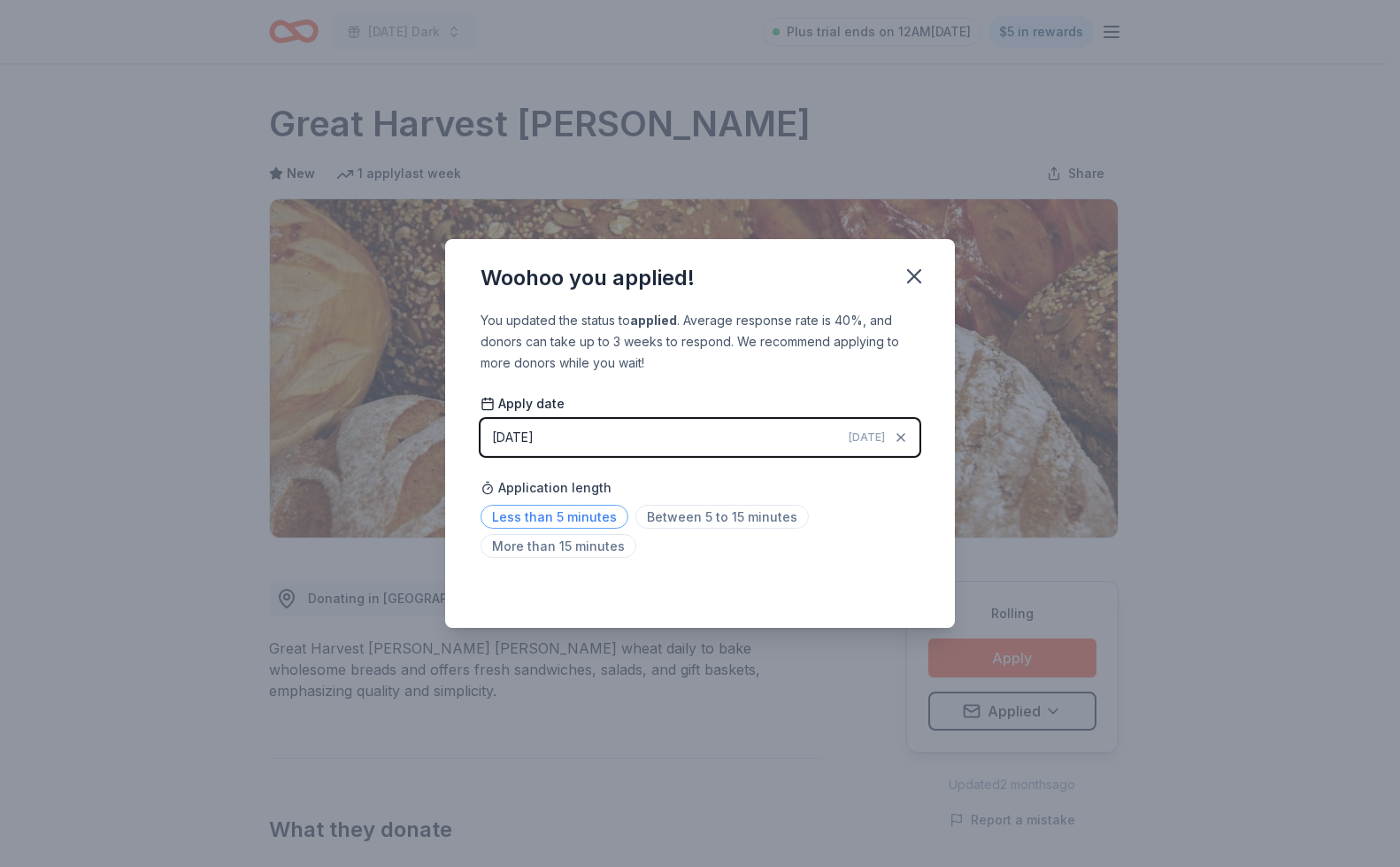
click at [551, 518] on span "Less than 5 minutes" at bounding box center [554, 516] width 148 height 24
click at [915, 270] on icon "button" at bounding box center [914, 276] width 25 height 25
